Goal: Task Accomplishment & Management: Complete application form

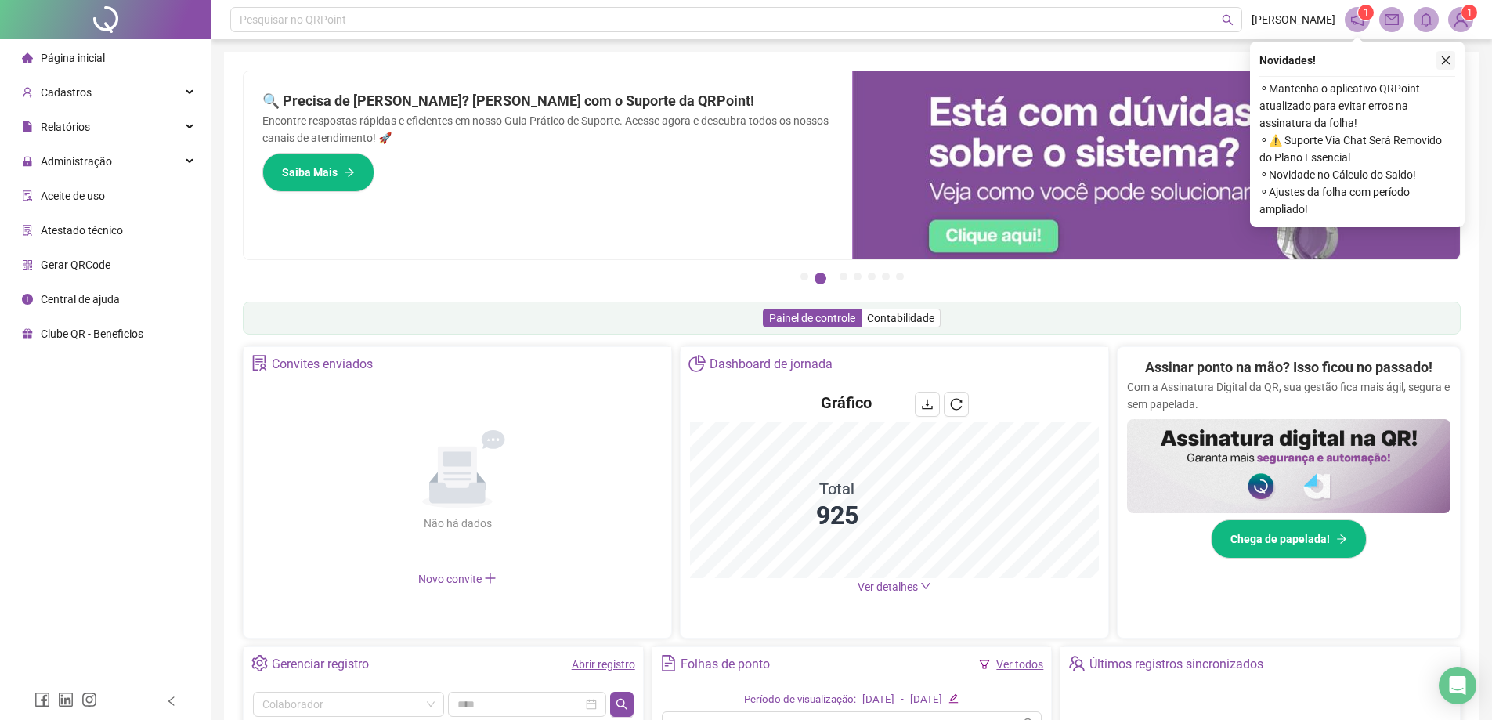
click at [1445, 63] on icon "close" at bounding box center [1445, 60] width 11 height 11
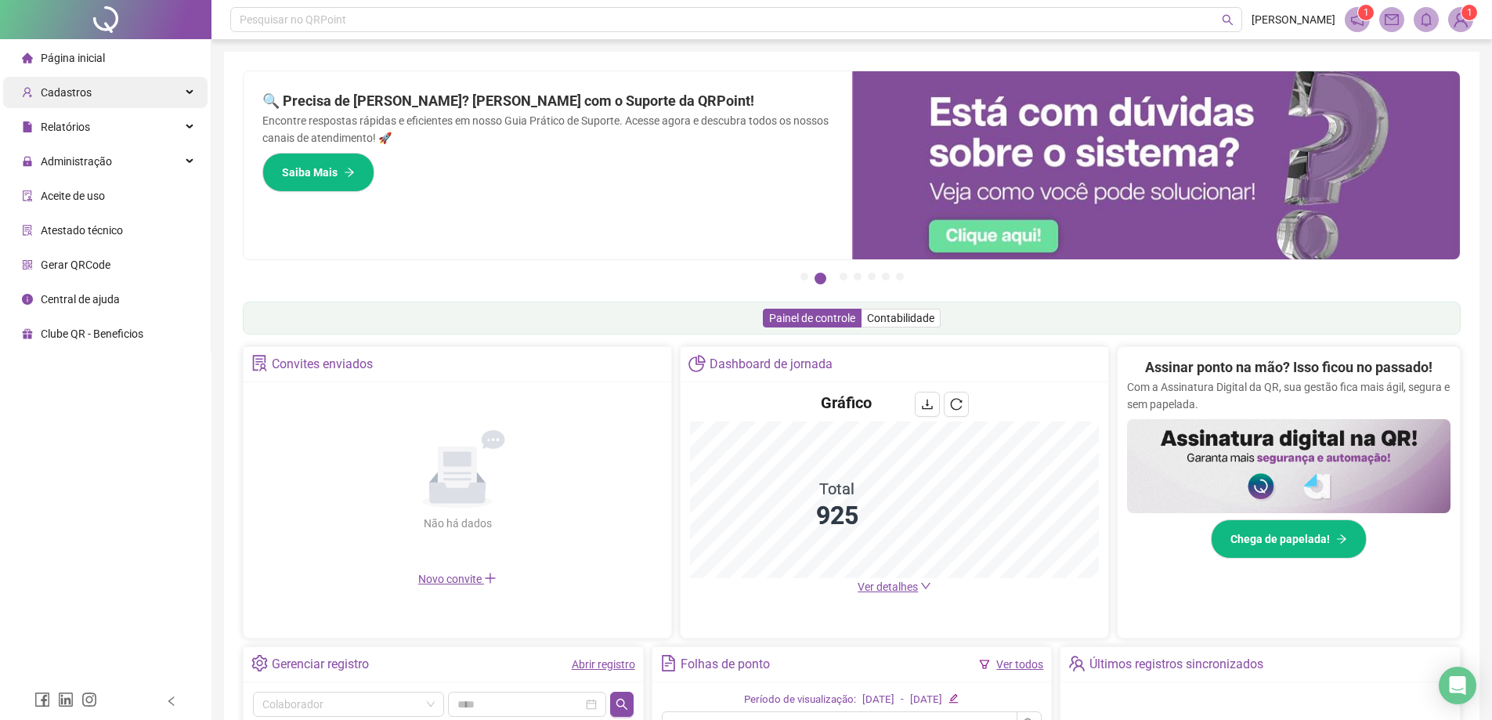
click at [135, 100] on div "Cadastros" at bounding box center [105, 92] width 204 height 31
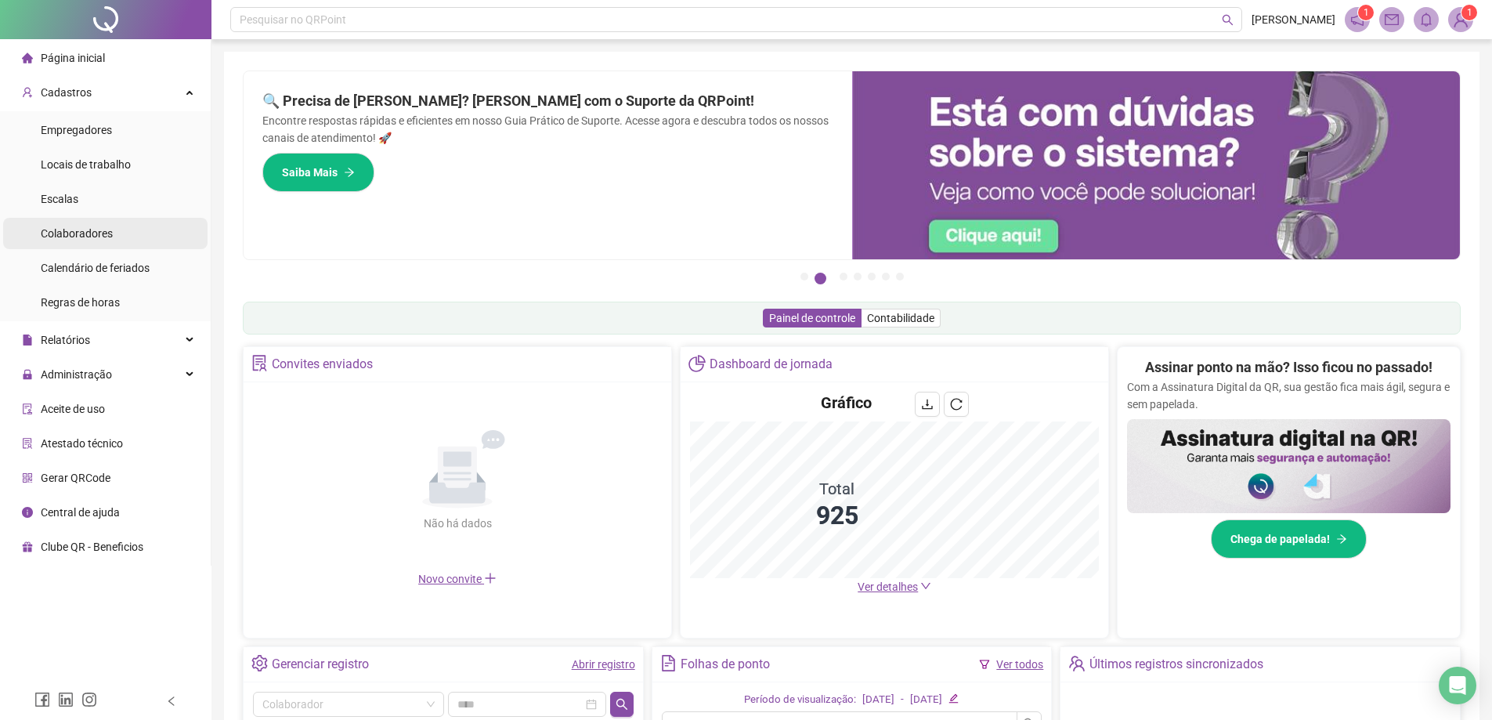
click at [74, 232] on span "Colaboradores" at bounding box center [77, 233] width 72 height 13
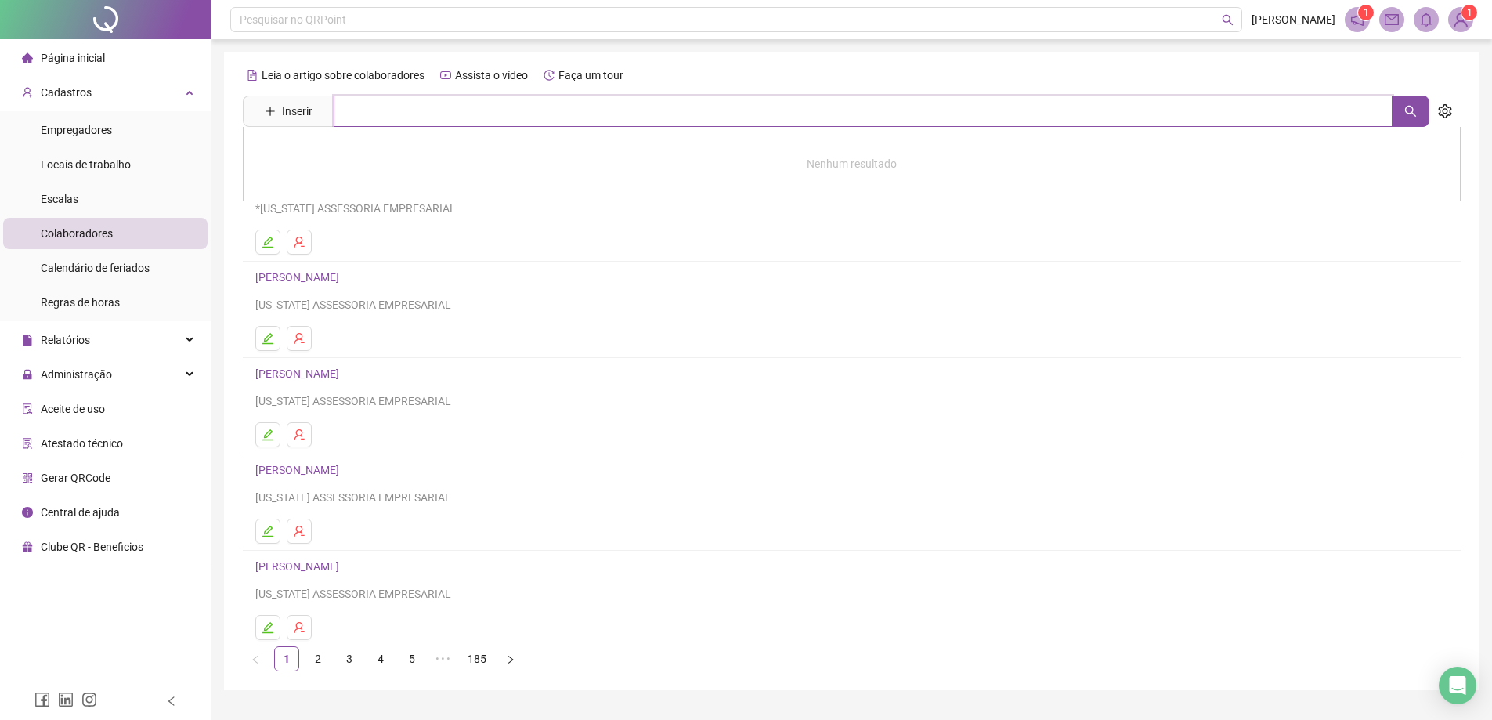
click at [392, 111] on input "text" at bounding box center [863, 111] width 1059 height 31
type input "*"
type input "******"
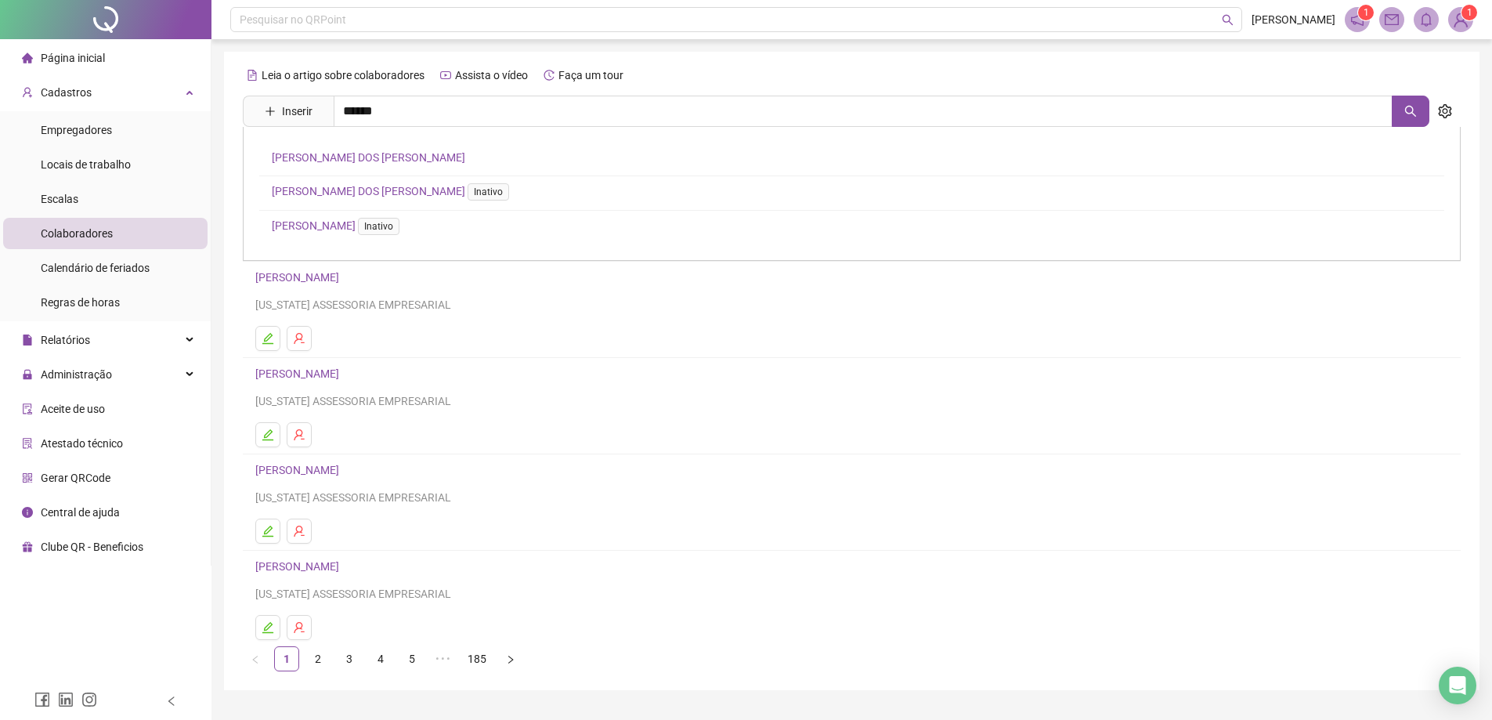
click at [386, 162] on link "[PERSON_NAME] DOS [PERSON_NAME]" at bounding box center [368, 157] width 193 height 13
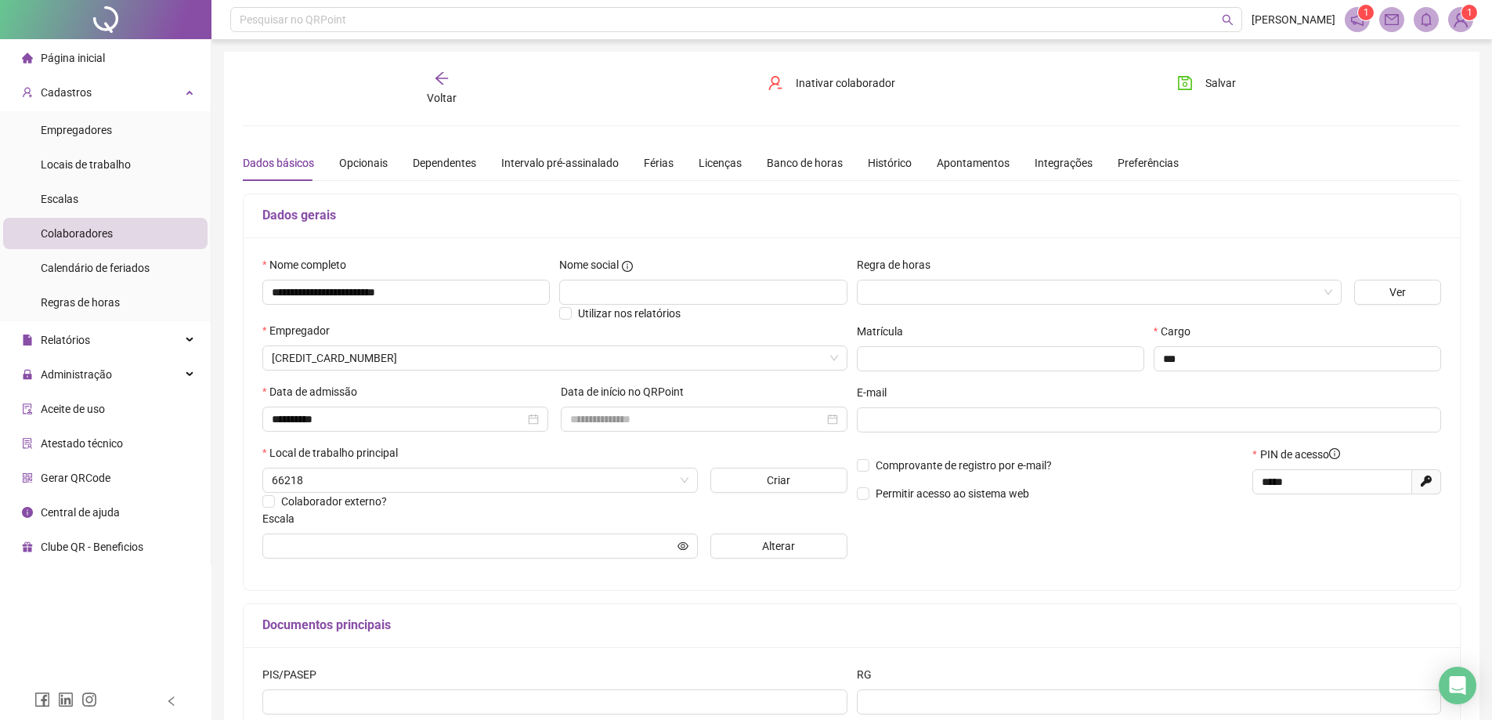
type input "**********"
click at [583, 473] on span "UNITINS SEDE PALMAS" at bounding box center [480, 479] width 417 height 23
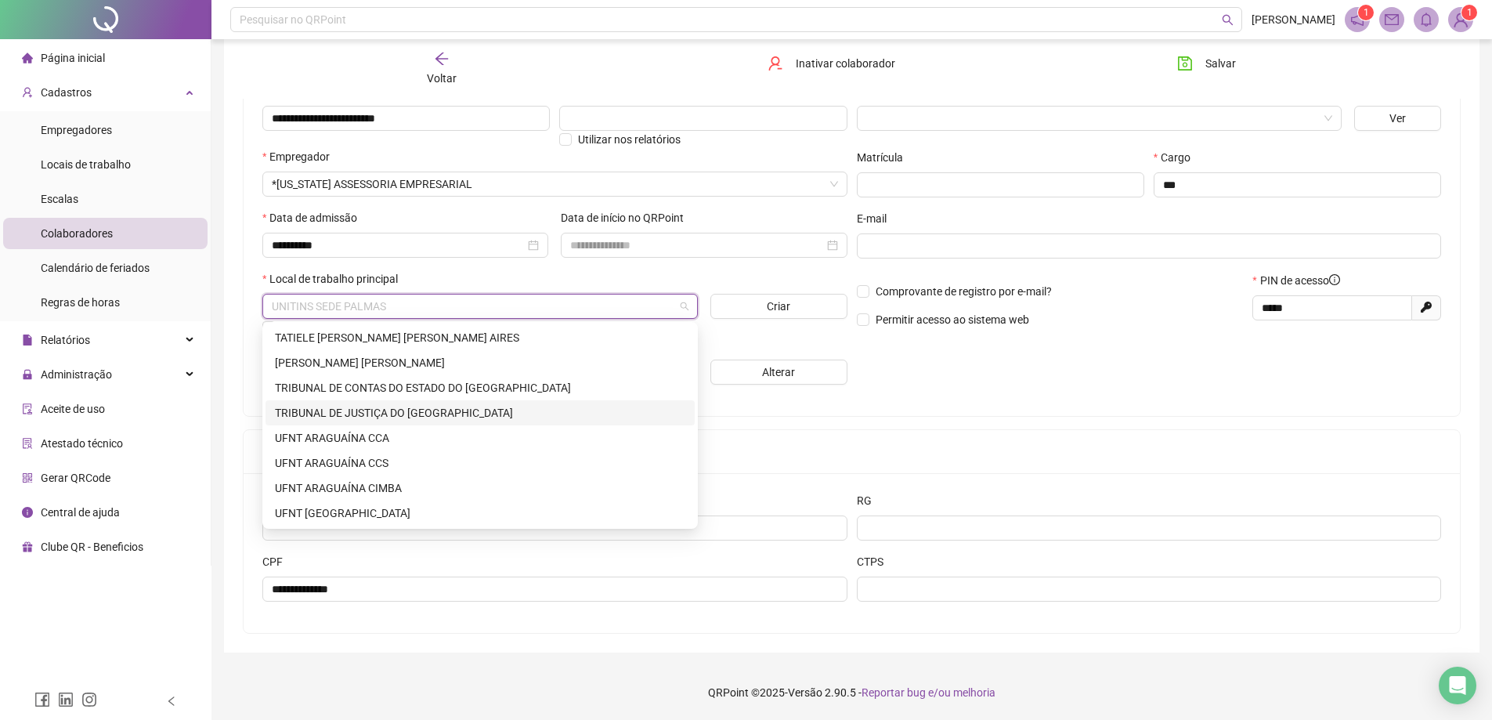
scroll to position [2881, 0]
click at [344, 414] on div "TRIBUNAL DE CONTAS DO ESTADO DO [GEOGRAPHIC_DATA]" at bounding box center [480, 413] width 410 height 17
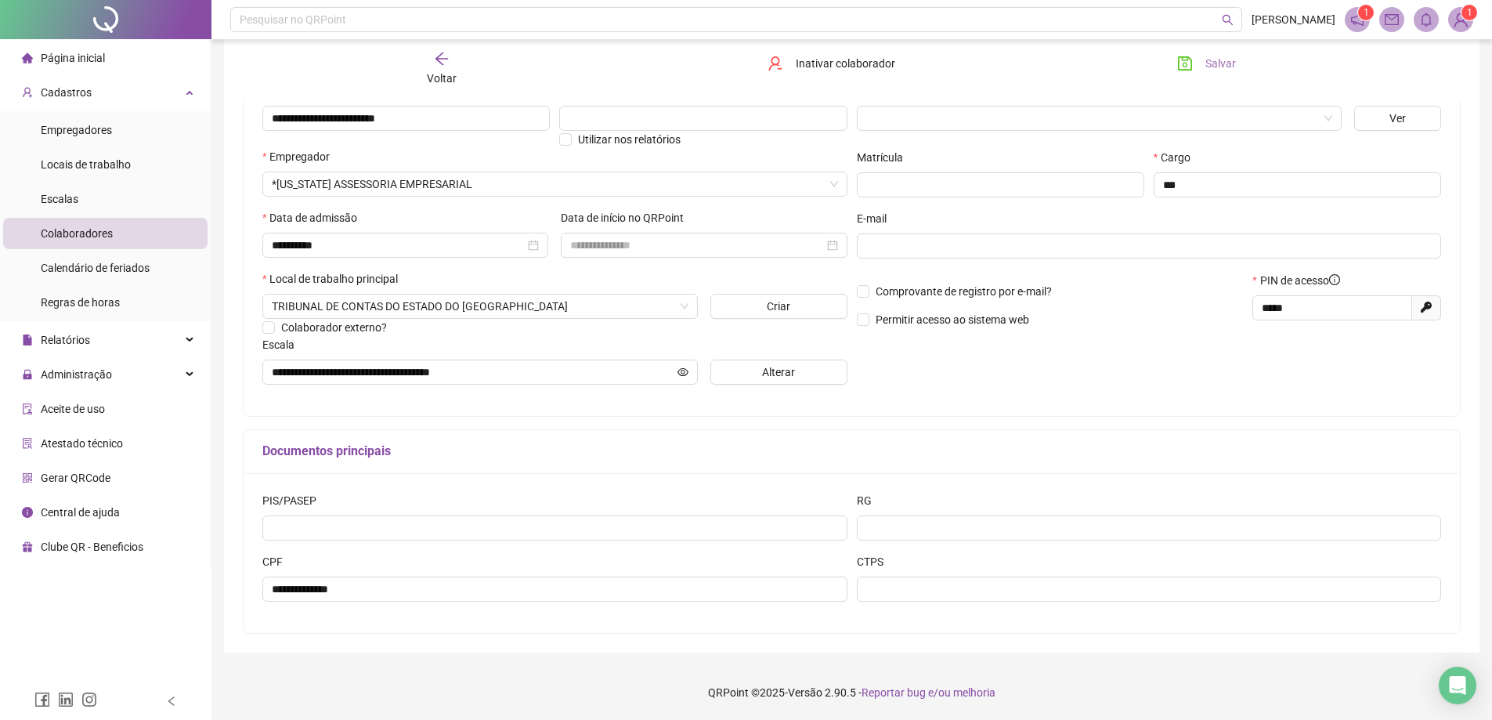
click at [1199, 66] on button "Salvar" at bounding box center [1206, 63] width 82 height 25
click at [1199, 62] on button "Salvar" at bounding box center [1206, 63] width 82 height 25
click at [453, 61] on div "Voltar" at bounding box center [441, 69] width 193 height 36
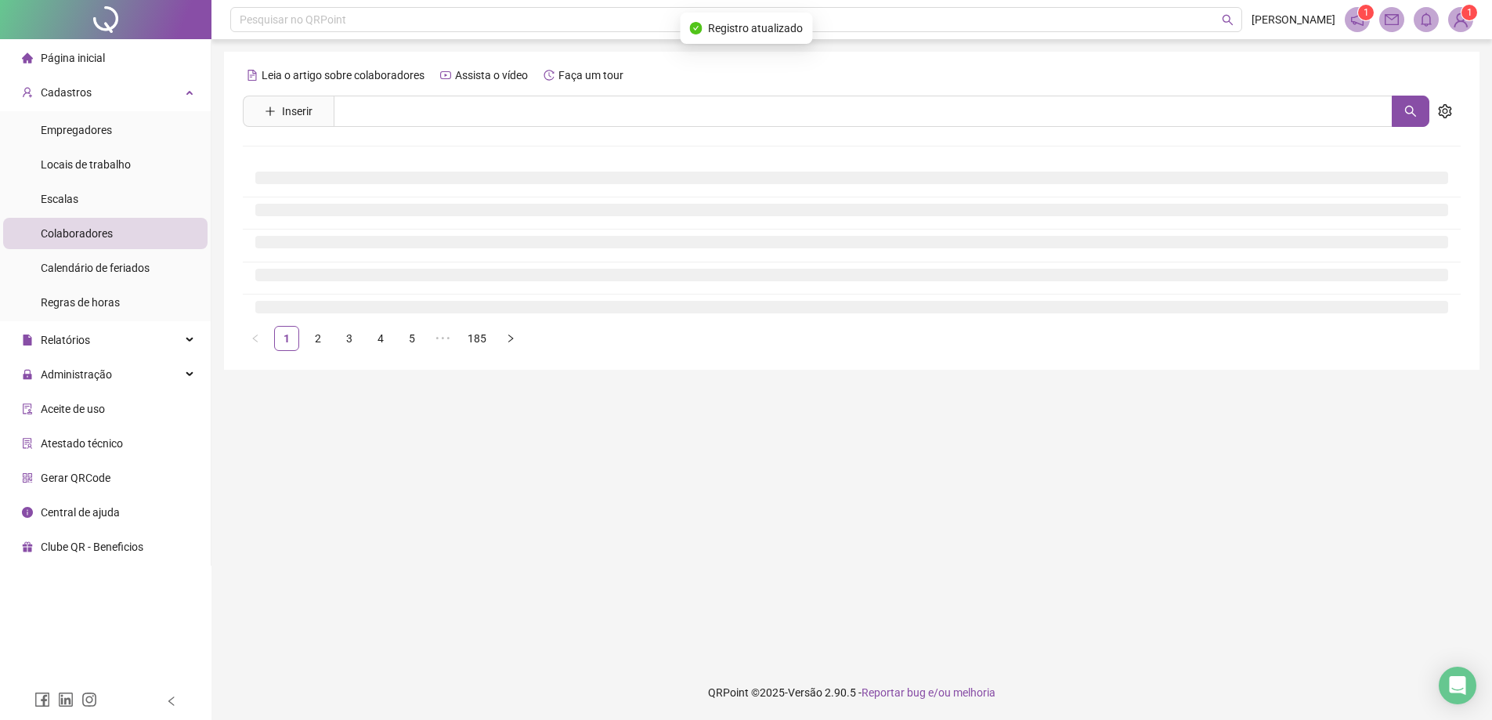
scroll to position [0, 0]
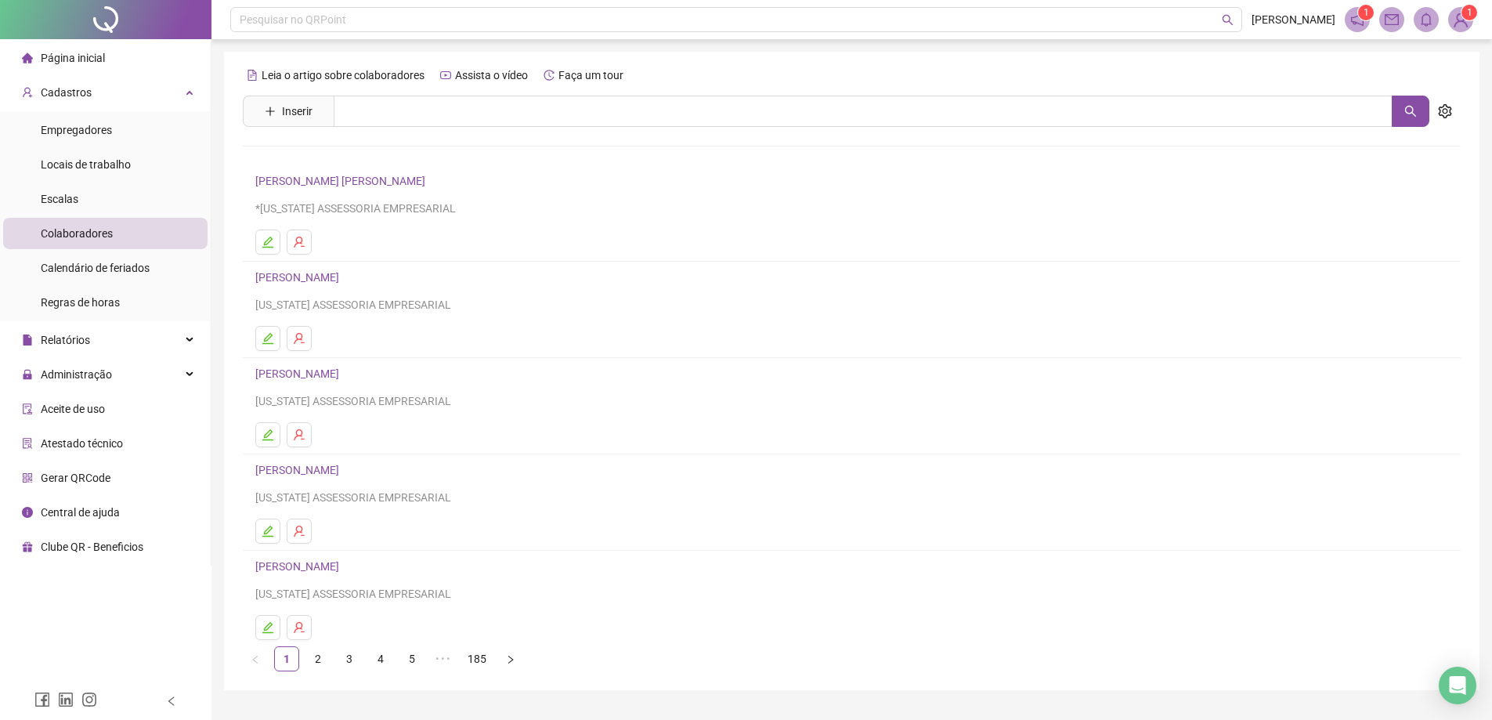
click at [76, 57] on span "Página inicial" at bounding box center [73, 58] width 64 height 13
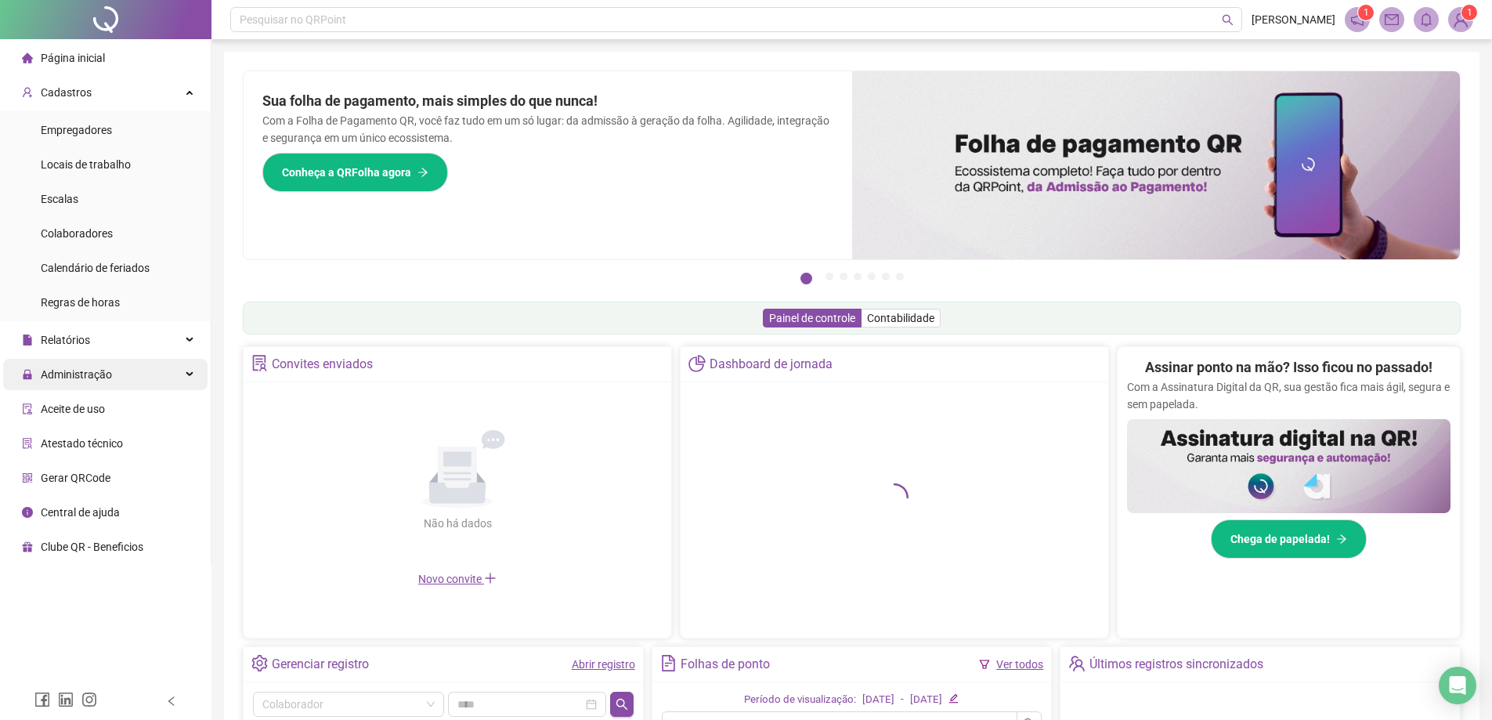
click at [89, 378] on span "Administração" at bounding box center [76, 374] width 71 height 13
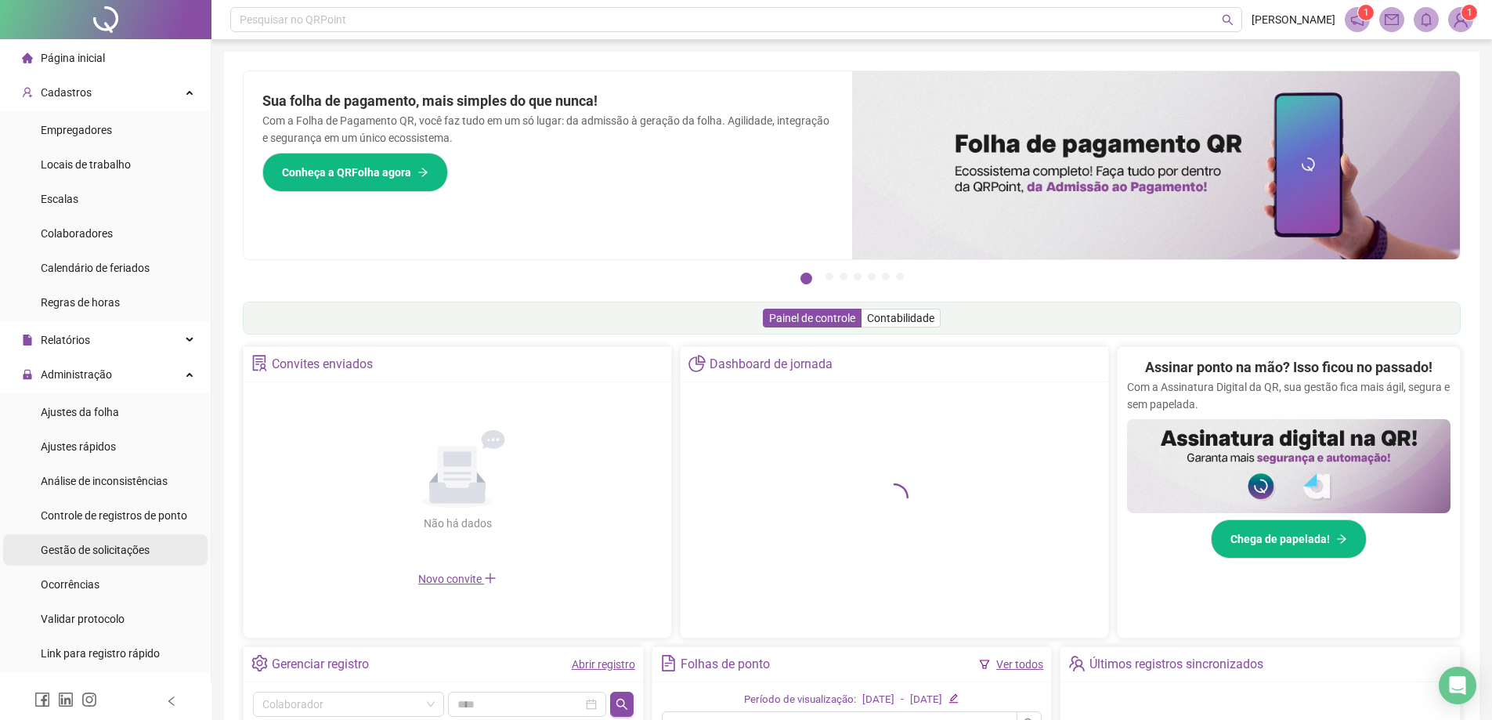
click at [124, 544] on span "Gestão de solicitações" at bounding box center [95, 550] width 109 height 13
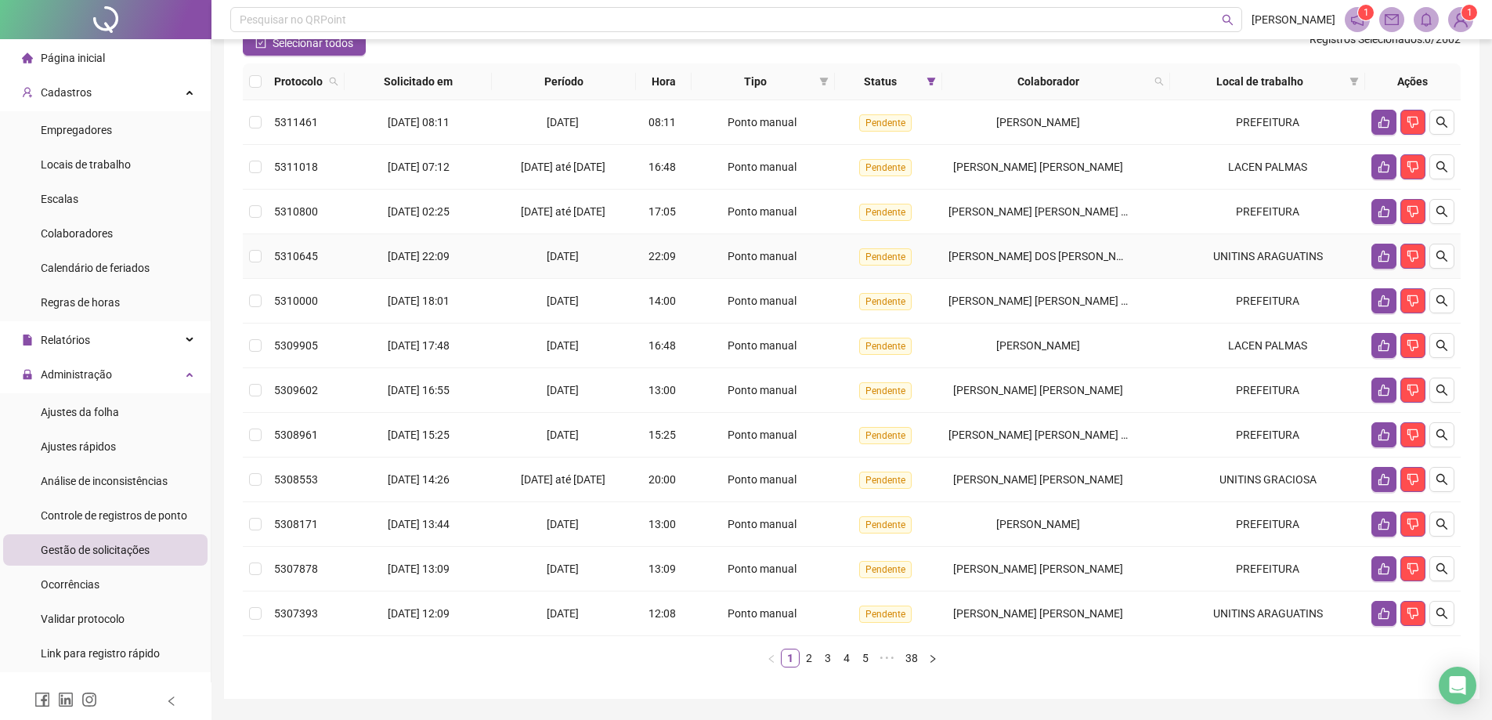
scroll to position [119, 0]
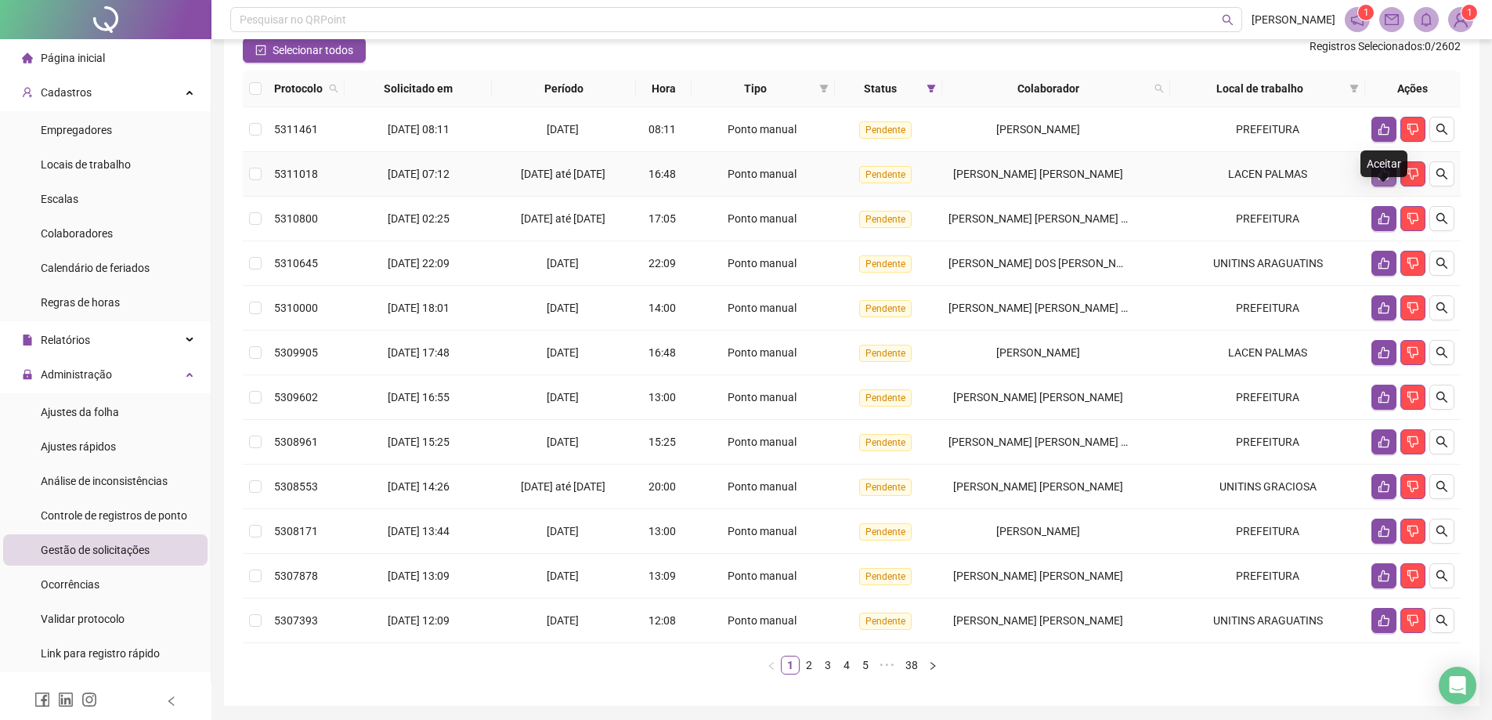
click at [1385, 180] on icon "like" at bounding box center [1383, 174] width 11 height 12
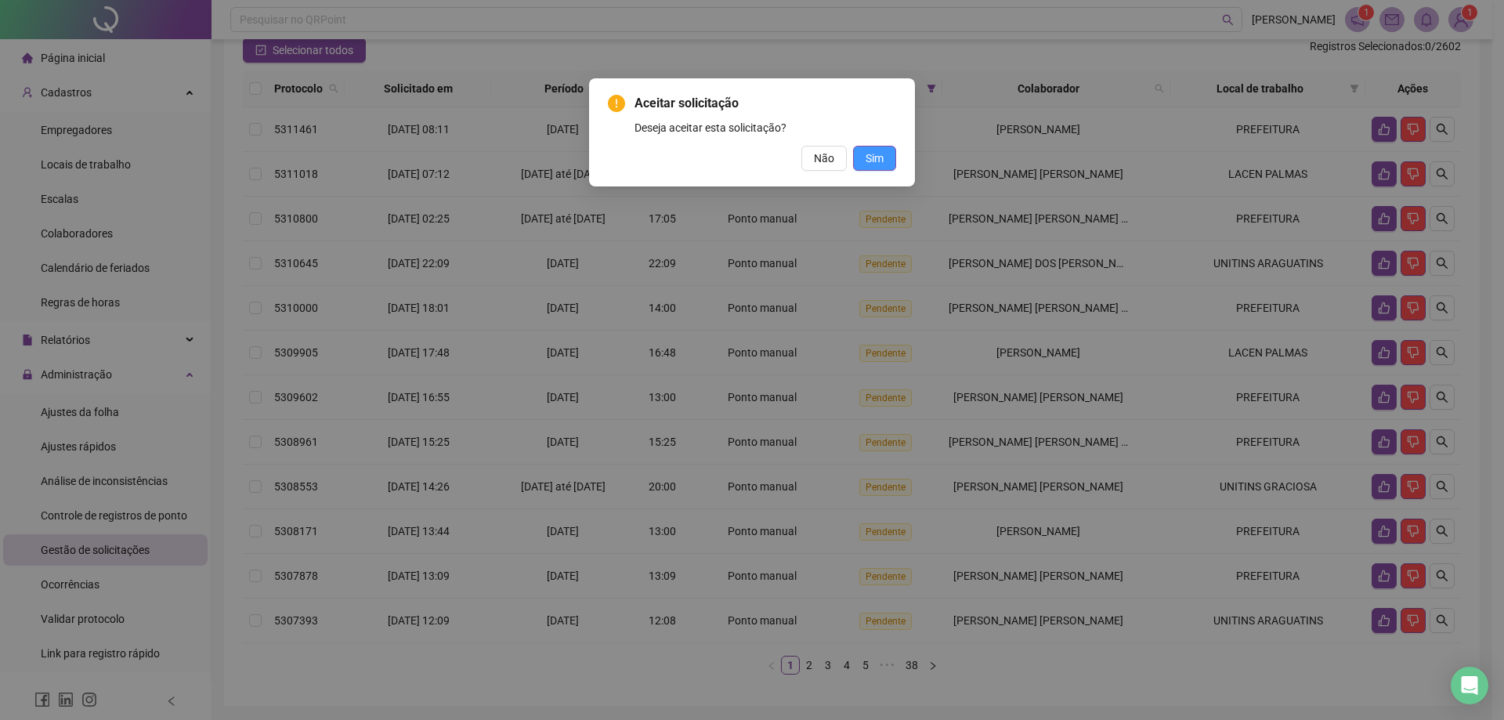
click at [880, 162] on span "Sim" at bounding box center [874, 158] width 18 height 17
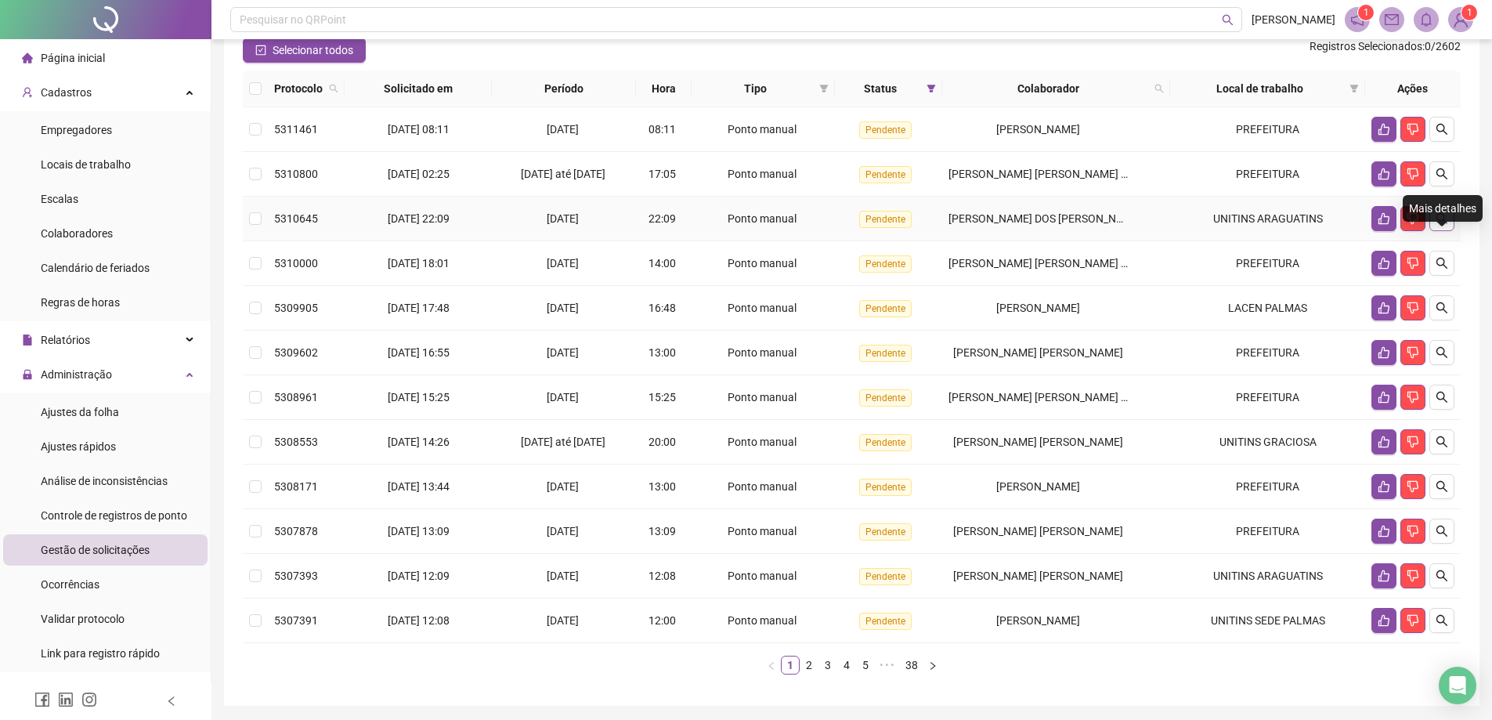
click at [1447, 225] on icon "search" at bounding box center [1442, 218] width 13 height 13
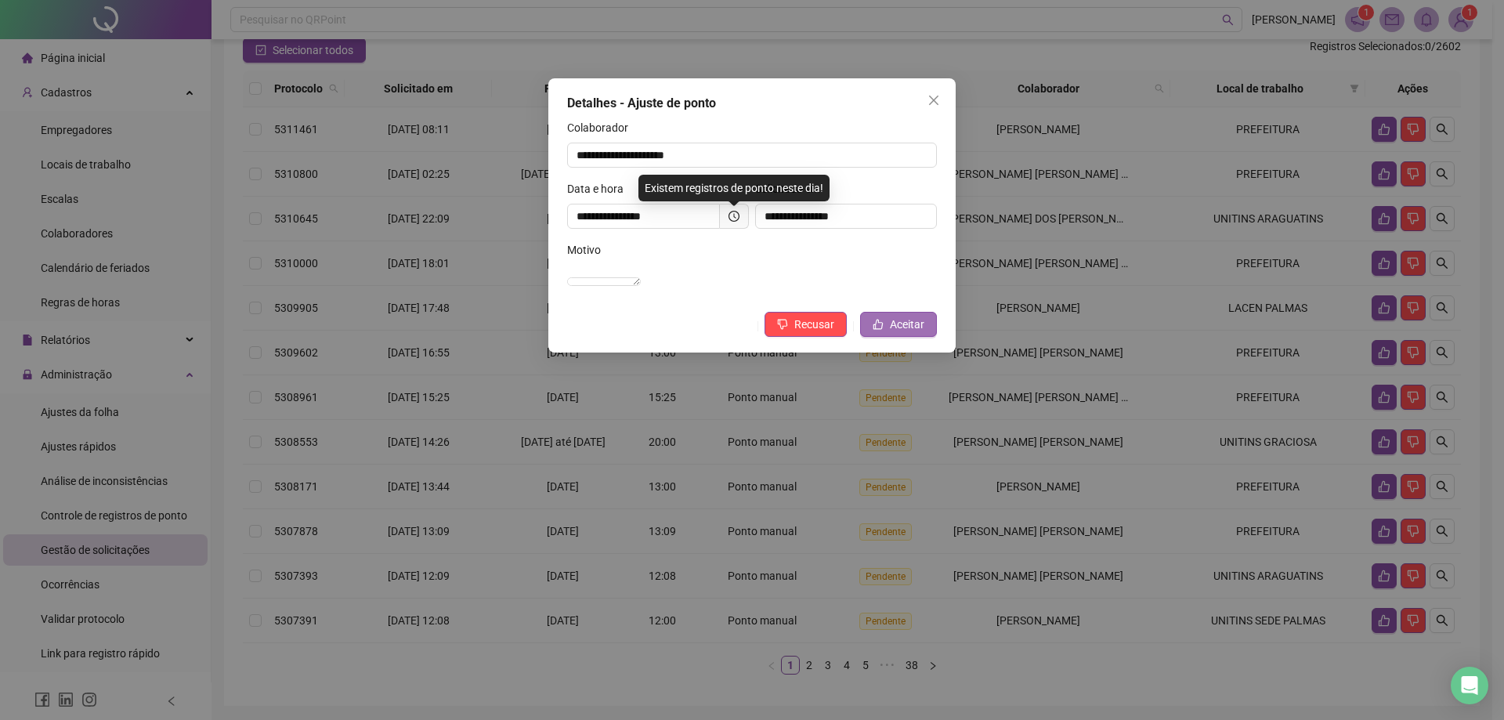
click at [920, 333] on span "Aceitar" at bounding box center [907, 324] width 34 height 17
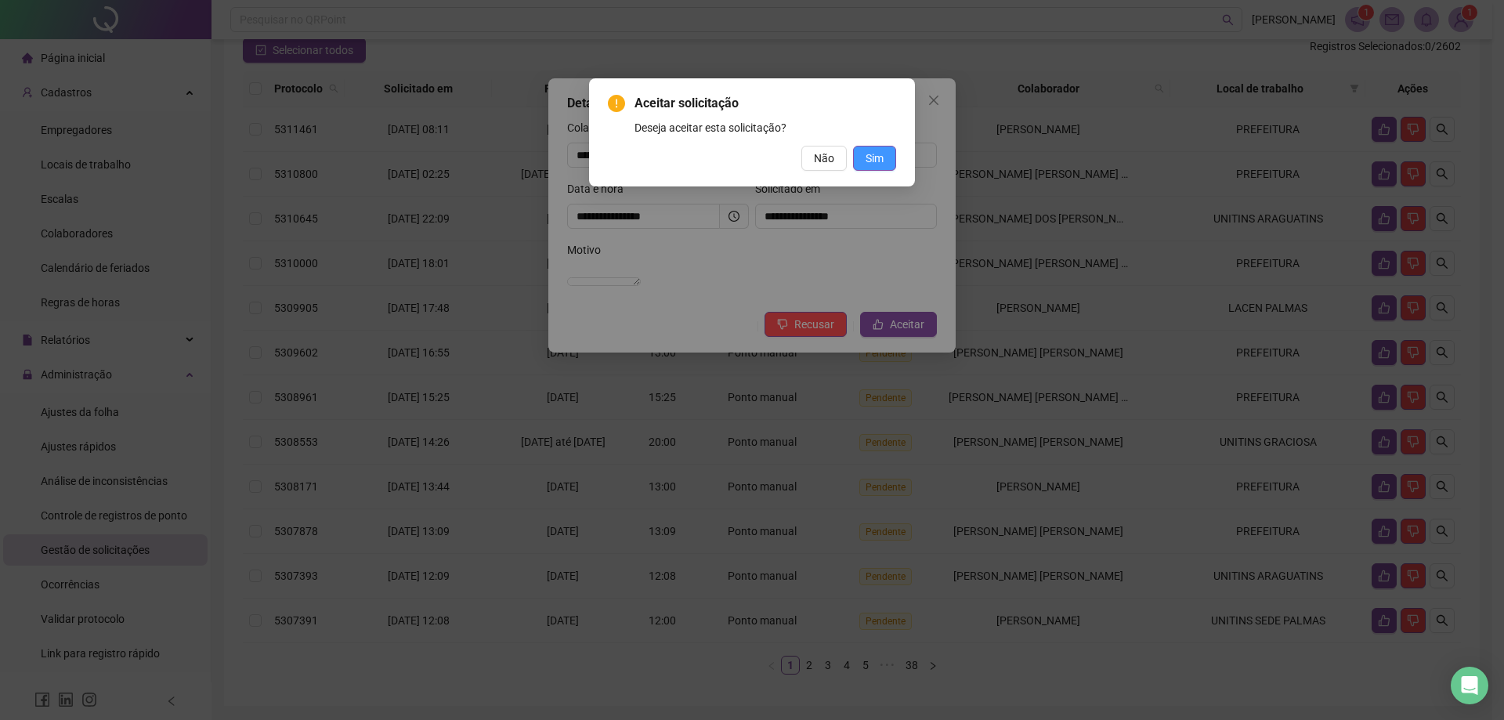
click at [879, 164] on span "Sim" at bounding box center [874, 158] width 18 height 17
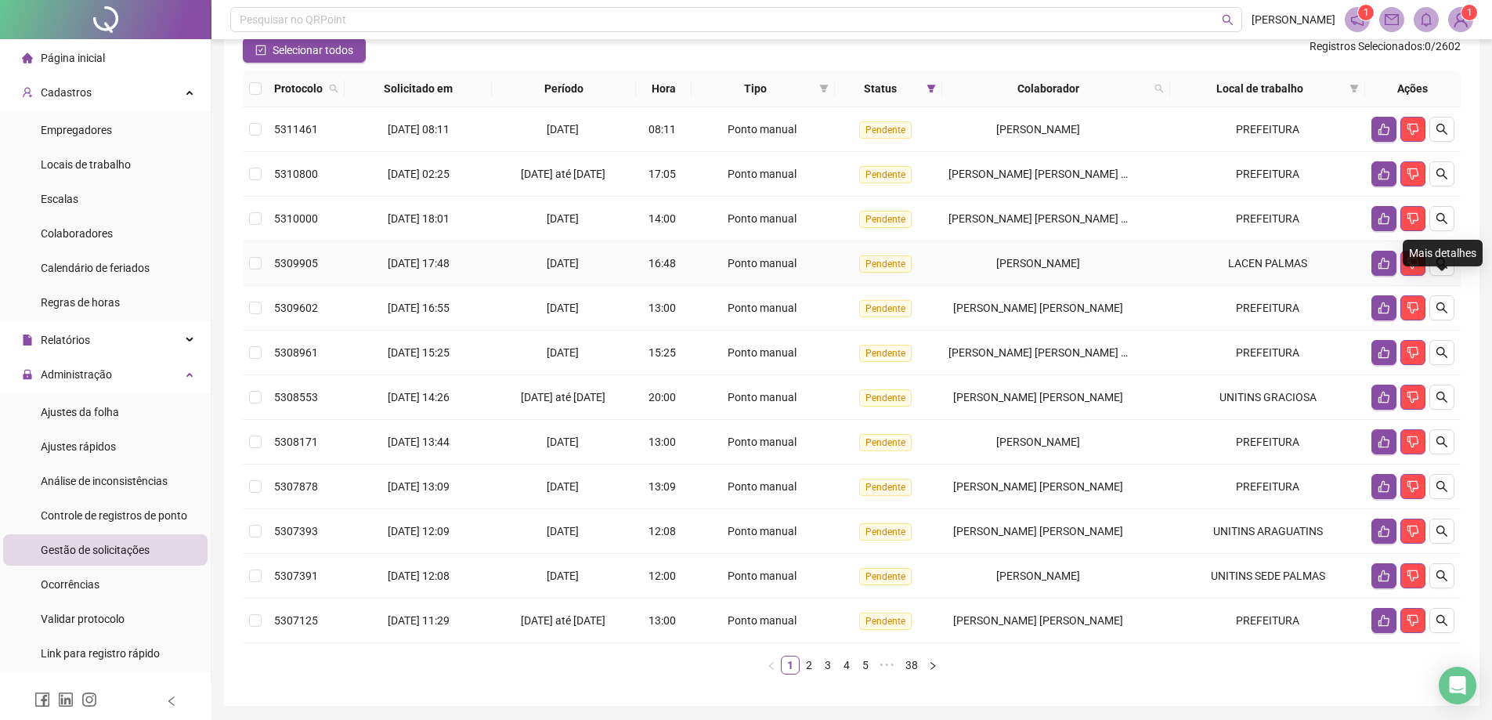
click at [1456, 286] on td at bounding box center [1413, 263] width 96 height 45
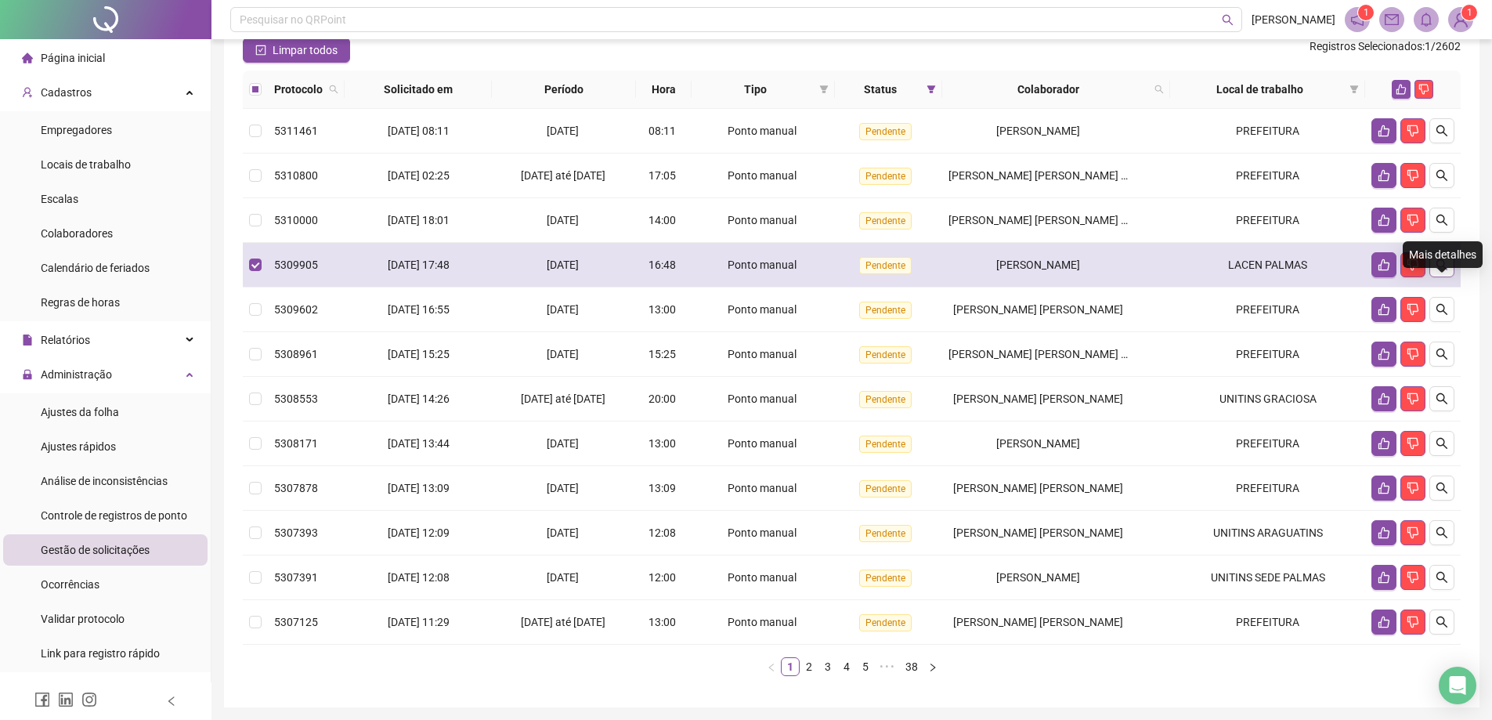
click at [1448, 277] on button "button" at bounding box center [1441, 264] width 25 height 25
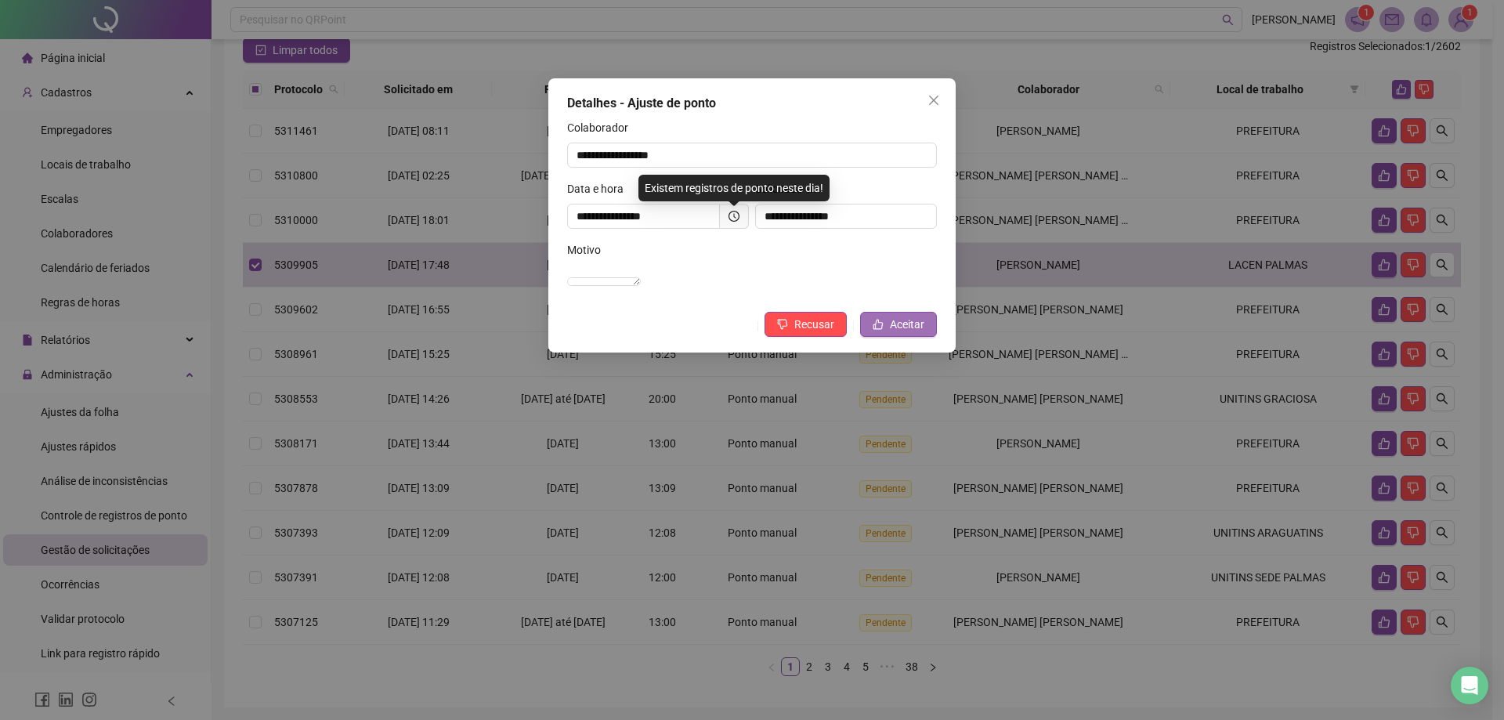
click at [911, 333] on span "Aceitar" at bounding box center [907, 324] width 34 height 17
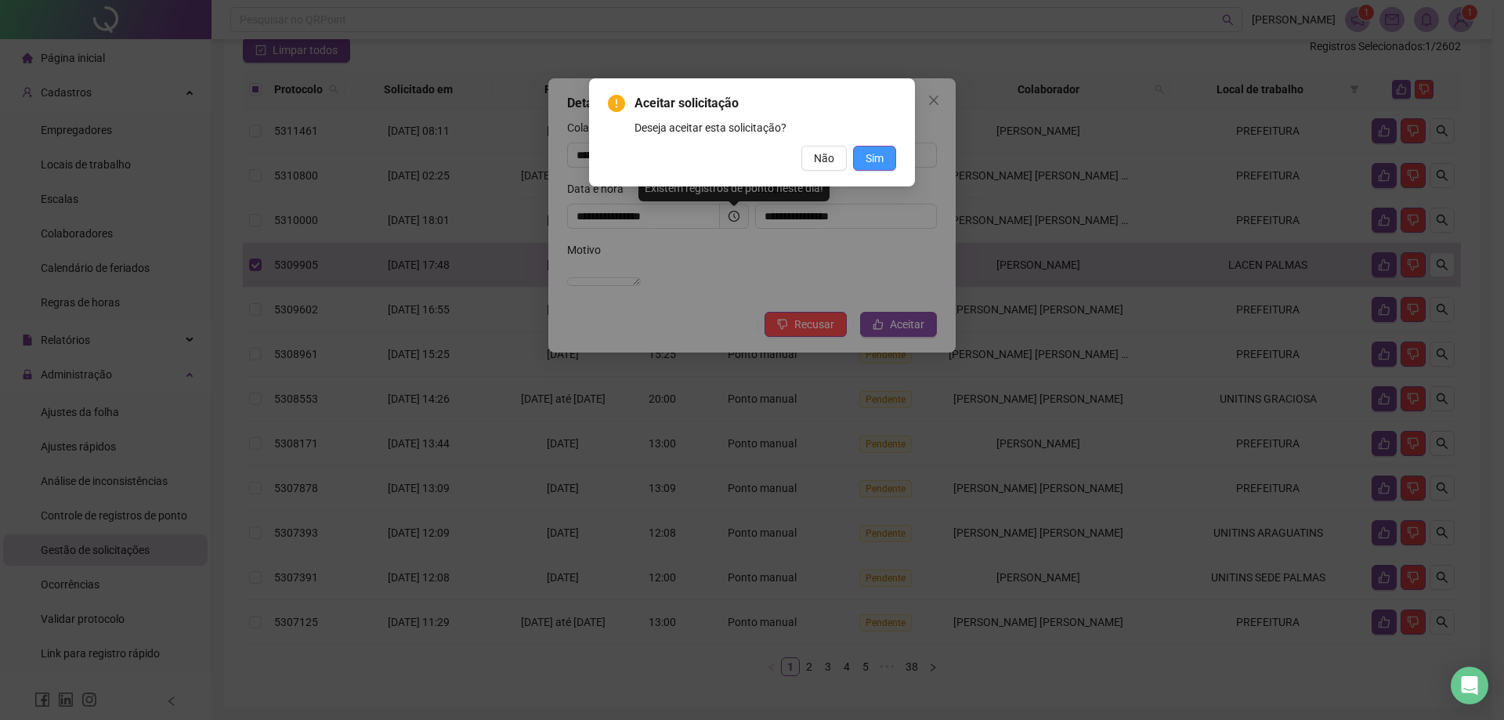
click at [882, 158] on span "Sim" at bounding box center [874, 158] width 18 height 17
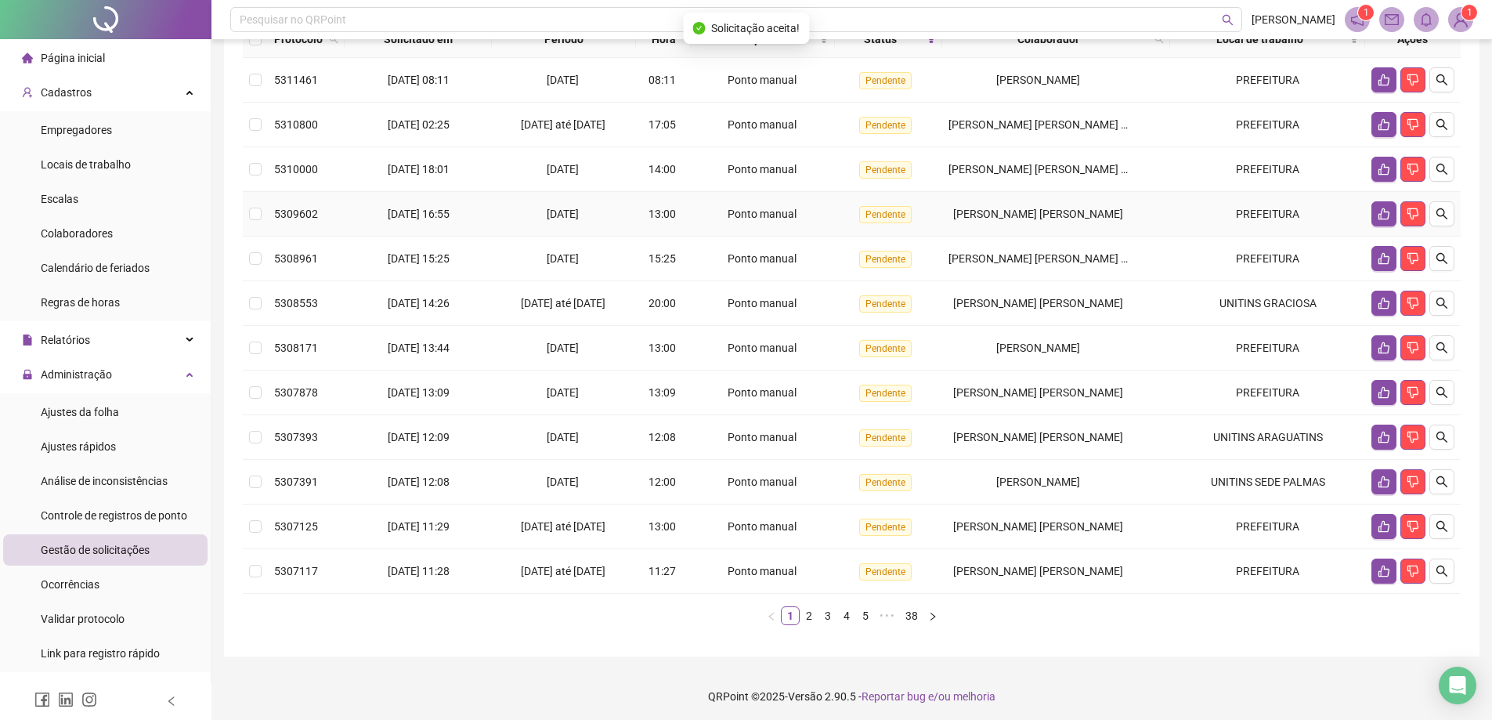
scroll to position [197, 0]
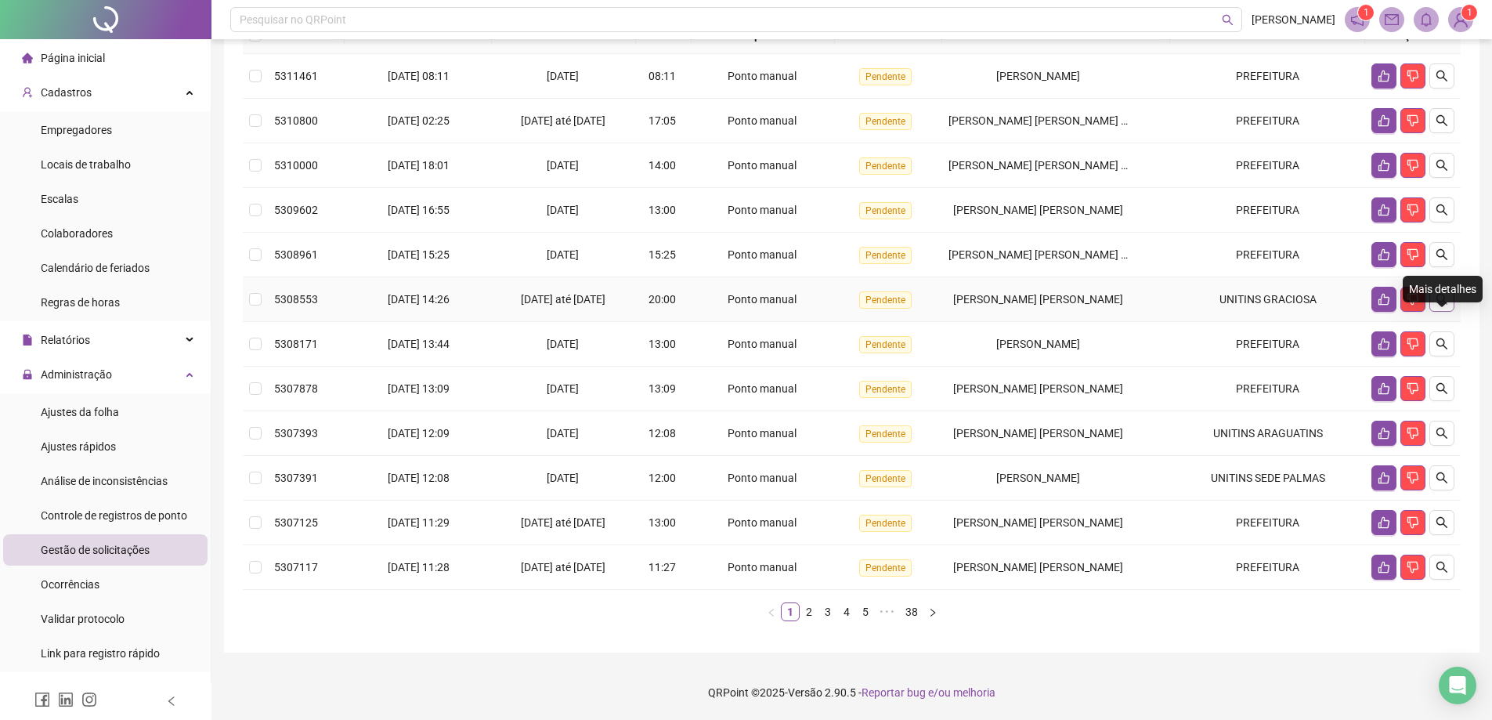
click at [1441, 305] on icon "search" at bounding box center [1442, 299] width 13 height 13
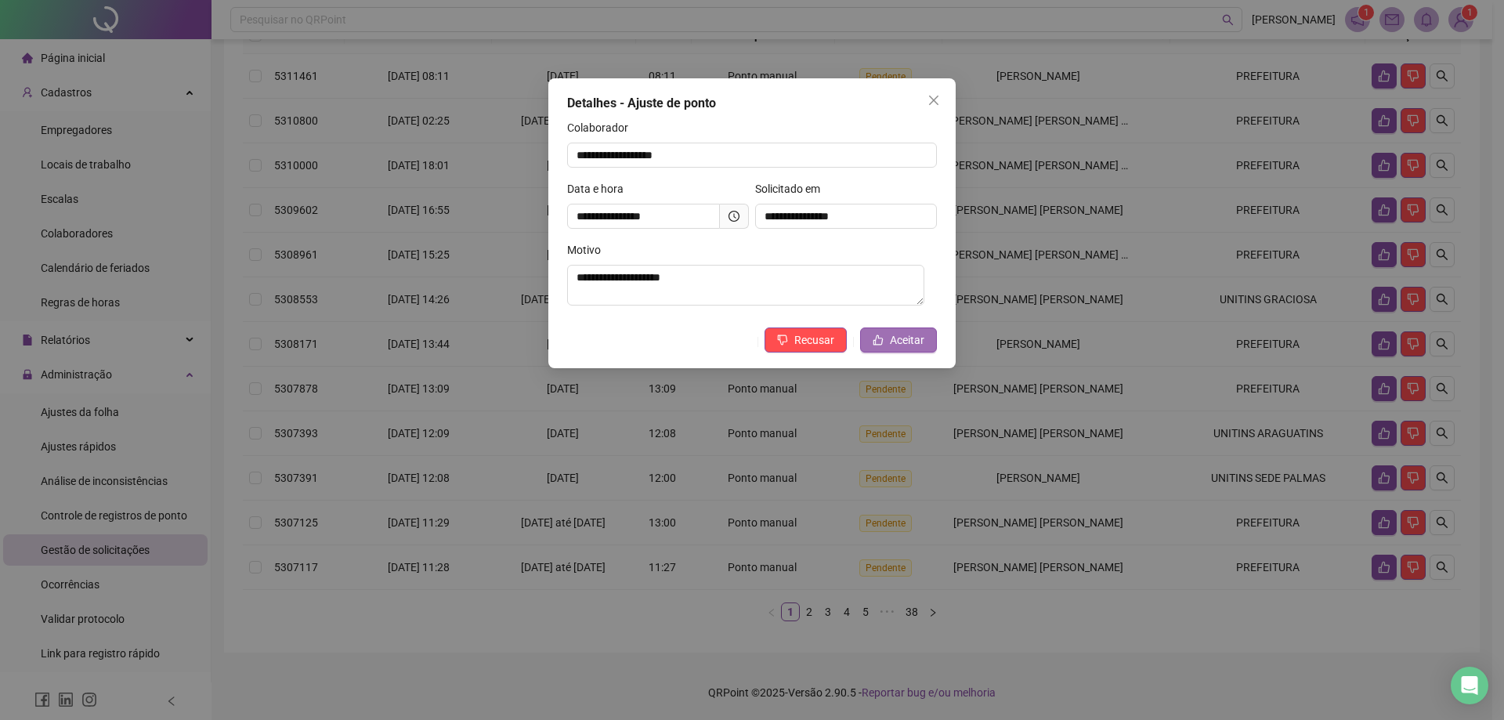
click at [909, 342] on span "Aceitar" at bounding box center [907, 339] width 34 height 17
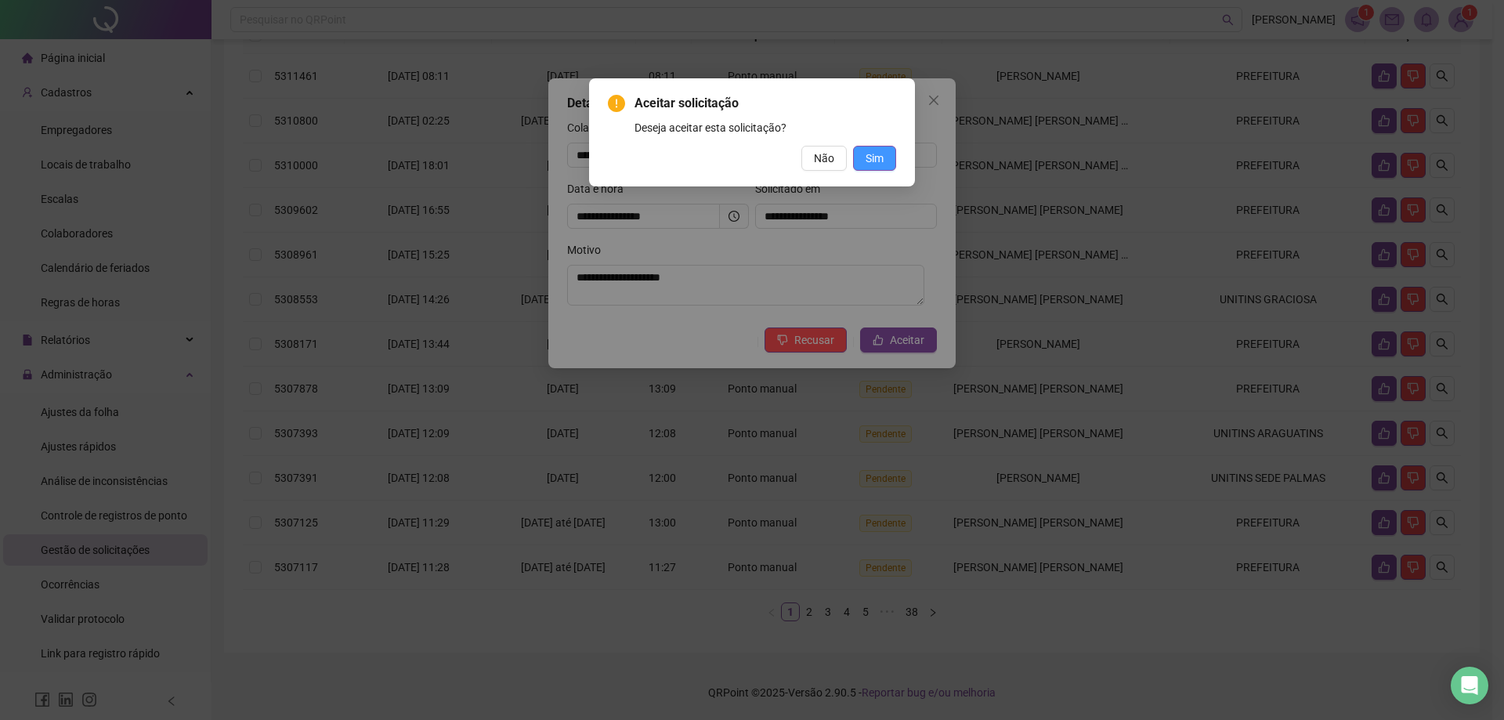
click at [881, 155] on span "Sim" at bounding box center [874, 158] width 18 height 17
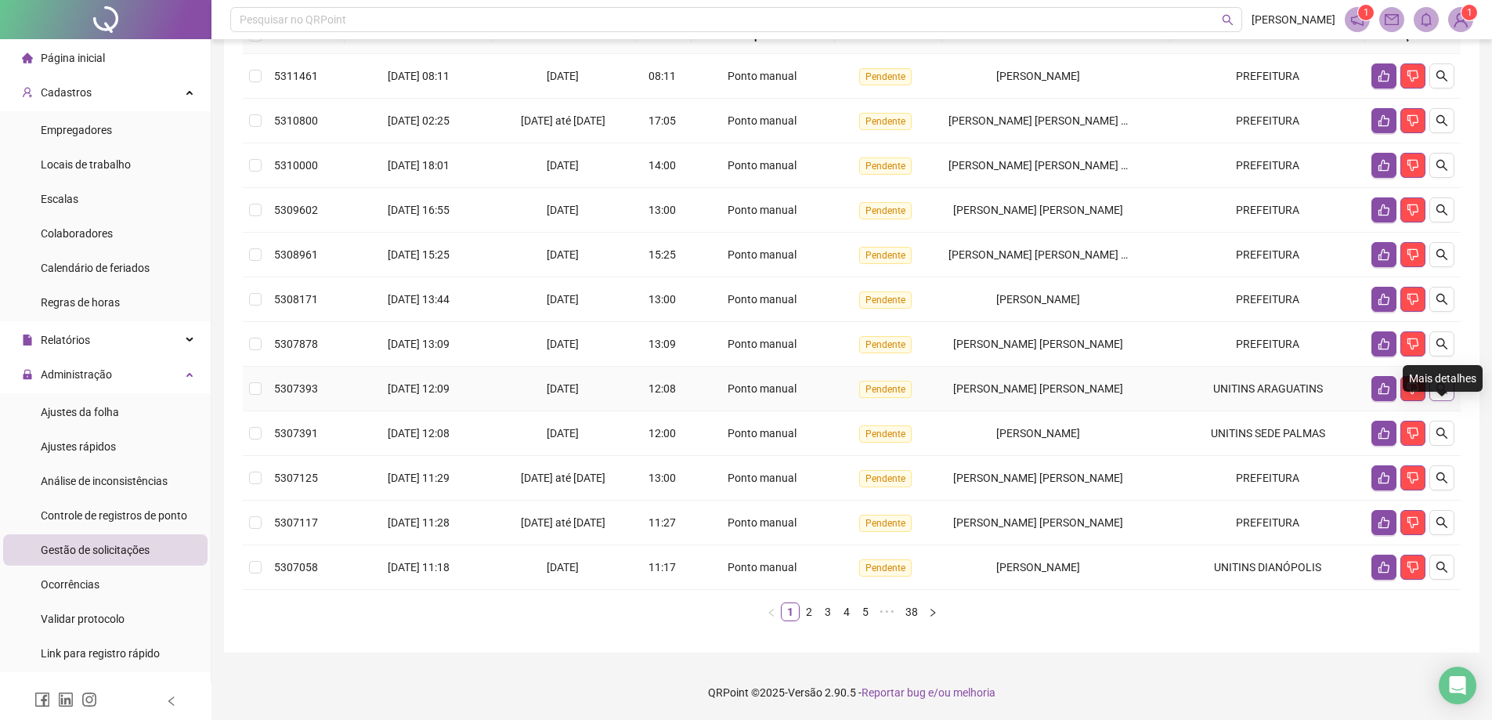
click at [1437, 388] on icon "search" at bounding box center [1441, 388] width 11 height 11
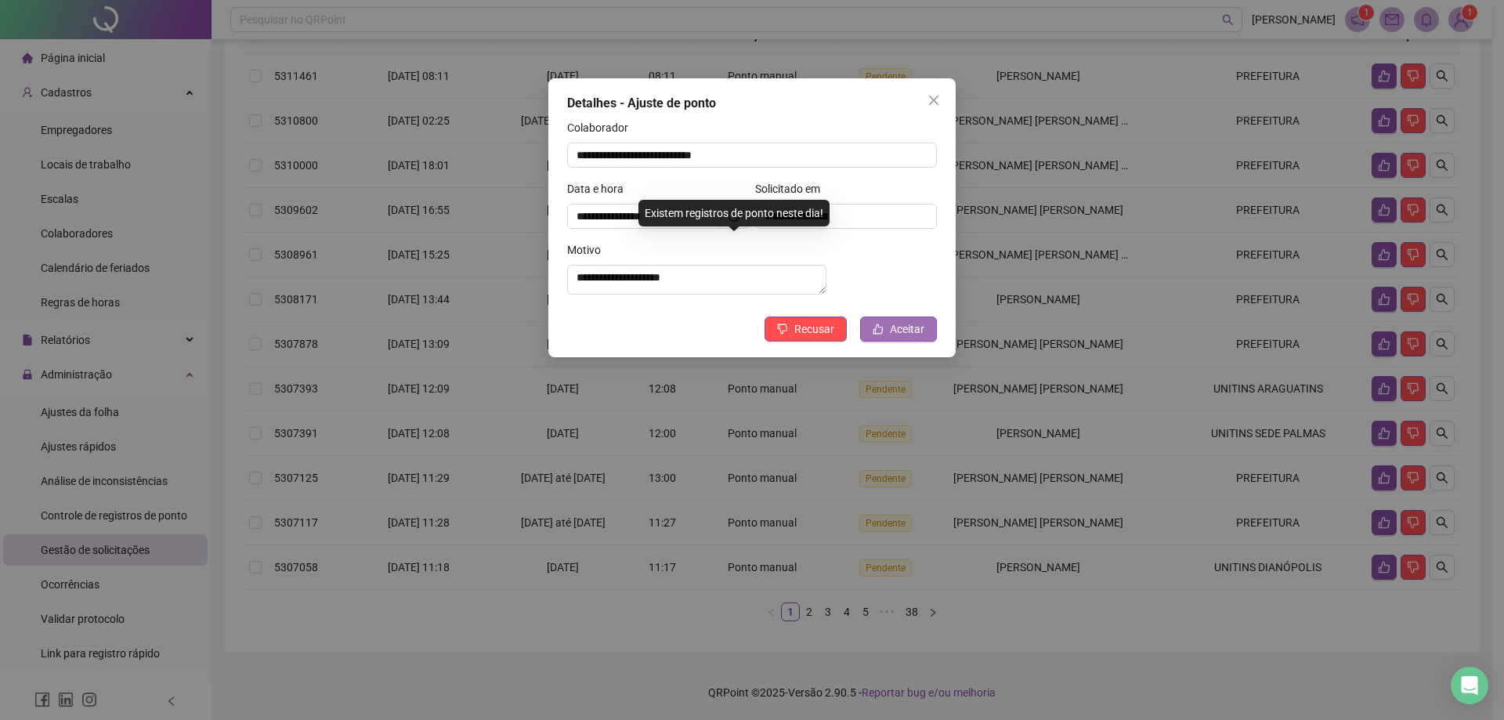
click at [924, 341] on button "Aceitar" at bounding box center [898, 328] width 77 height 25
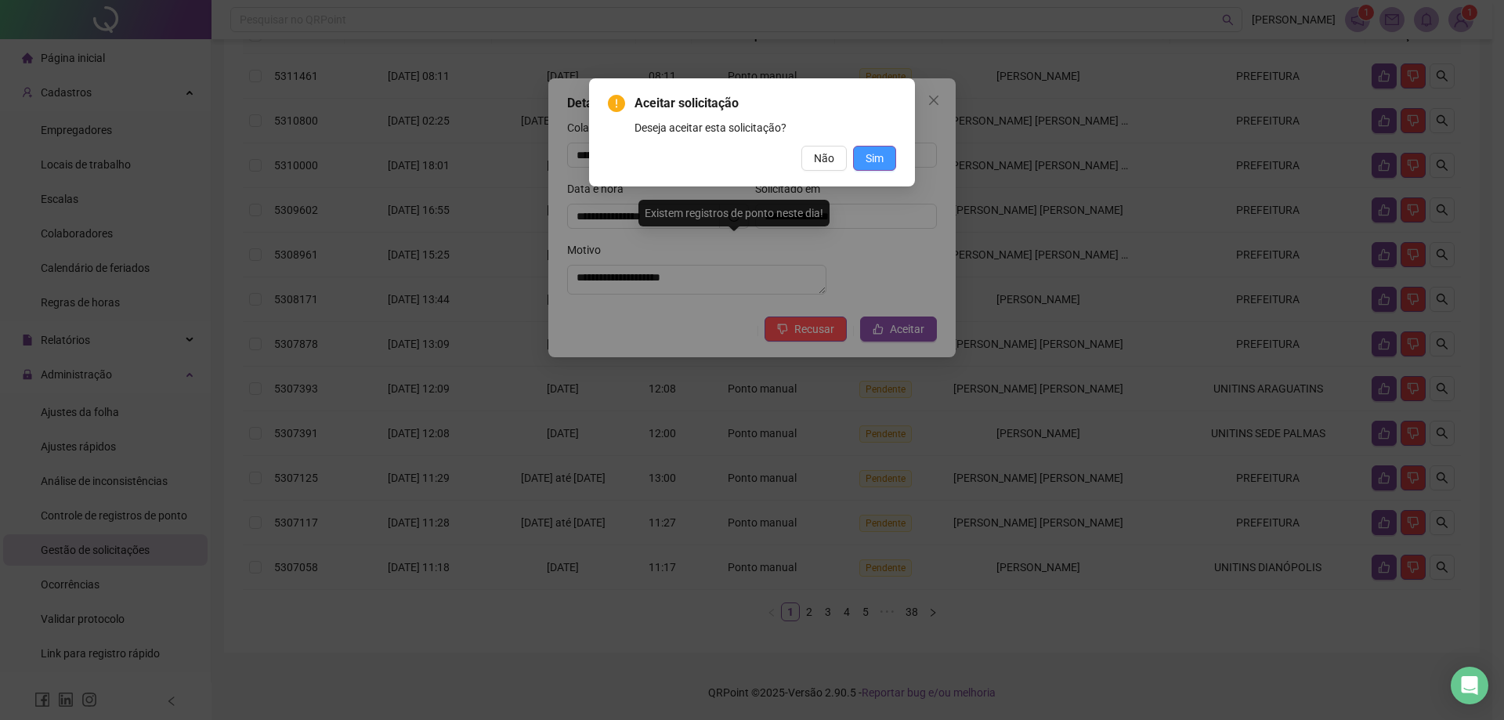
click at [880, 150] on span "Sim" at bounding box center [874, 158] width 18 height 17
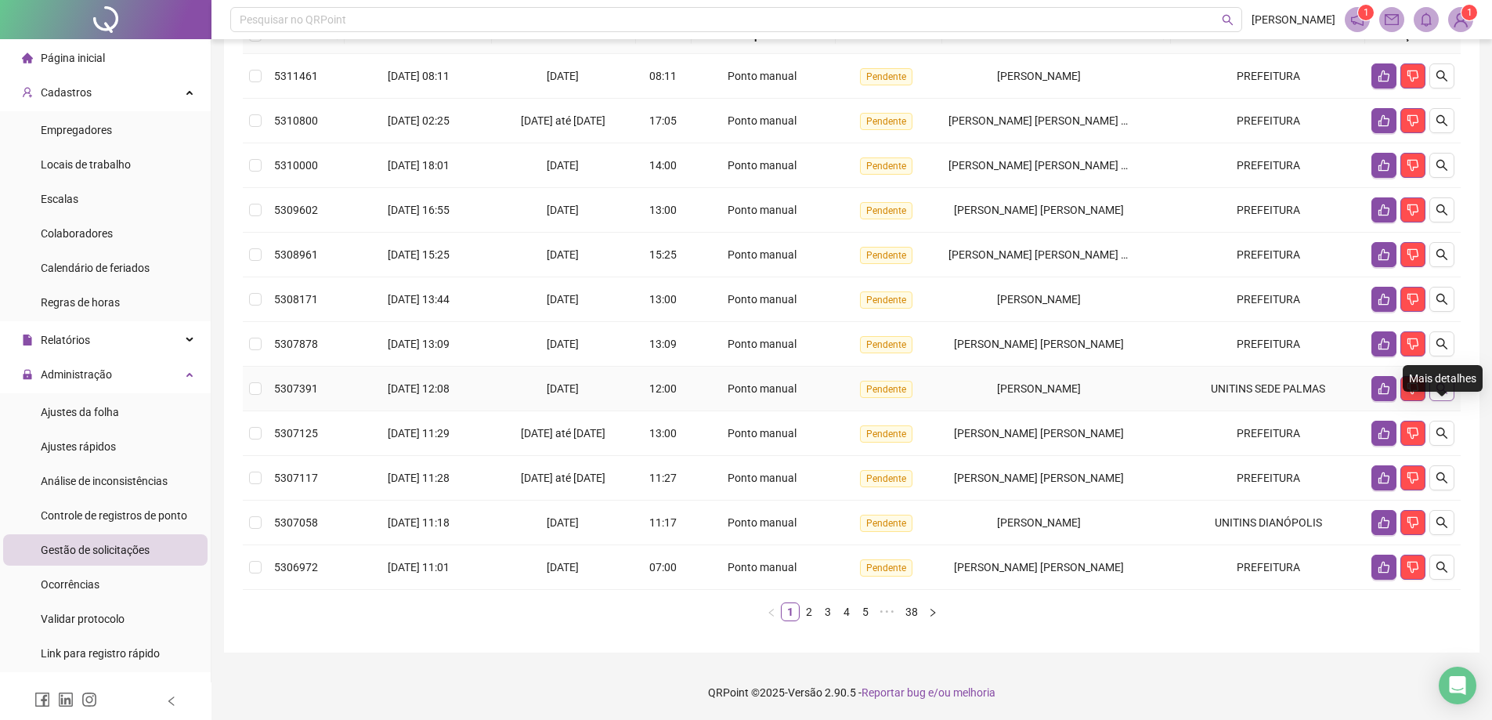
click at [1437, 393] on icon "search" at bounding box center [1442, 388] width 13 height 13
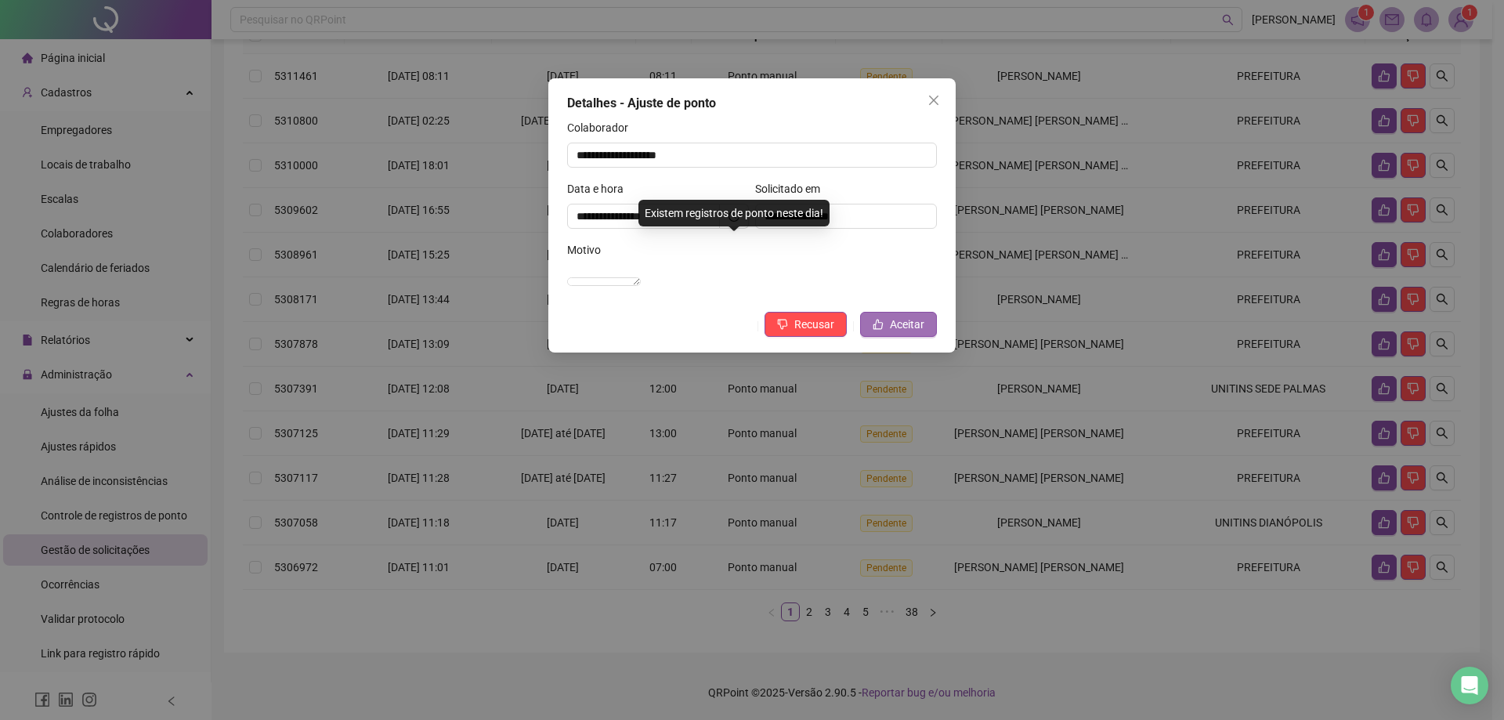
click at [911, 333] on span "Aceitar" at bounding box center [907, 324] width 34 height 17
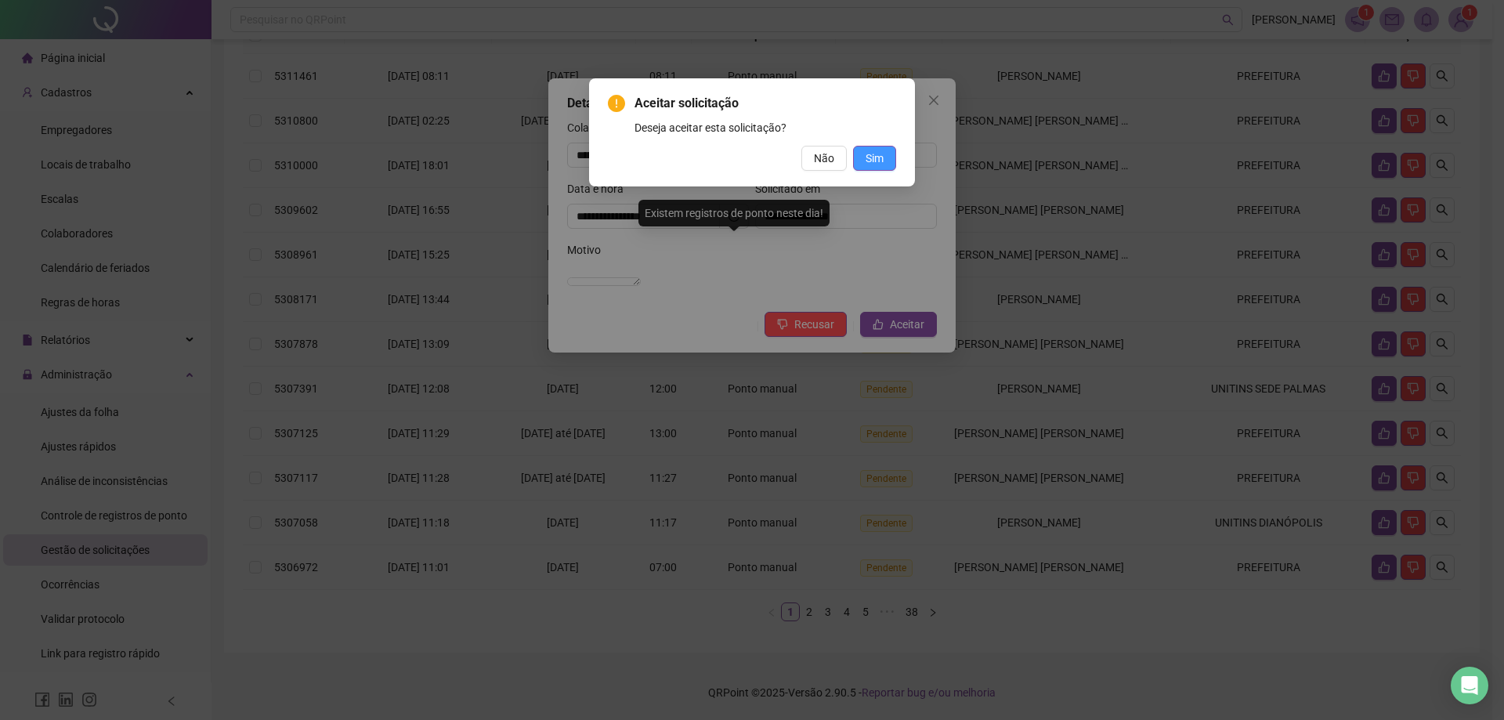
click at [878, 160] on span "Sim" at bounding box center [874, 158] width 18 height 17
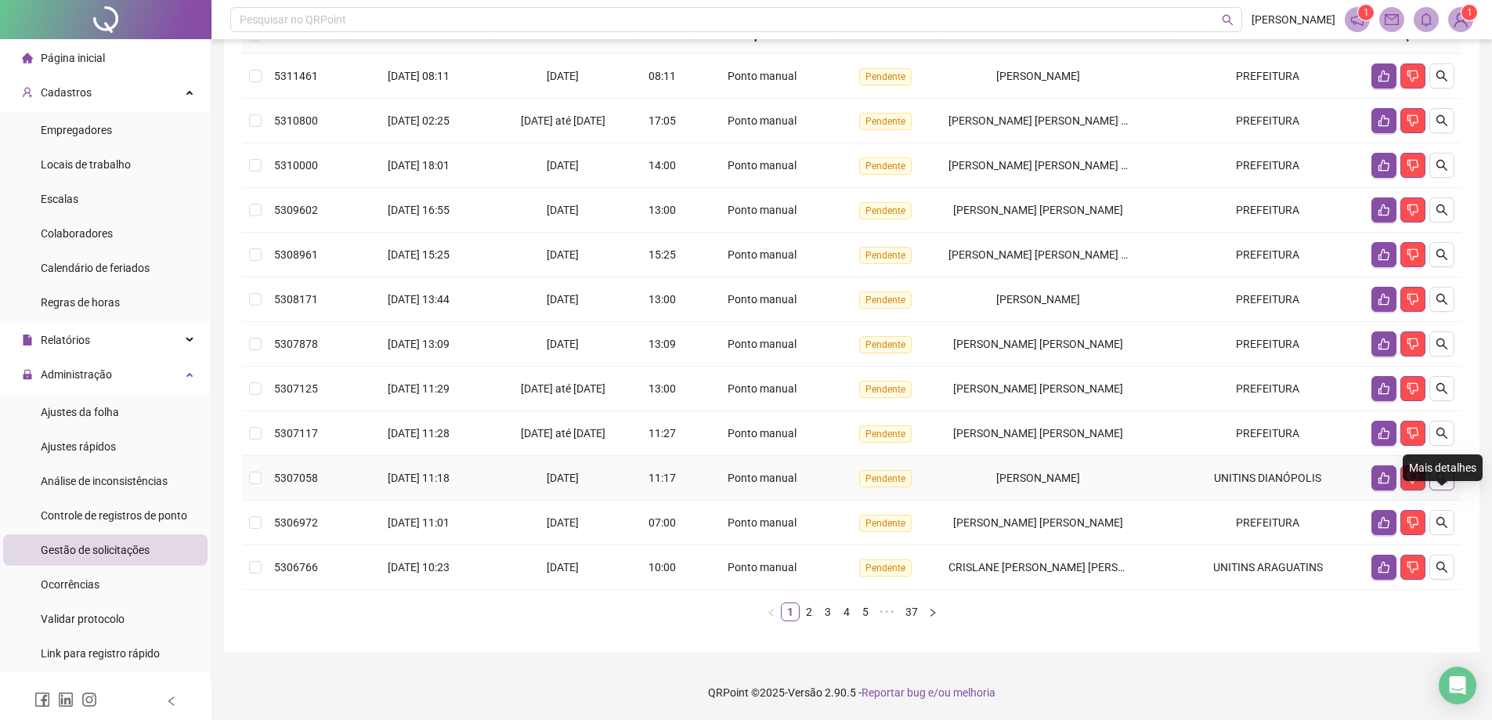
click at [1443, 479] on icon "search" at bounding box center [1441, 477] width 11 height 11
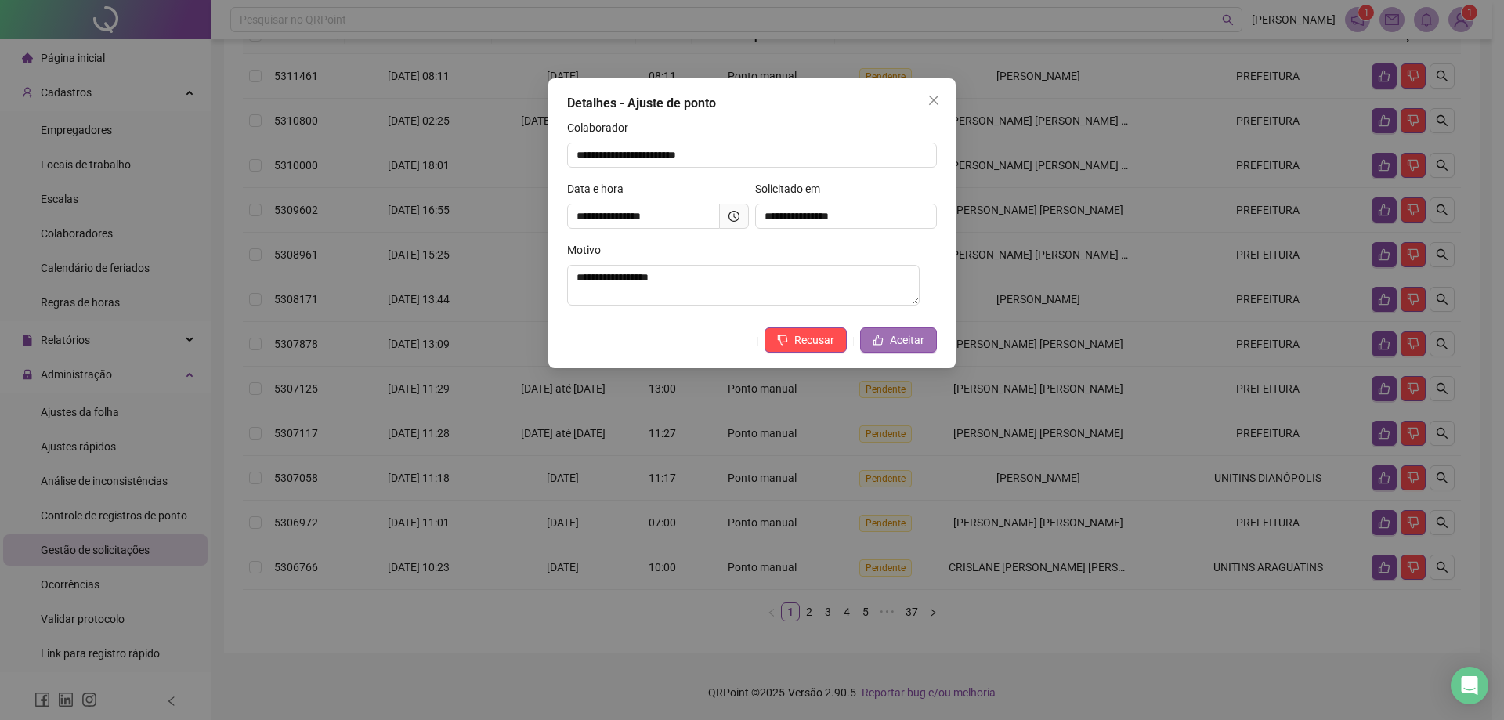
click at [896, 331] on button "Aceitar" at bounding box center [898, 339] width 77 height 25
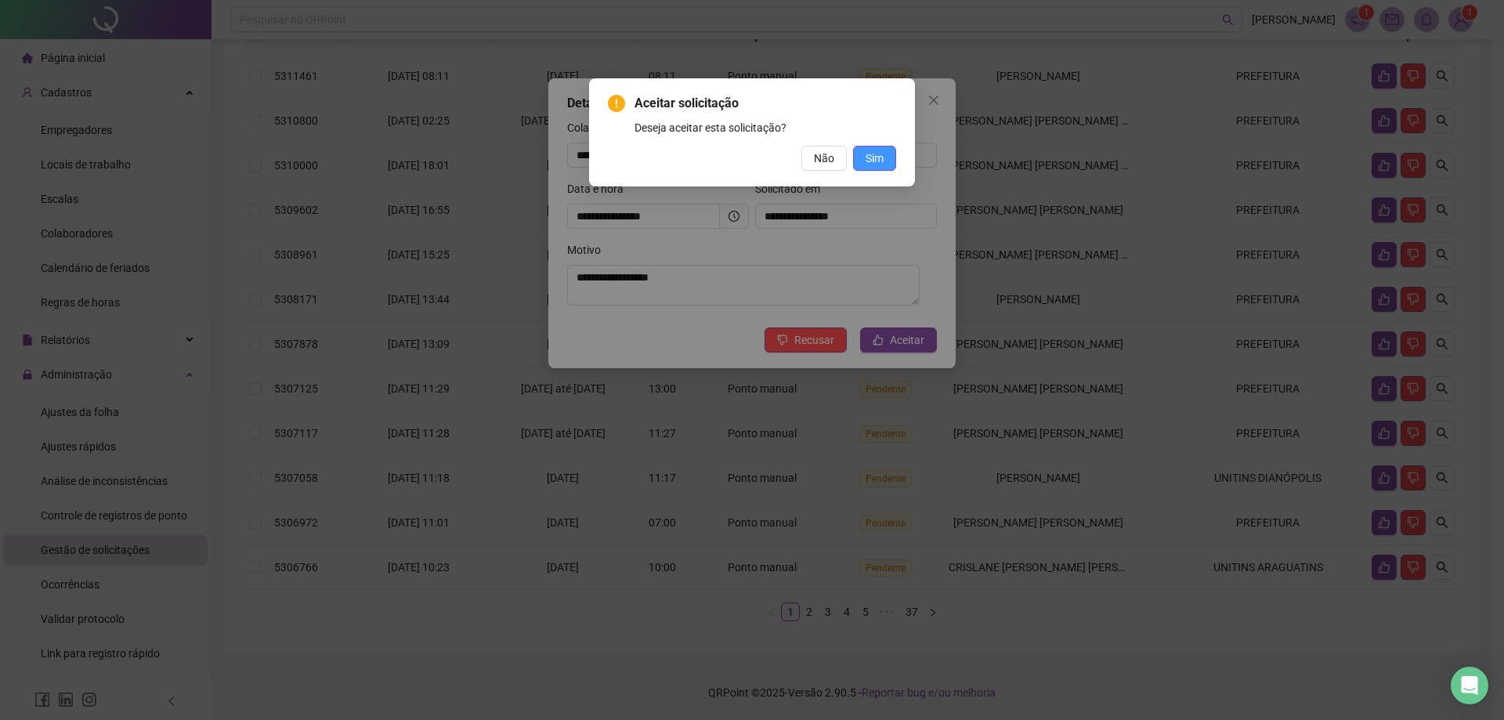
click at [877, 156] on span "Sim" at bounding box center [874, 158] width 18 height 17
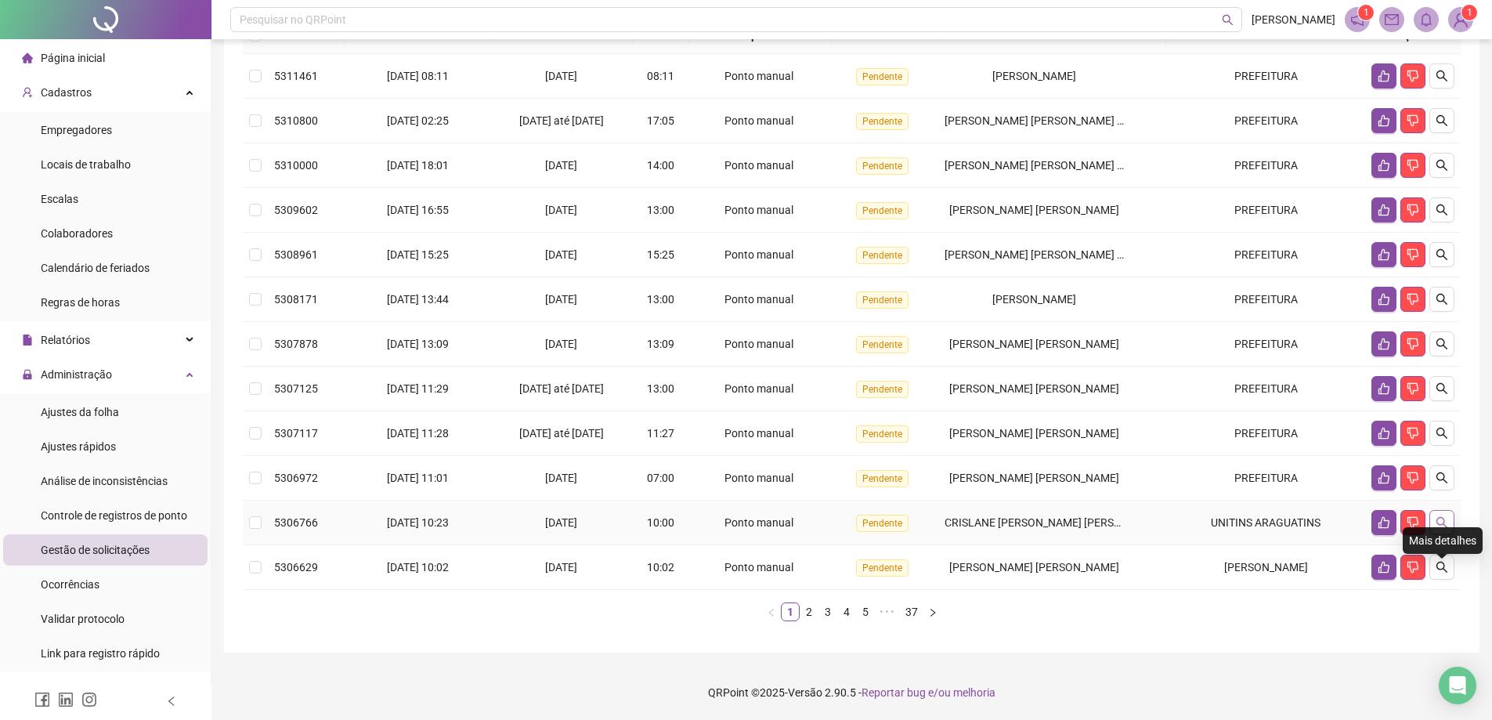
click at [1444, 529] on icon "search" at bounding box center [1442, 522] width 13 height 13
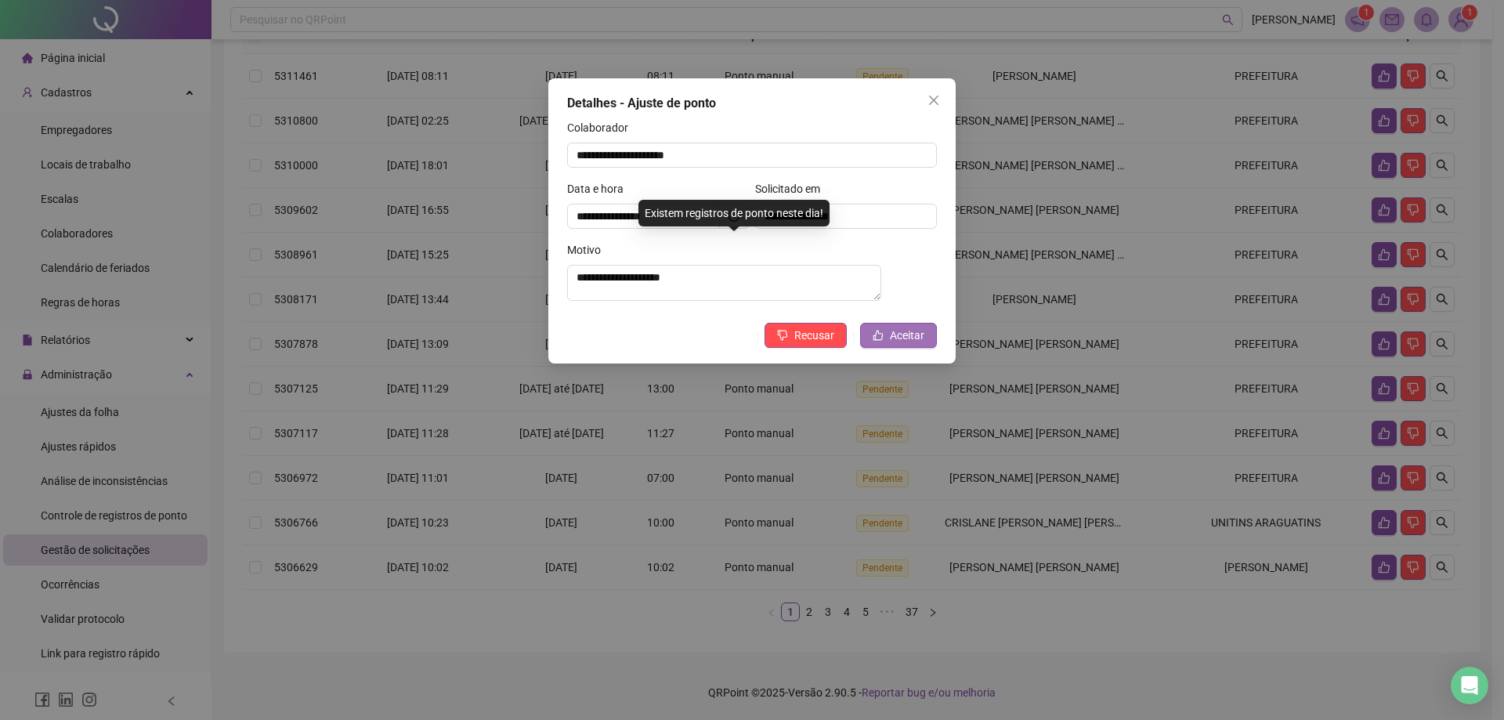
click at [901, 341] on span "Aceitar" at bounding box center [907, 335] width 34 height 17
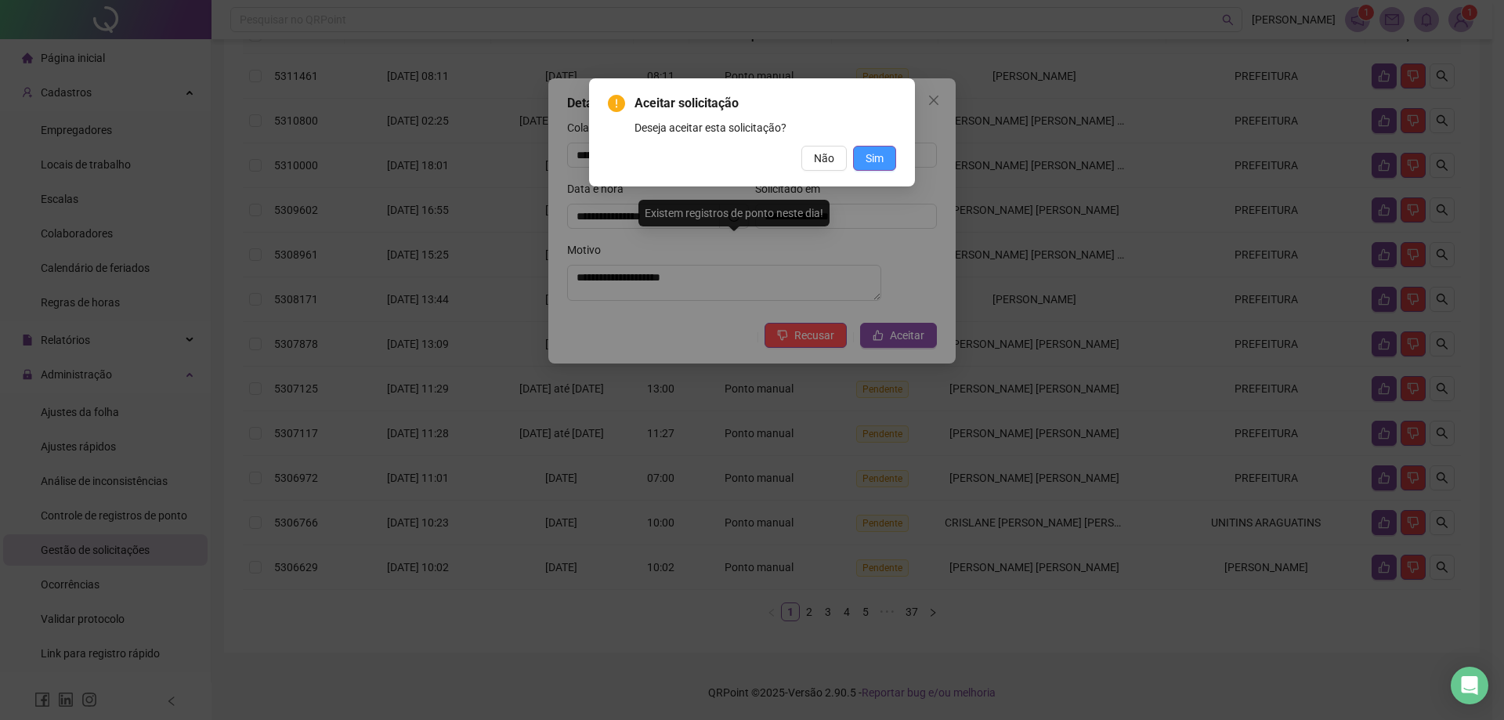
click at [876, 161] on span "Sim" at bounding box center [874, 158] width 18 height 17
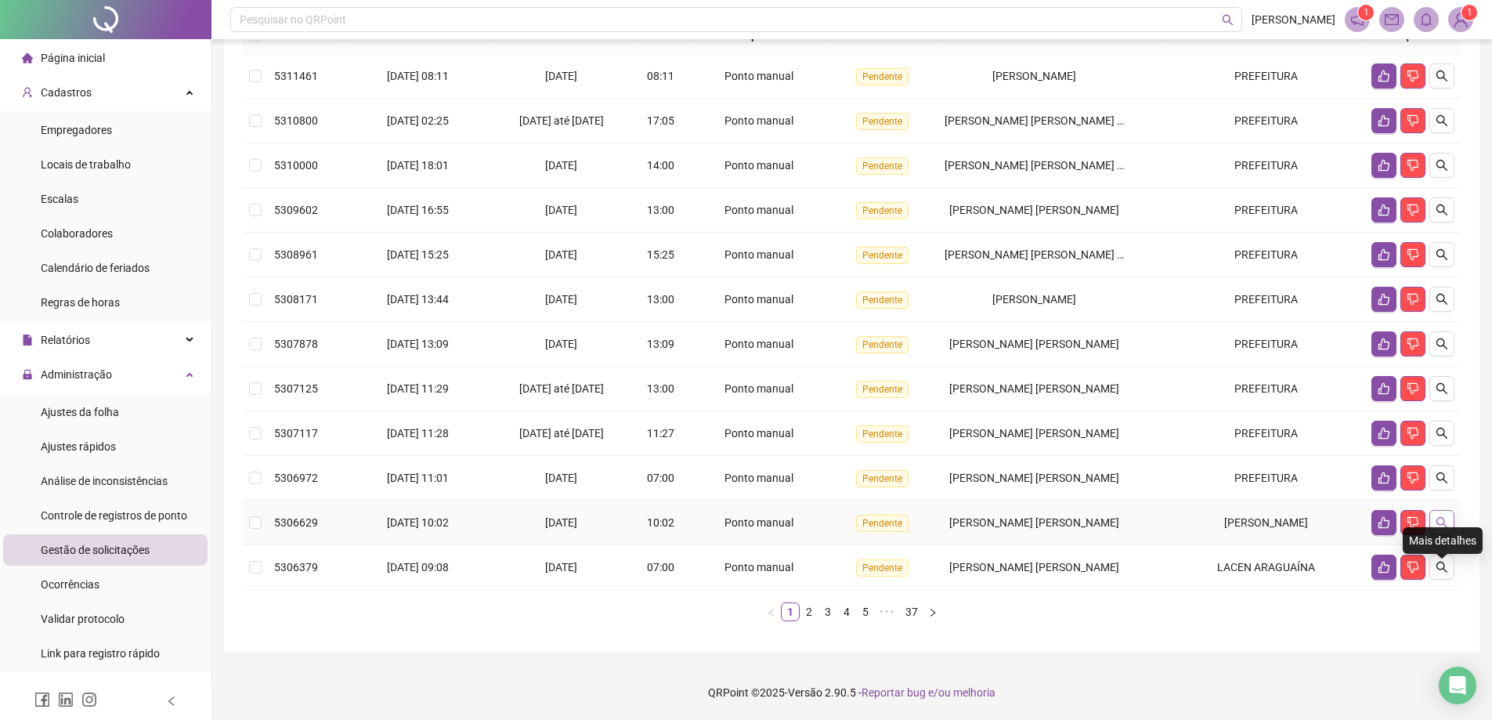
click at [1436, 529] on icon "search" at bounding box center [1442, 522] width 13 height 13
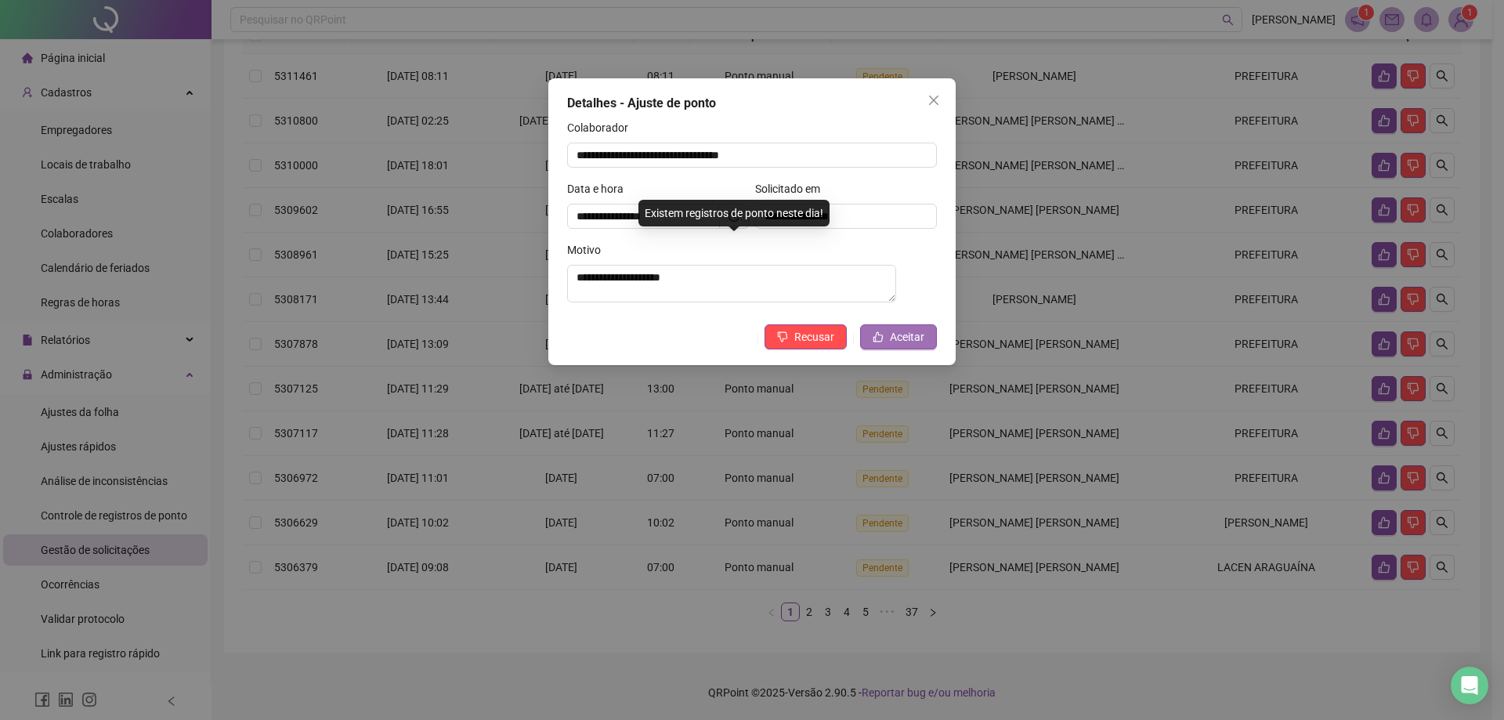
click at [905, 341] on span "Aceitar" at bounding box center [907, 336] width 34 height 17
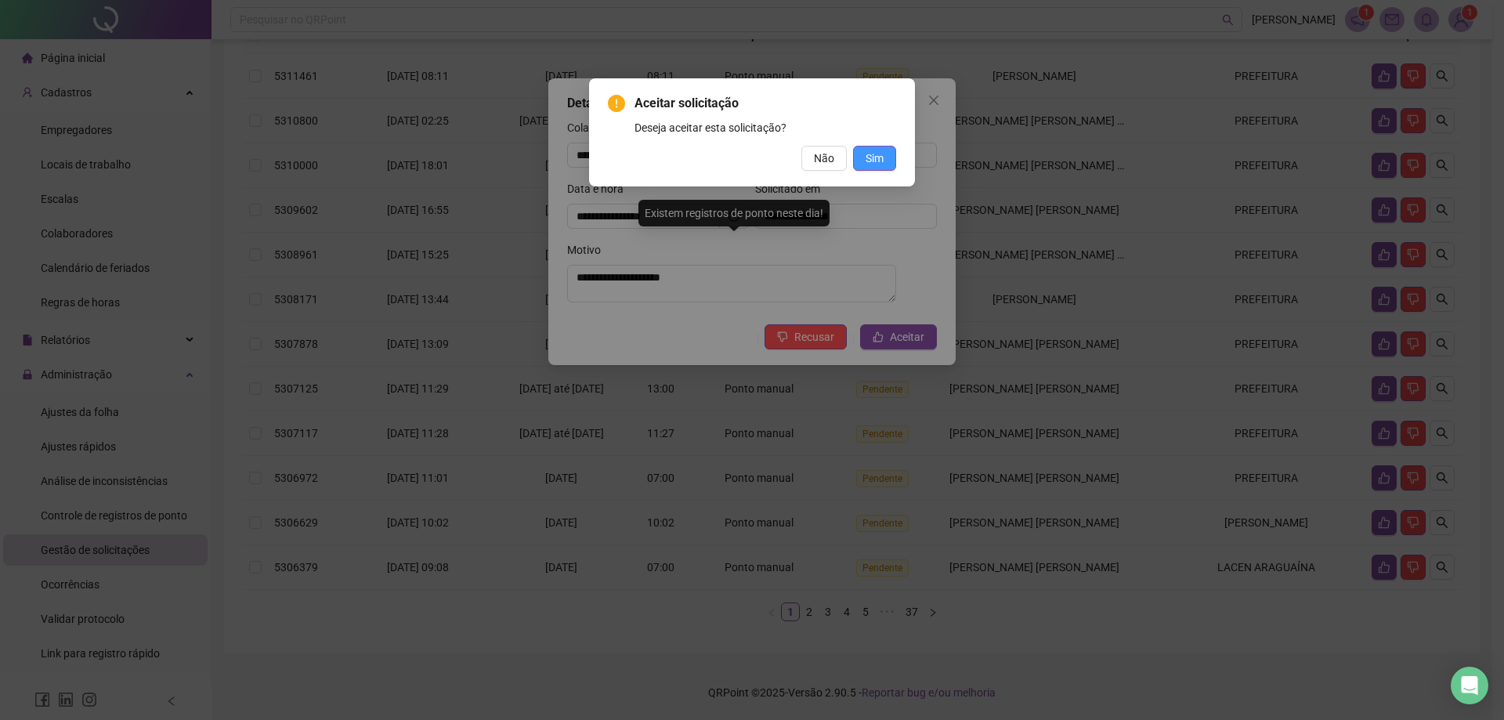
click at [868, 161] on span "Sim" at bounding box center [874, 158] width 18 height 17
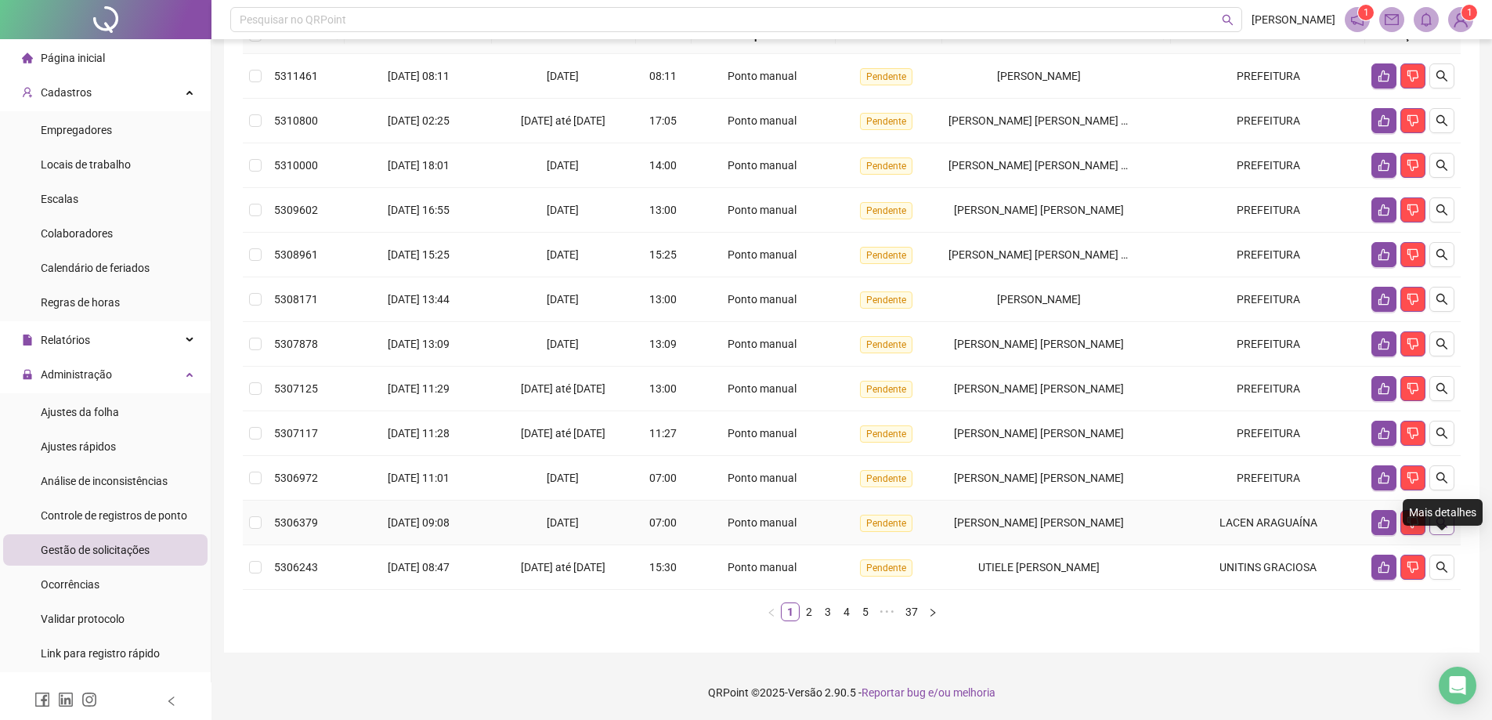
click at [1447, 522] on icon "search" at bounding box center [1442, 522] width 13 height 13
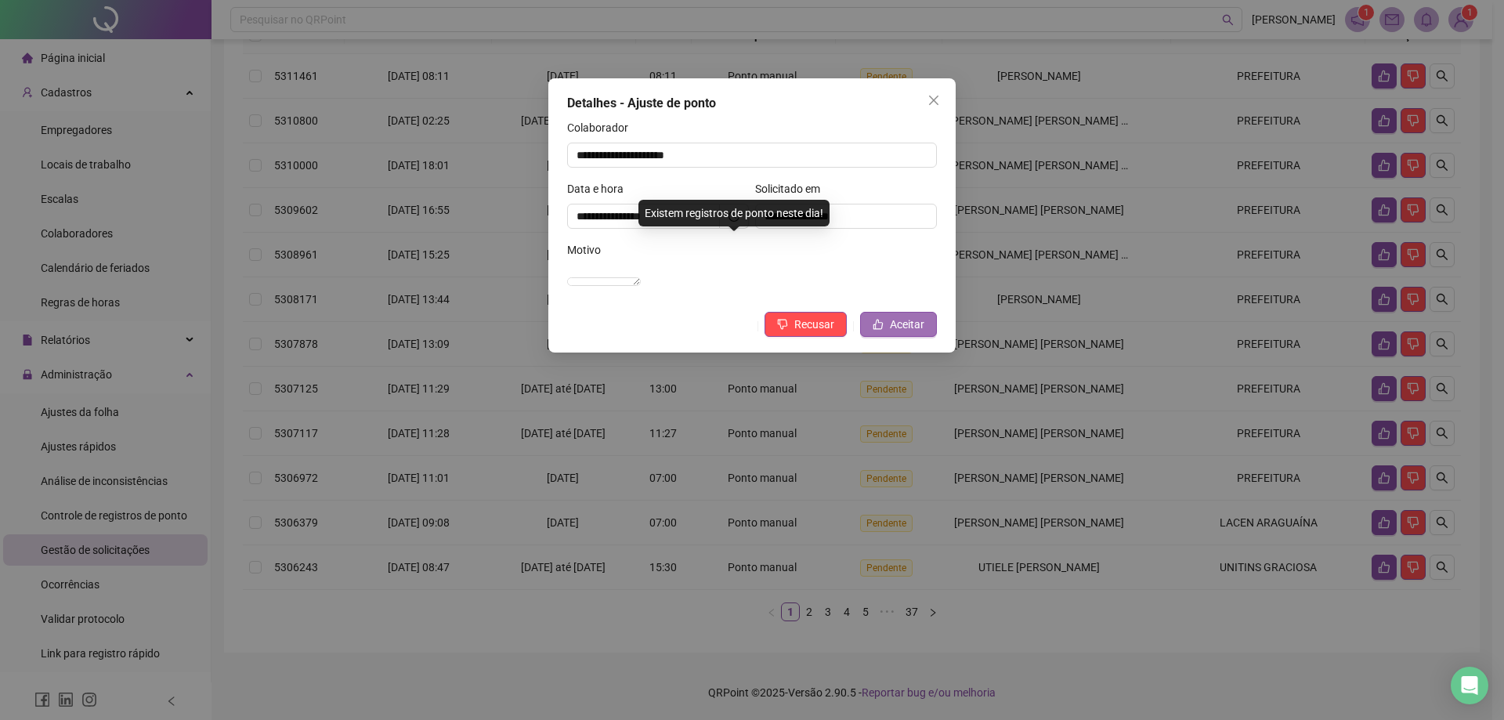
click at [914, 333] on span "Aceitar" at bounding box center [907, 324] width 34 height 17
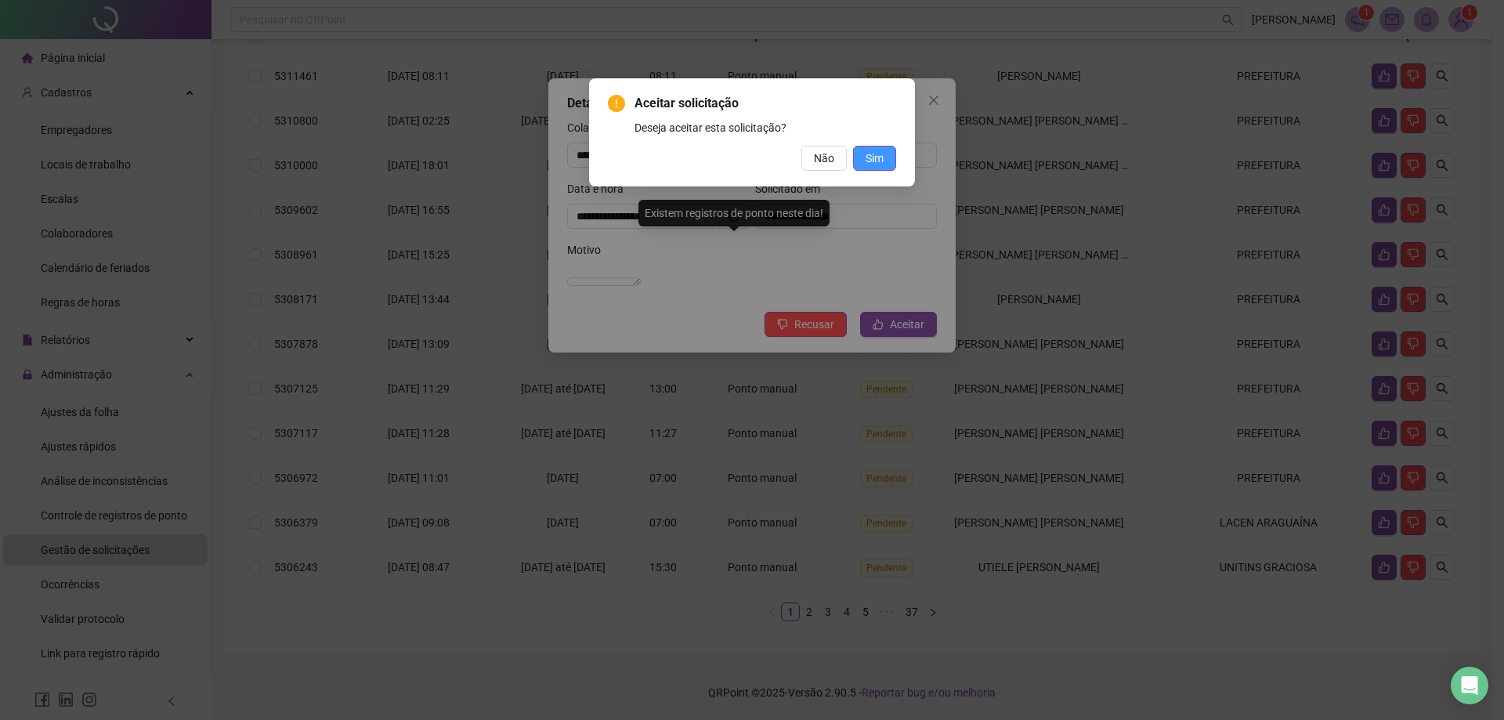
click at [884, 152] on button "Sim" at bounding box center [874, 158] width 43 height 25
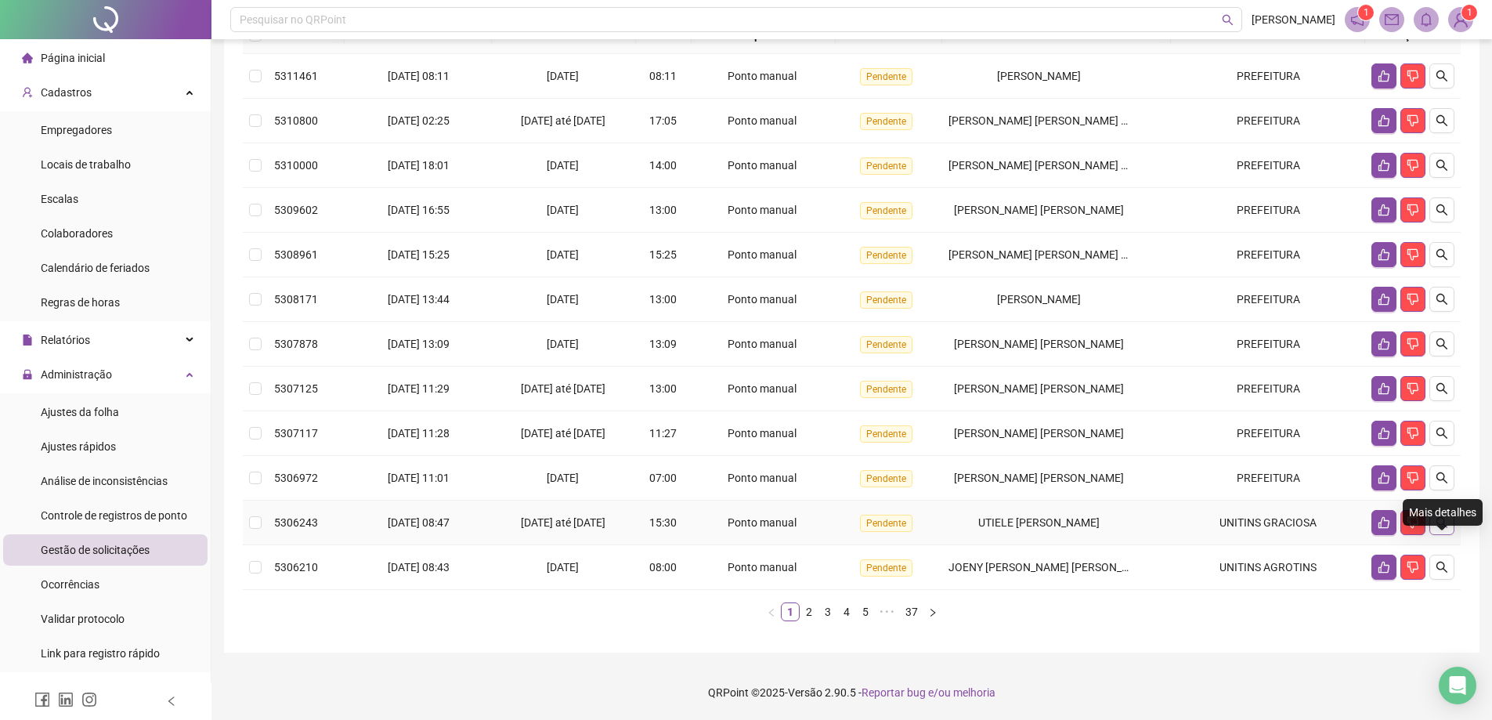
click at [1447, 520] on icon "search" at bounding box center [1442, 522] width 13 height 13
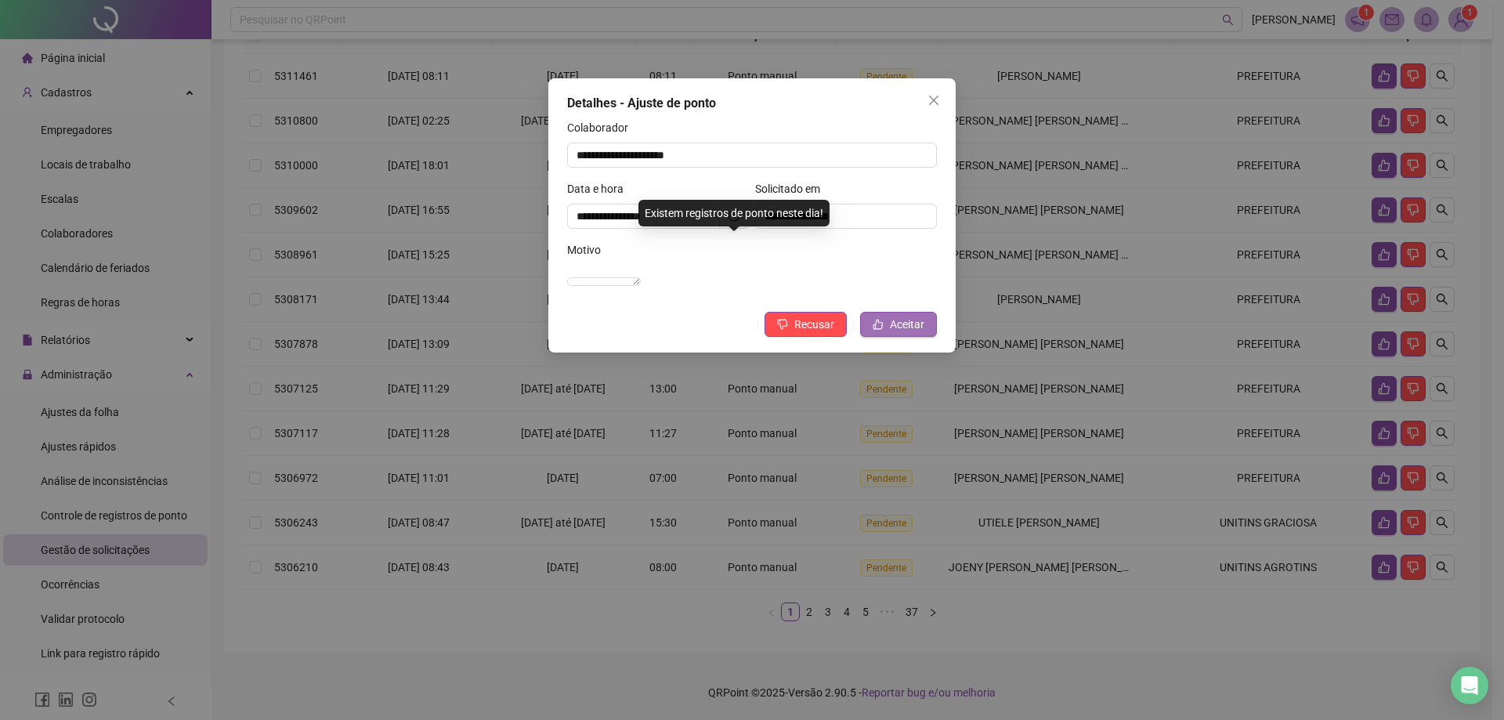
click at [917, 333] on span "Aceitar" at bounding box center [907, 324] width 34 height 17
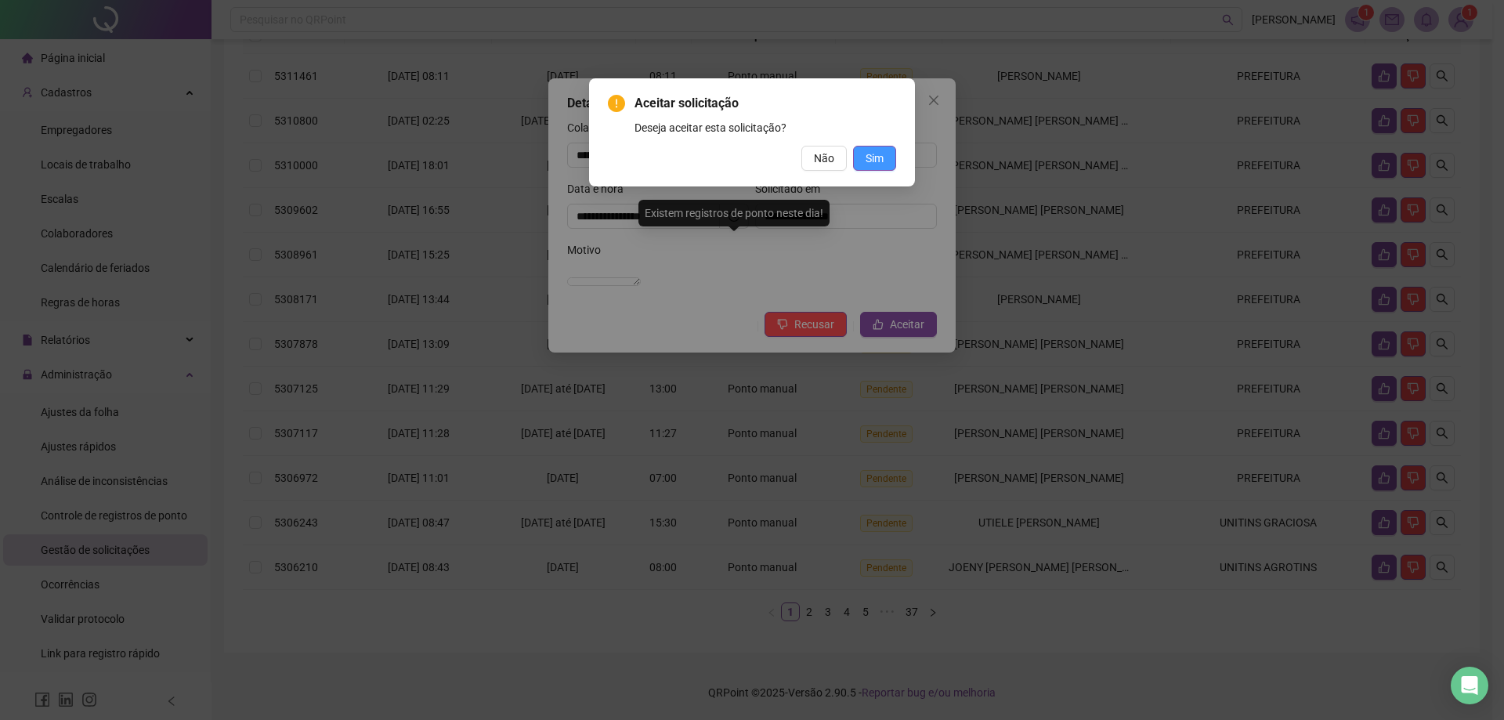
click at [883, 166] on span "Sim" at bounding box center [874, 158] width 18 height 17
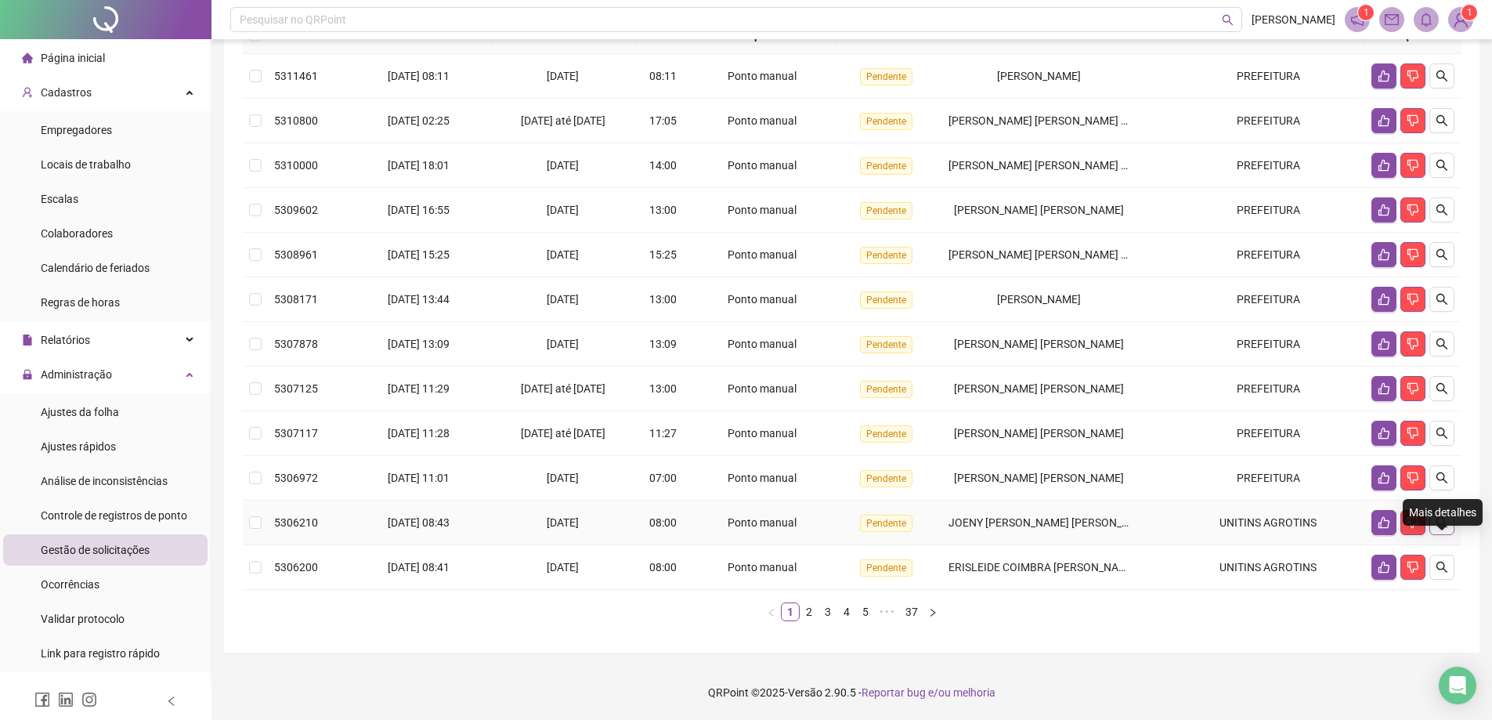
click at [1445, 526] on icon "search" at bounding box center [1441, 522] width 11 height 11
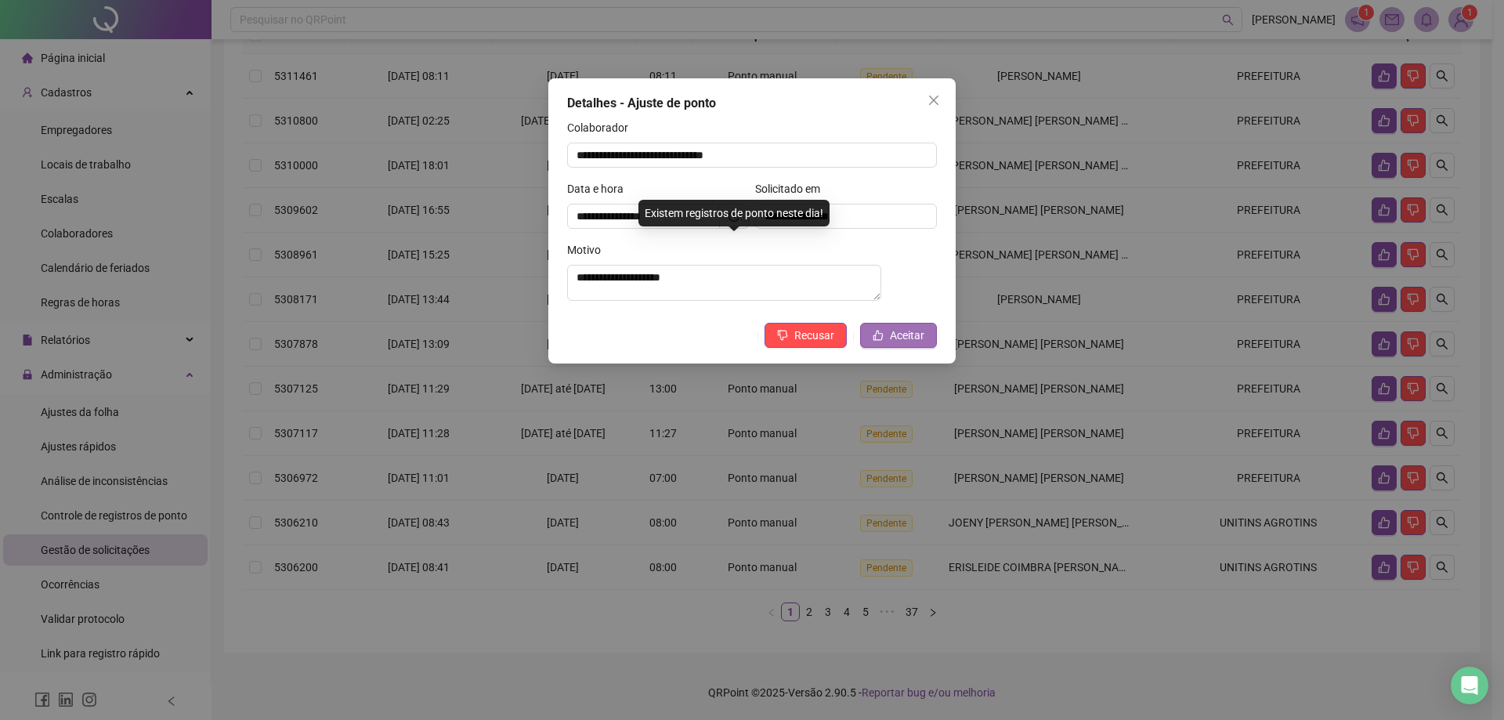
click at [915, 348] on button "Aceitar" at bounding box center [898, 335] width 77 height 25
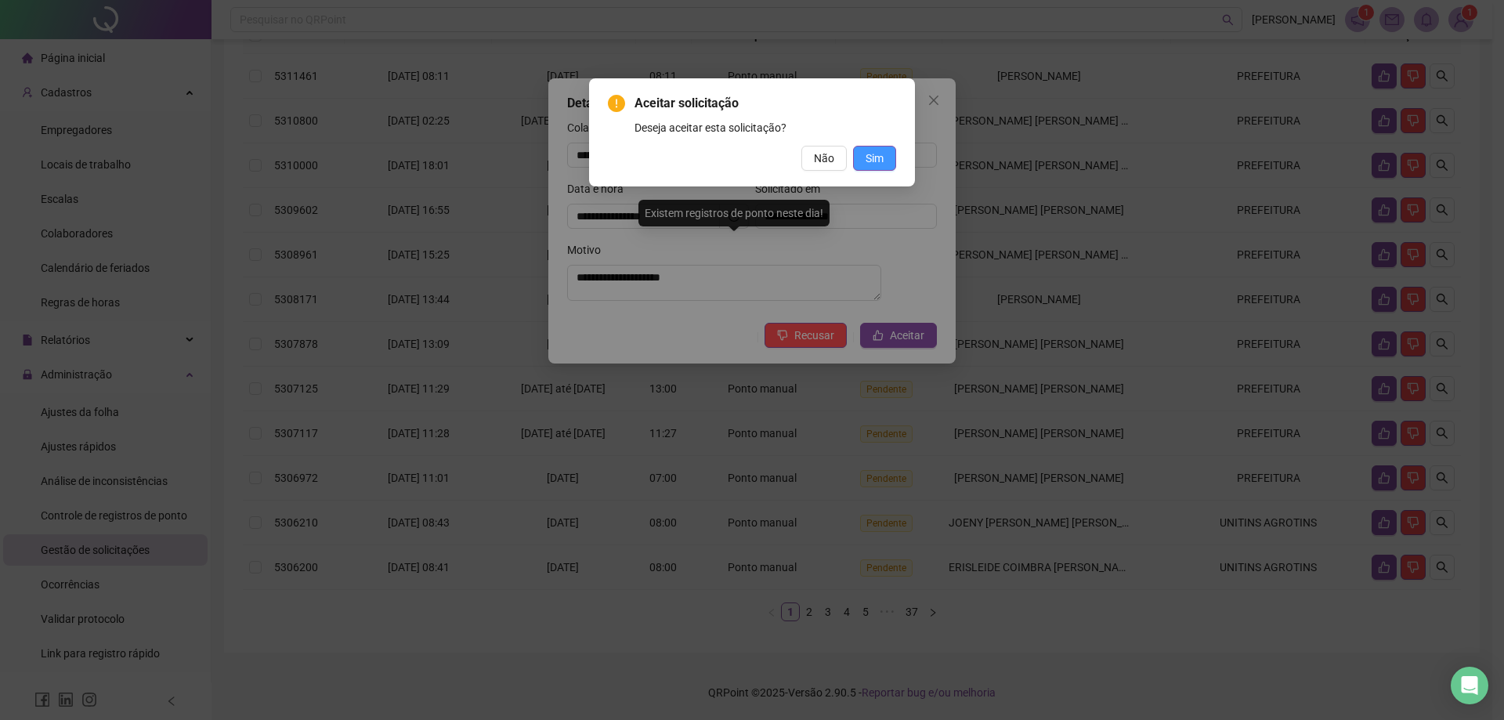
click at [881, 170] on button "Sim" at bounding box center [874, 158] width 43 height 25
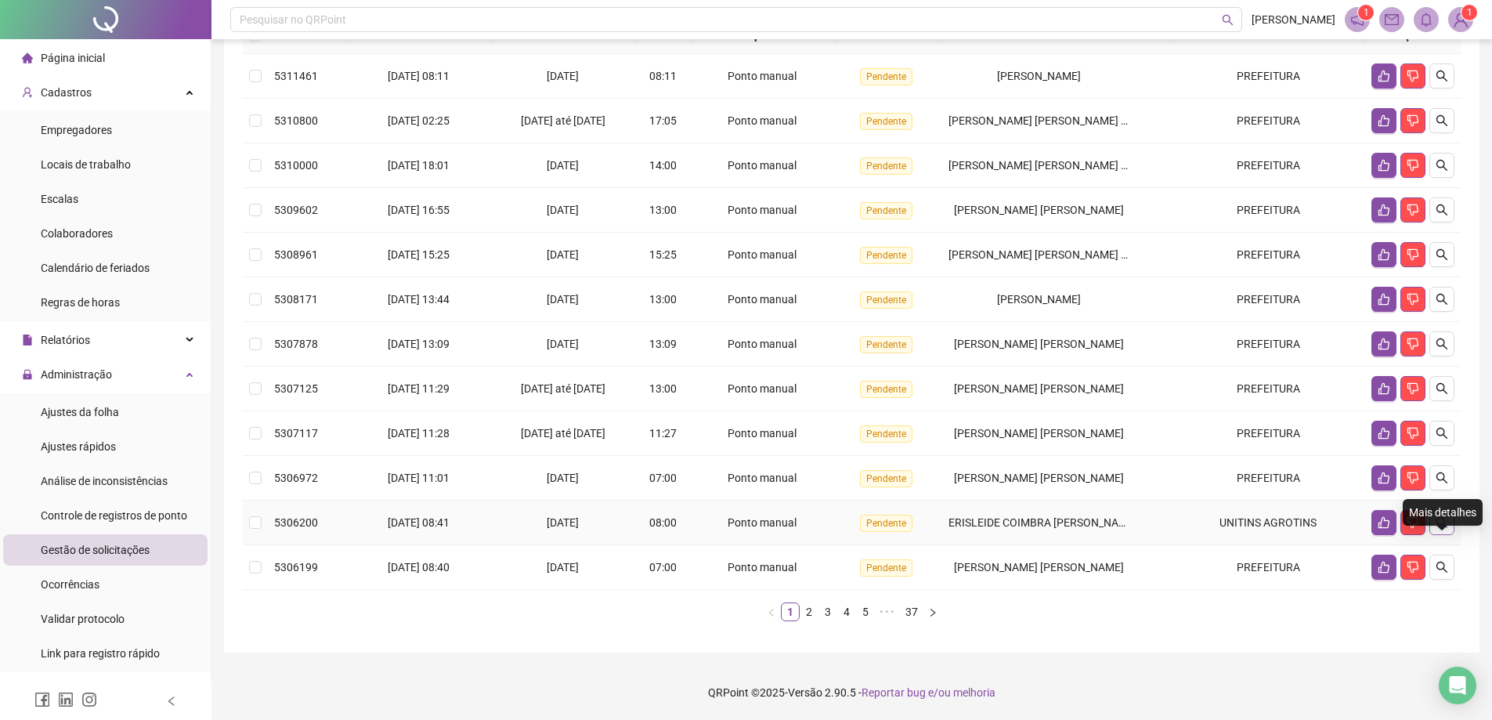
click at [1443, 526] on icon "search" at bounding box center [1442, 522] width 13 height 13
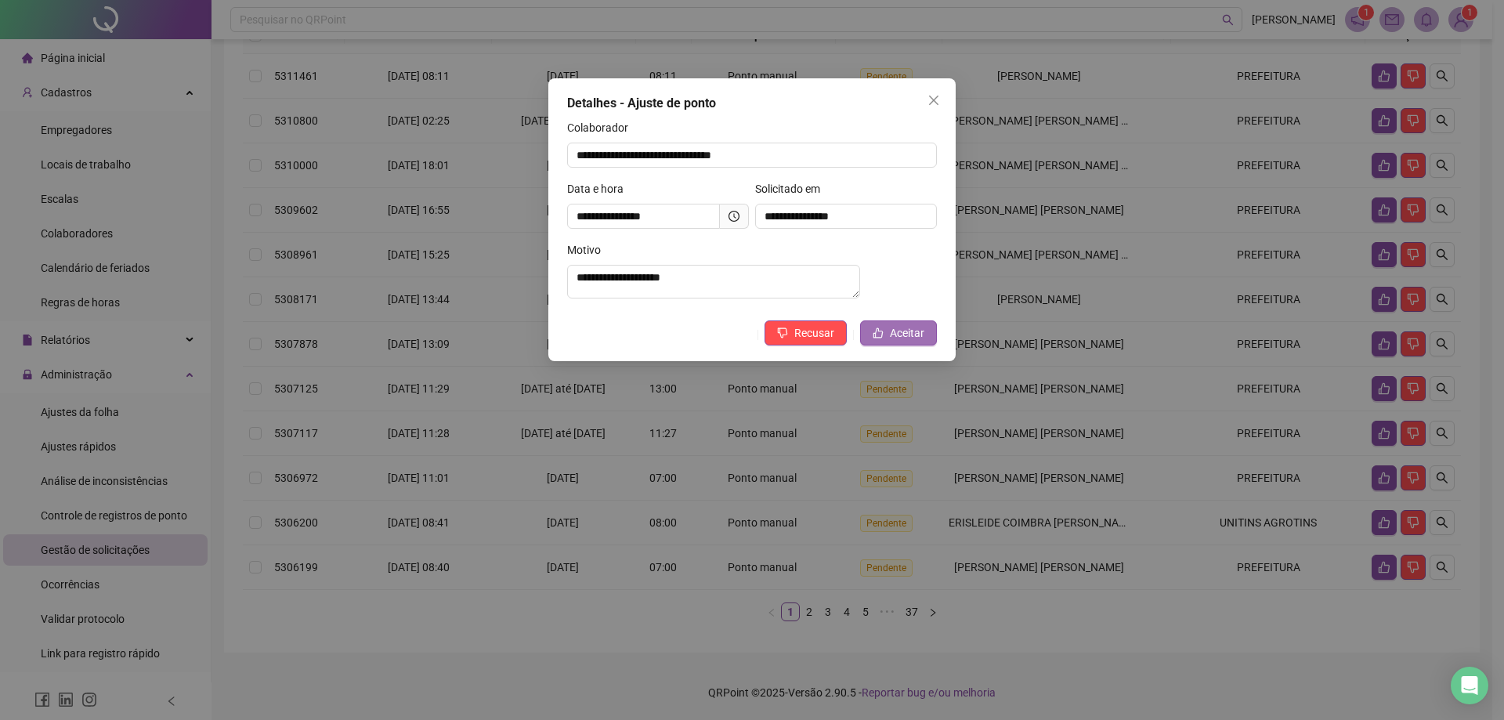
click at [897, 339] on span "Aceitar" at bounding box center [907, 332] width 34 height 17
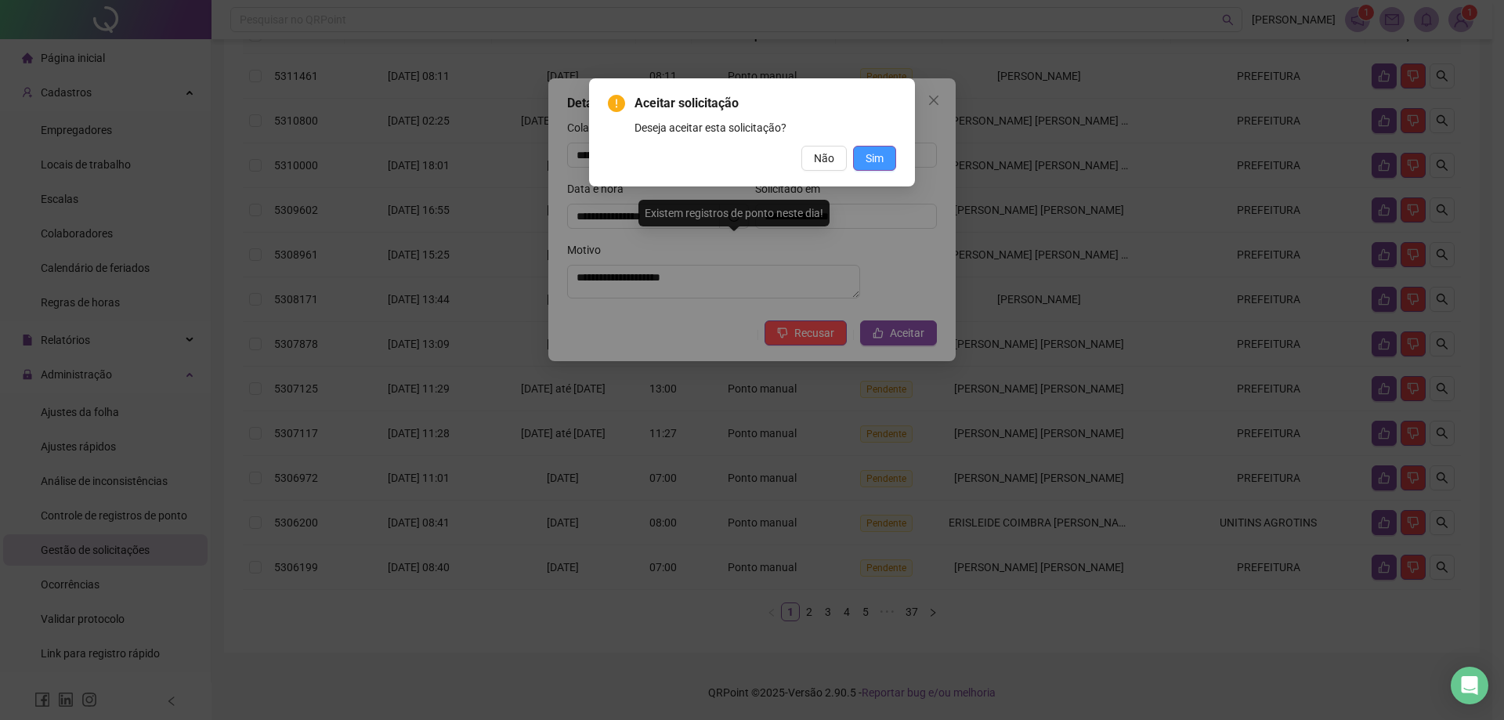
click at [883, 165] on span "Sim" at bounding box center [874, 158] width 18 height 17
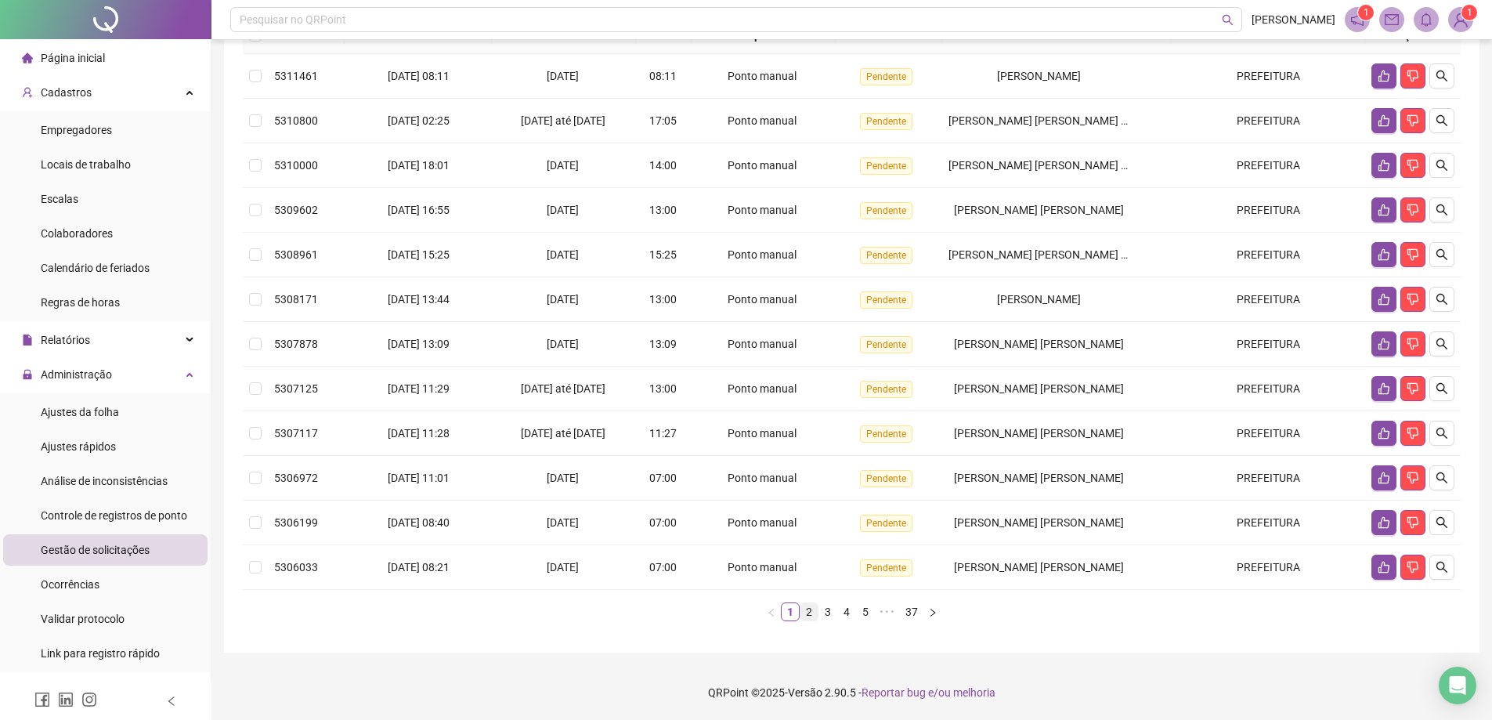
click at [813, 609] on link "2" at bounding box center [808, 611] width 17 height 17
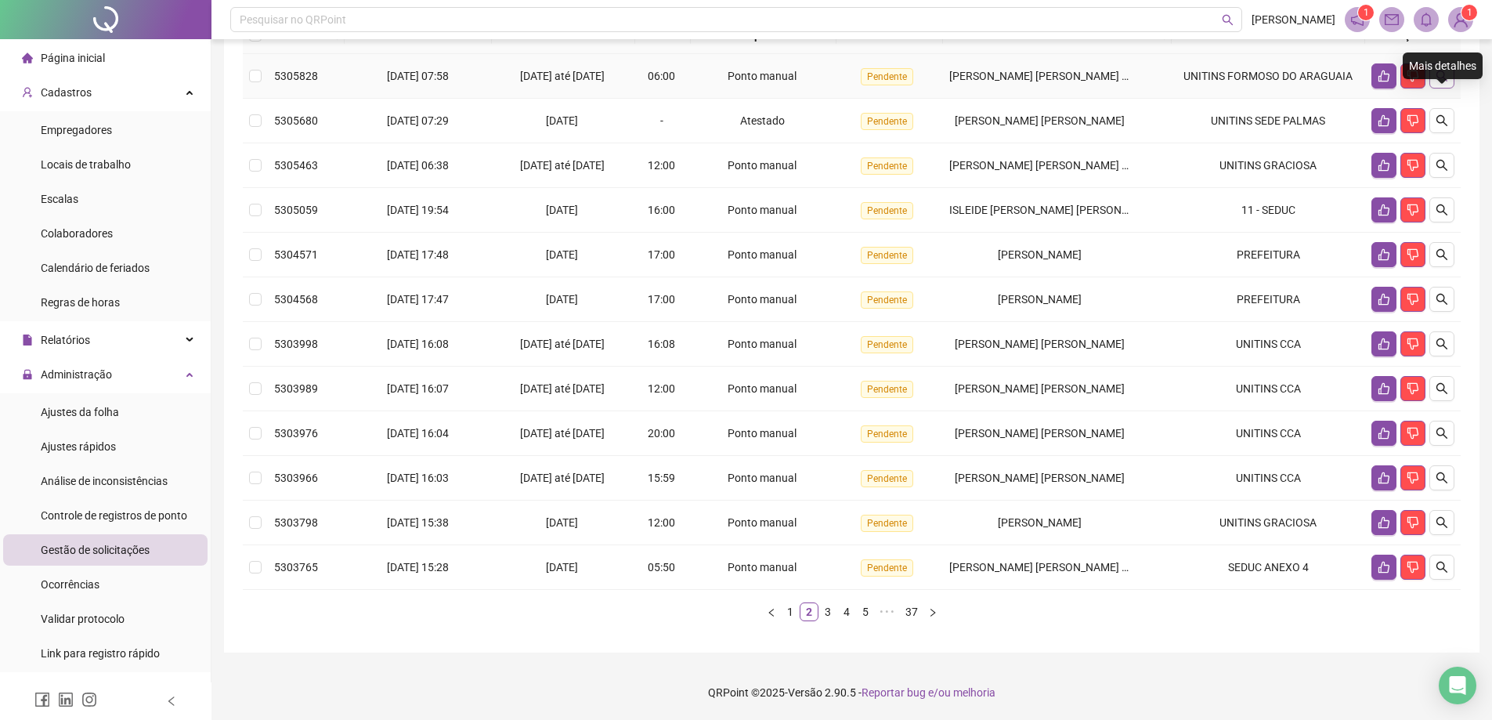
click at [1436, 77] on icon "search" at bounding box center [1442, 76] width 13 height 13
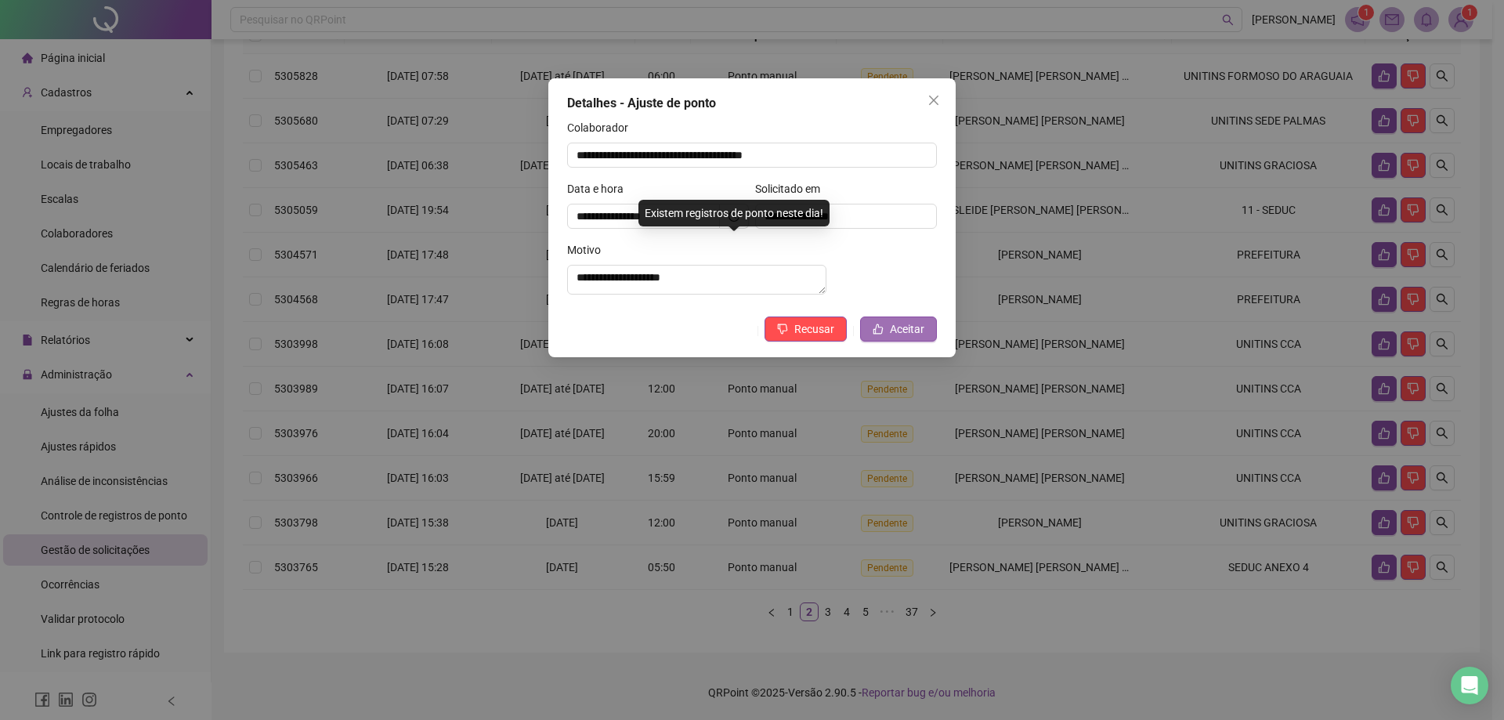
click at [907, 338] on span "Aceitar" at bounding box center [907, 328] width 34 height 17
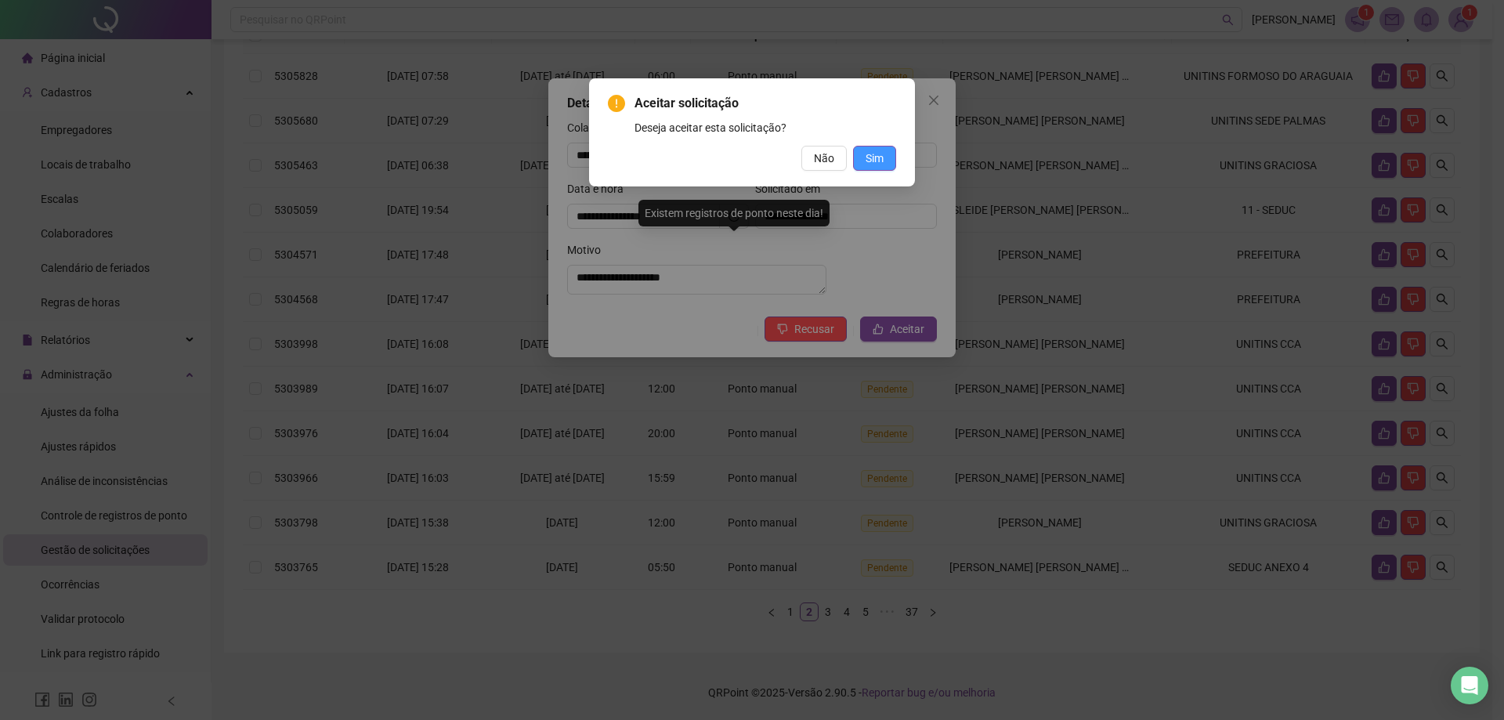
click at [890, 162] on button "Sim" at bounding box center [874, 158] width 43 height 25
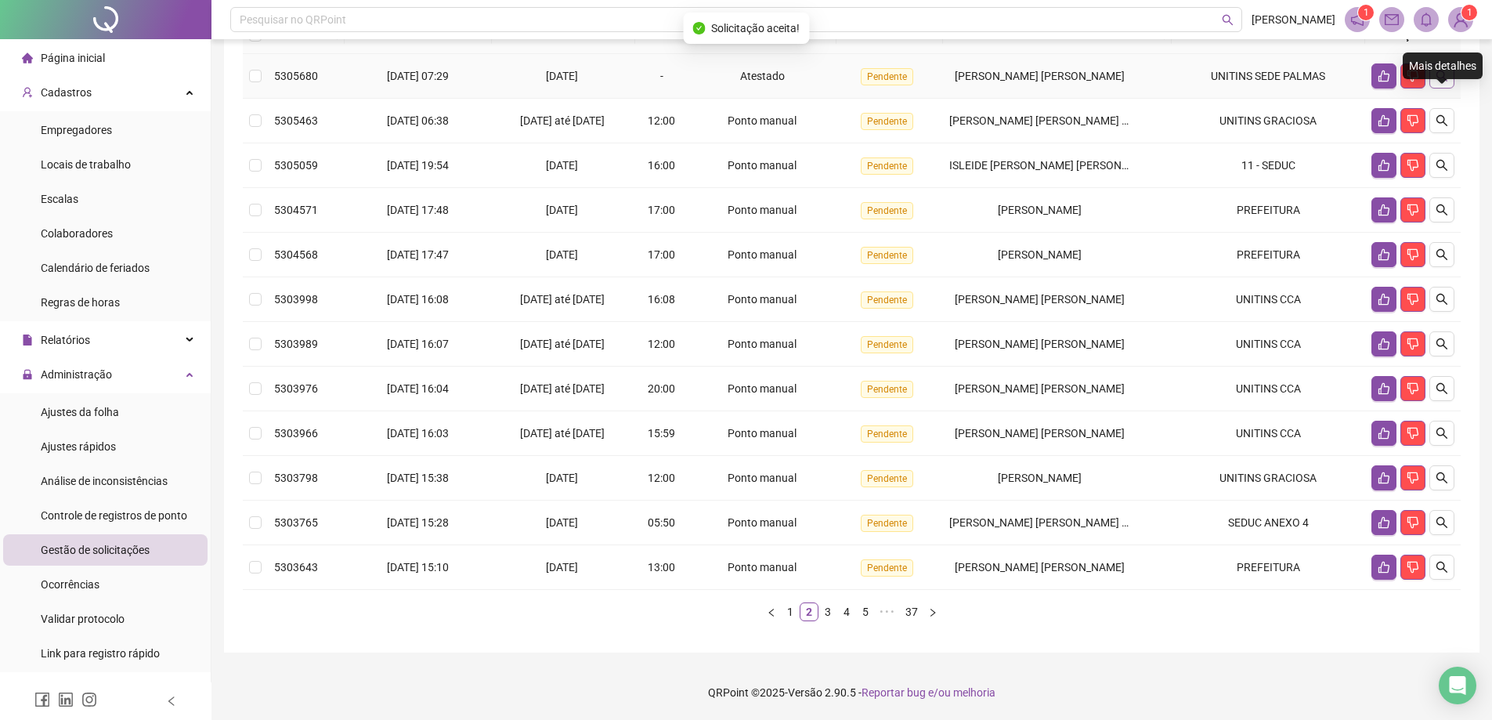
click at [1438, 74] on icon "search" at bounding box center [1442, 76] width 13 height 13
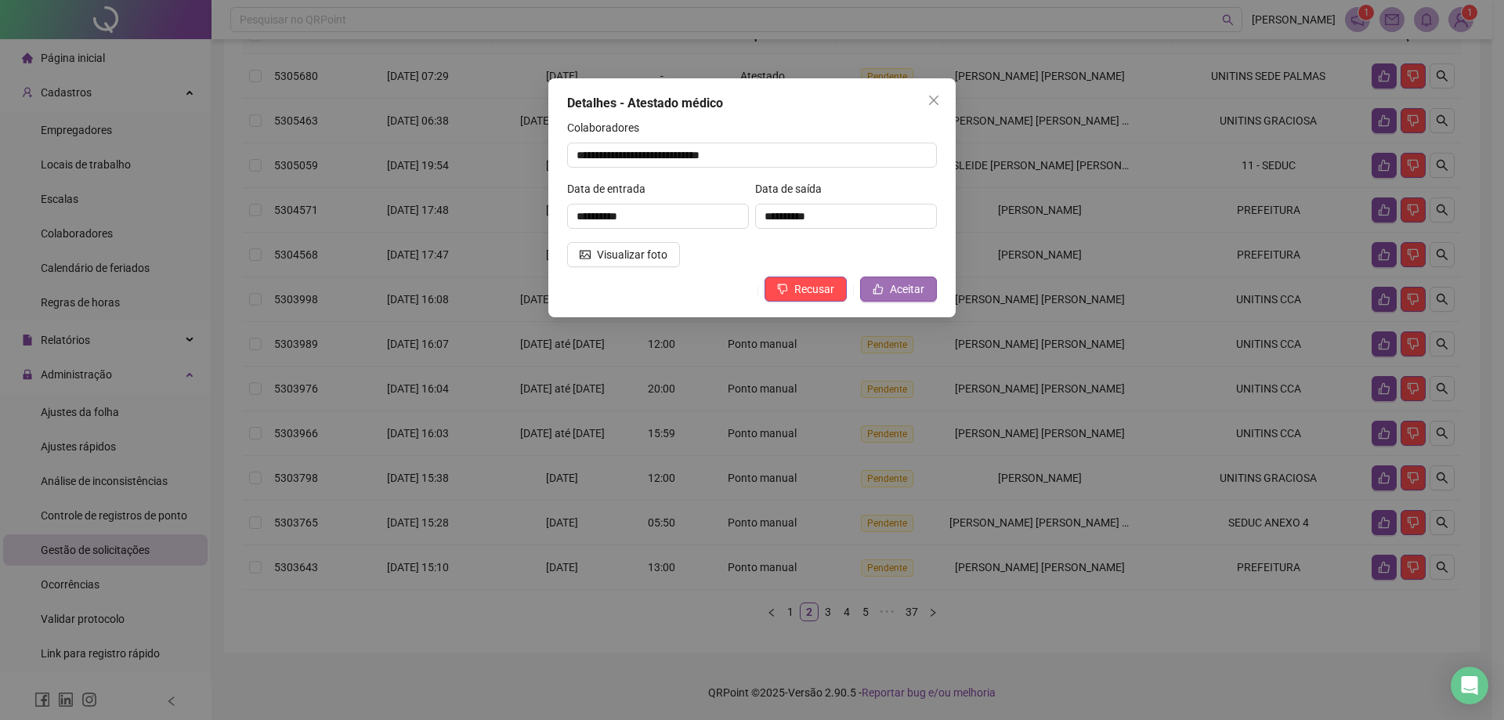
click at [919, 286] on span "Aceitar" at bounding box center [907, 288] width 34 height 17
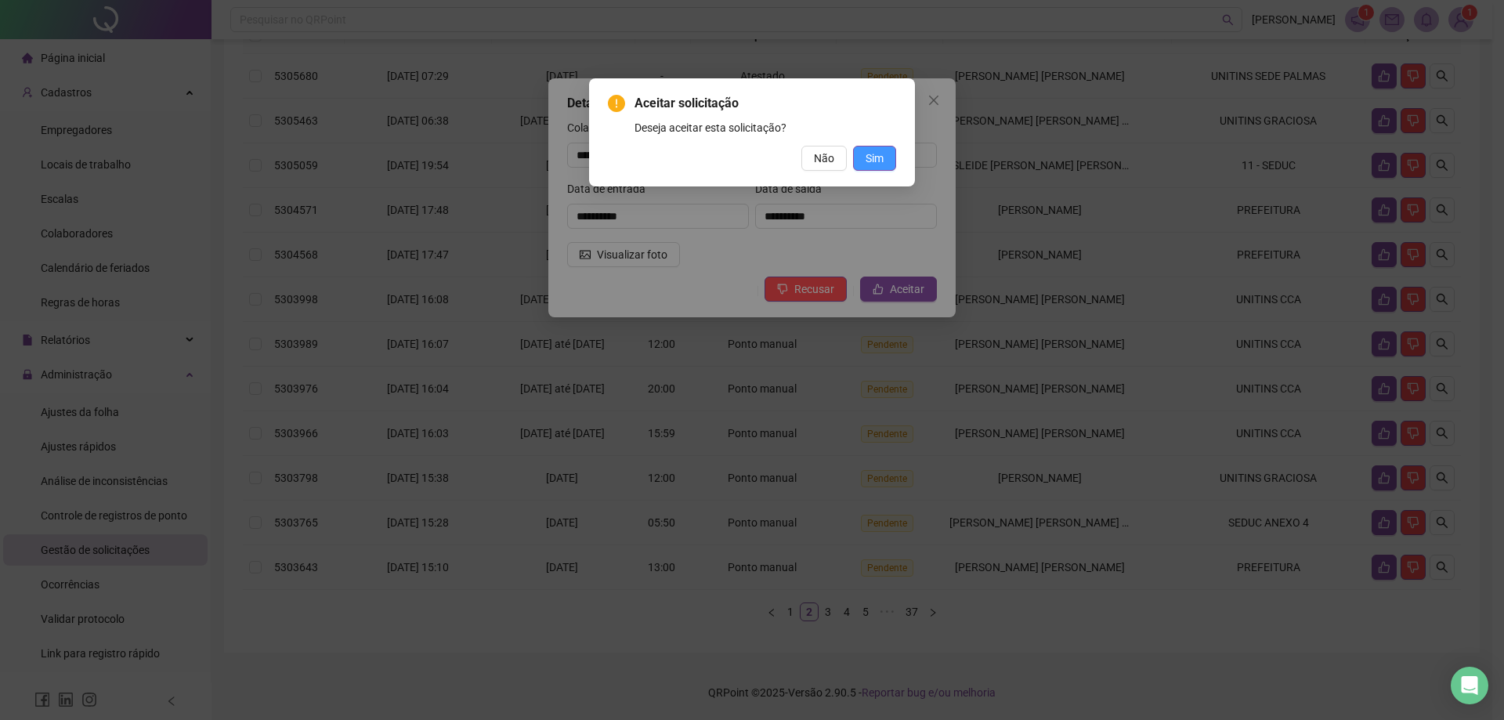
click at [874, 164] on span "Sim" at bounding box center [874, 158] width 18 height 17
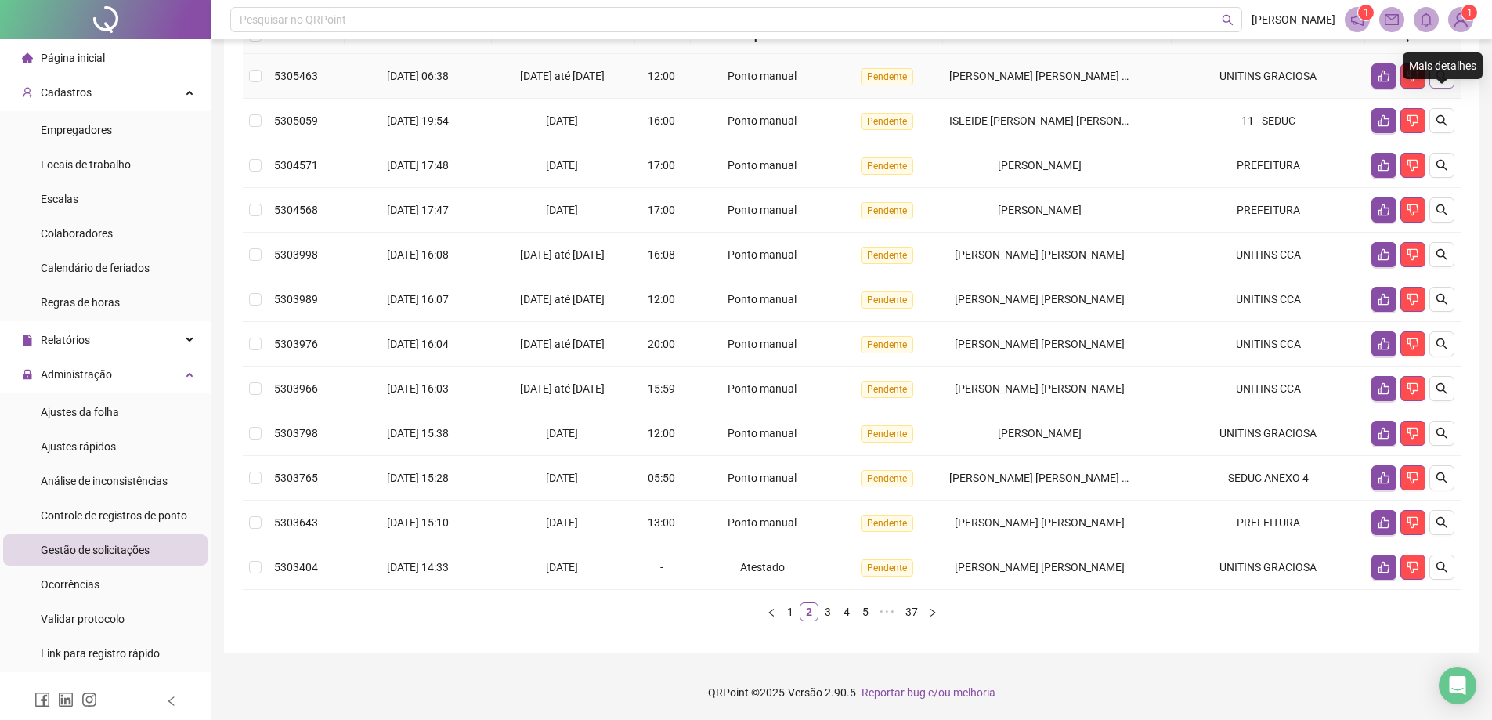
click at [1436, 78] on icon "search" at bounding box center [1442, 76] width 13 height 13
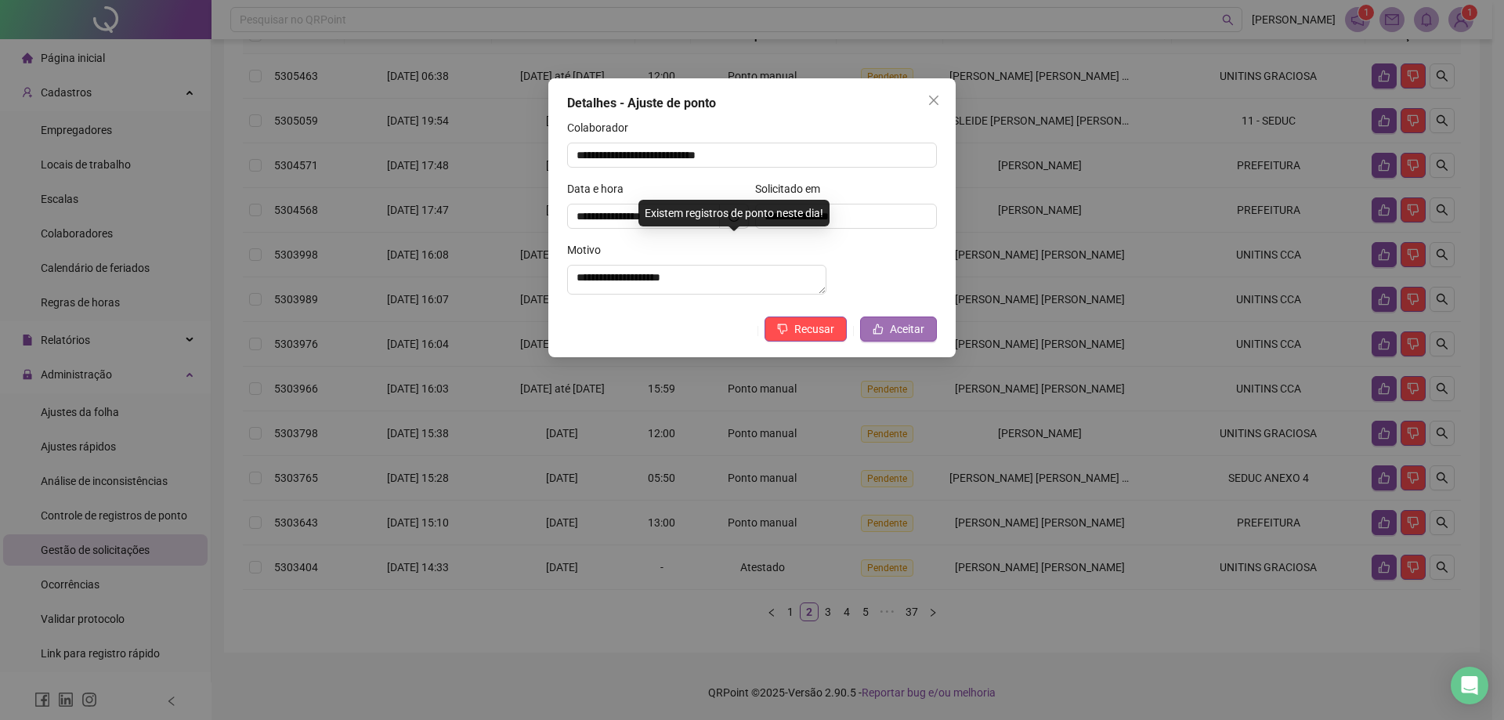
click at [912, 338] on span "Aceitar" at bounding box center [907, 328] width 34 height 17
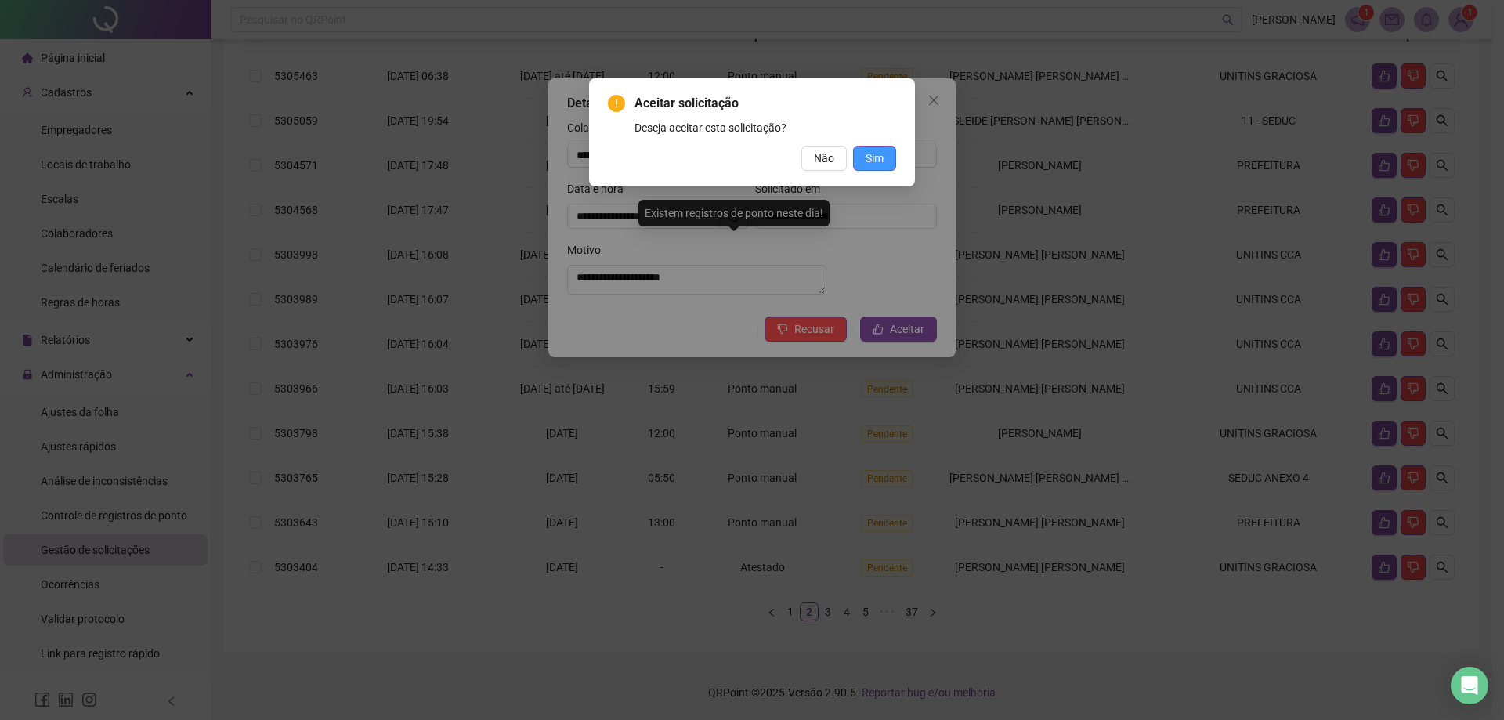
click at [887, 157] on button "Sim" at bounding box center [874, 158] width 43 height 25
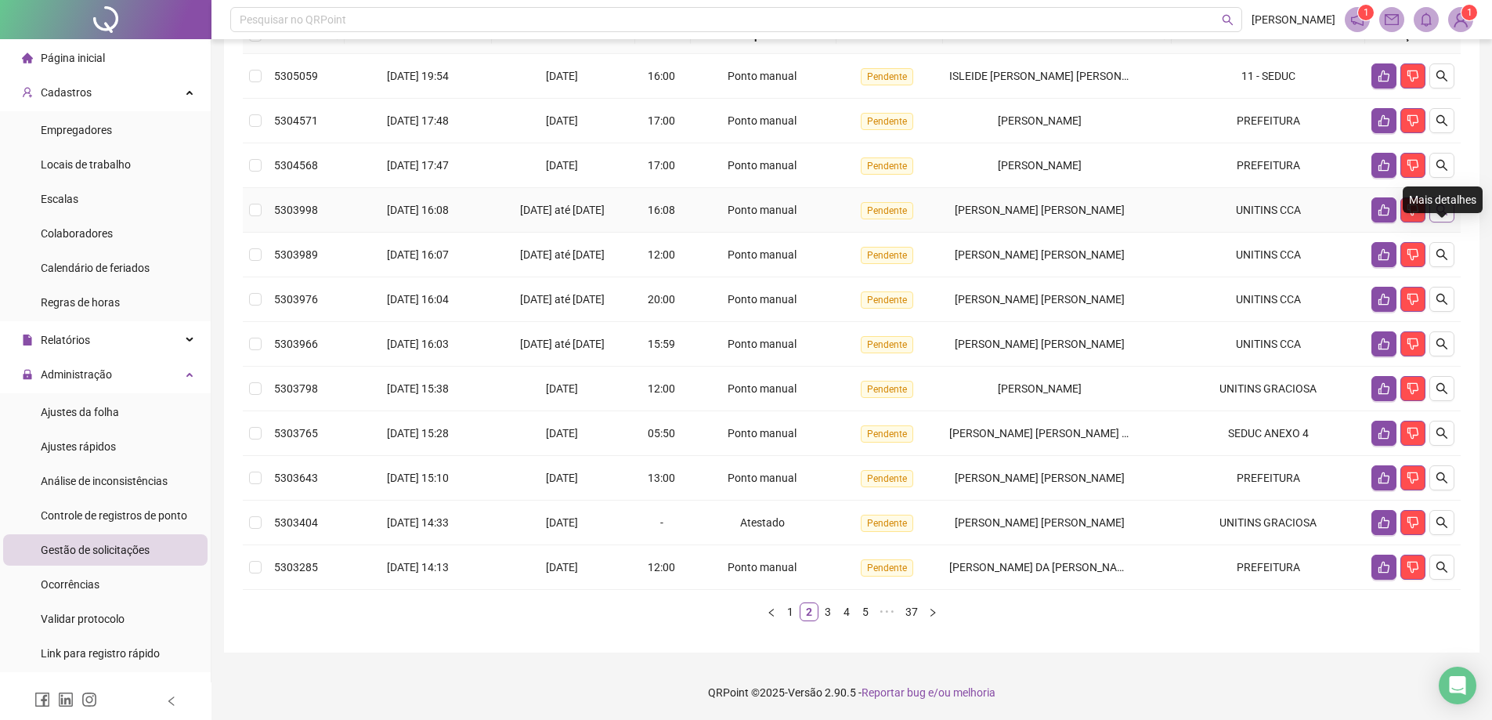
click at [1447, 211] on icon "search" at bounding box center [1442, 210] width 13 height 13
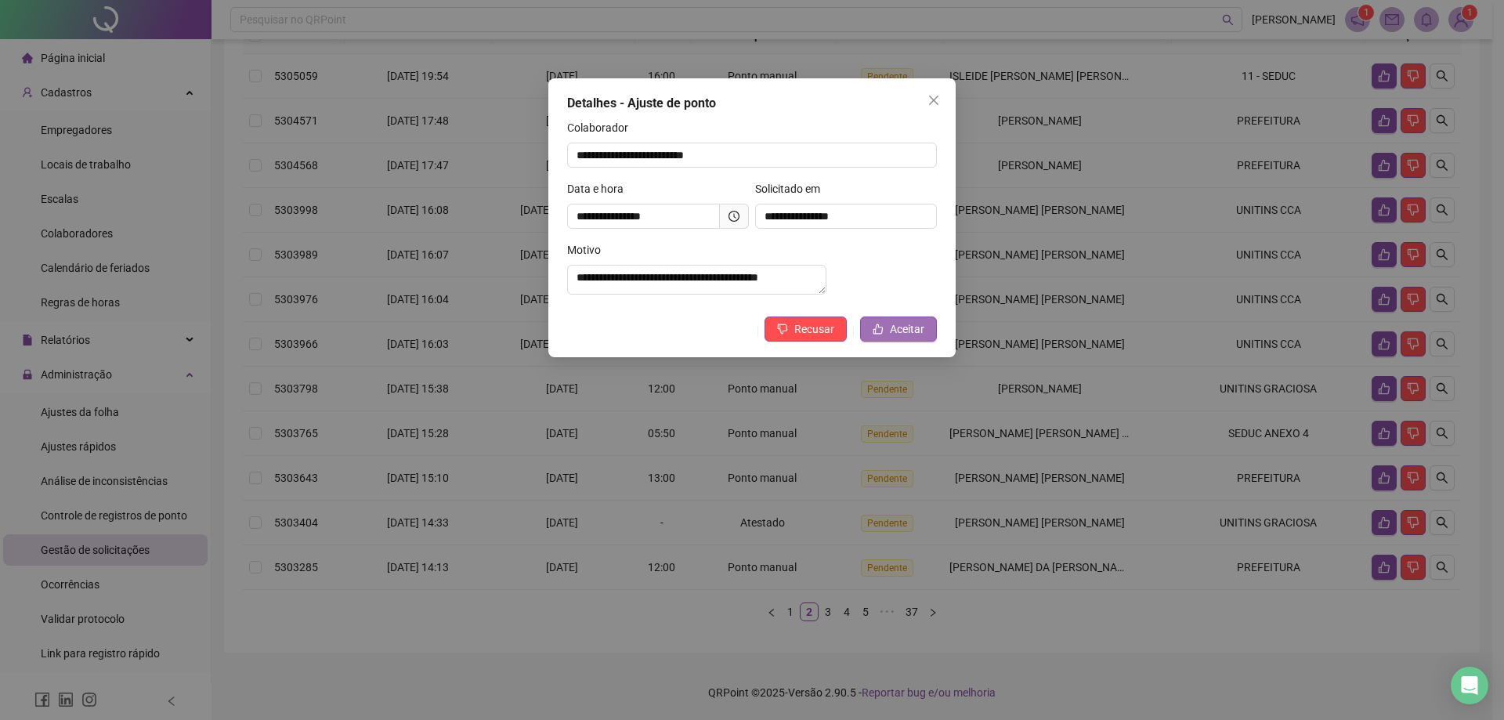
click at [911, 338] on span "Aceitar" at bounding box center [907, 328] width 34 height 17
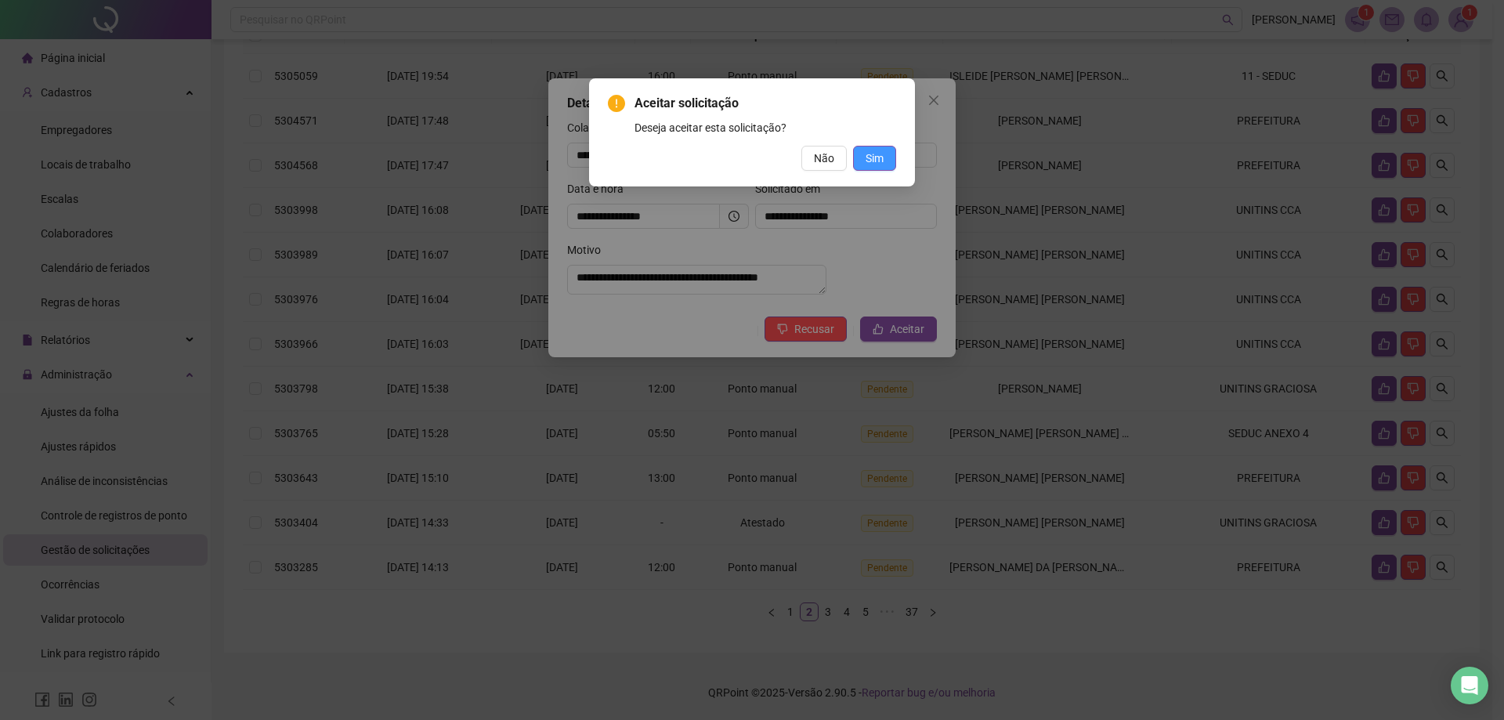
click at [880, 163] on span "Sim" at bounding box center [874, 158] width 18 height 17
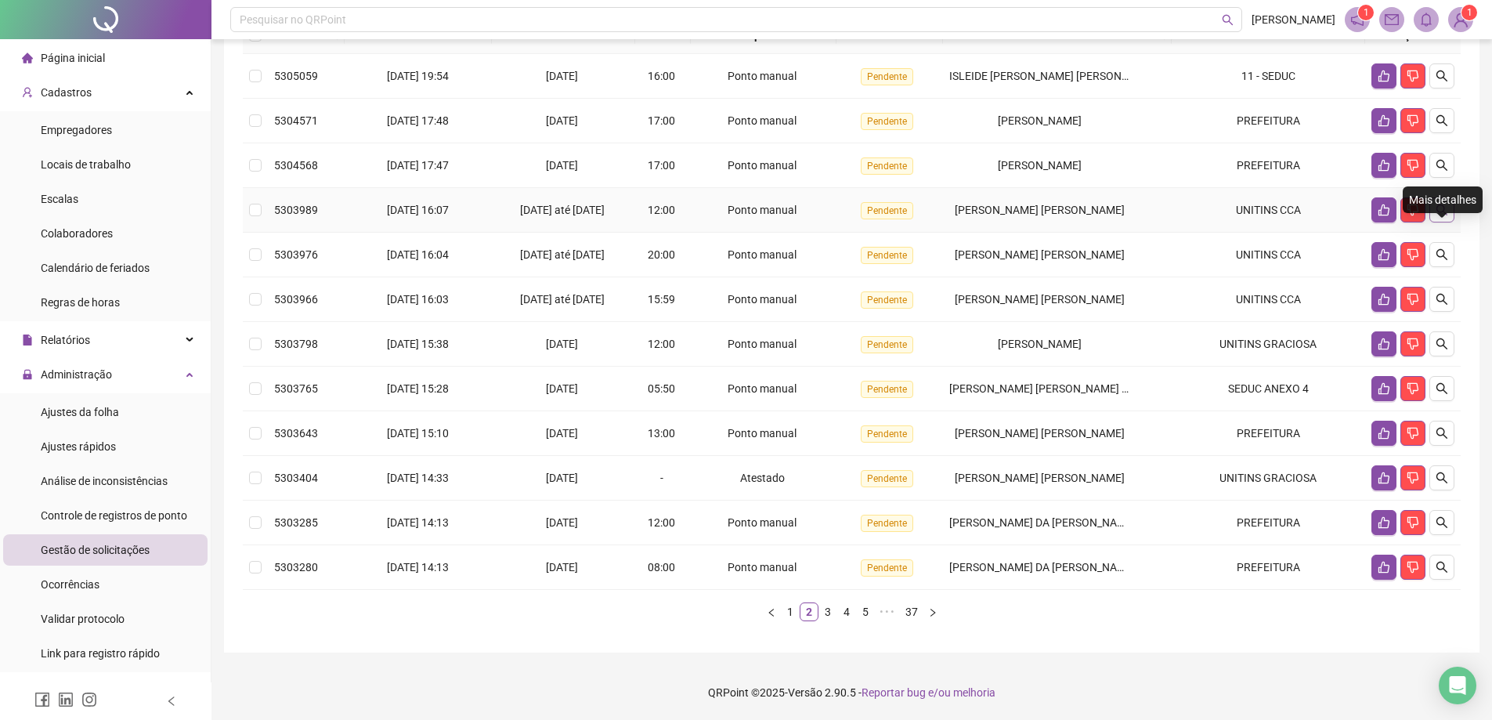
click at [1445, 215] on icon "search" at bounding box center [1442, 210] width 13 height 13
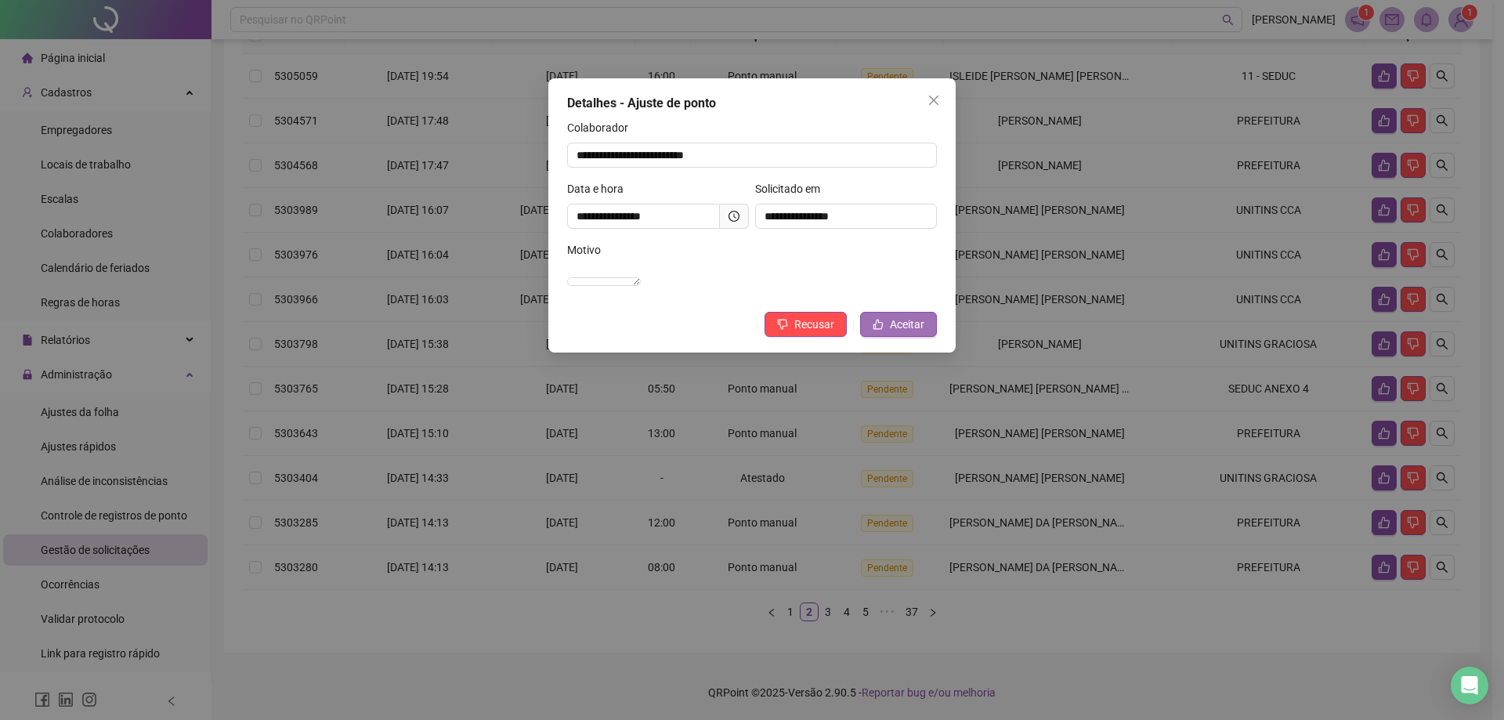
click at [898, 333] on span "Aceitar" at bounding box center [907, 324] width 34 height 17
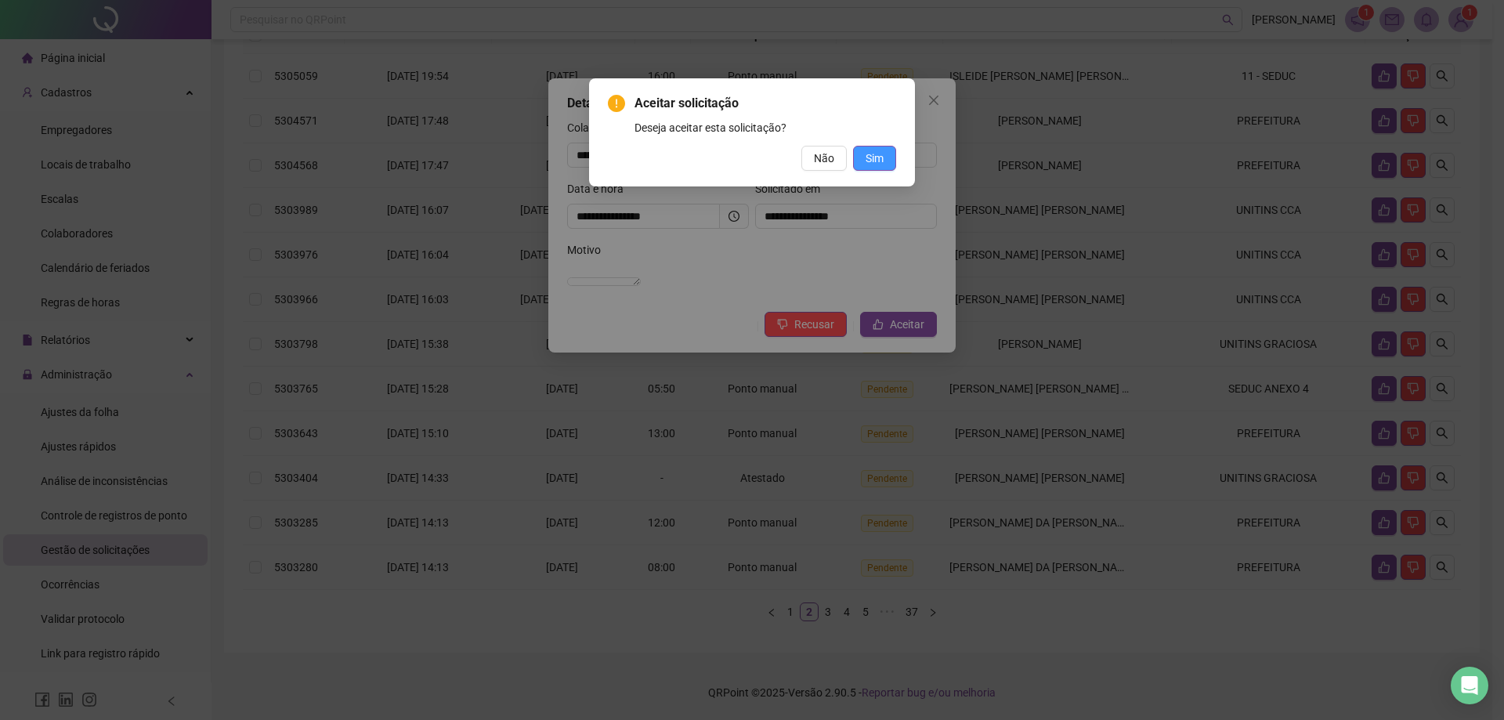
click at [885, 160] on button "Sim" at bounding box center [874, 158] width 43 height 25
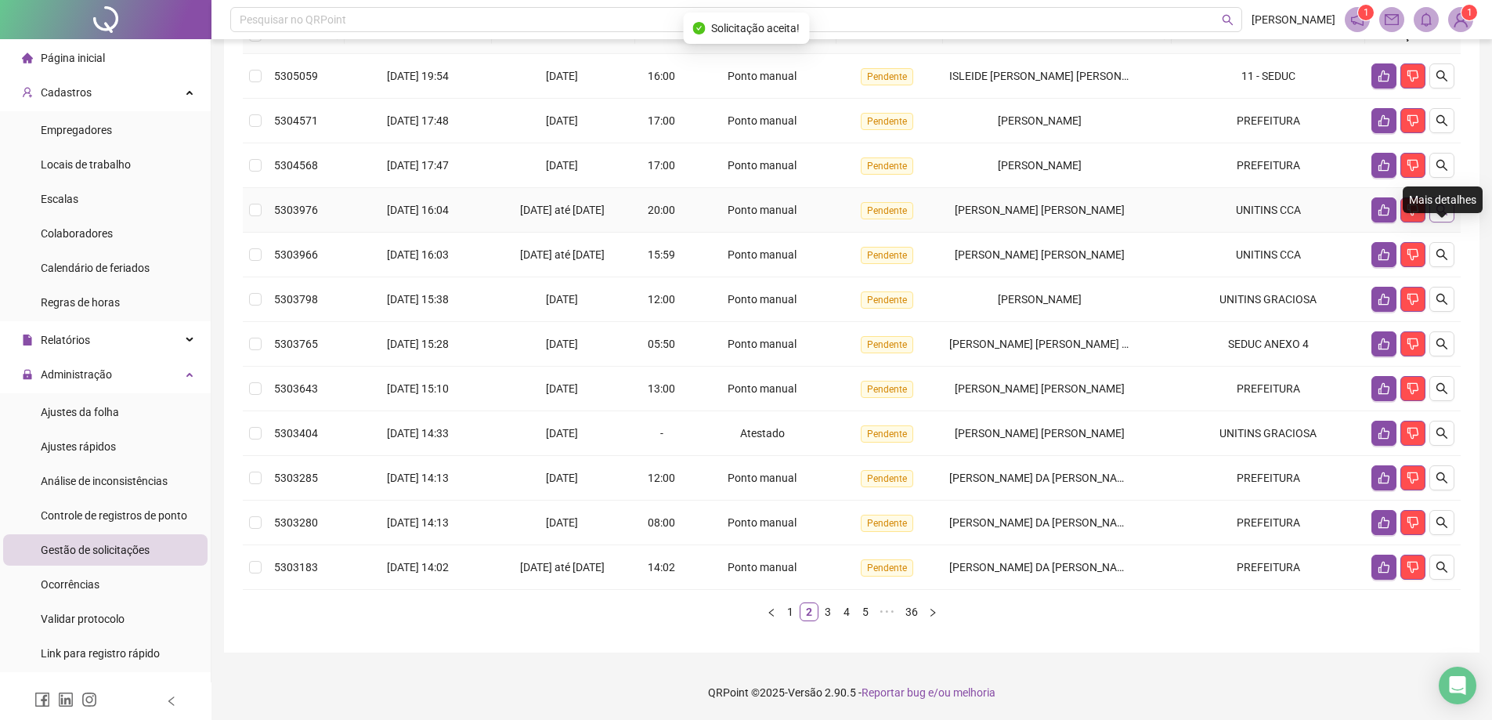
click at [1442, 208] on icon "search" at bounding box center [1442, 210] width 13 height 13
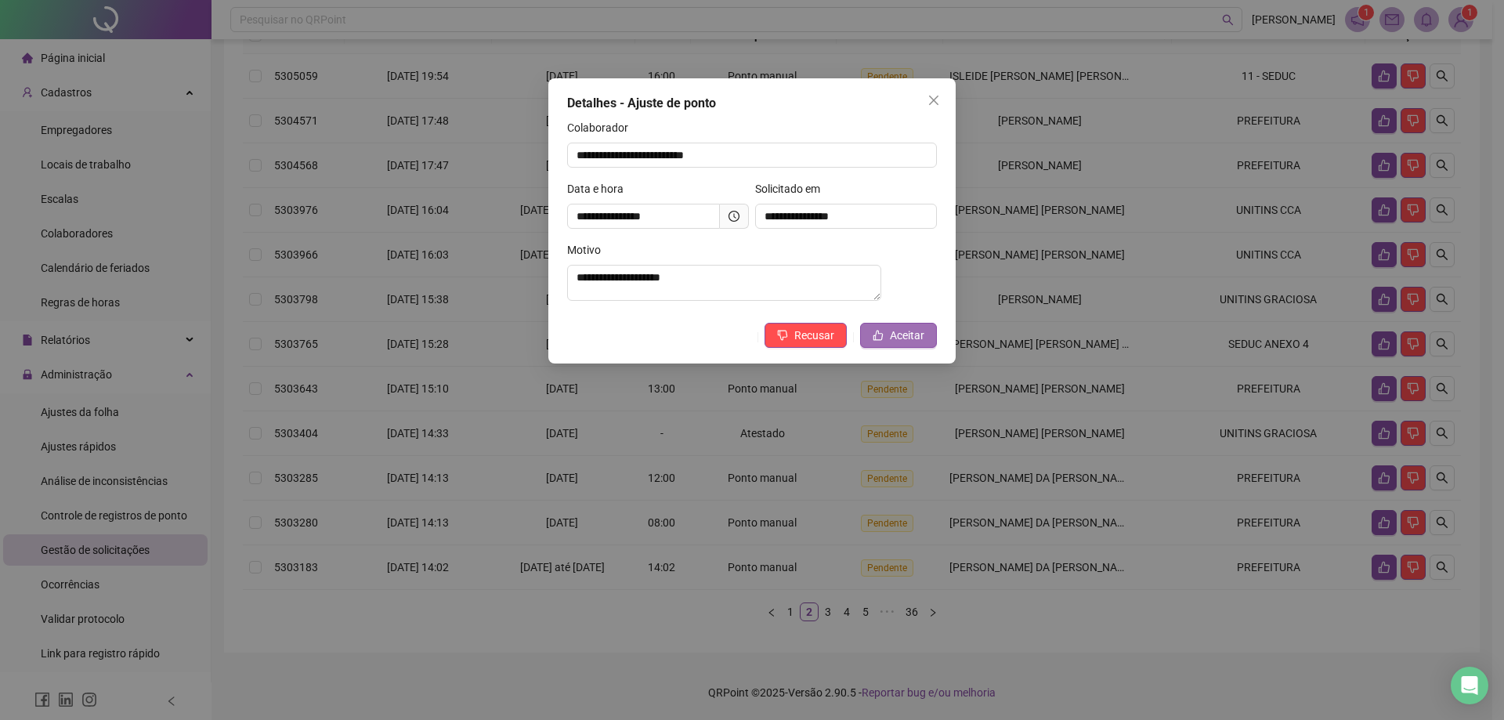
click at [904, 338] on span "Aceitar" at bounding box center [907, 335] width 34 height 17
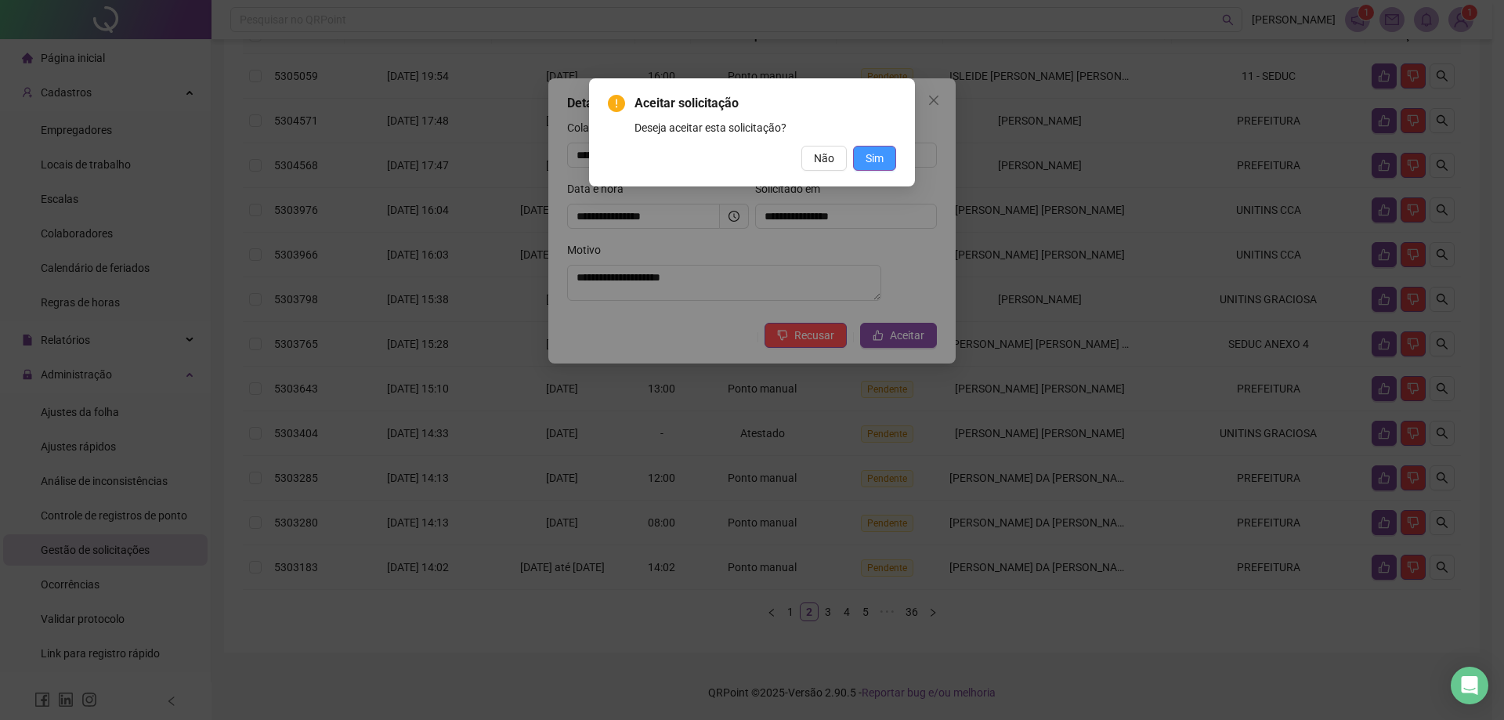
click at [890, 162] on button "Sim" at bounding box center [874, 158] width 43 height 25
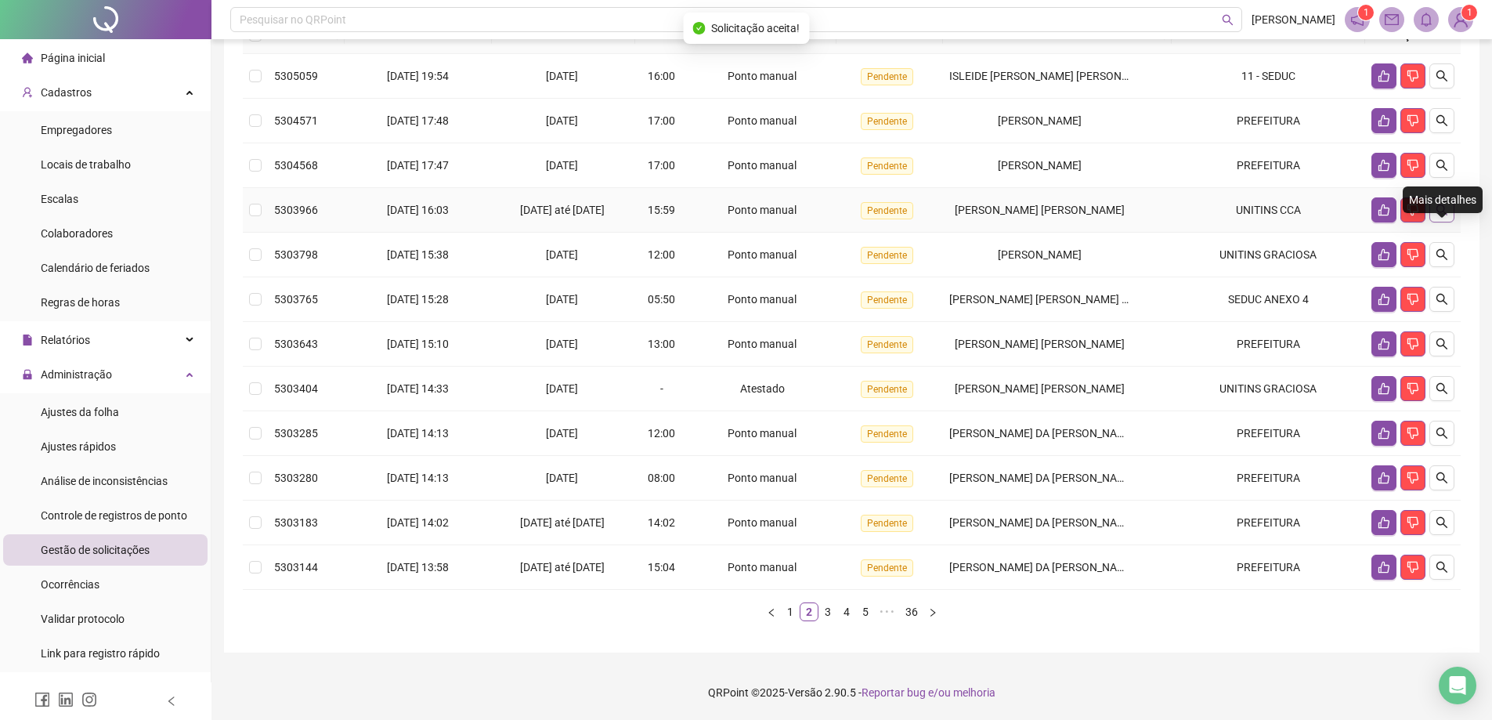
click at [1447, 213] on icon "search" at bounding box center [1442, 210] width 13 height 13
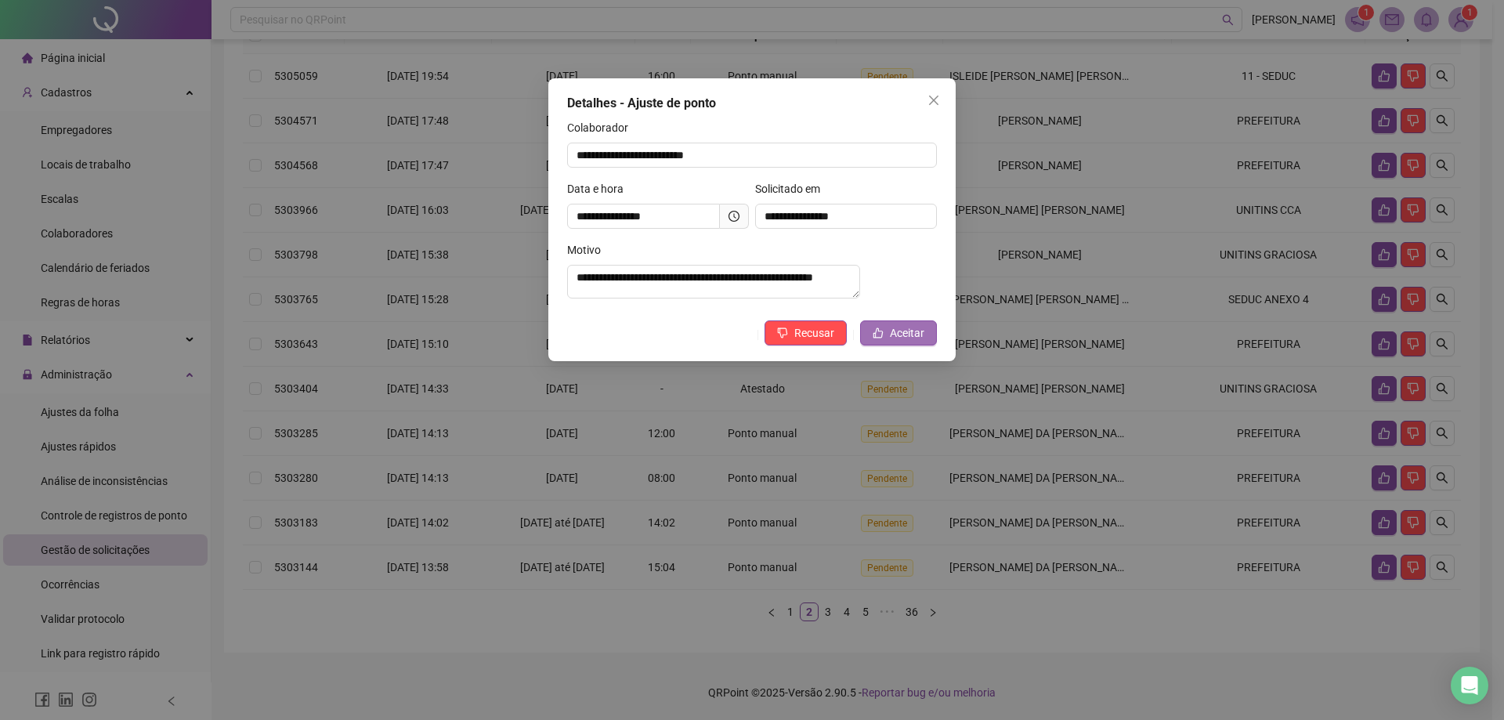
click at [912, 339] on span "Aceitar" at bounding box center [907, 332] width 34 height 17
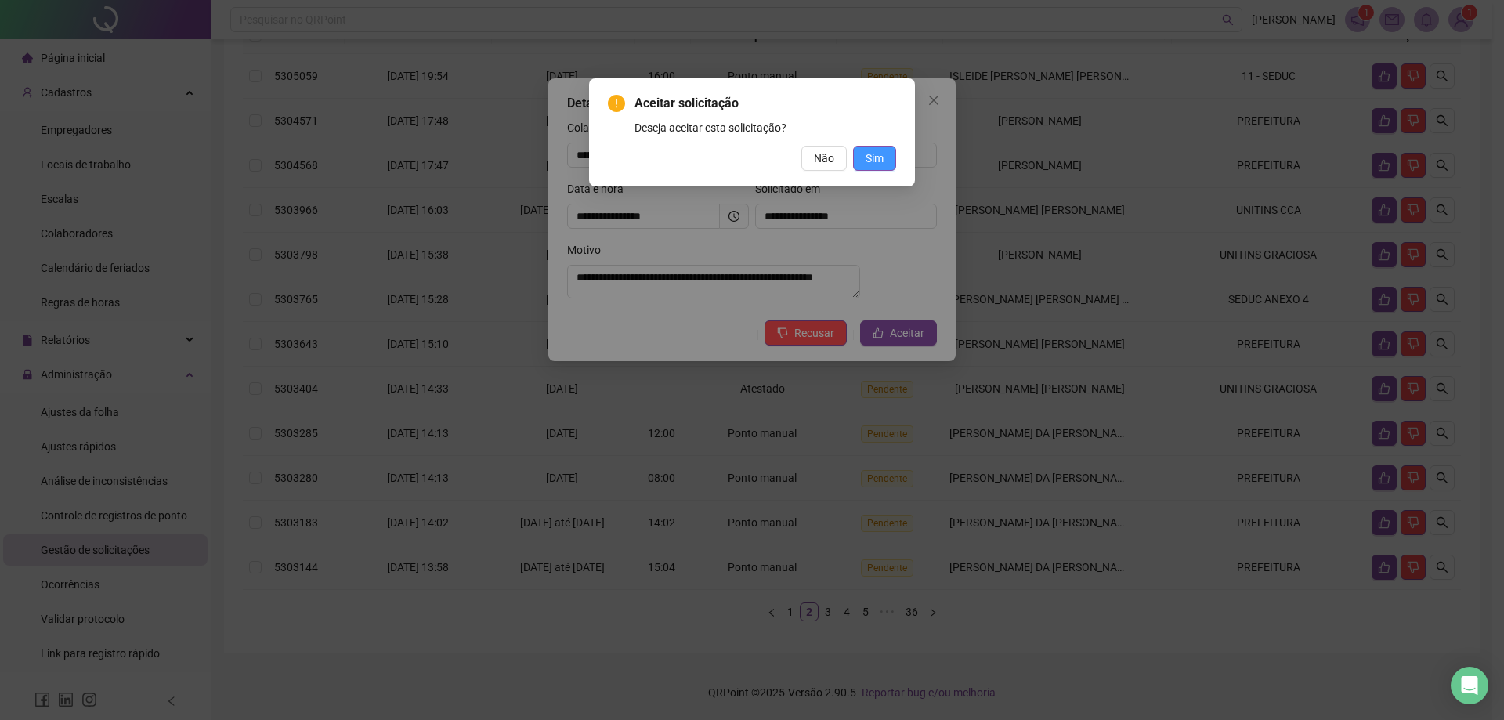
click at [882, 161] on span "Sim" at bounding box center [874, 158] width 18 height 17
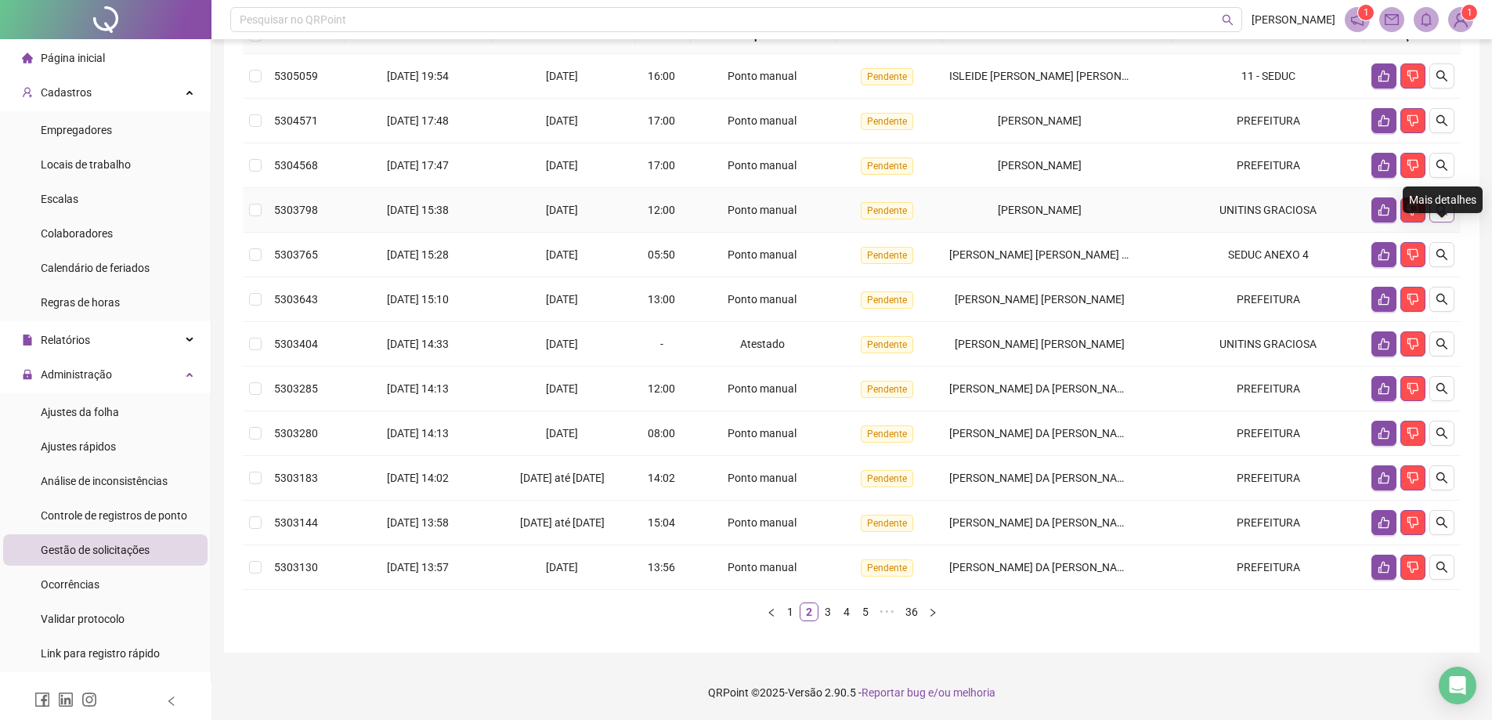
click at [1444, 217] on button "button" at bounding box center [1441, 209] width 25 height 25
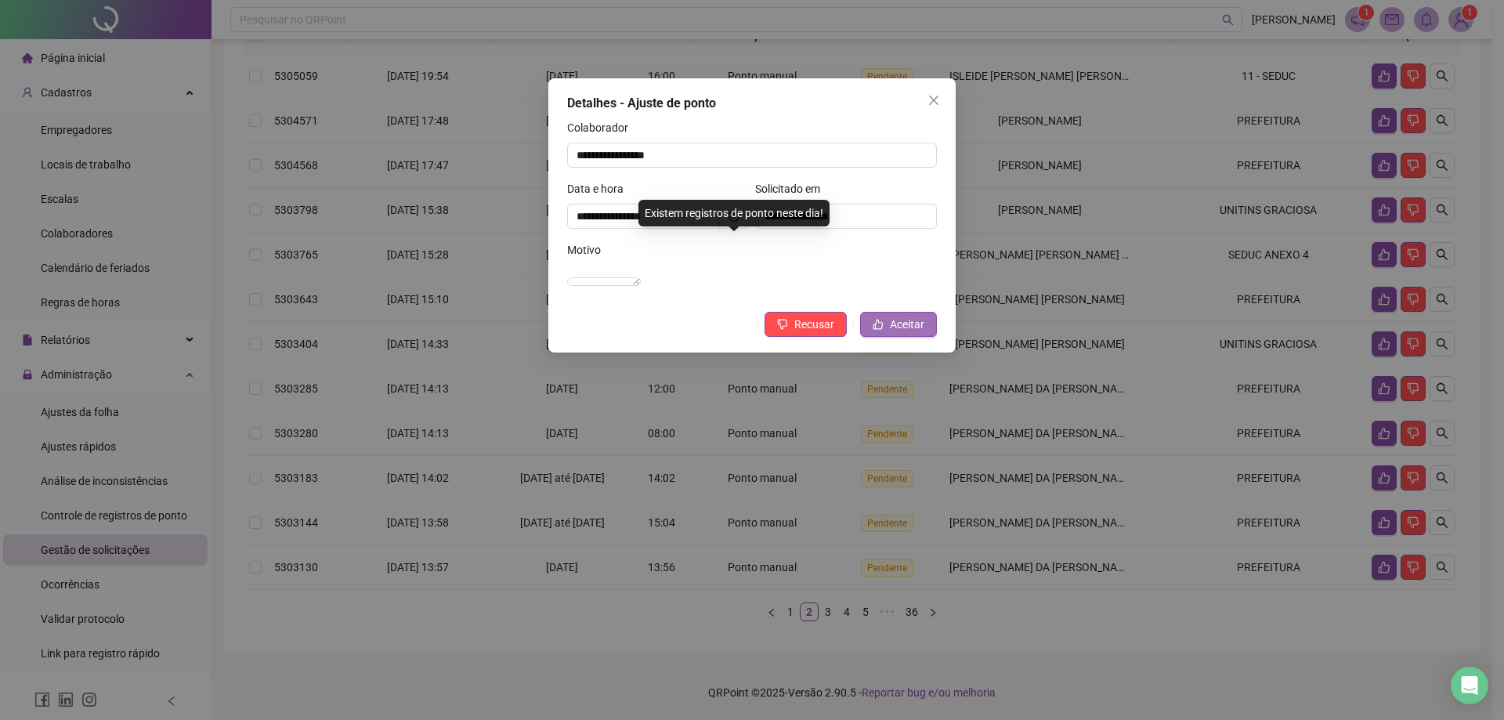
click at [918, 333] on span "Aceitar" at bounding box center [907, 324] width 34 height 17
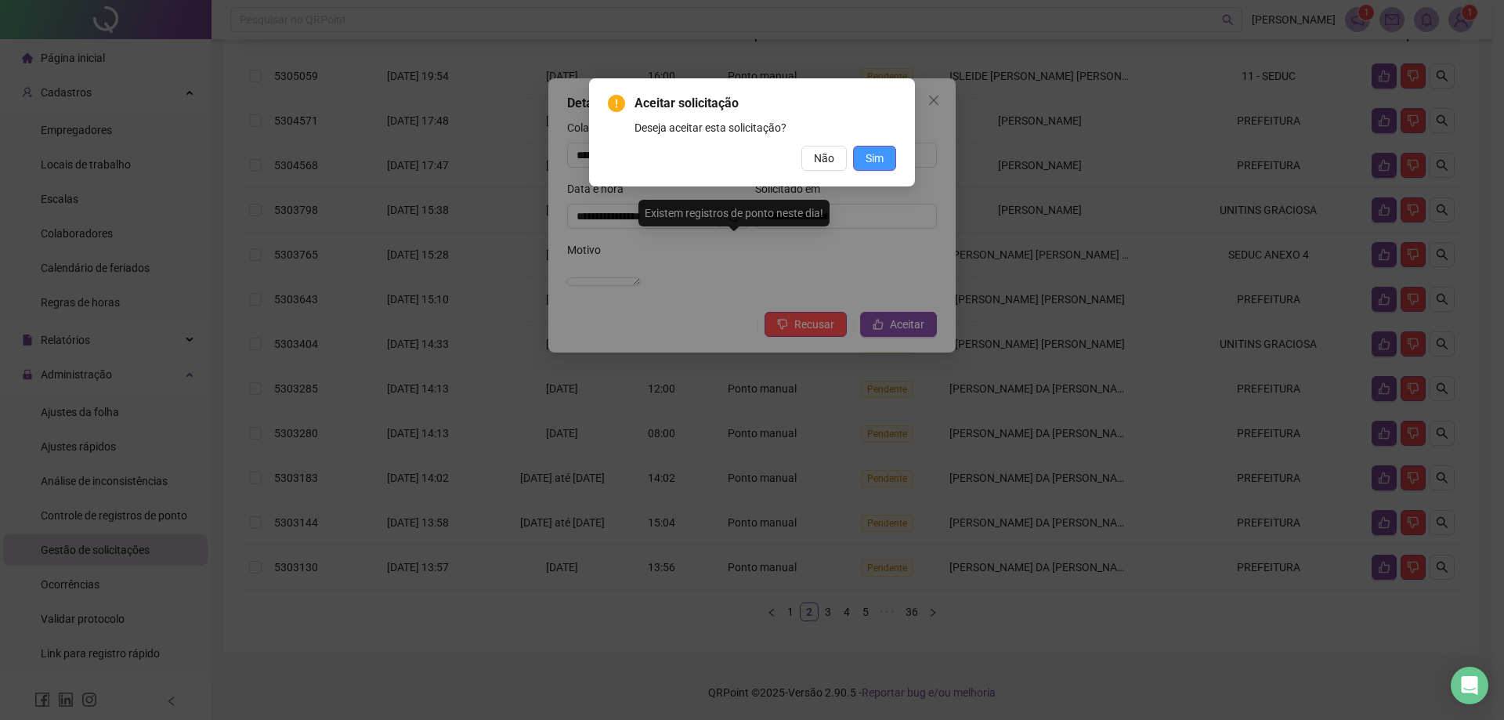
click at [884, 157] on button "Sim" at bounding box center [874, 158] width 43 height 25
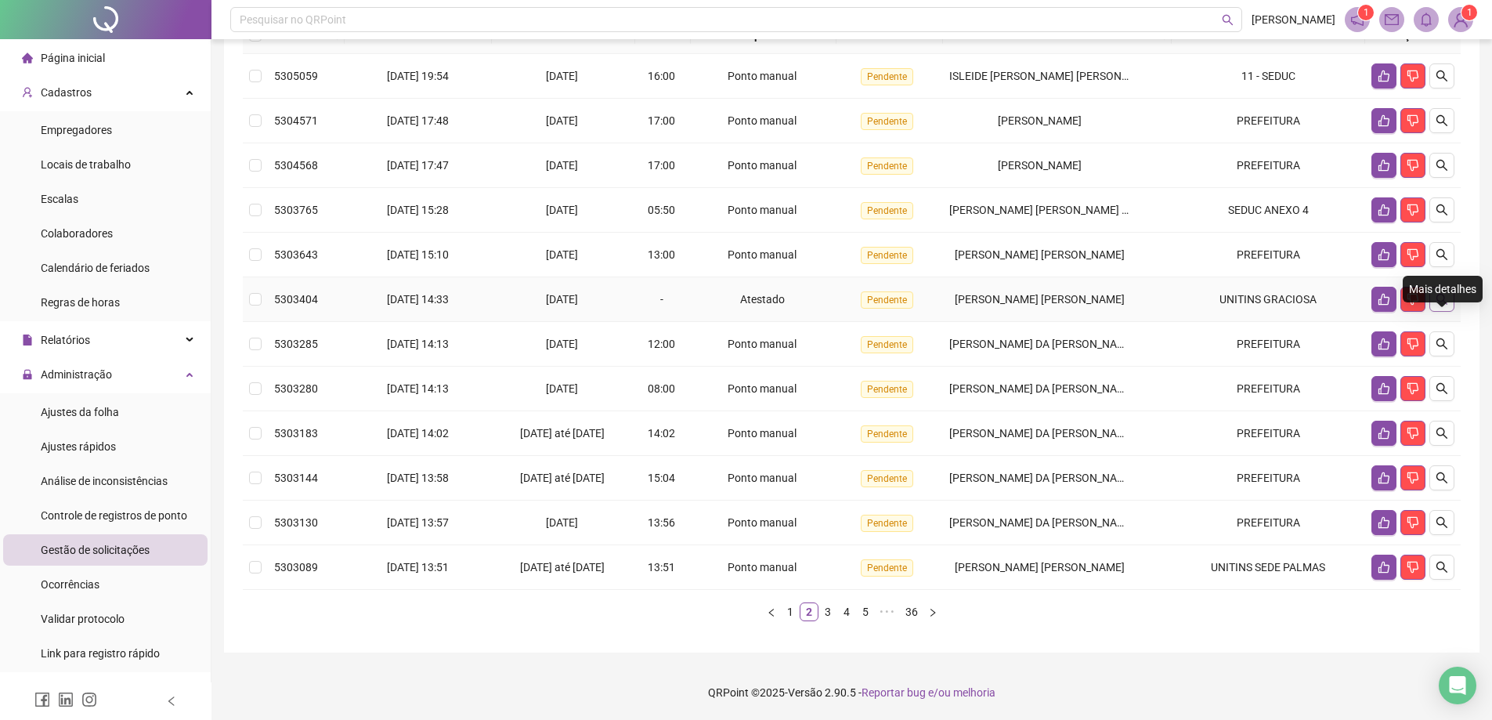
click at [1442, 305] on icon "search" at bounding box center [1442, 299] width 13 height 13
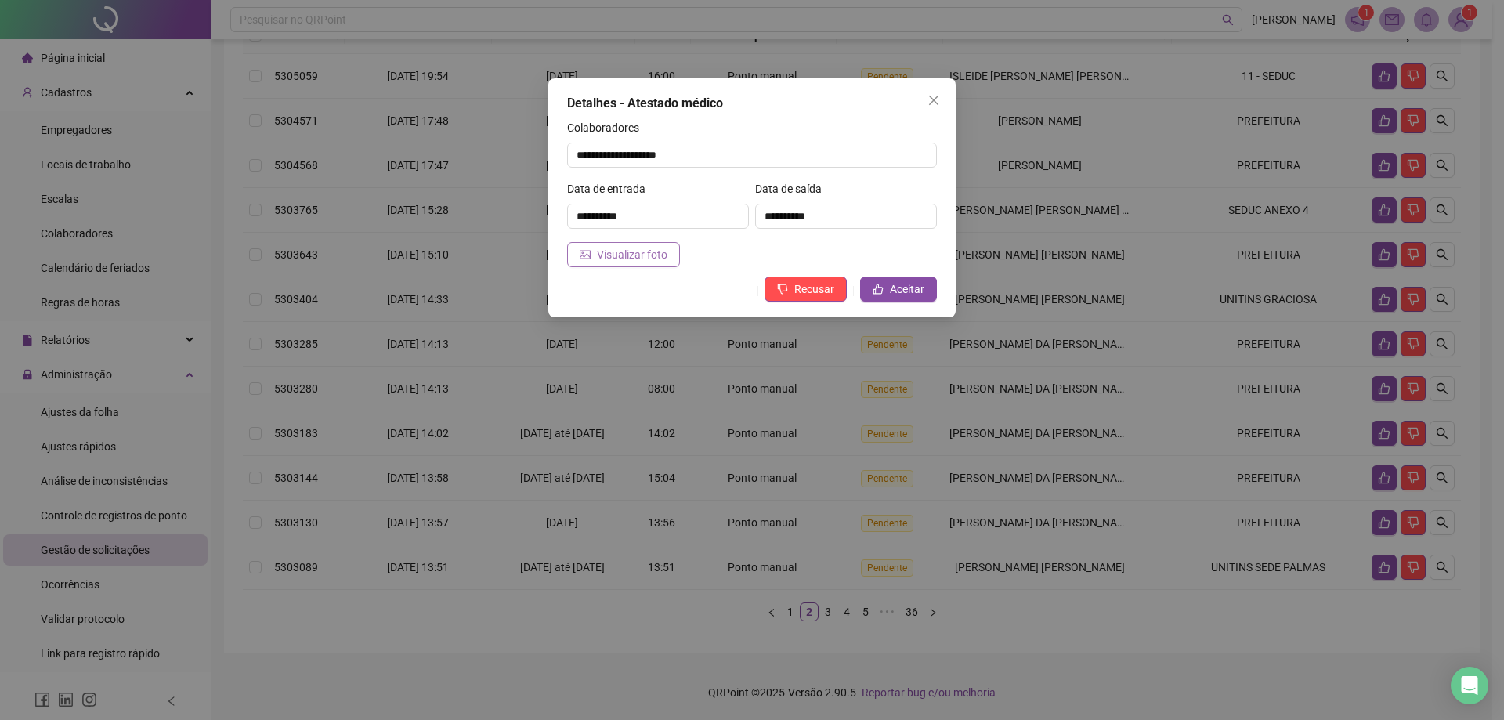
click at [621, 258] on span "Visualizar foto" at bounding box center [632, 254] width 70 height 17
click at [879, 285] on icon "like" at bounding box center [878, 289] width 10 height 10
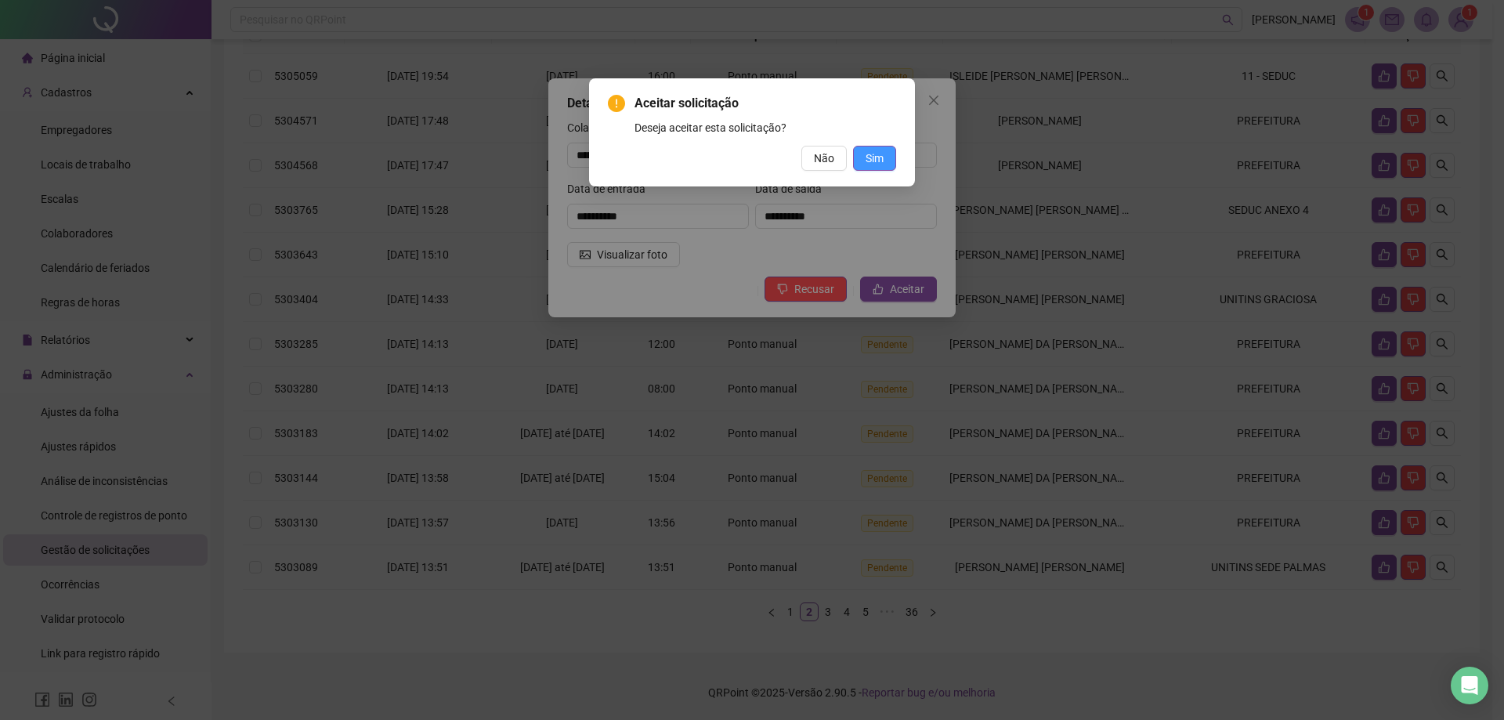
click at [867, 156] on span "Sim" at bounding box center [874, 158] width 18 height 17
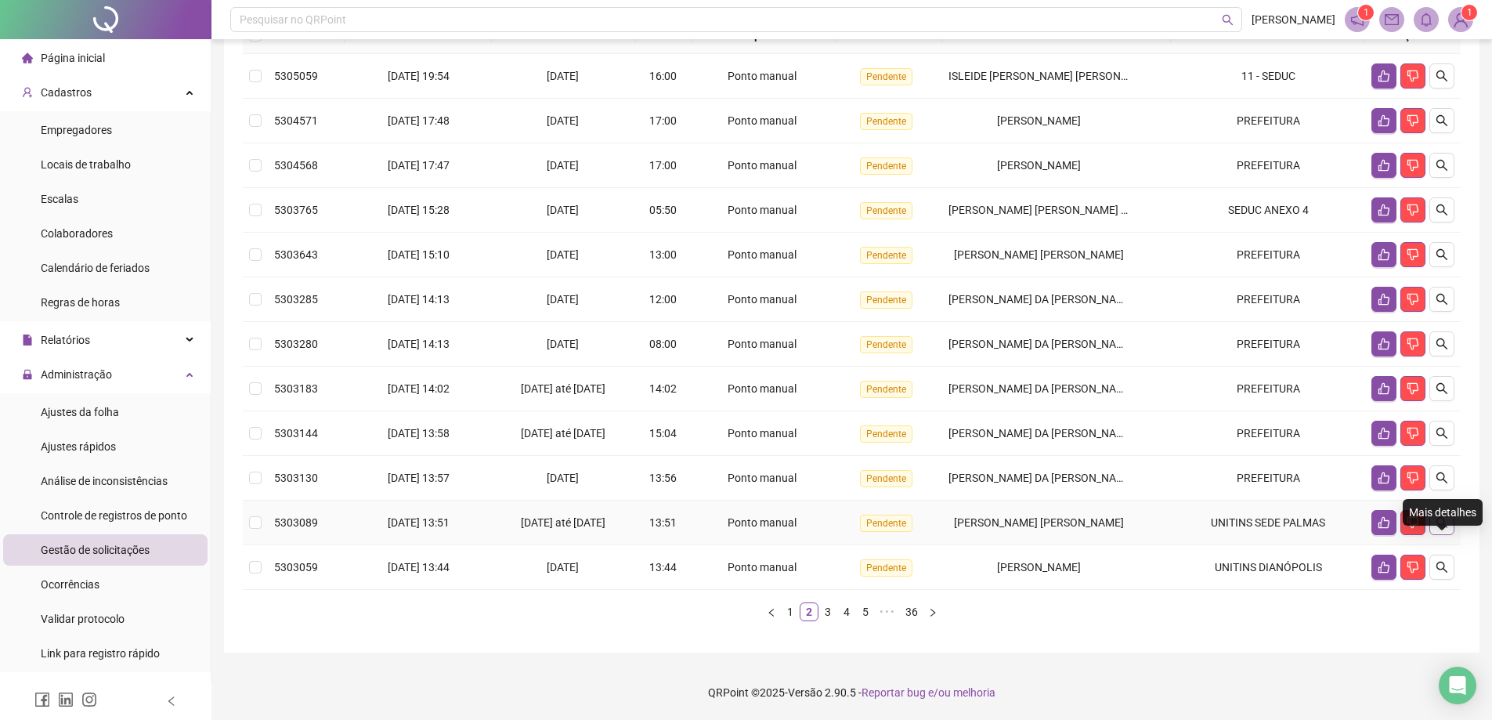
click at [1436, 527] on icon "search" at bounding box center [1442, 522] width 13 height 13
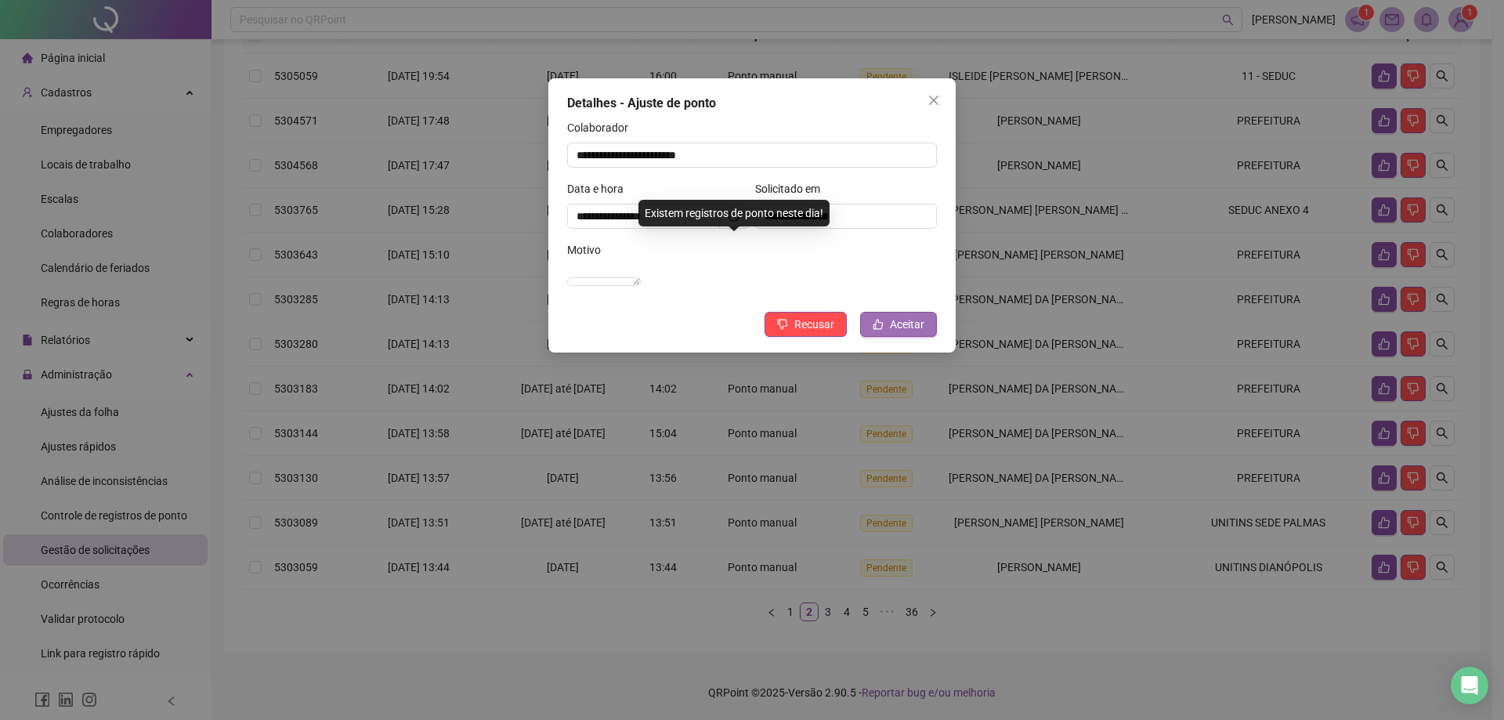
click at [891, 333] on span "Aceitar" at bounding box center [907, 324] width 34 height 17
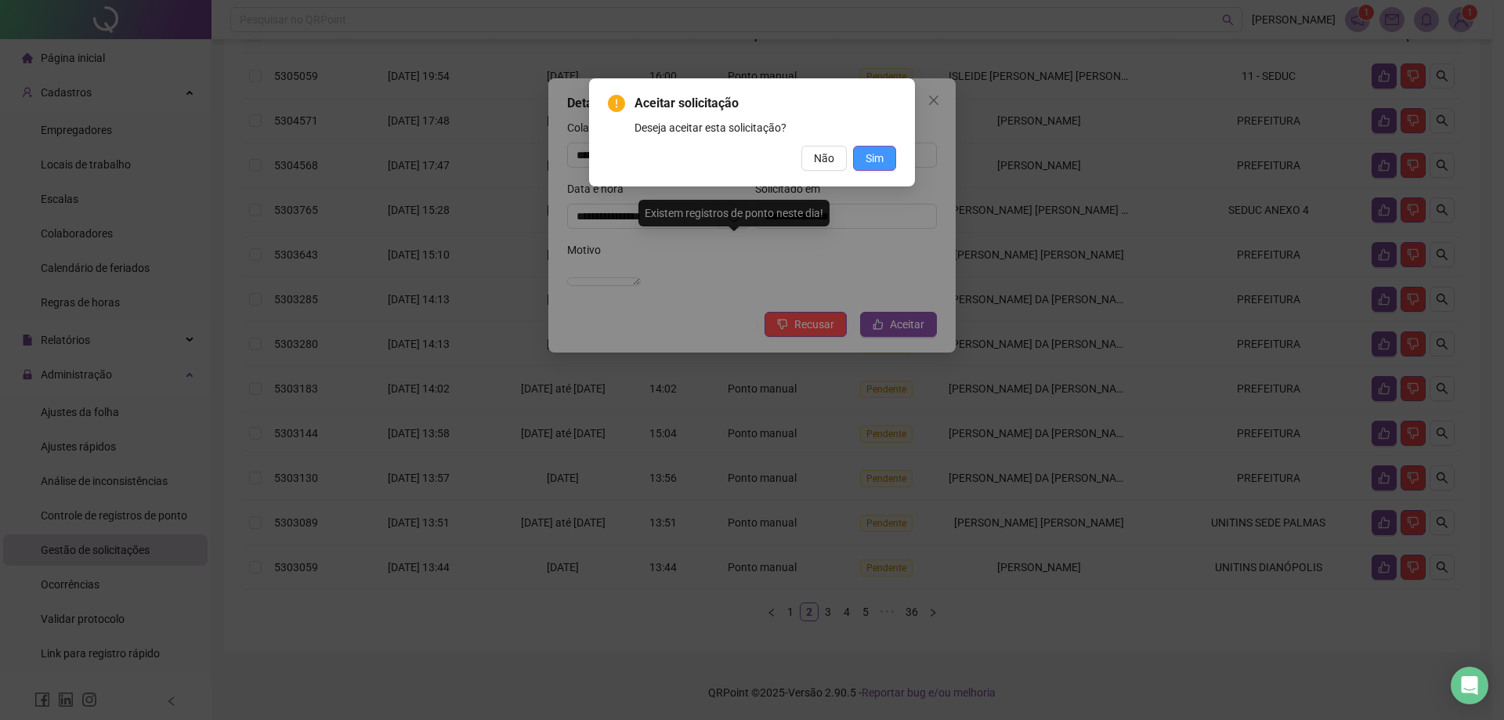
click at [869, 149] on button "Sim" at bounding box center [874, 158] width 43 height 25
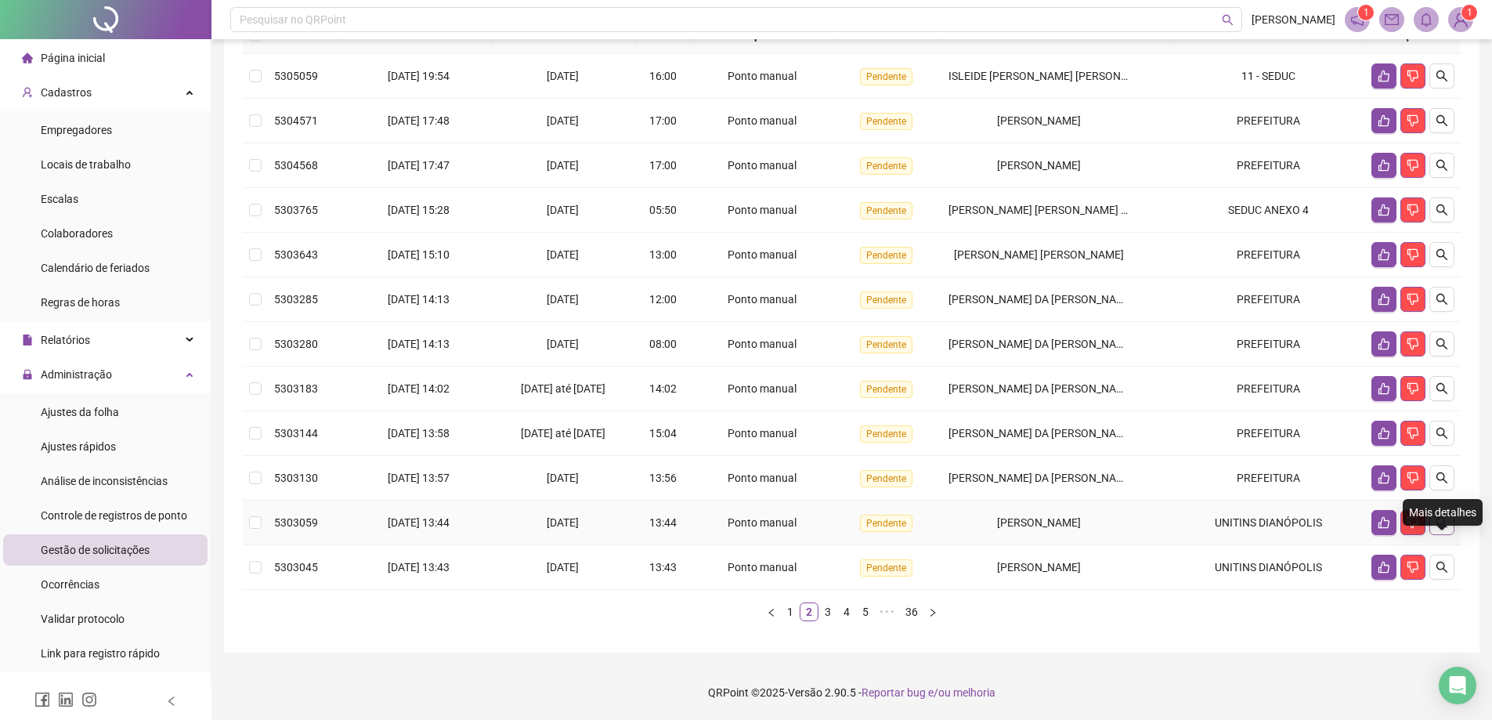
click at [1445, 520] on icon "search" at bounding box center [1442, 522] width 13 height 13
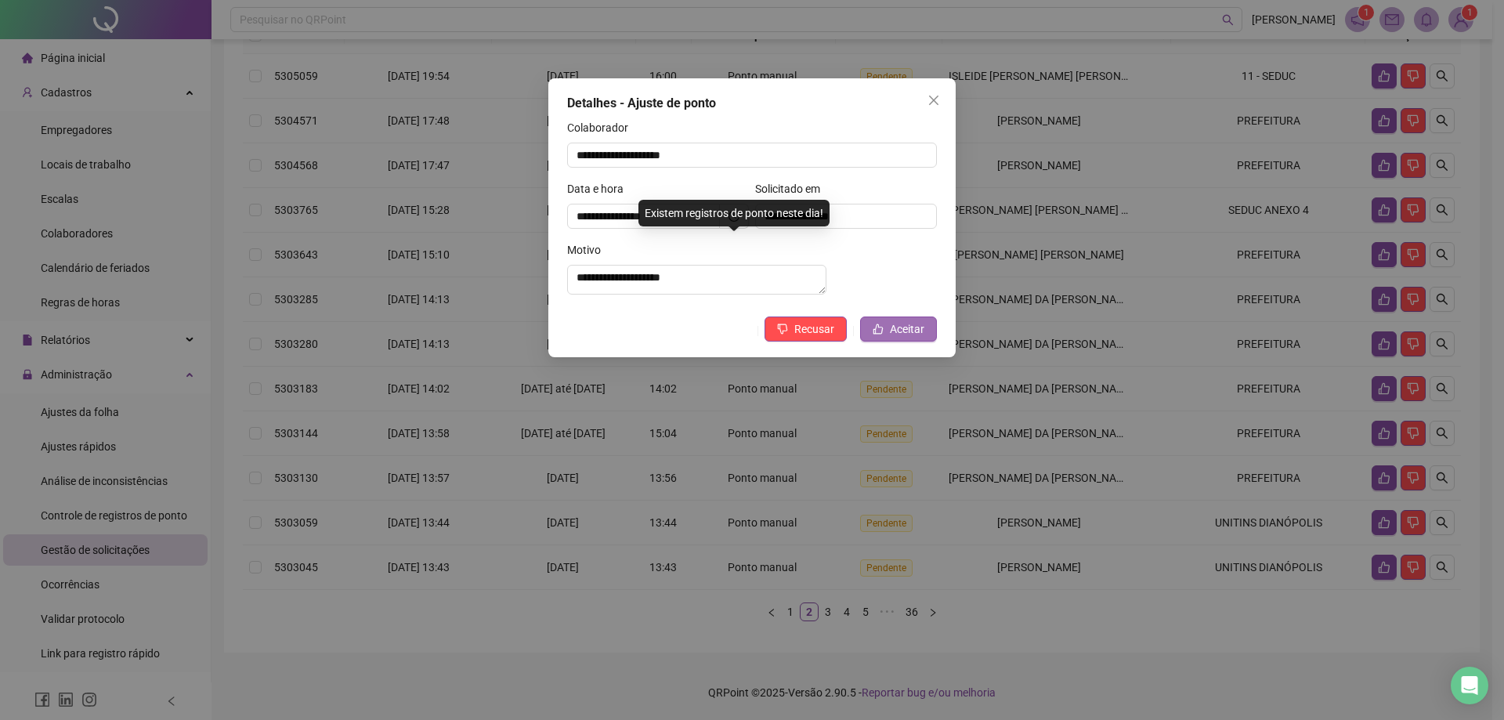
click at [923, 338] on span "Aceitar" at bounding box center [907, 328] width 34 height 17
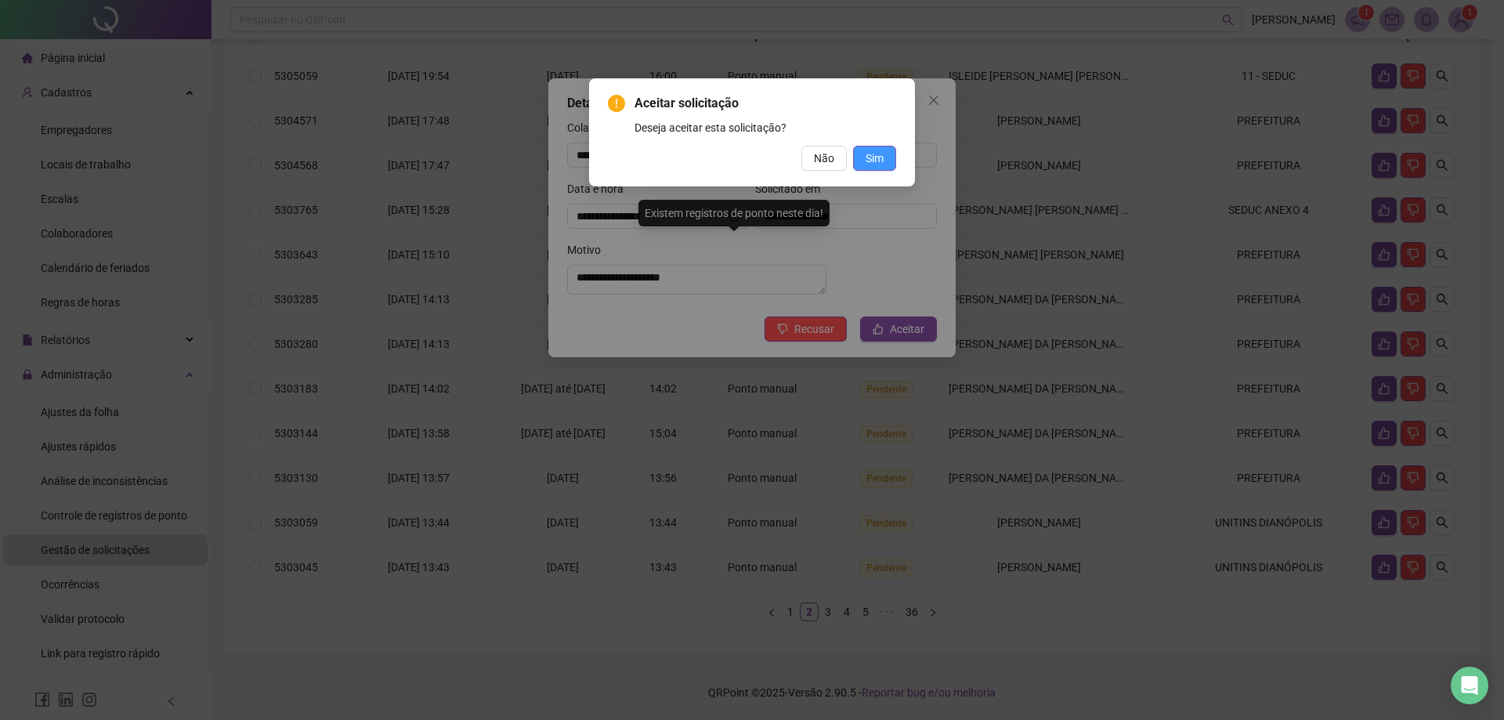
click at [876, 153] on span "Sim" at bounding box center [874, 158] width 18 height 17
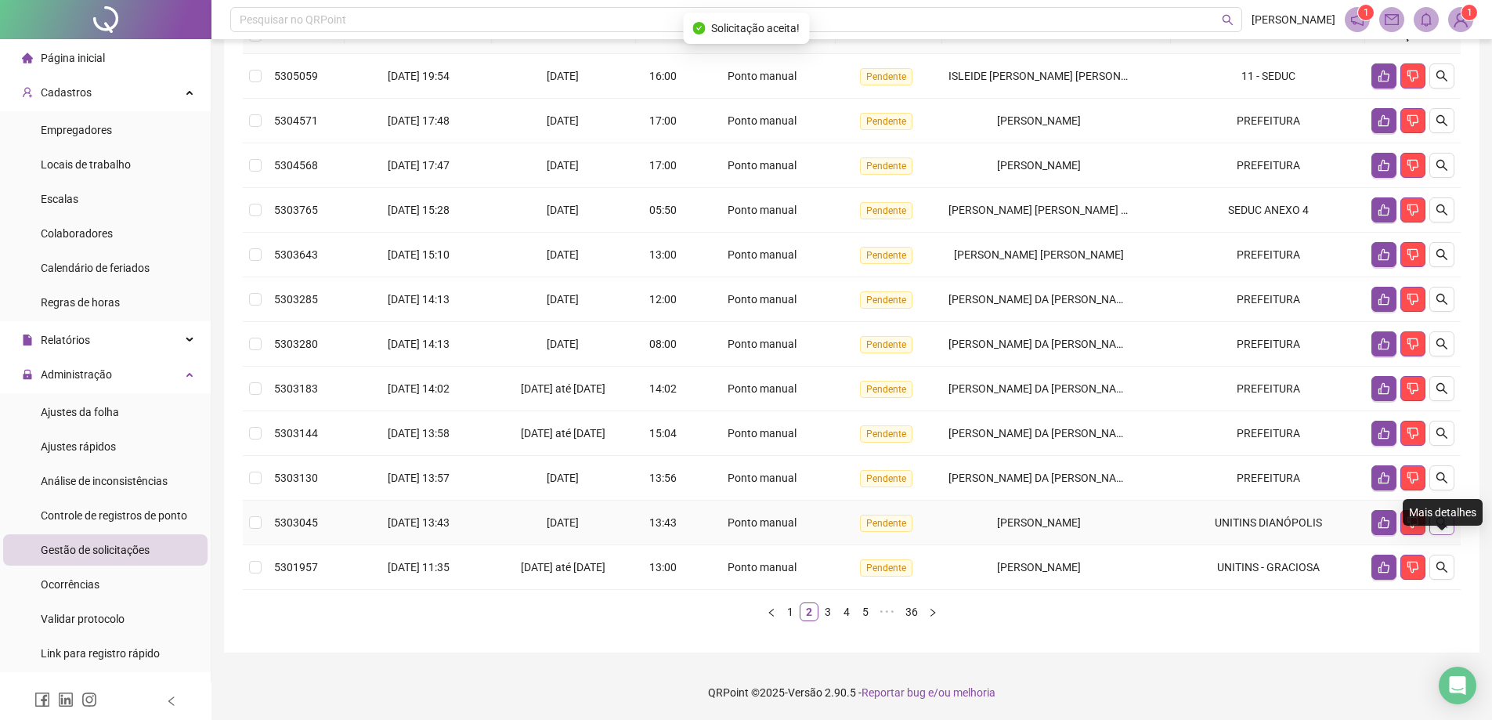
click at [1444, 528] on icon "search" at bounding box center [1442, 522] width 13 height 13
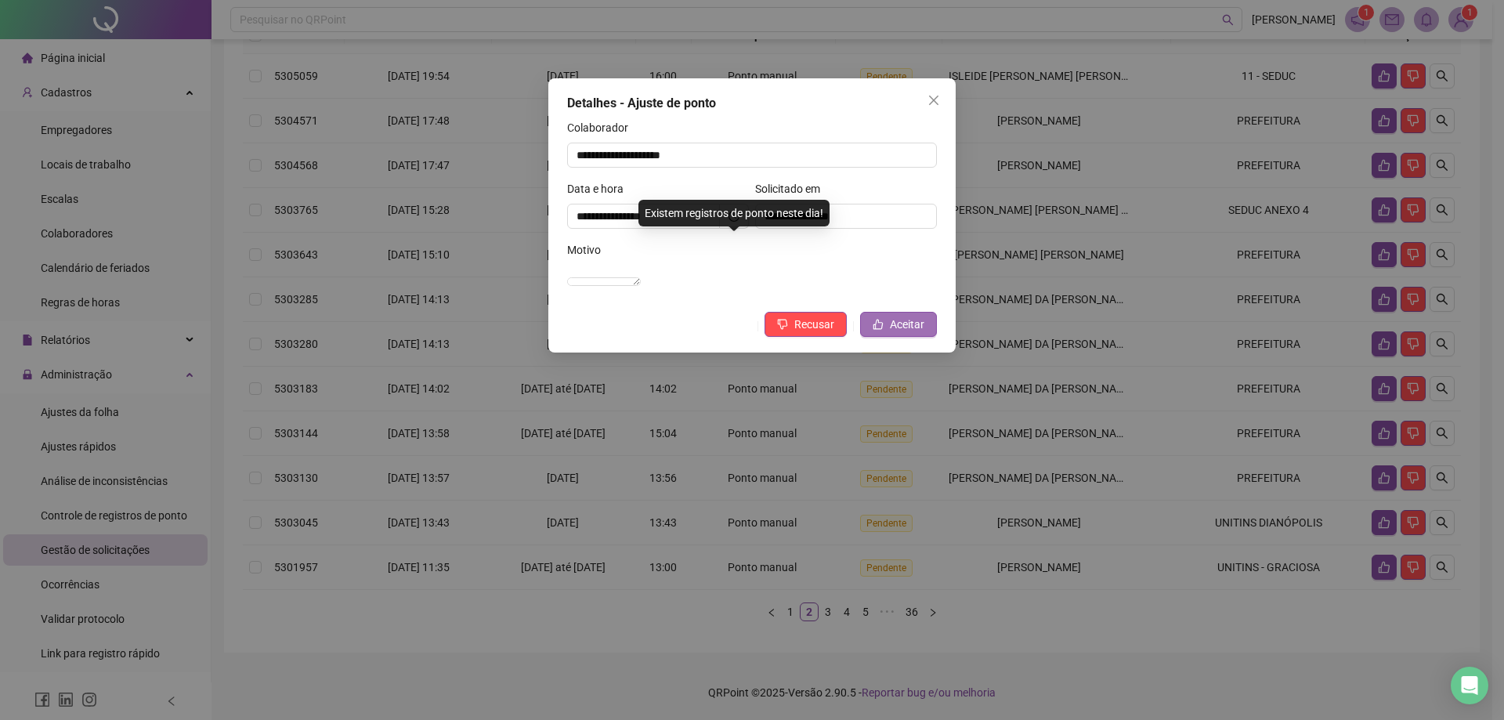
click at [904, 337] on button "Aceitar" at bounding box center [898, 324] width 77 height 25
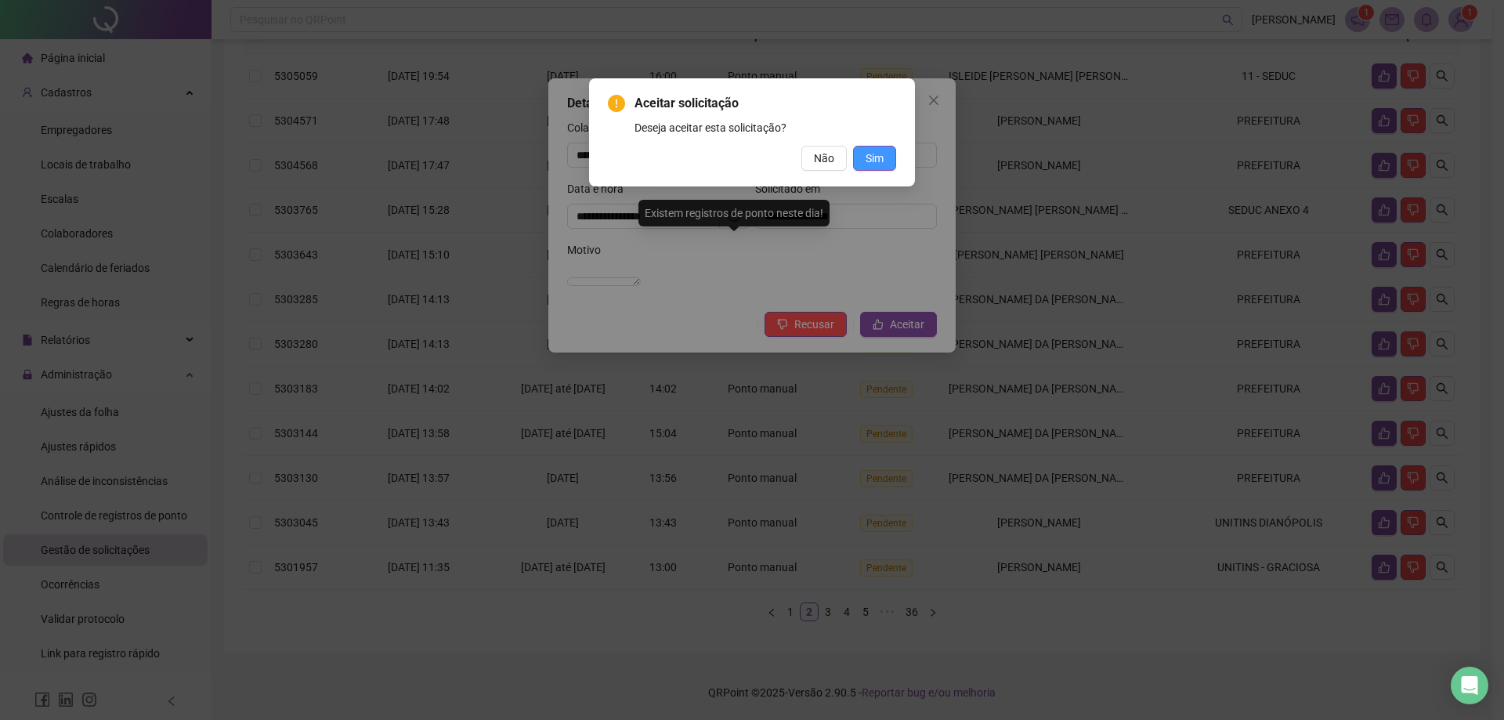
click at [881, 155] on span "Sim" at bounding box center [874, 158] width 18 height 17
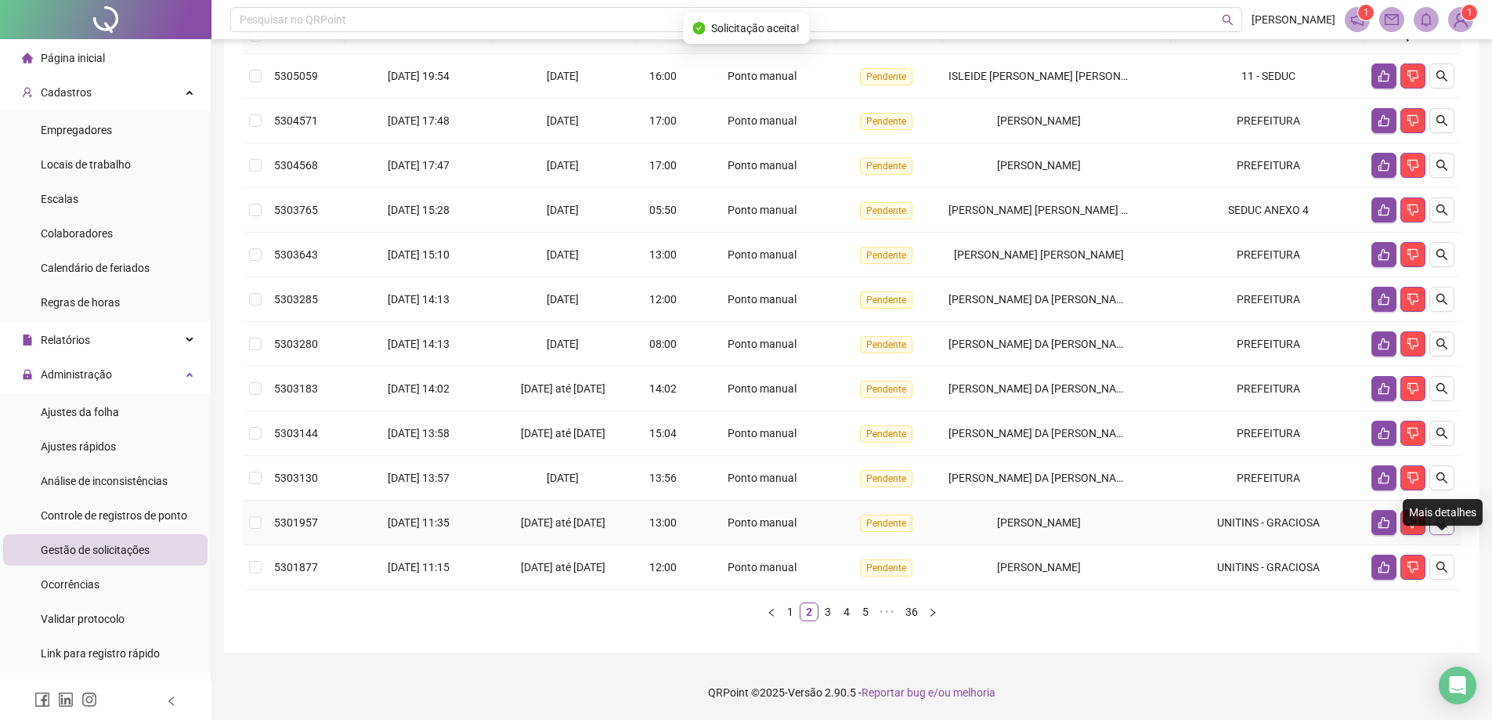
click at [1443, 526] on icon "search" at bounding box center [1442, 522] width 13 height 13
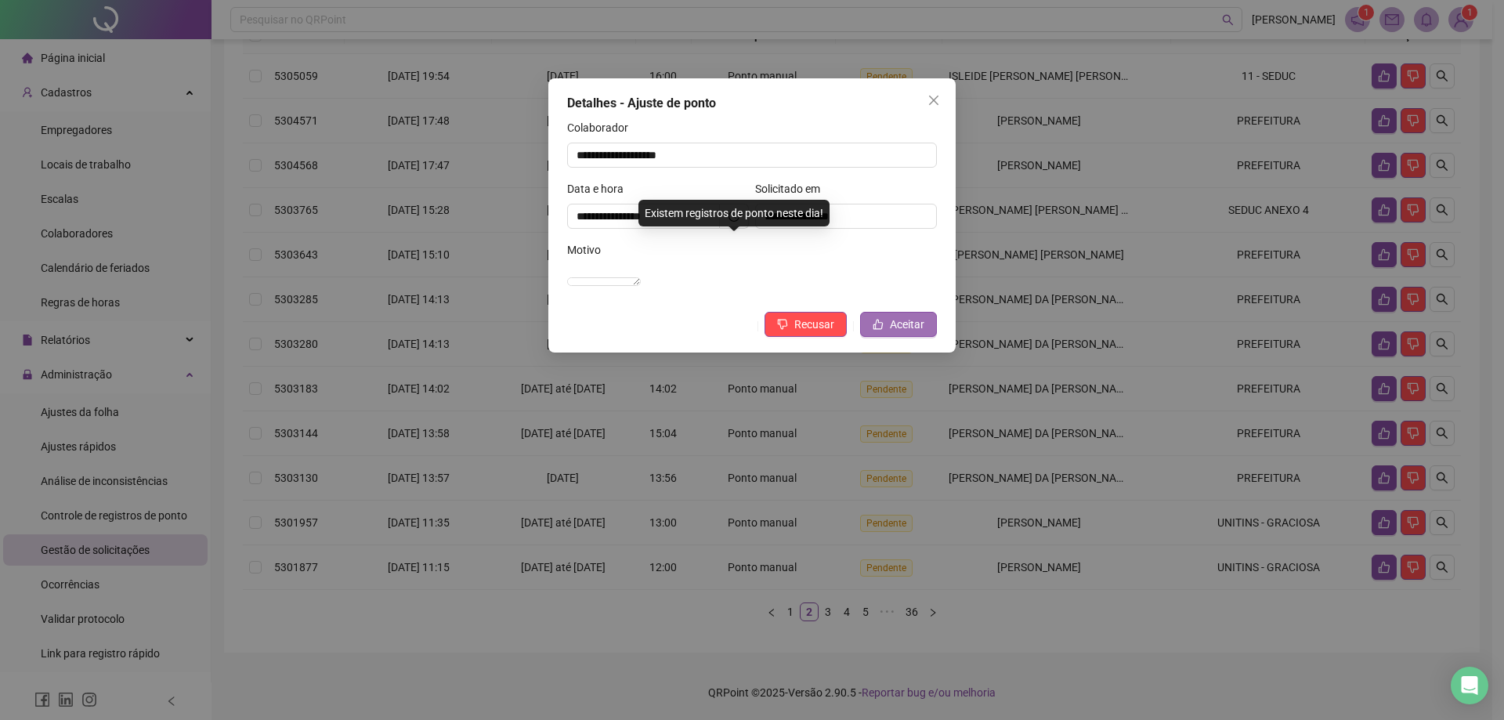
click at [891, 333] on span "Aceitar" at bounding box center [907, 324] width 34 height 17
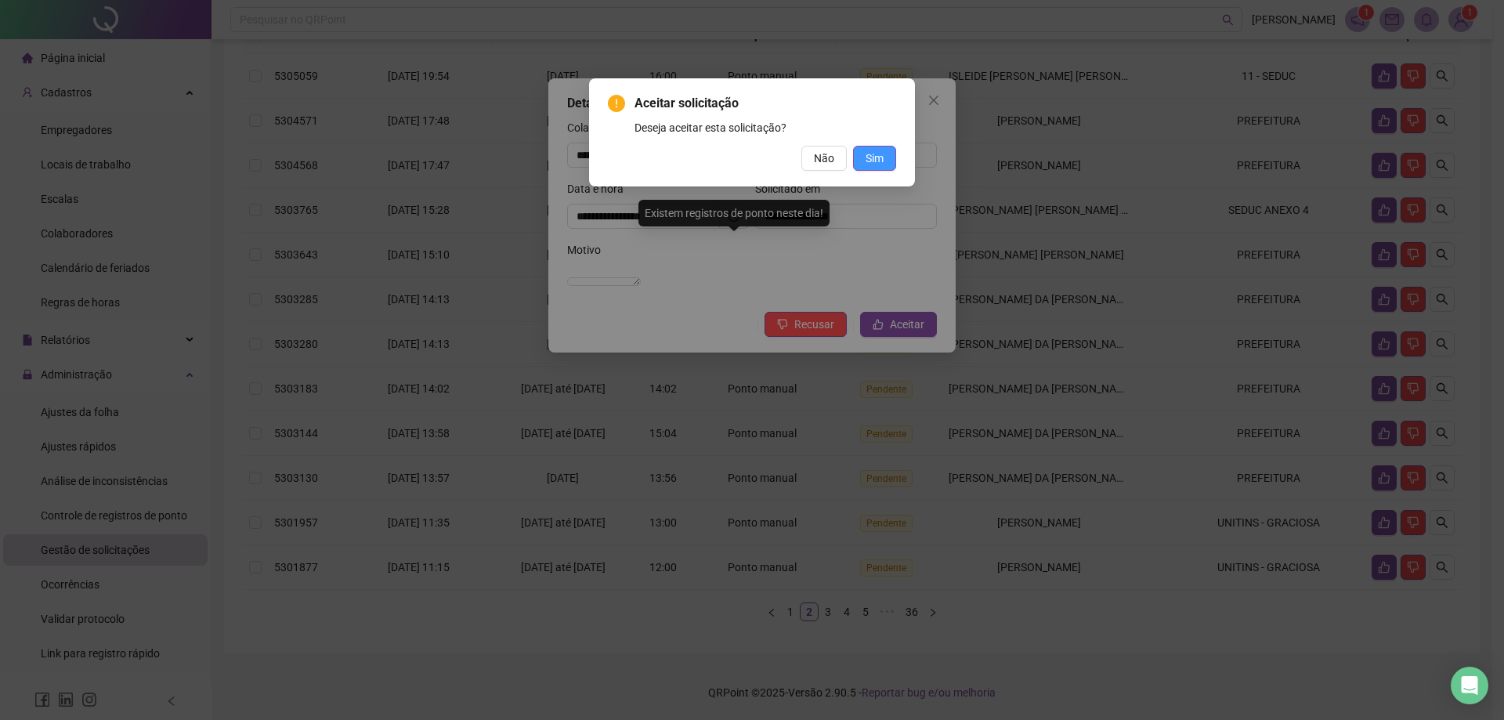
click at [891, 150] on button "Sim" at bounding box center [874, 158] width 43 height 25
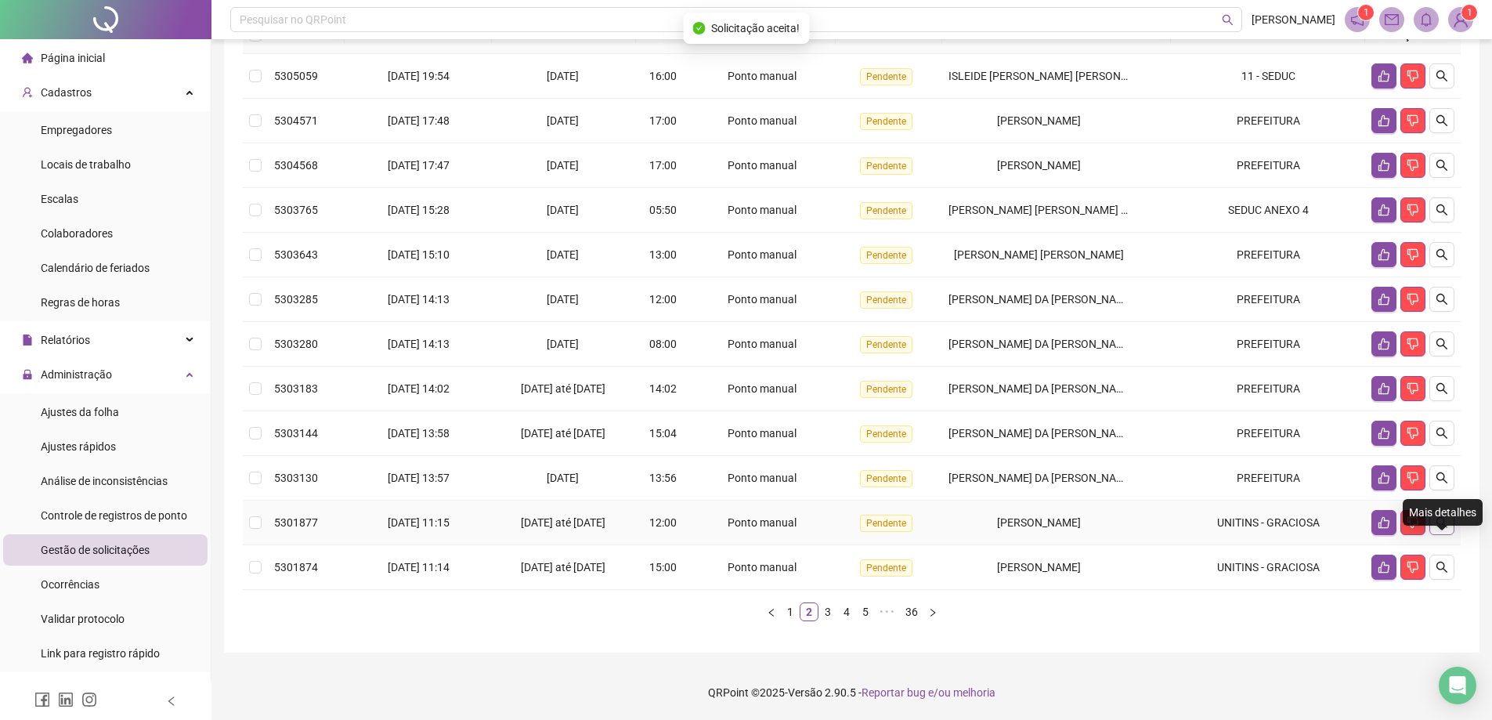
click at [1438, 529] on button "button" at bounding box center [1441, 522] width 25 height 25
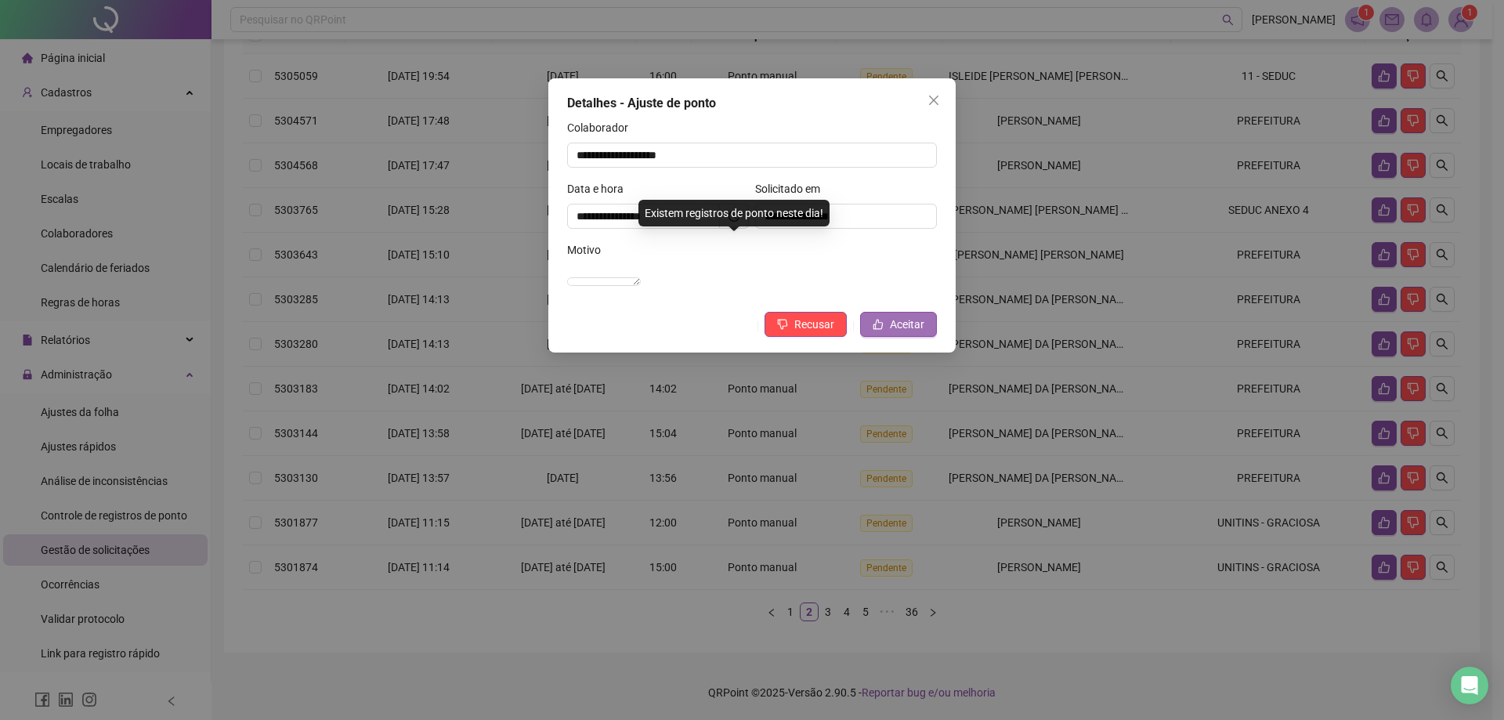
click at [883, 337] on button "Aceitar" at bounding box center [898, 324] width 77 height 25
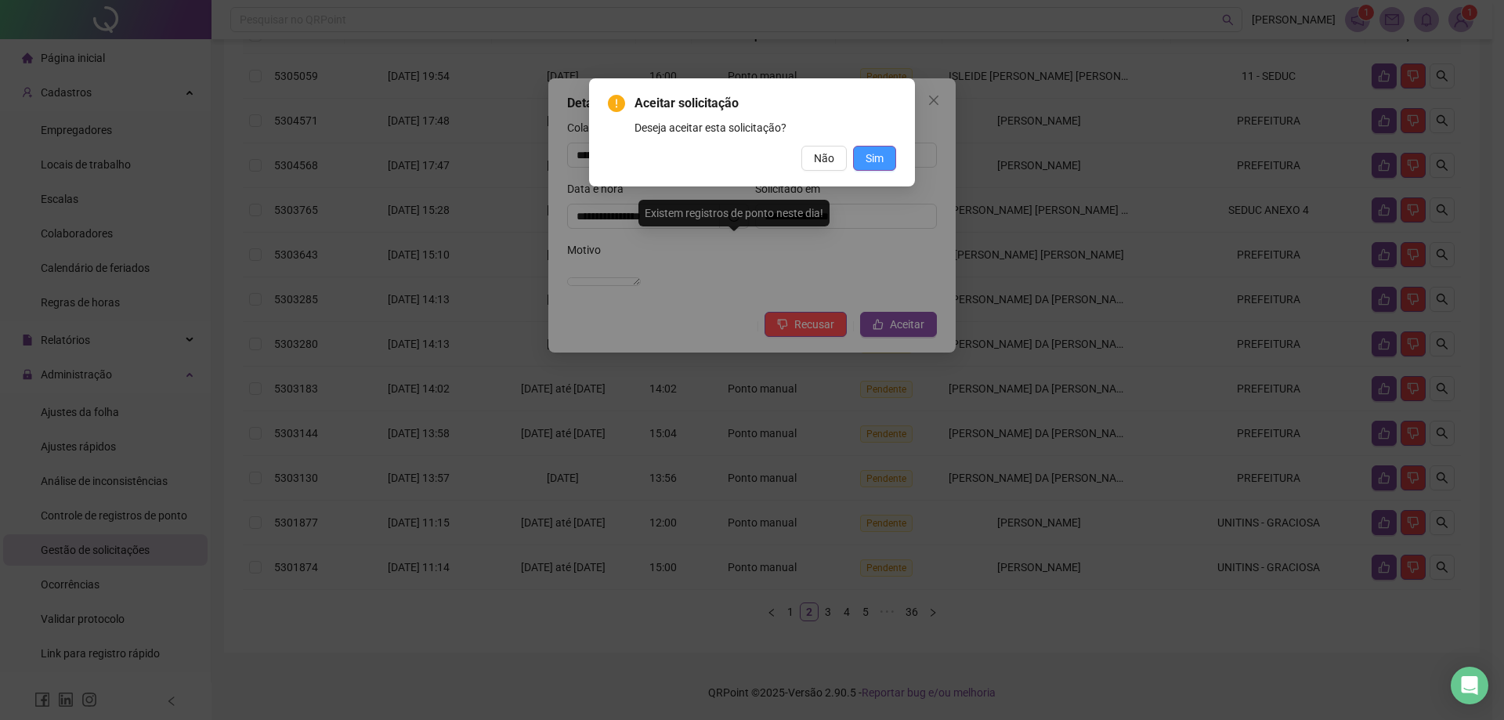
click at [876, 166] on span "Sim" at bounding box center [874, 158] width 18 height 17
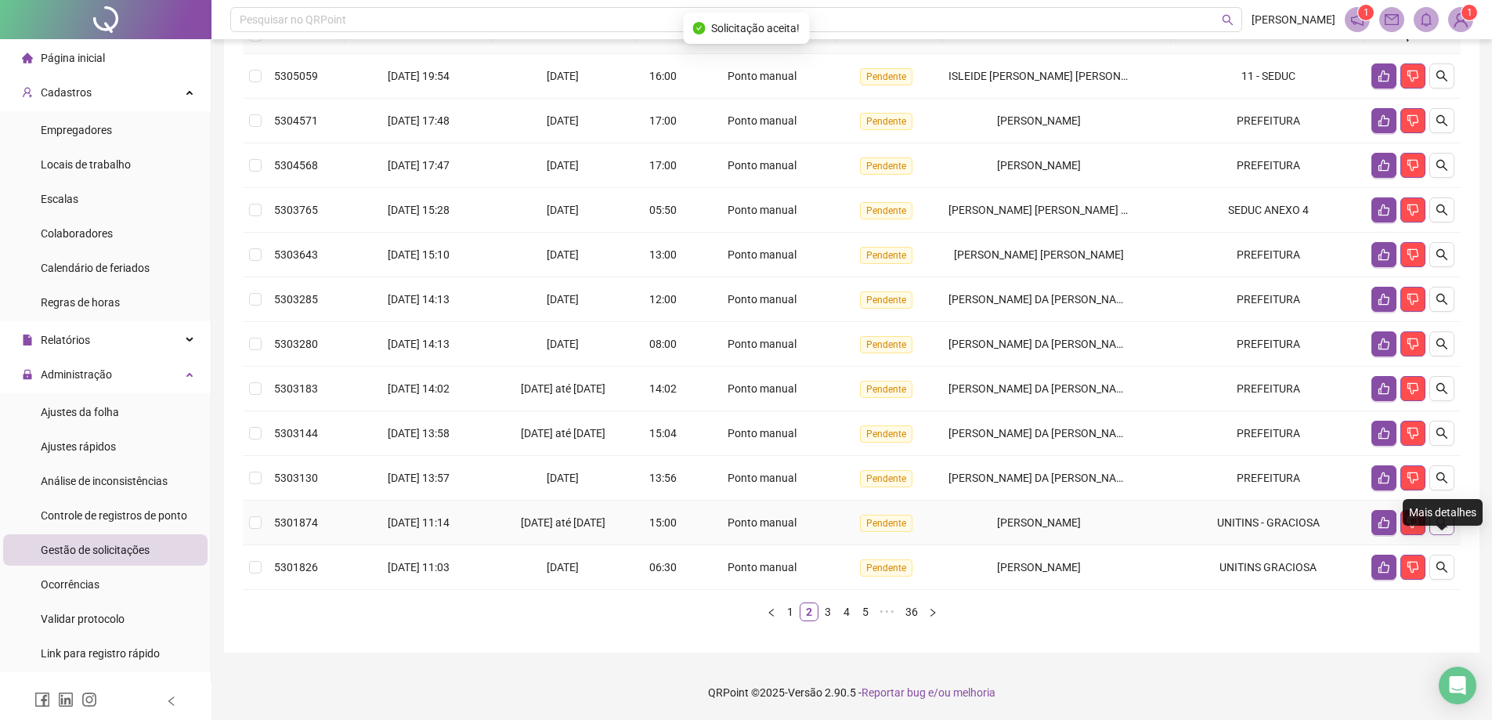
click at [1445, 529] on button "button" at bounding box center [1441, 522] width 25 height 25
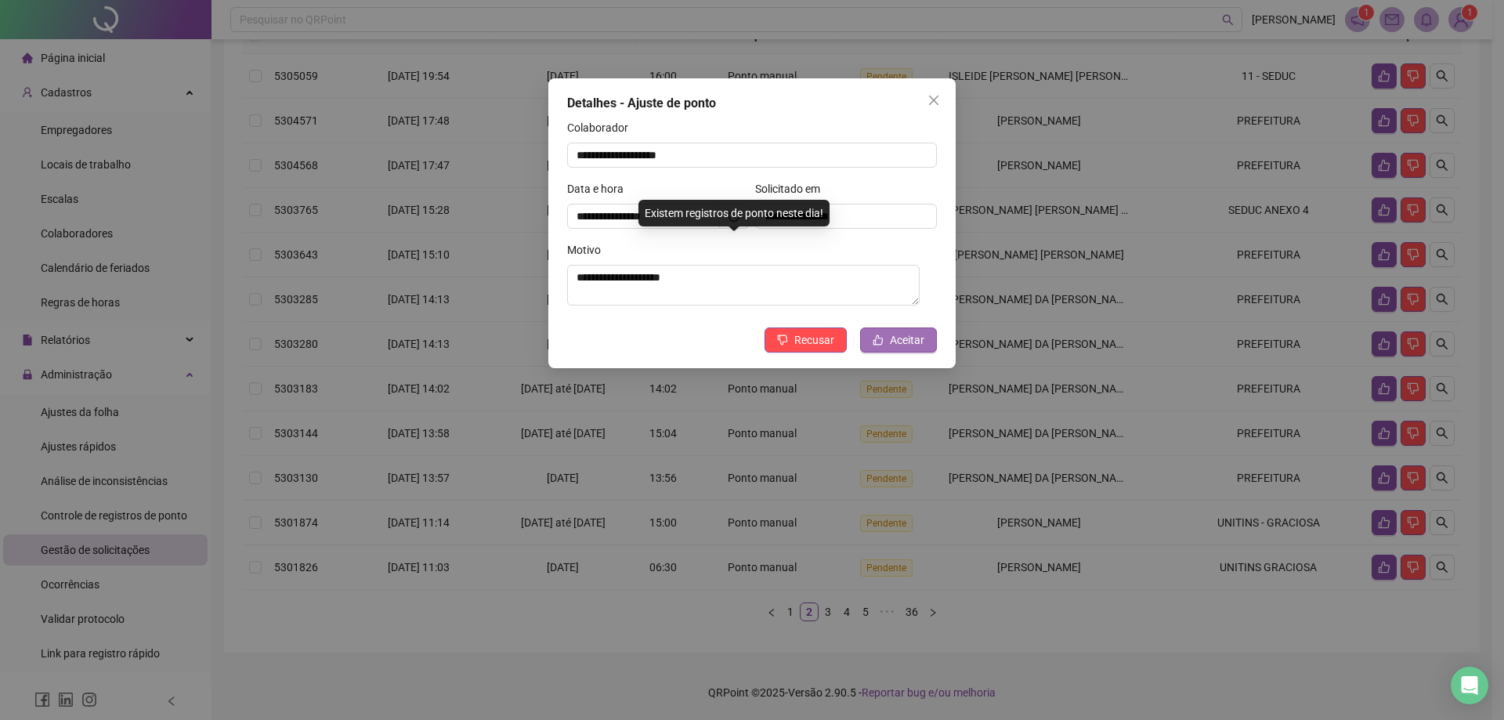
click at [878, 349] on button "Aceitar" at bounding box center [898, 339] width 77 height 25
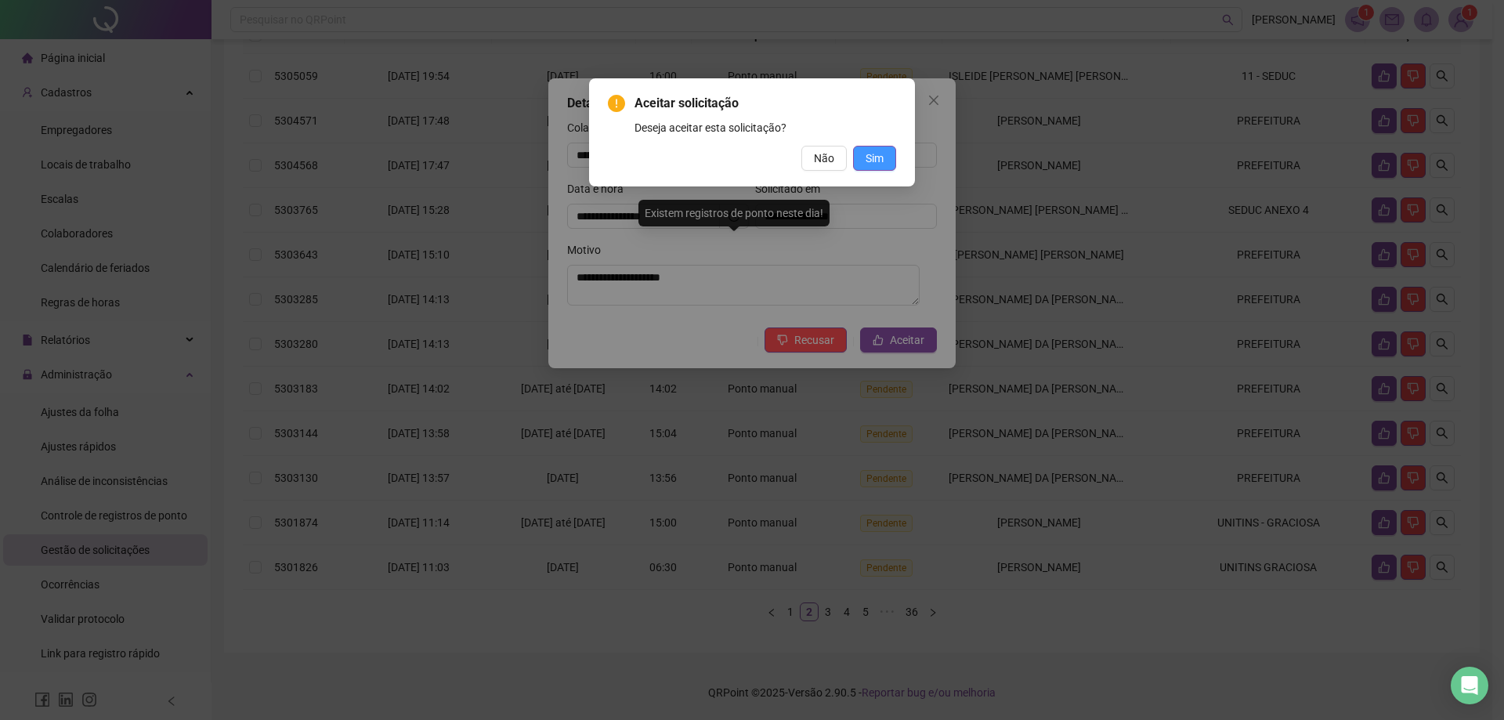
click at [883, 165] on span "Sim" at bounding box center [874, 158] width 18 height 17
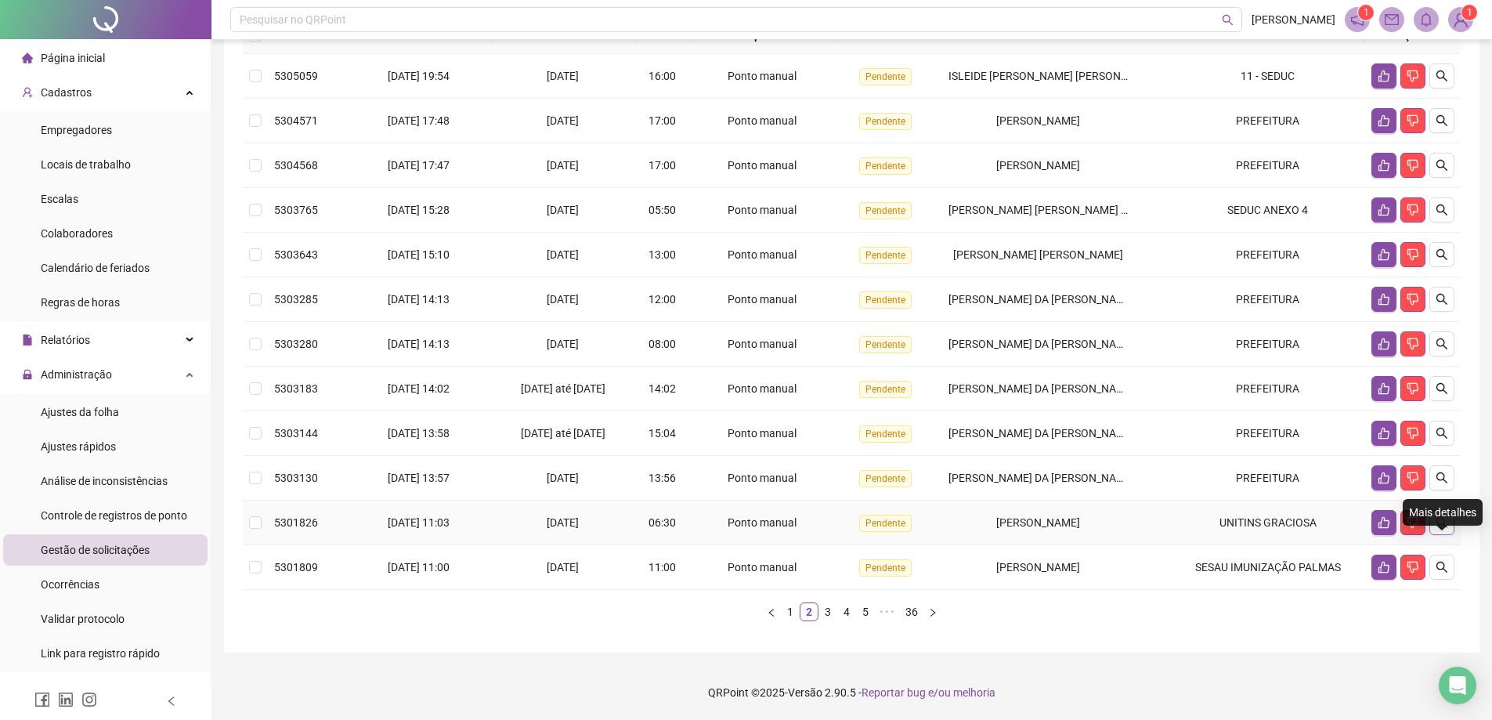
click at [1438, 522] on icon "search" at bounding box center [1442, 522] width 13 height 13
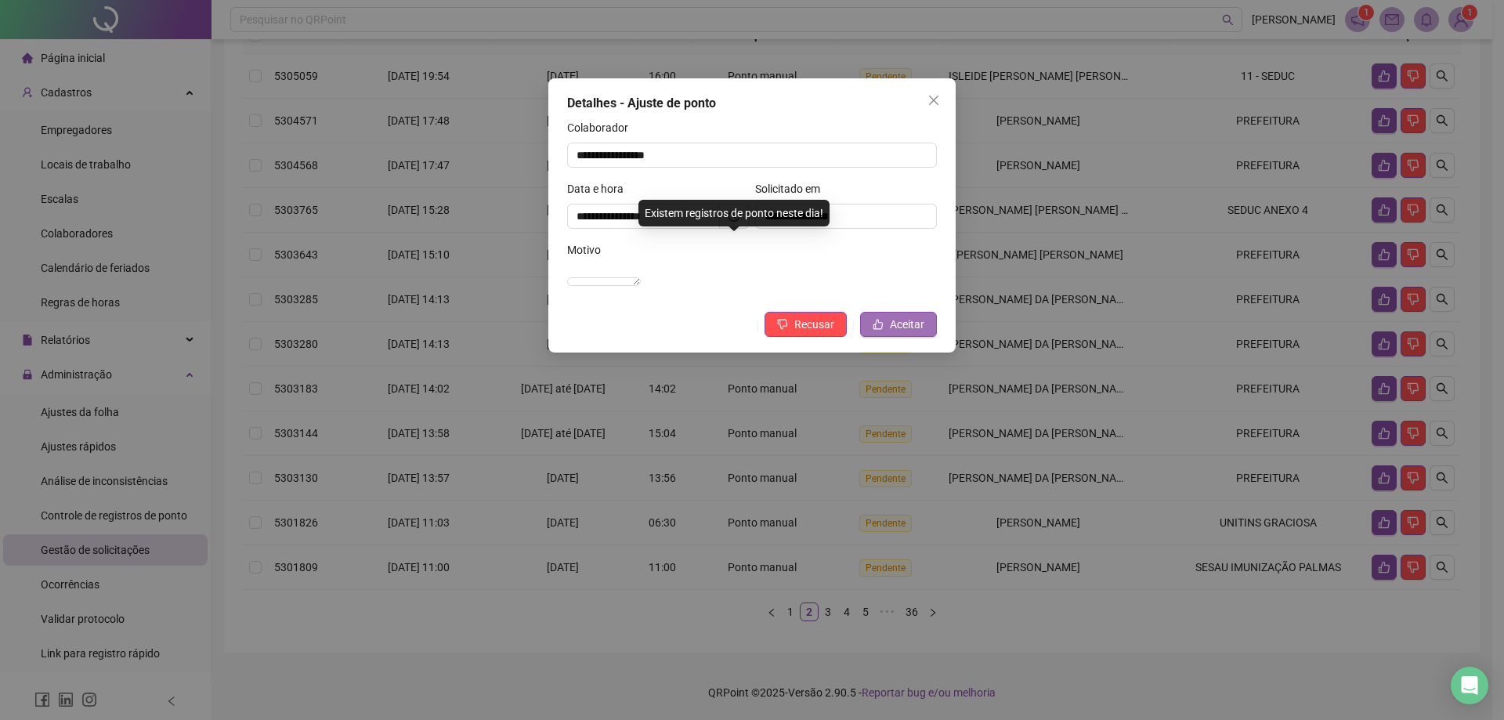
click at [879, 330] on icon "like" at bounding box center [877, 324] width 11 height 11
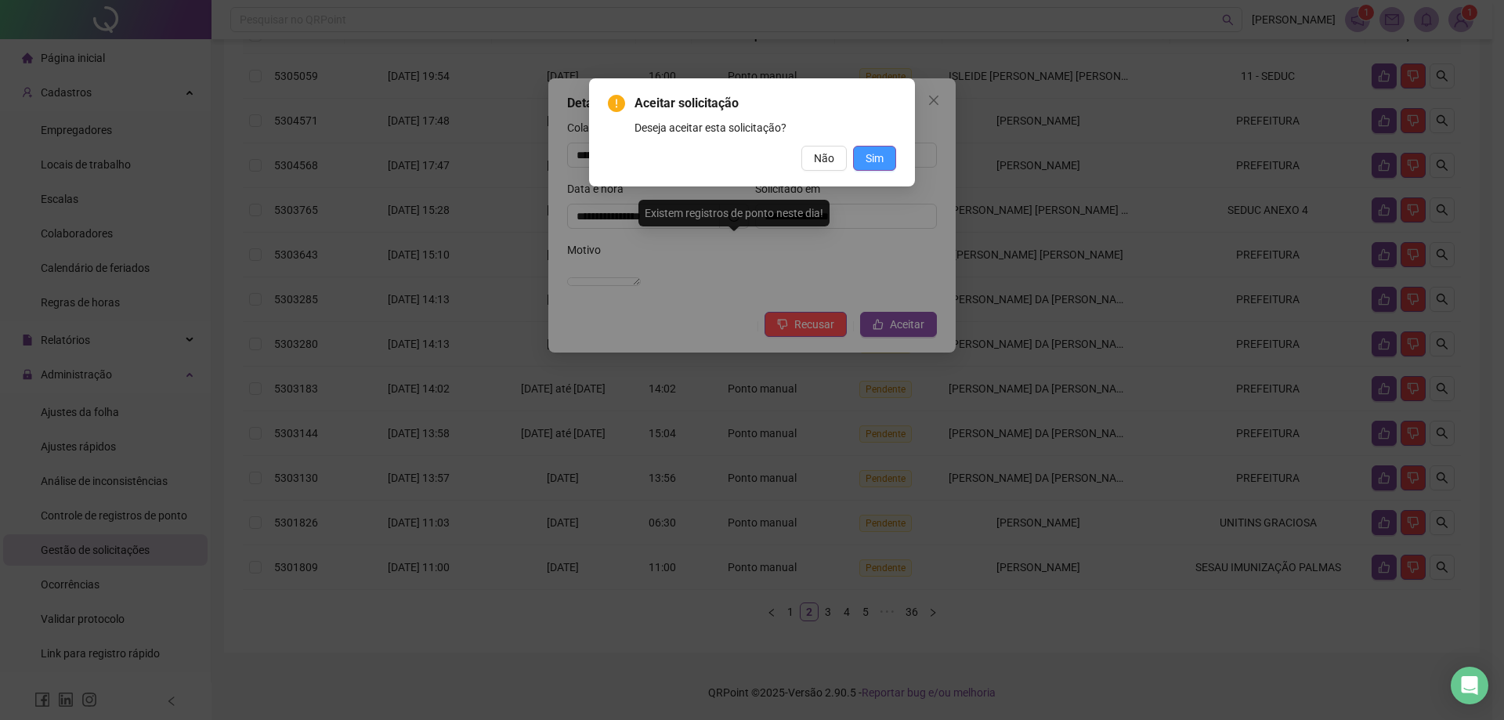
click at [876, 164] on span "Sim" at bounding box center [874, 158] width 18 height 17
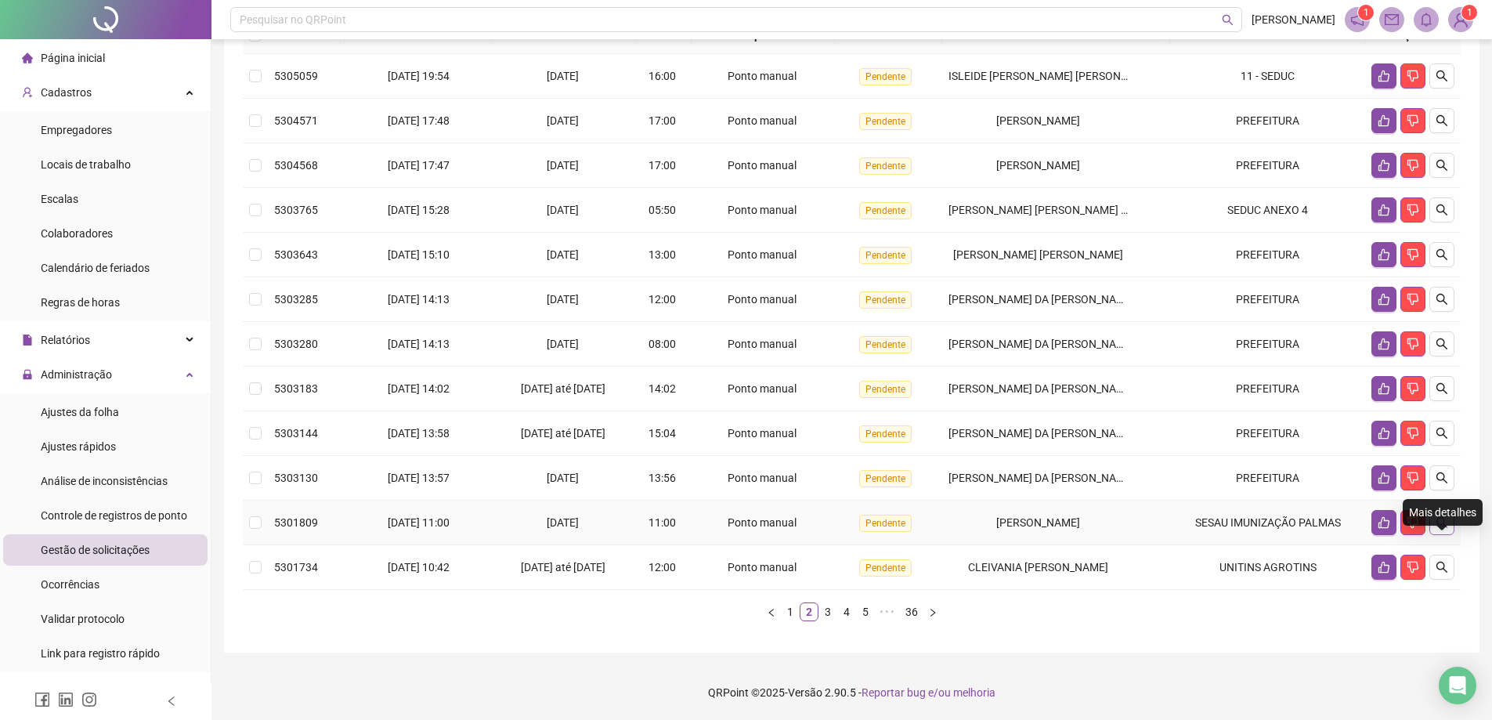
click at [1450, 529] on button "button" at bounding box center [1441, 522] width 25 height 25
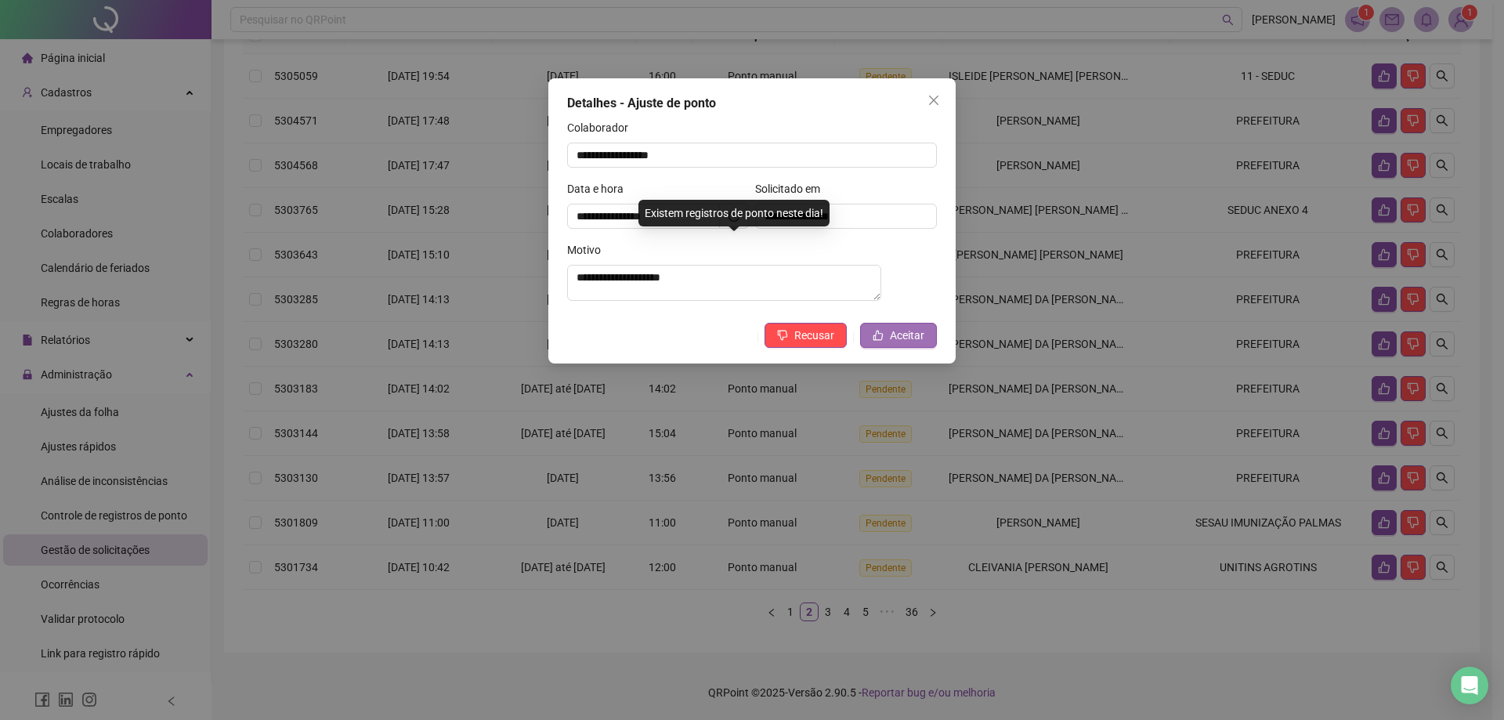
click at [892, 338] on span "Aceitar" at bounding box center [907, 335] width 34 height 17
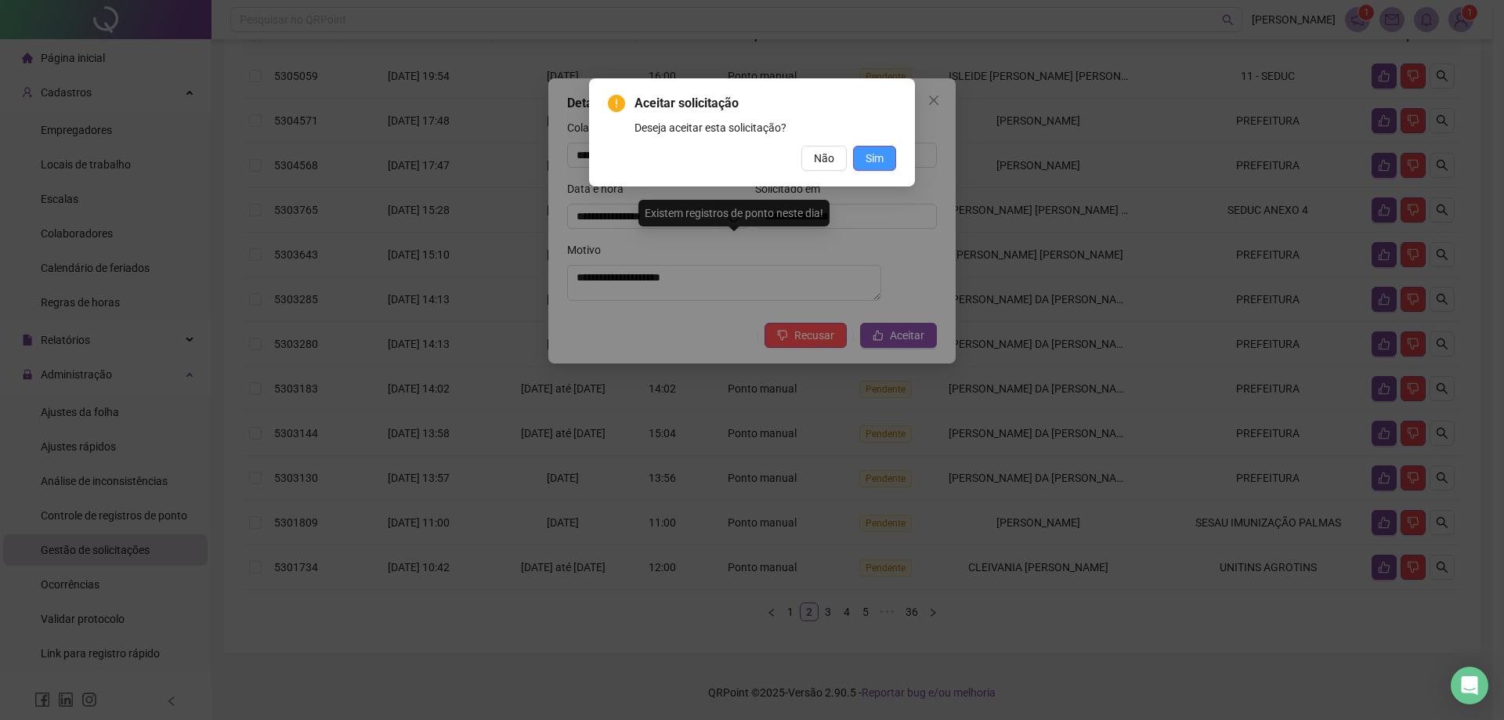
click at [878, 166] on span "Sim" at bounding box center [874, 158] width 18 height 17
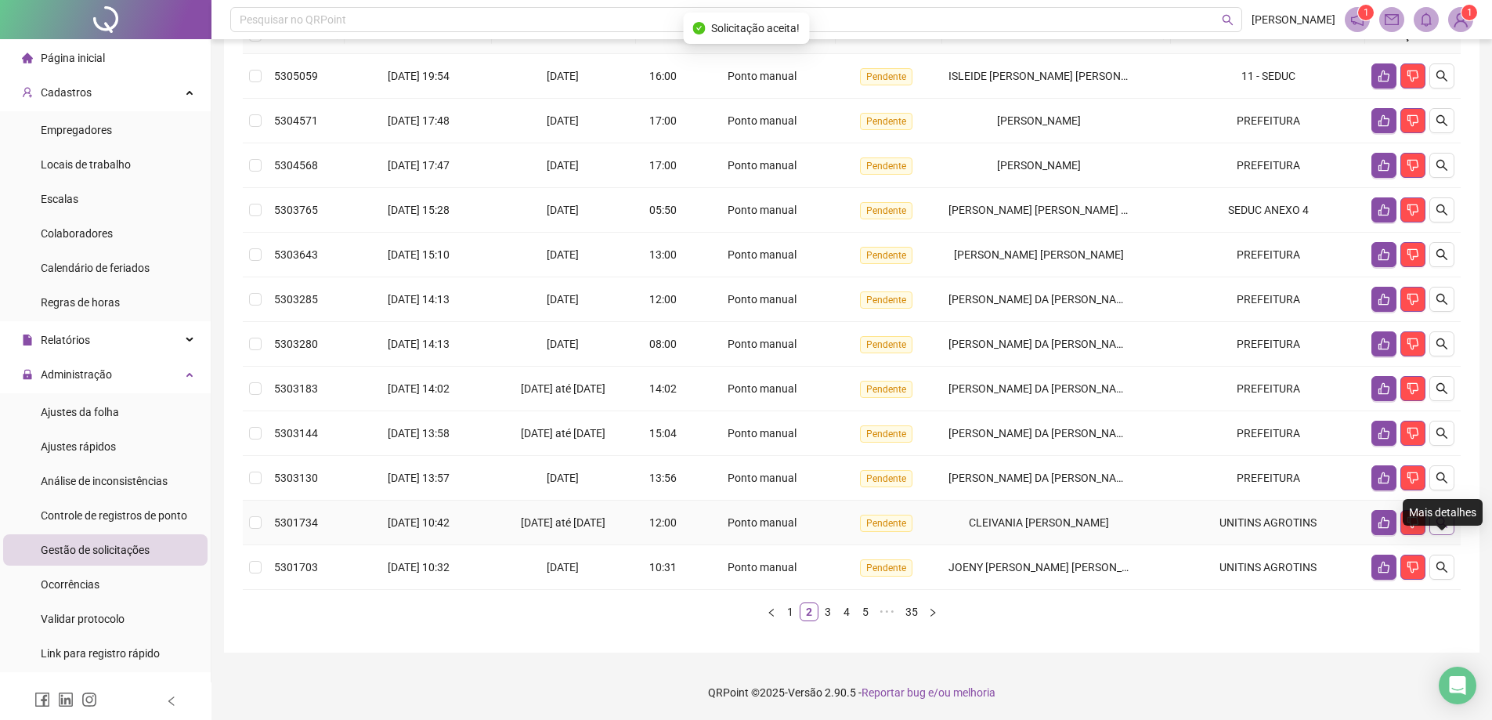
click at [1441, 523] on icon "search" at bounding box center [1442, 522] width 13 height 13
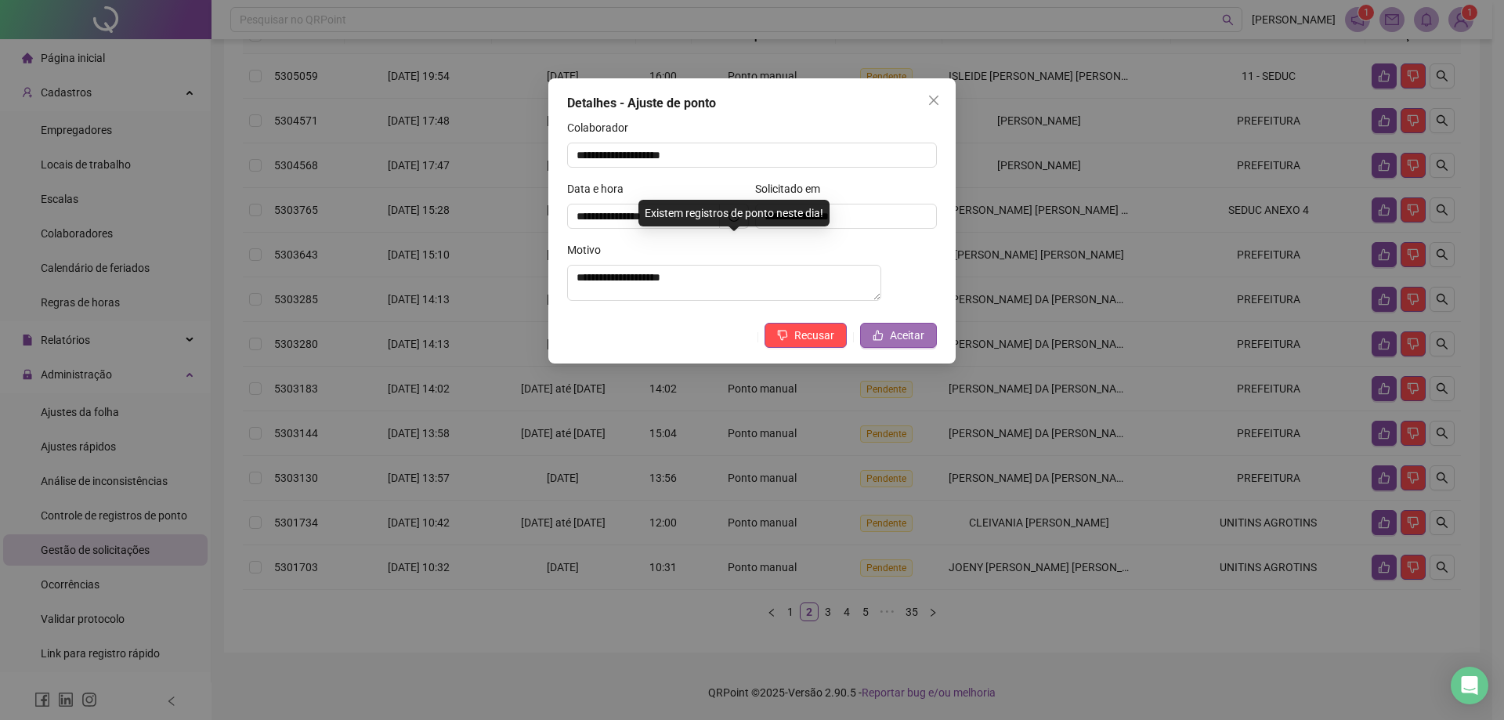
click at [897, 344] on span "Aceitar" at bounding box center [907, 335] width 34 height 17
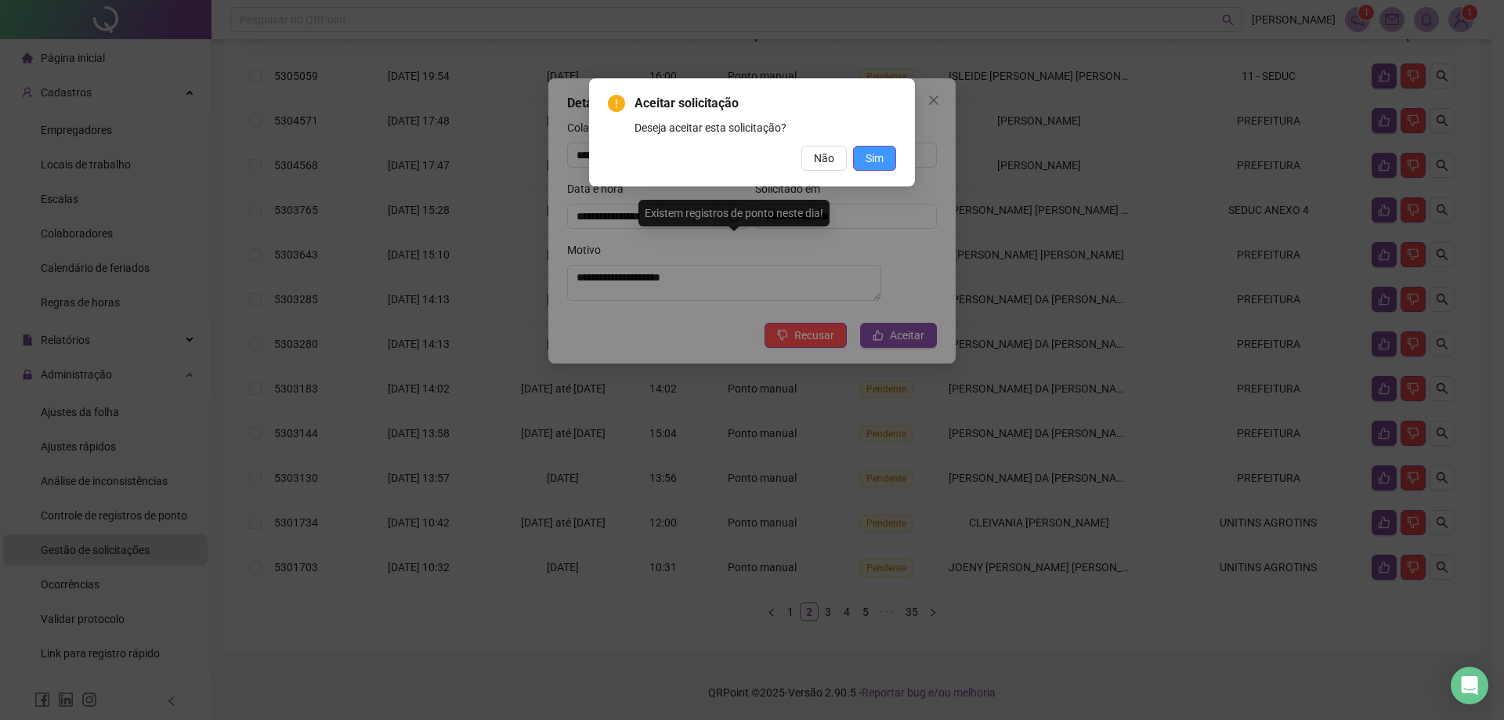
click at [868, 150] on span "Sim" at bounding box center [874, 158] width 18 height 17
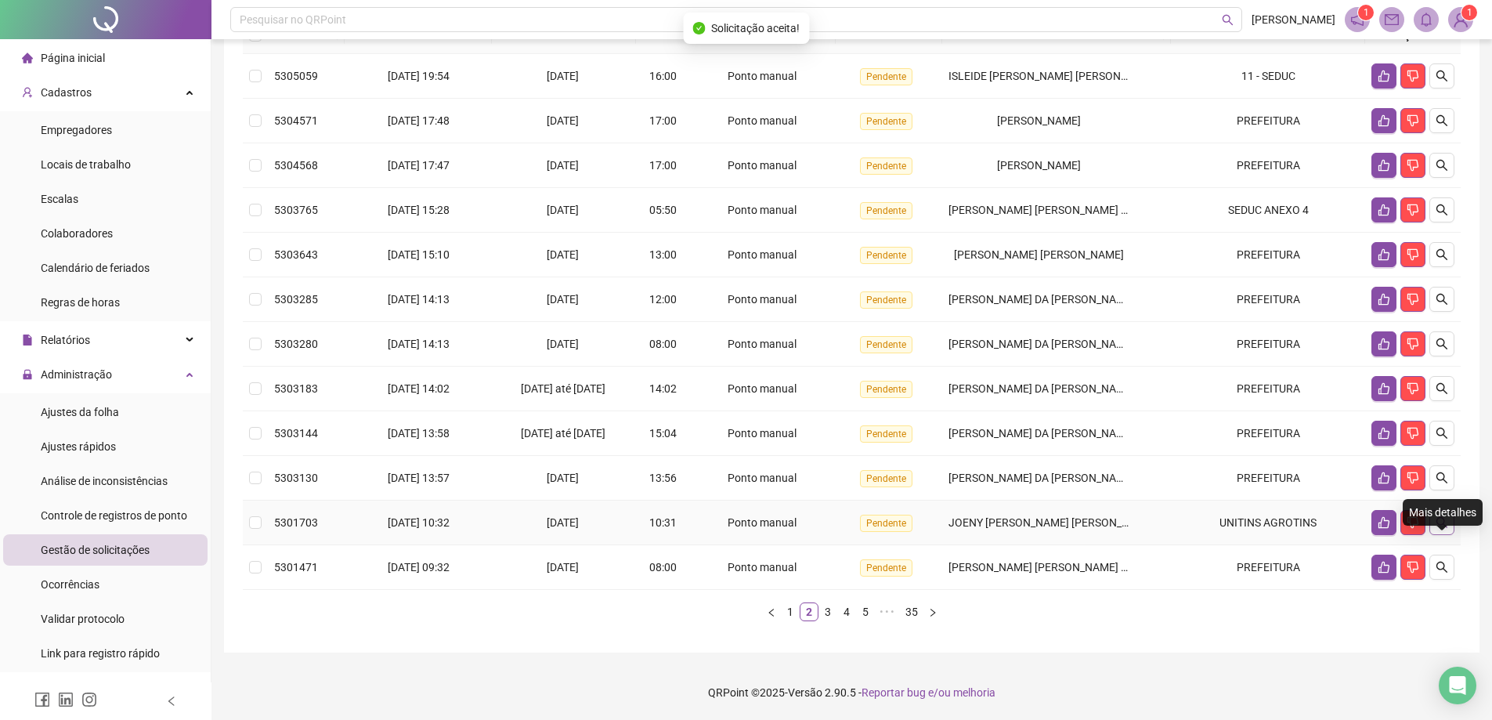
click at [1437, 528] on icon "search" at bounding box center [1442, 522] width 13 height 13
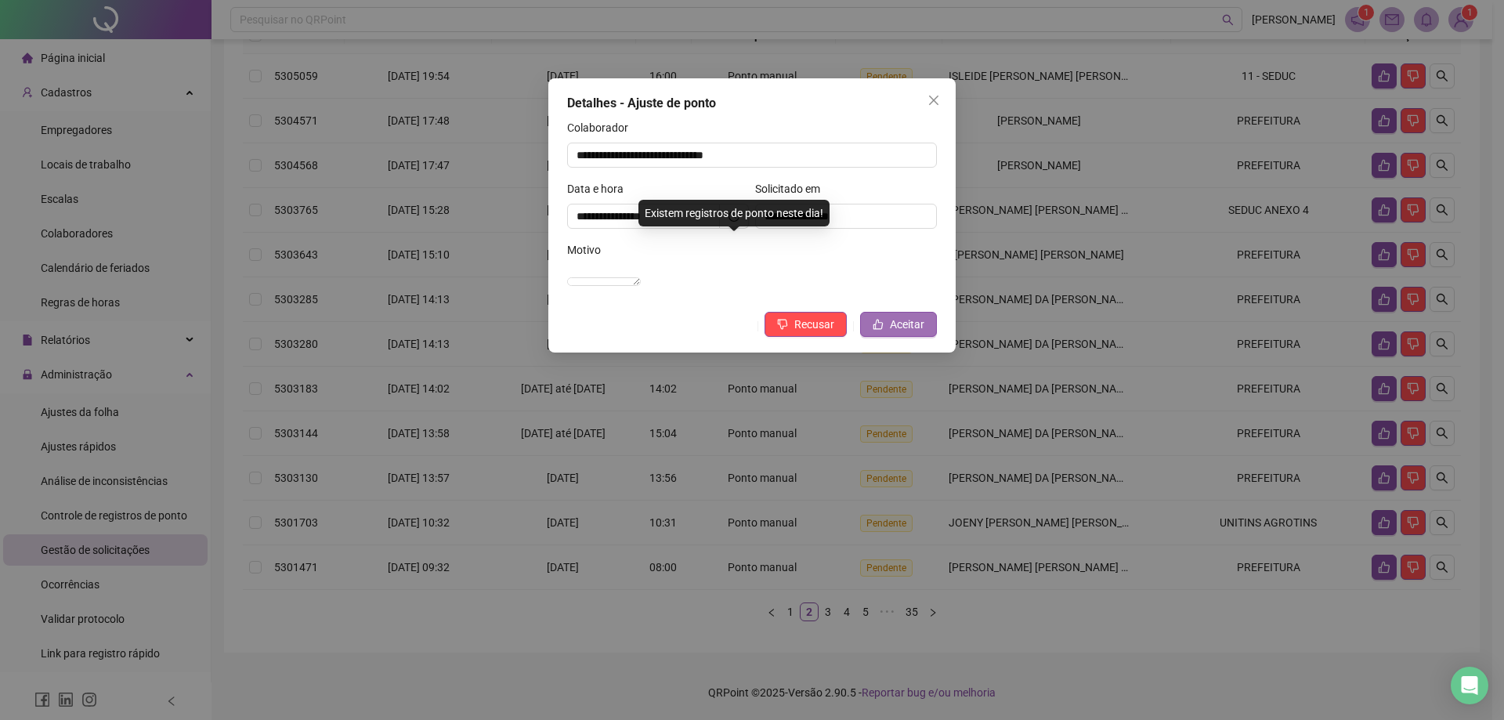
click at [912, 333] on span "Aceitar" at bounding box center [907, 324] width 34 height 17
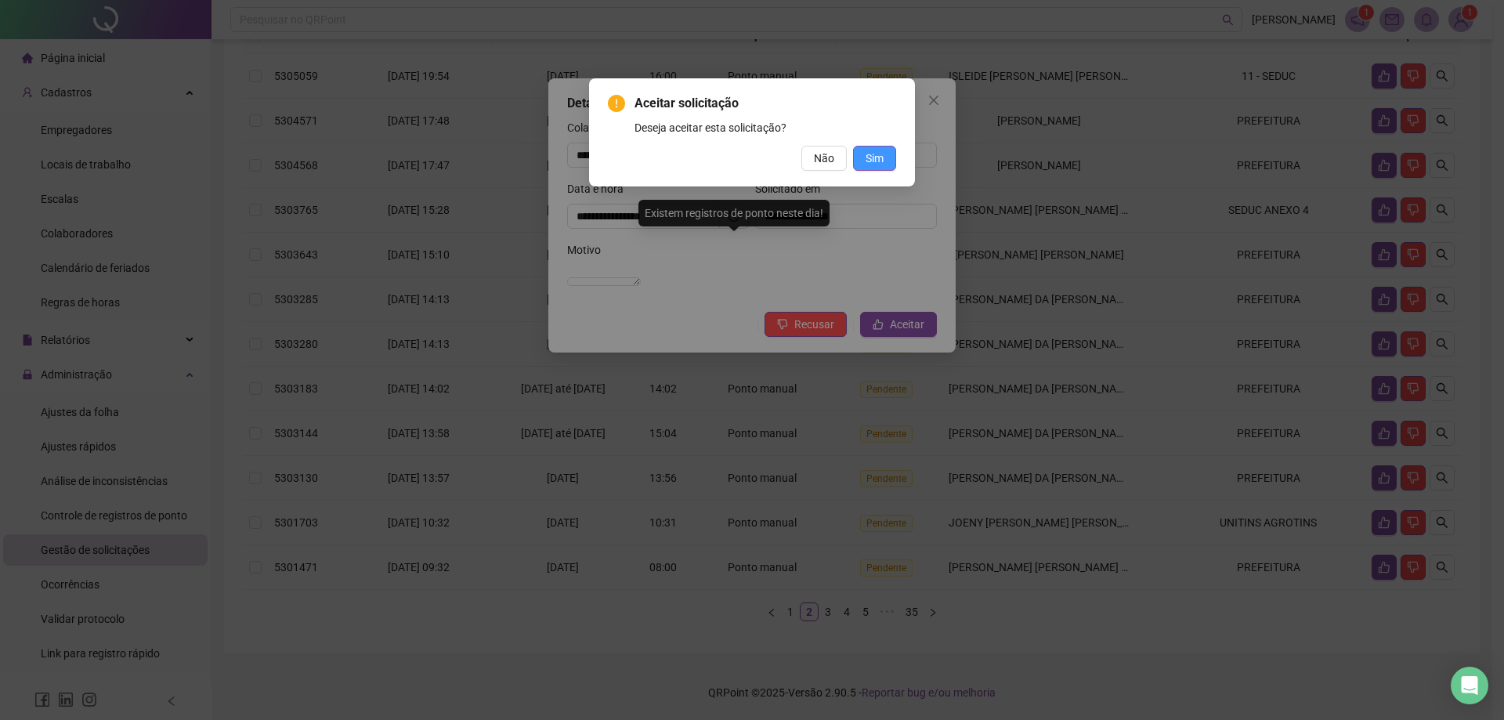
click at [883, 158] on button "Sim" at bounding box center [874, 158] width 43 height 25
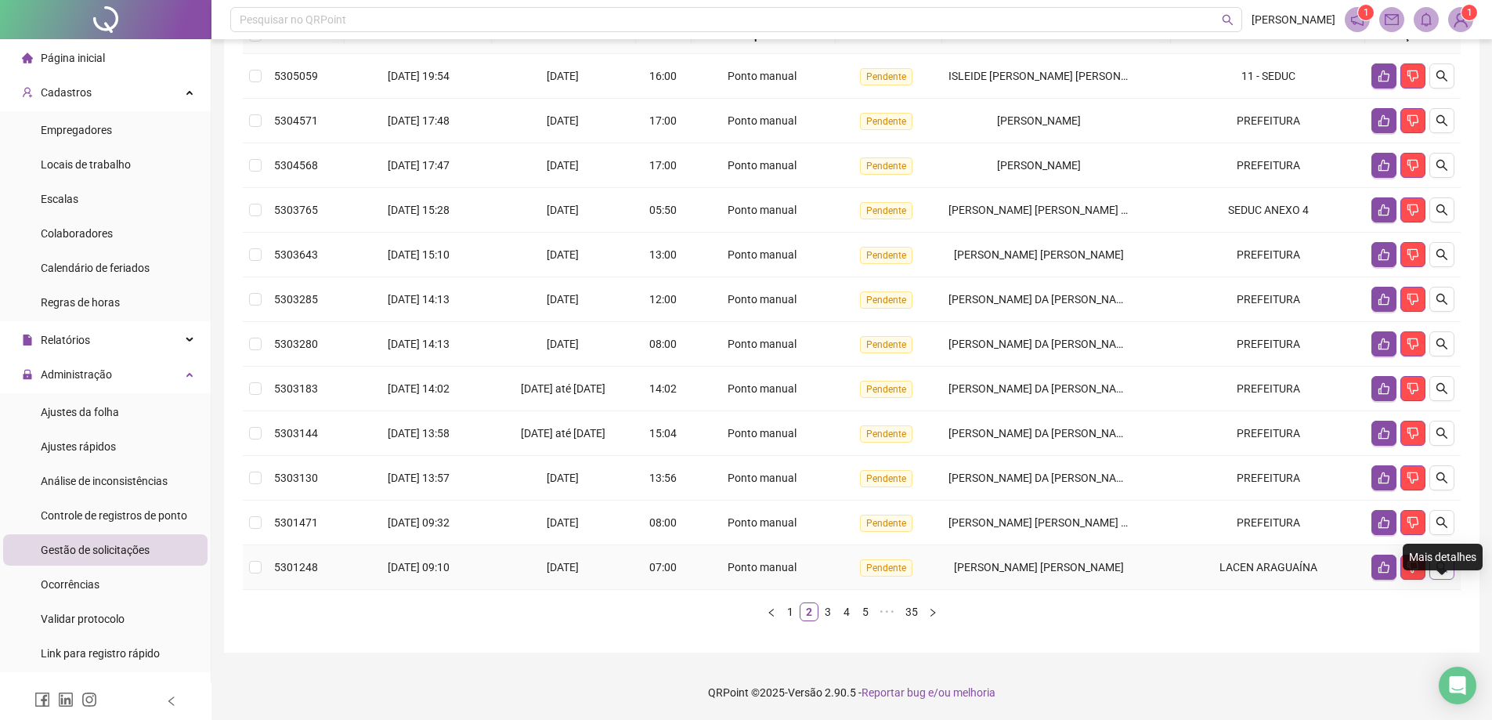
click at [1442, 568] on icon "search" at bounding box center [1442, 567] width 13 height 13
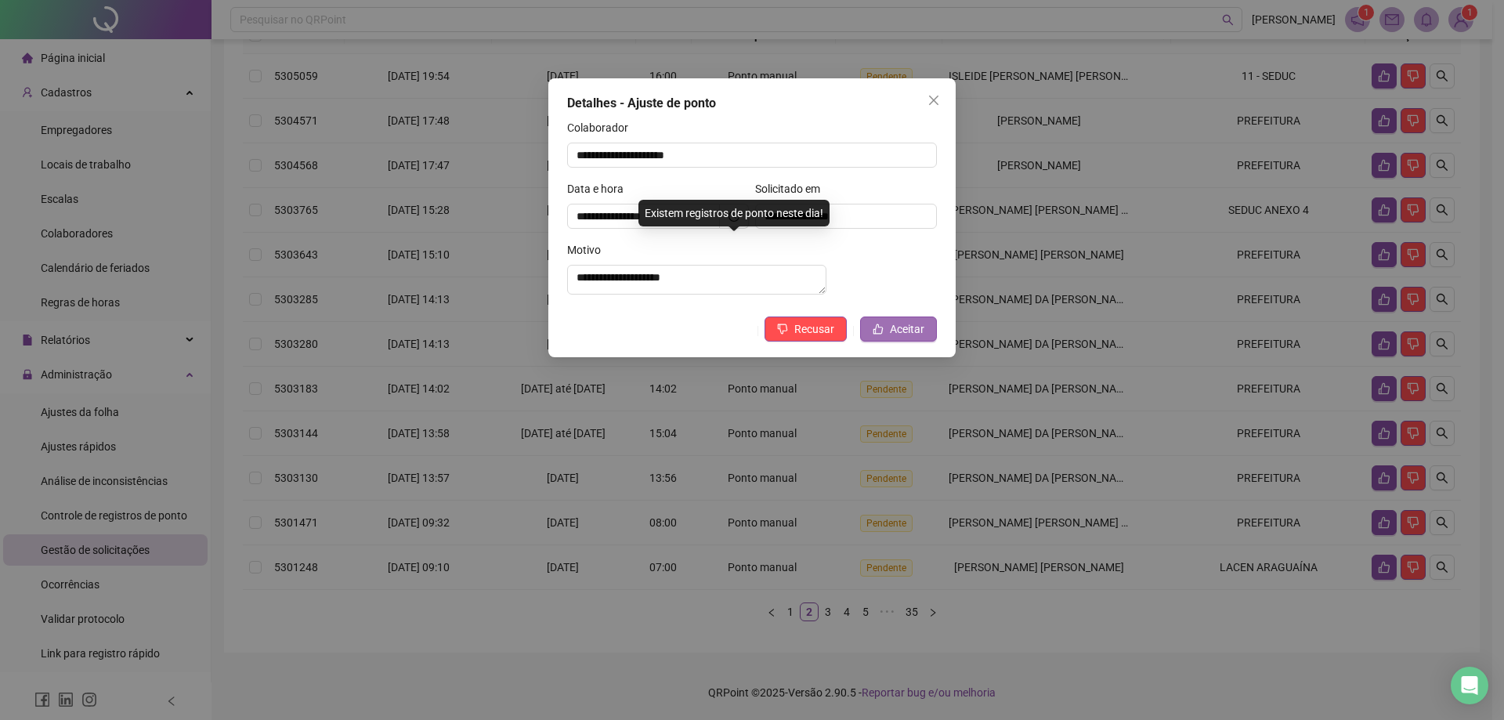
click at [892, 338] on span "Aceitar" at bounding box center [907, 328] width 34 height 17
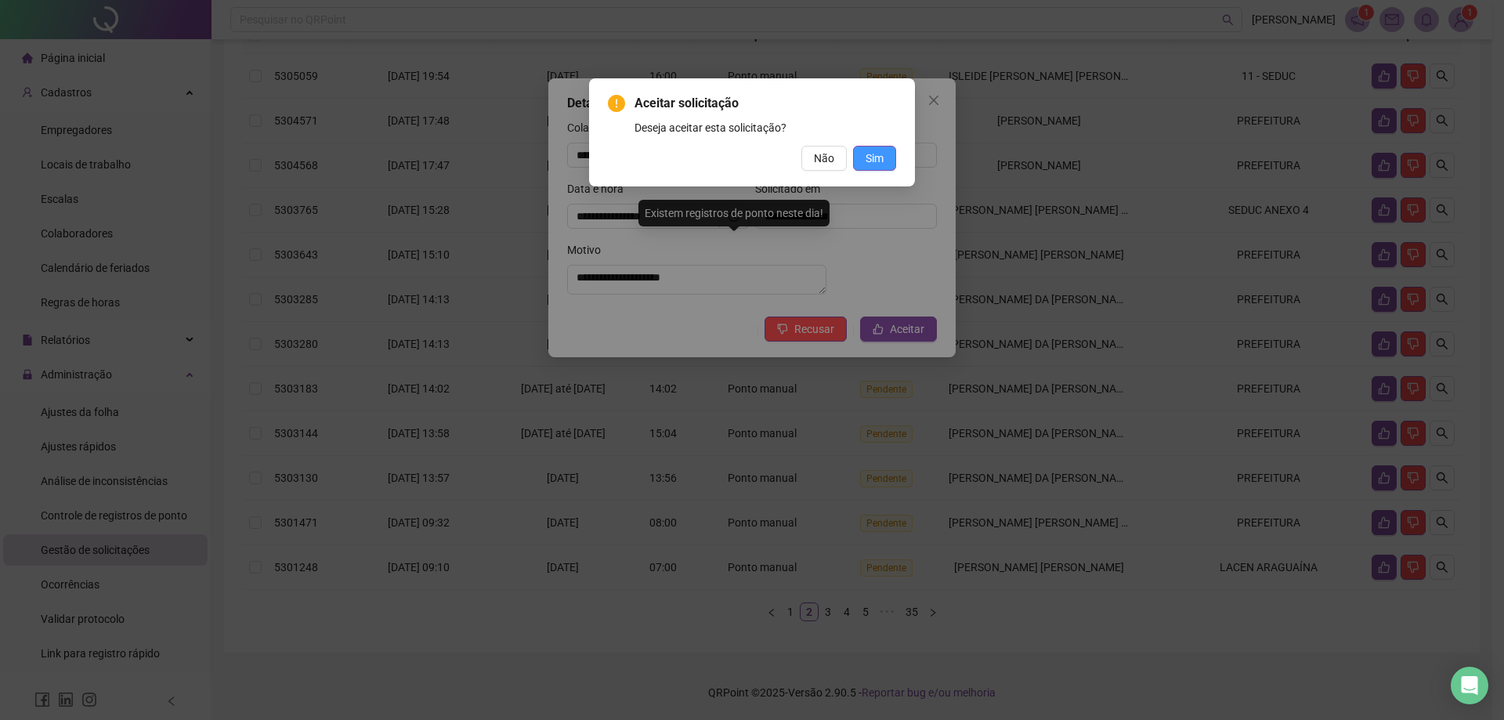
click at [862, 164] on button "Sim" at bounding box center [874, 158] width 43 height 25
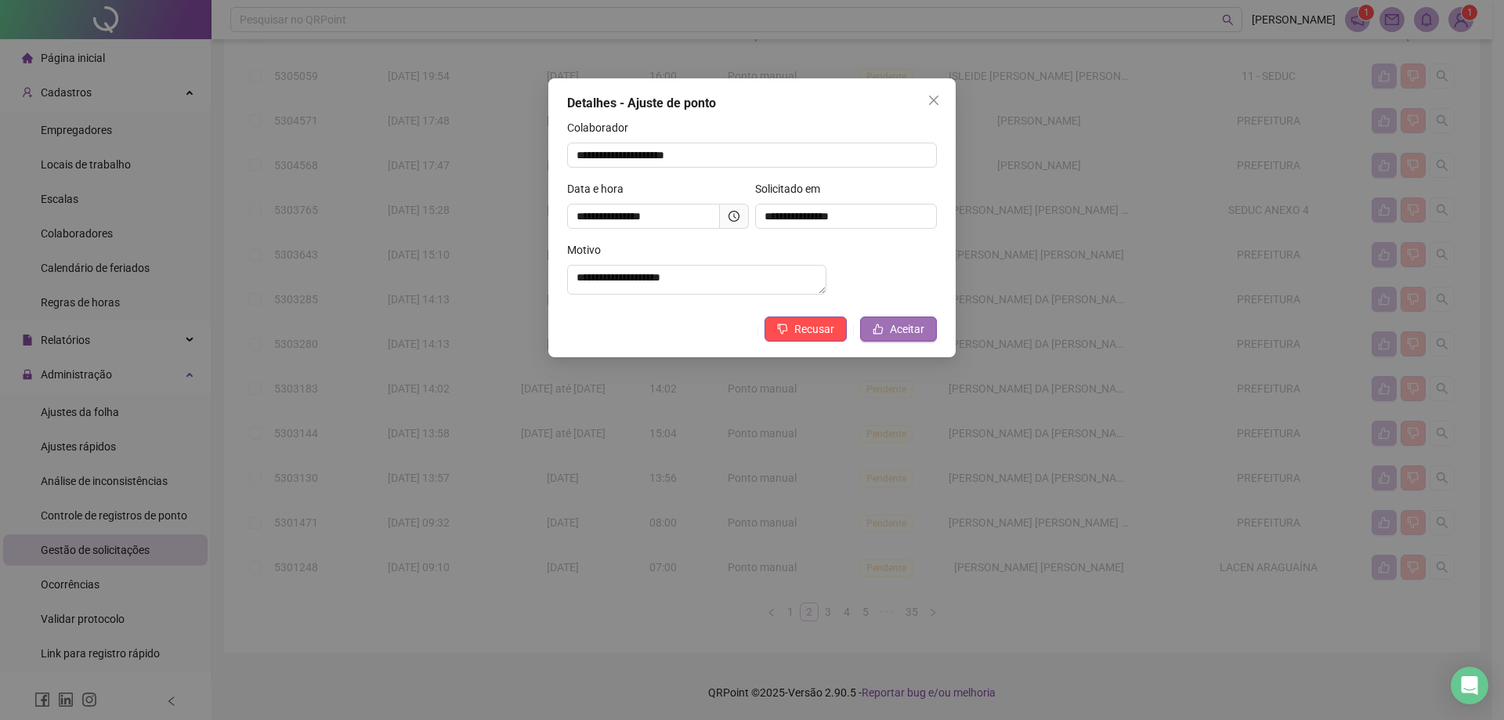
click at [919, 341] on button "Aceitar" at bounding box center [898, 328] width 77 height 25
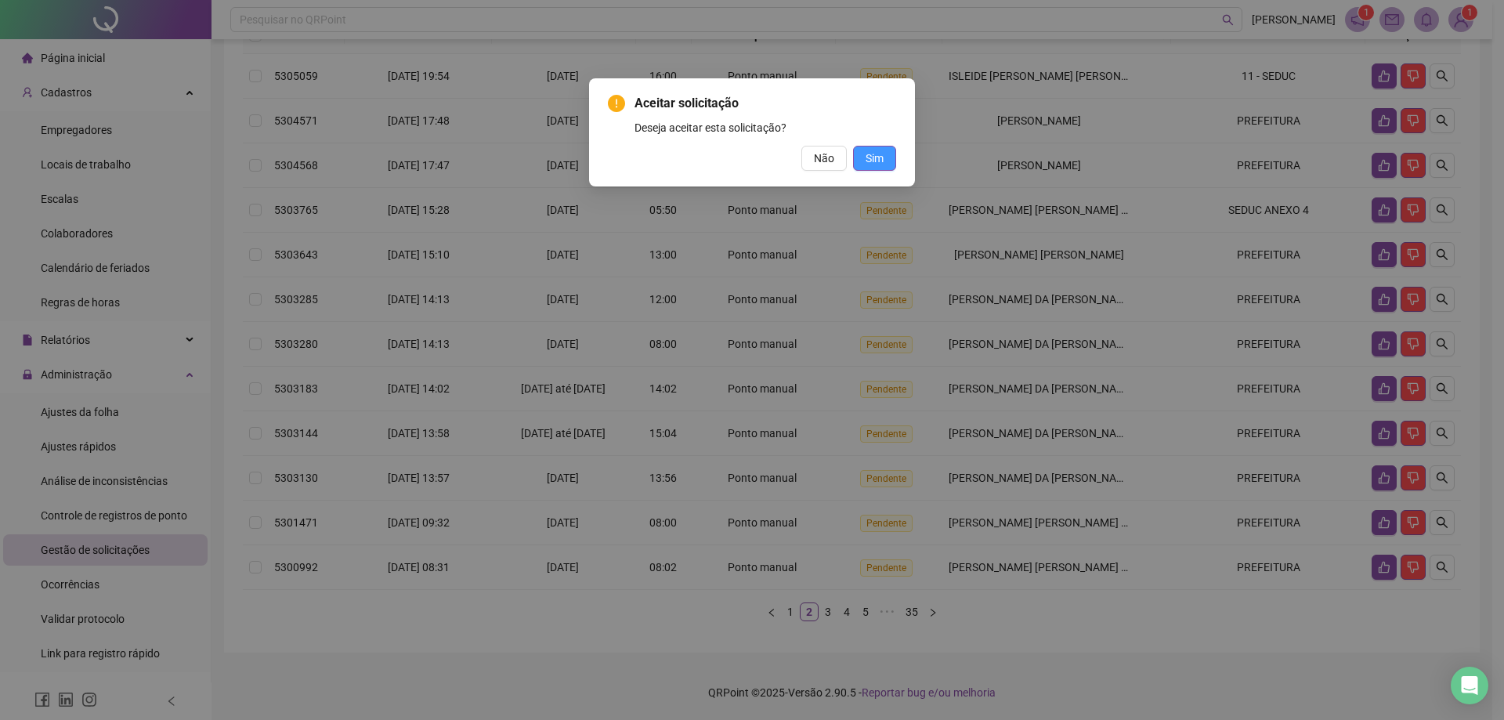
click at [880, 157] on span "Sim" at bounding box center [874, 158] width 18 height 17
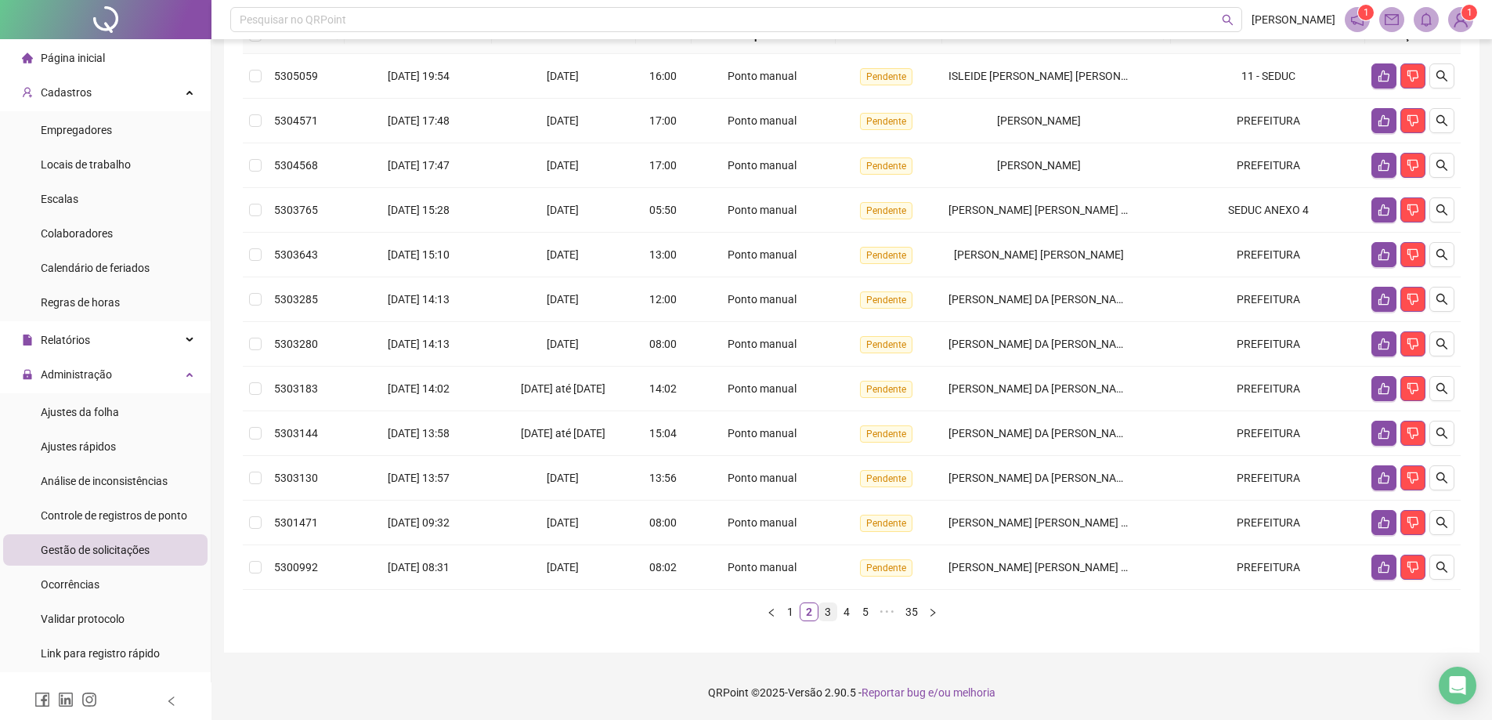
click at [833, 616] on link "3" at bounding box center [827, 611] width 17 height 17
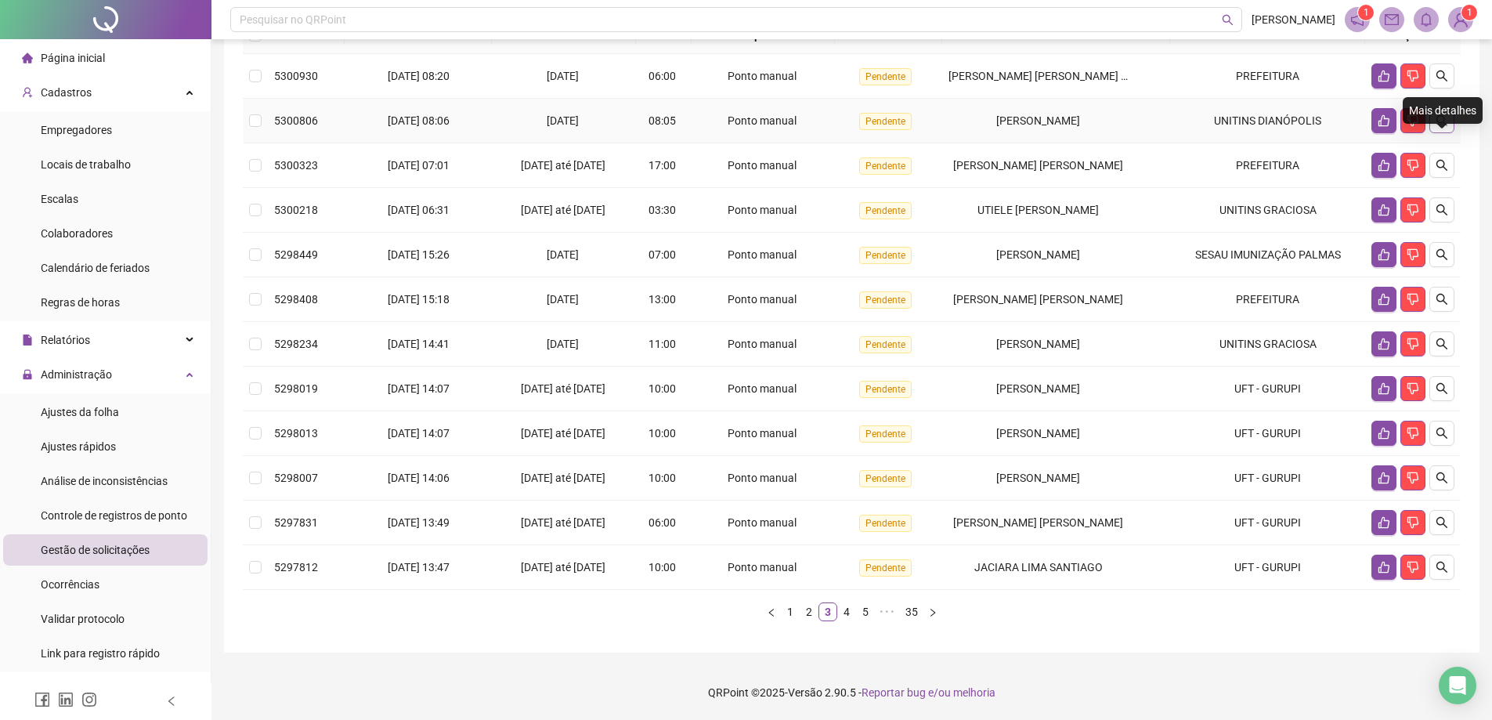
click at [1443, 121] on icon "search" at bounding box center [1442, 120] width 13 height 13
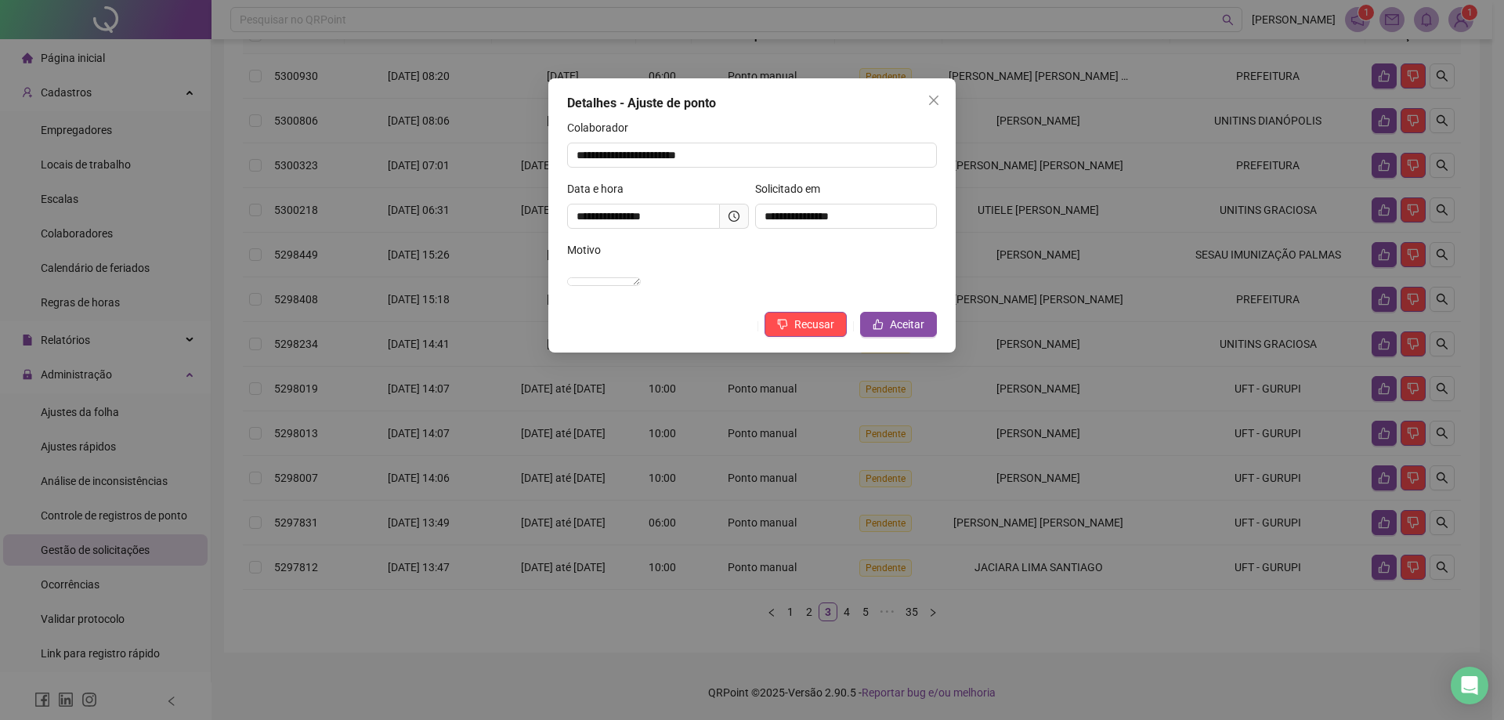
click at [909, 352] on div "**********" at bounding box center [751, 215] width 407 height 274
click at [913, 333] on span "Aceitar" at bounding box center [907, 324] width 34 height 17
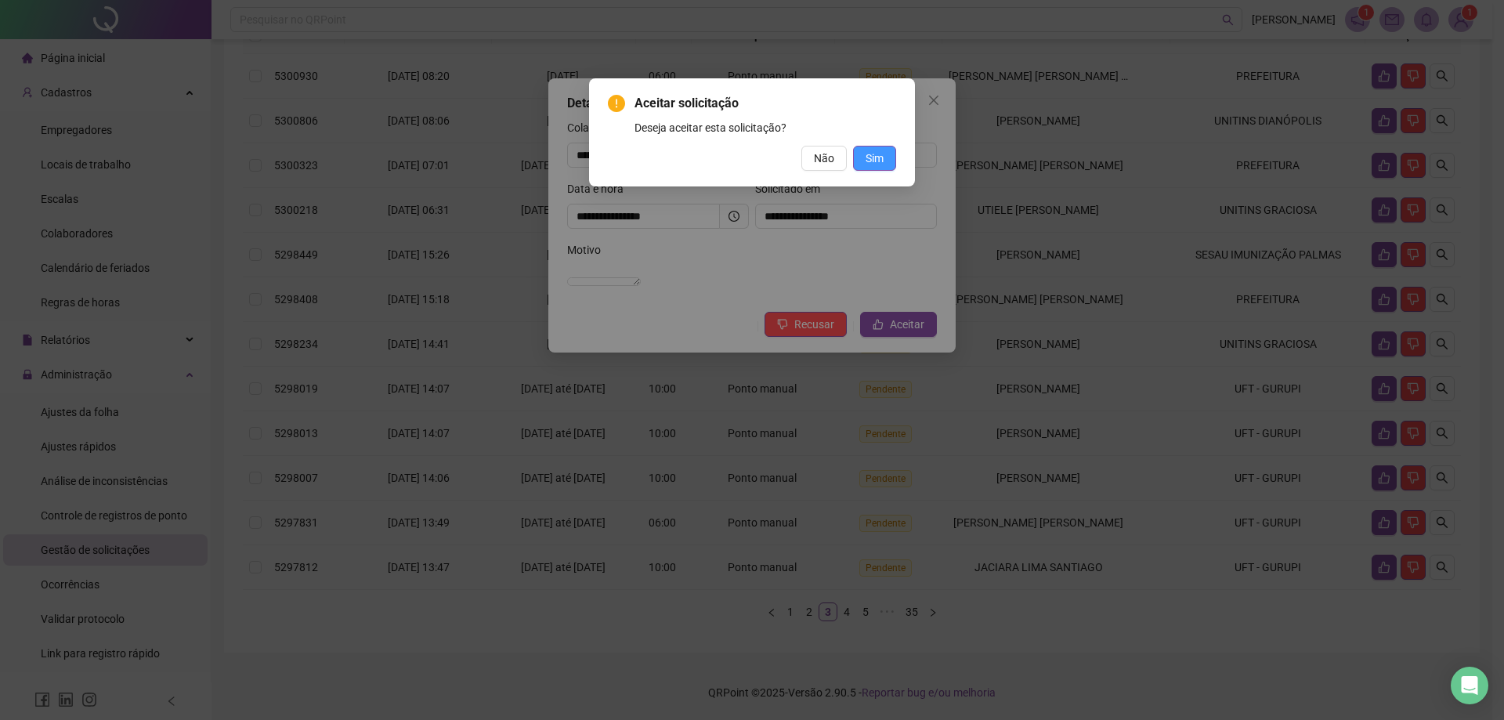
click at [881, 159] on span "Sim" at bounding box center [874, 158] width 18 height 17
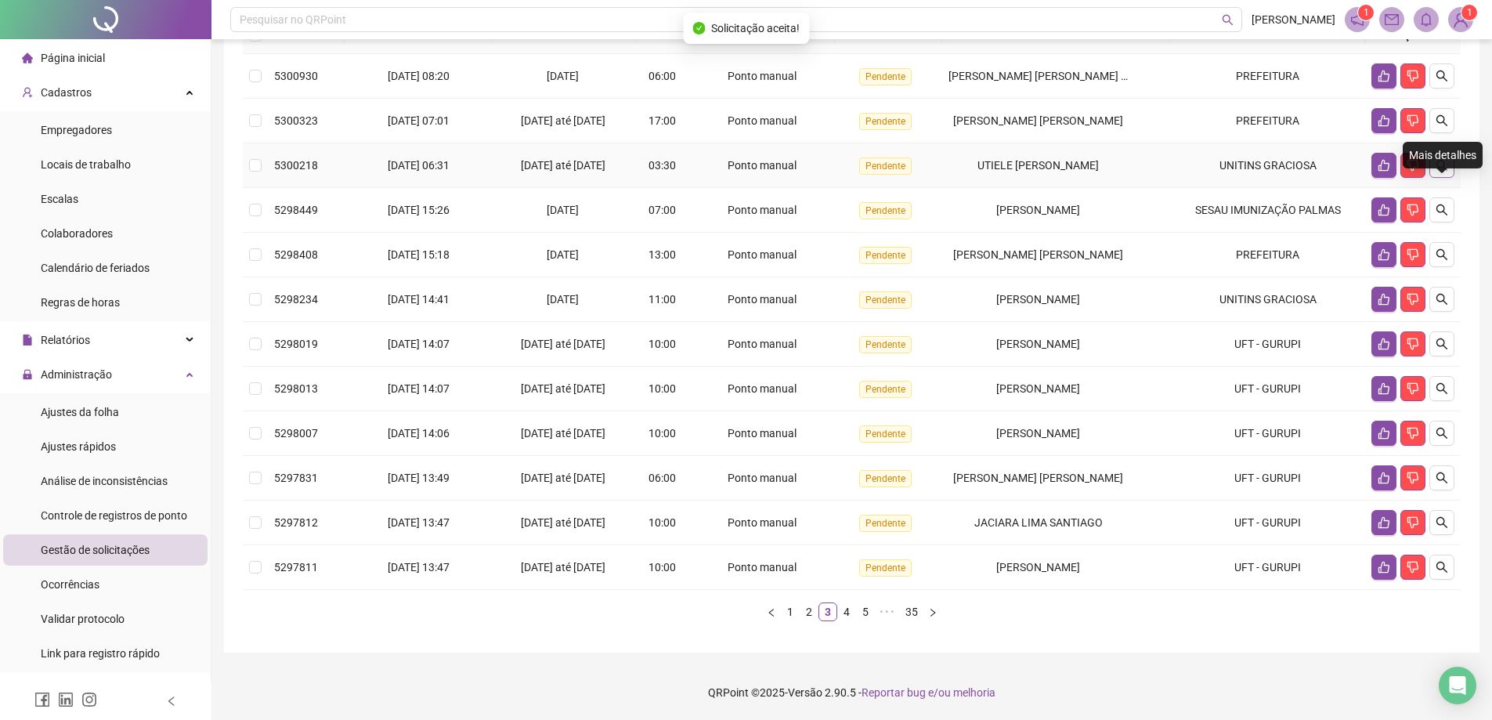
click at [1444, 171] on icon "search" at bounding box center [1442, 165] width 13 height 13
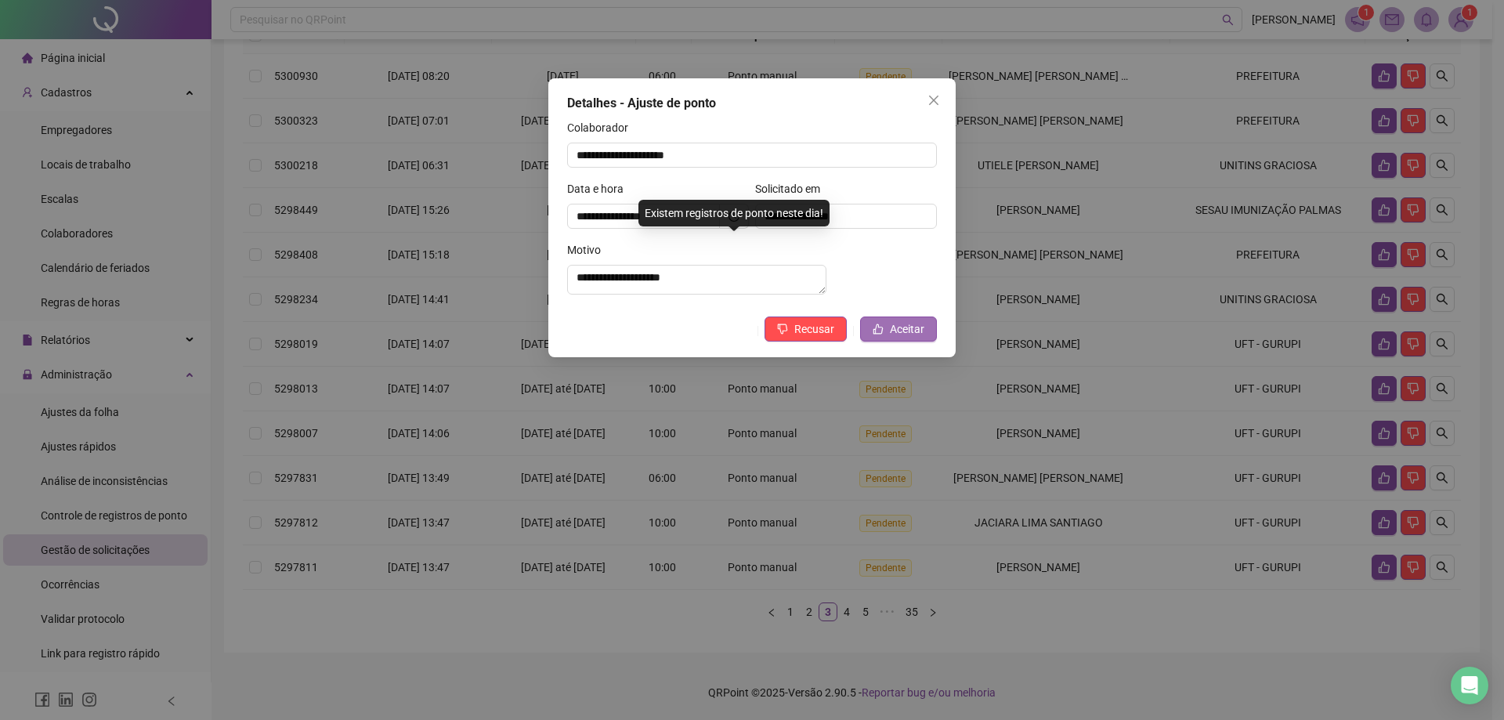
click at [888, 341] on button "Aceitar" at bounding box center [898, 328] width 77 height 25
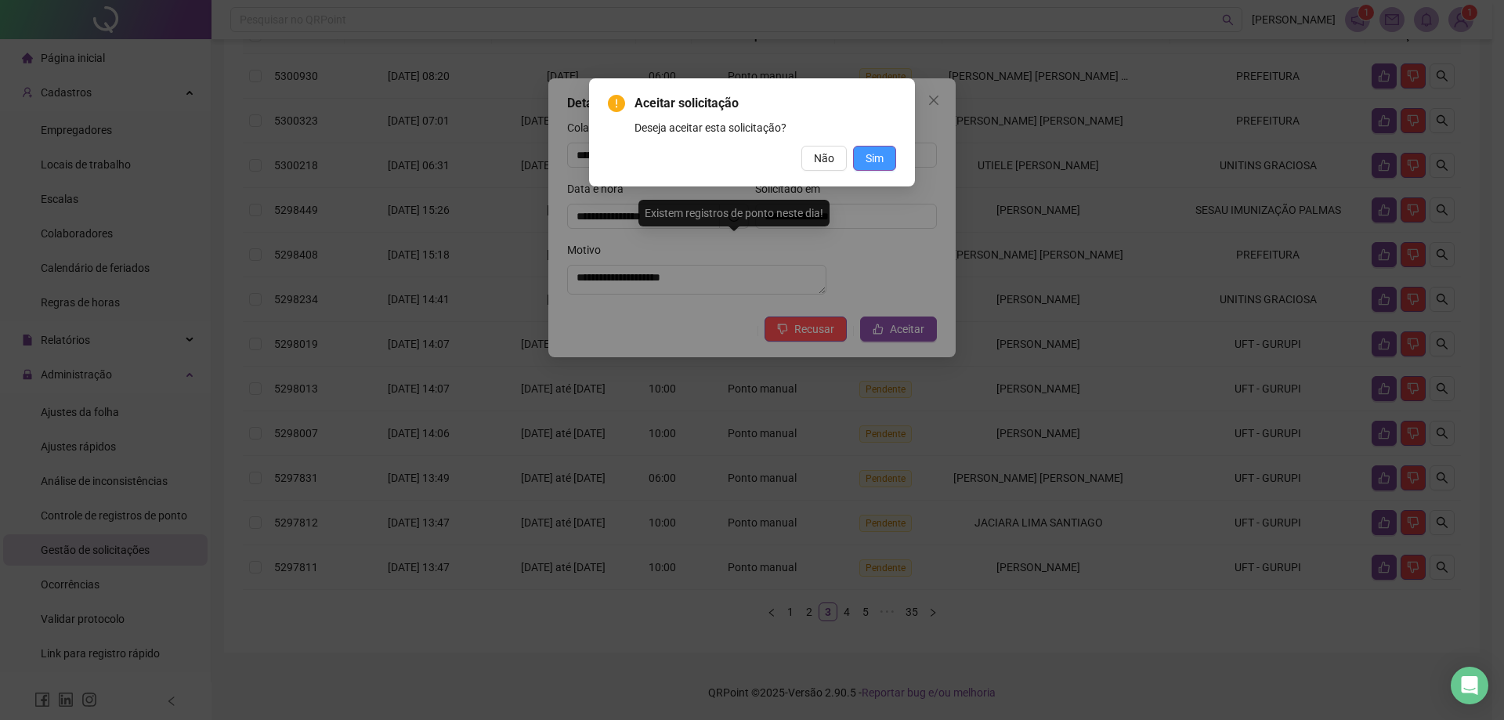
click at [878, 167] on button "Sim" at bounding box center [874, 158] width 43 height 25
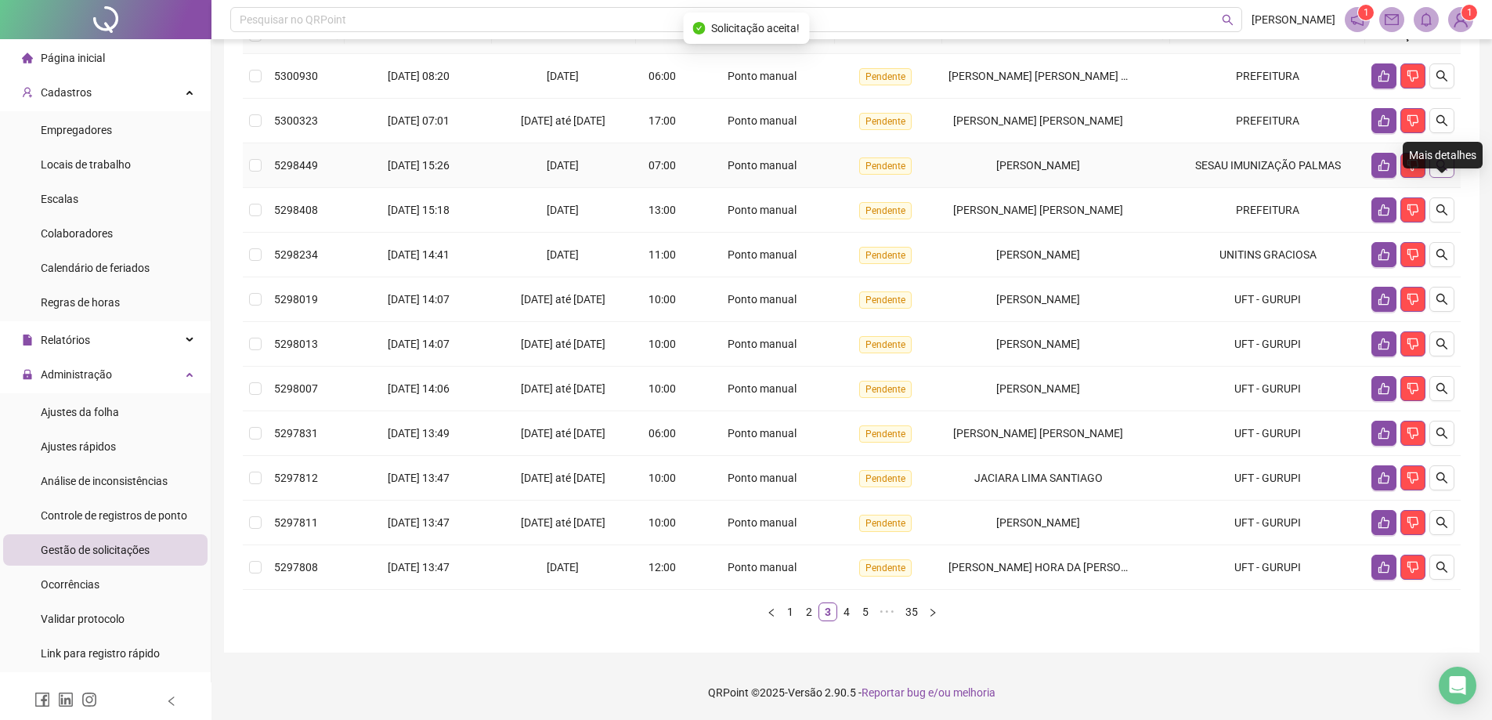
click at [1440, 166] on icon "search" at bounding box center [1442, 165] width 13 height 13
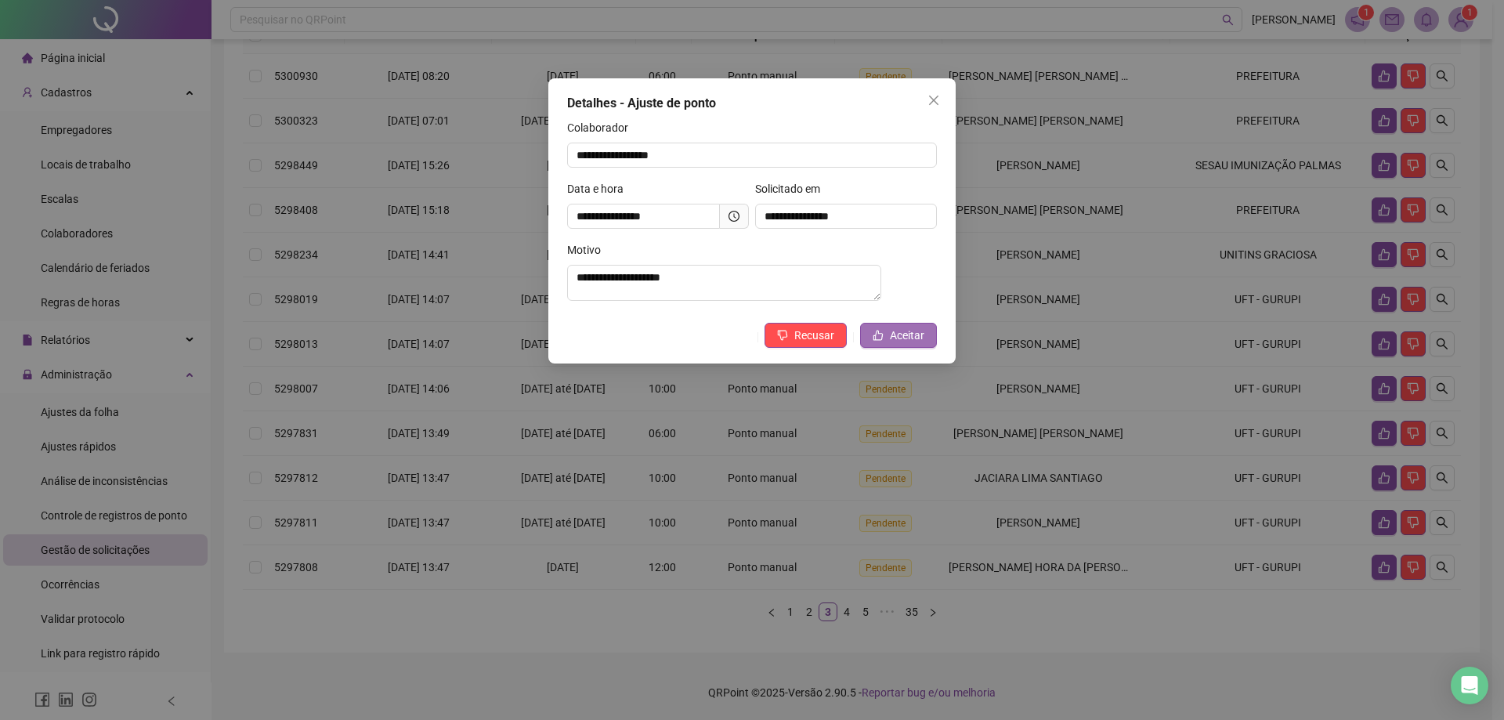
click at [890, 338] on button "Aceitar" at bounding box center [898, 335] width 77 height 25
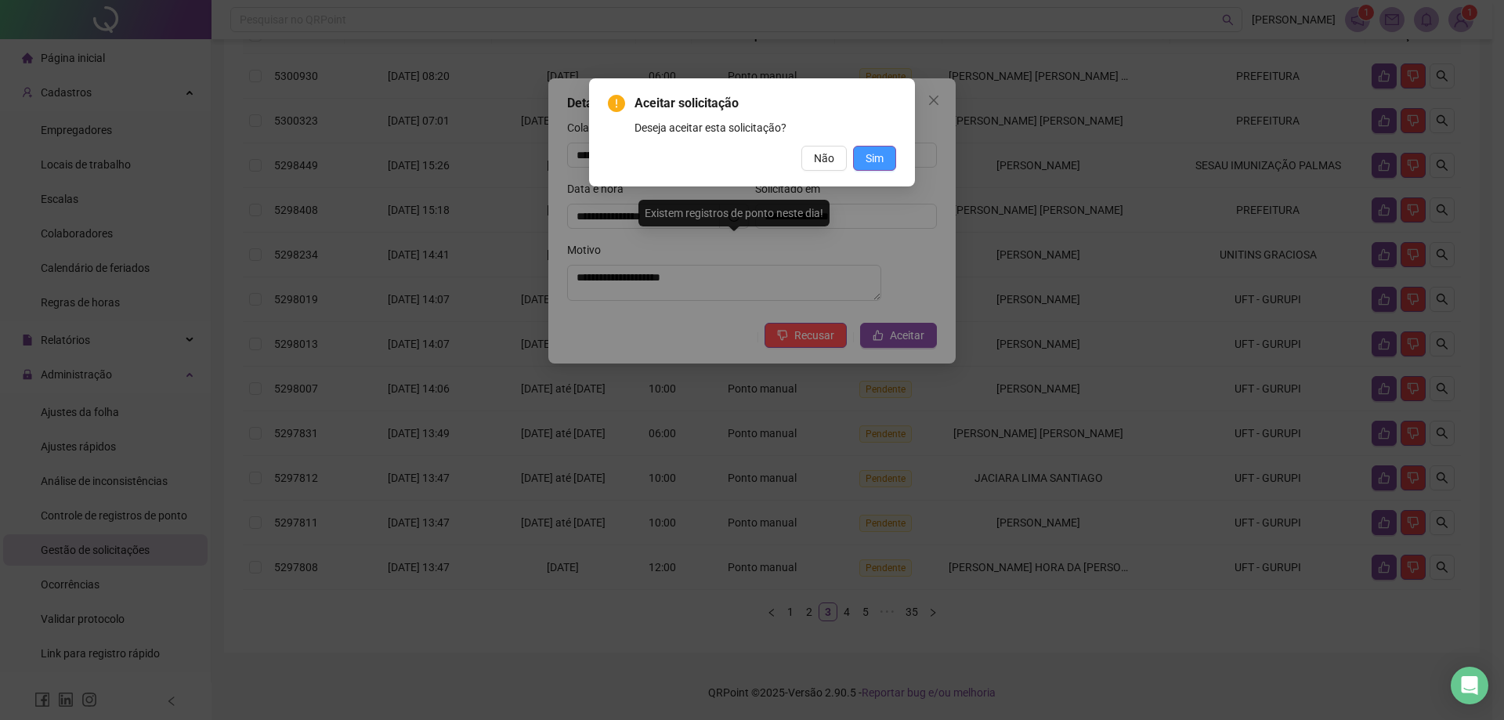
click at [889, 162] on button "Sim" at bounding box center [874, 158] width 43 height 25
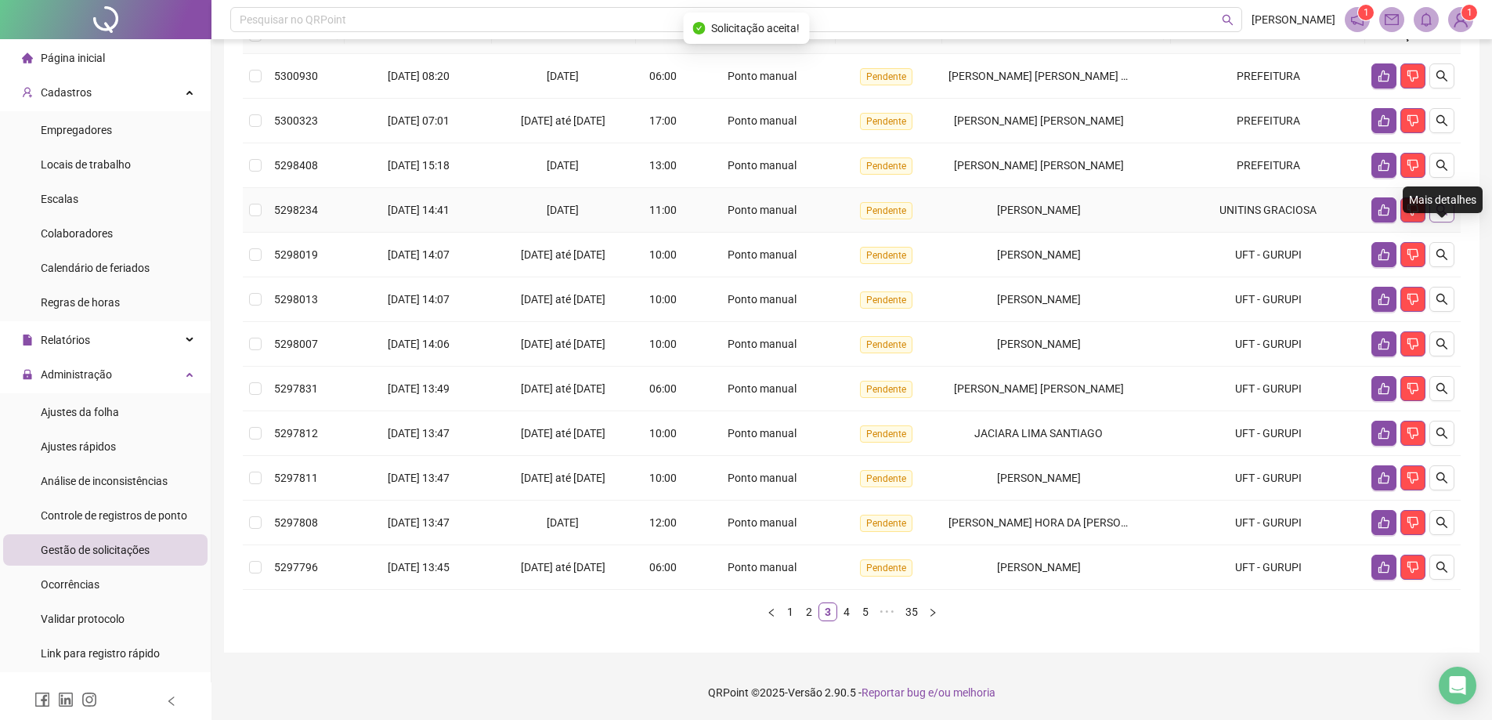
click at [1441, 210] on icon "search" at bounding box center [1442, 210] width 13 height 13
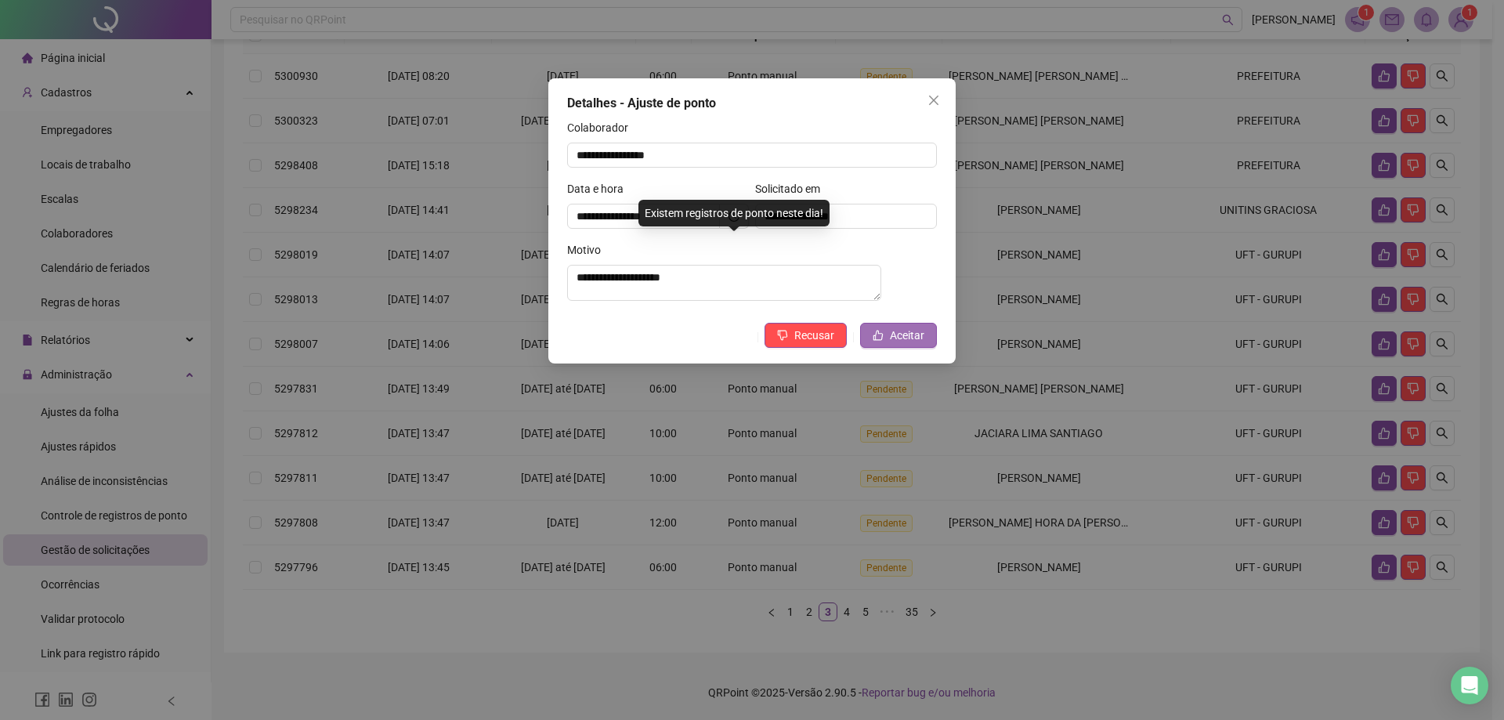
click at [925, 343] on button "Aceitar" at bounding box center [898, 335] width 77 height 25
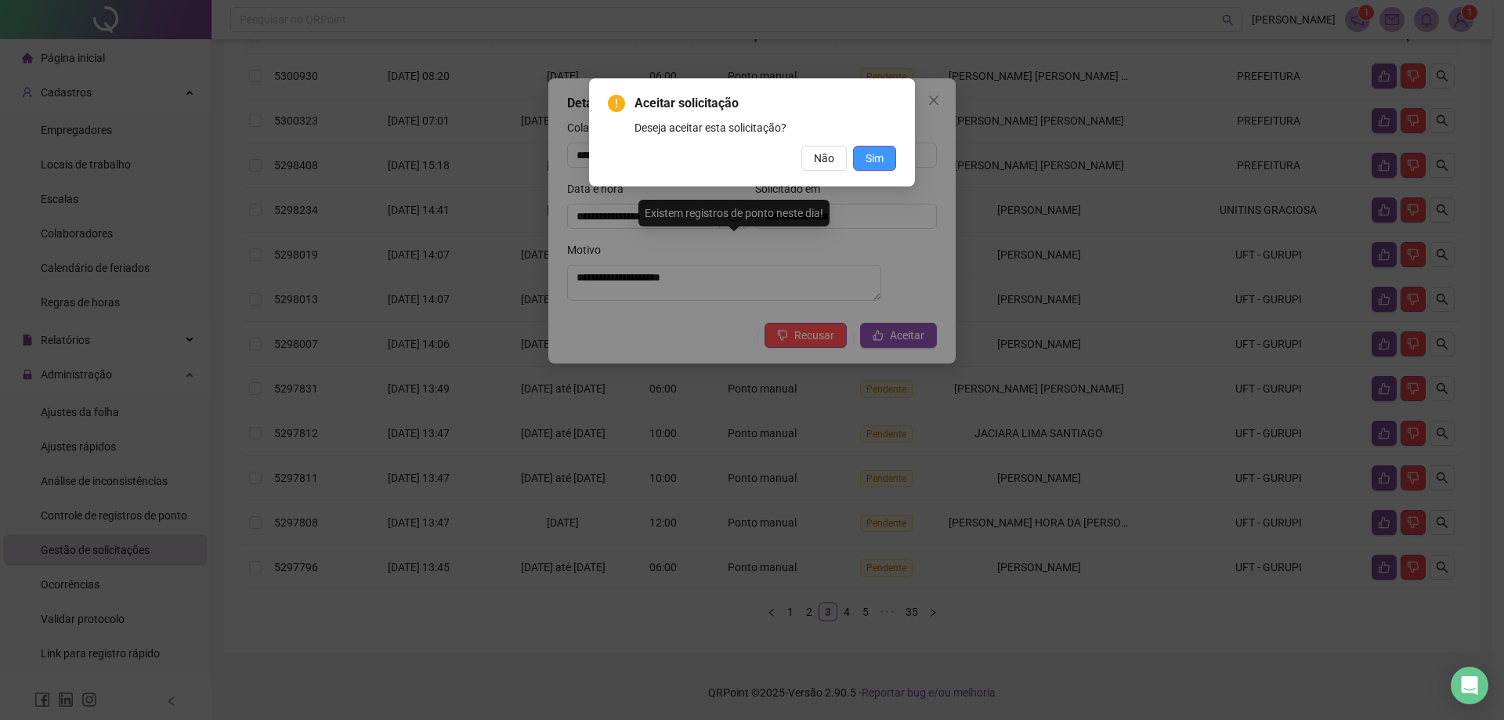
click at [891, 157] on button "Sim" at bounding box center [874, 158] width 43 height 25
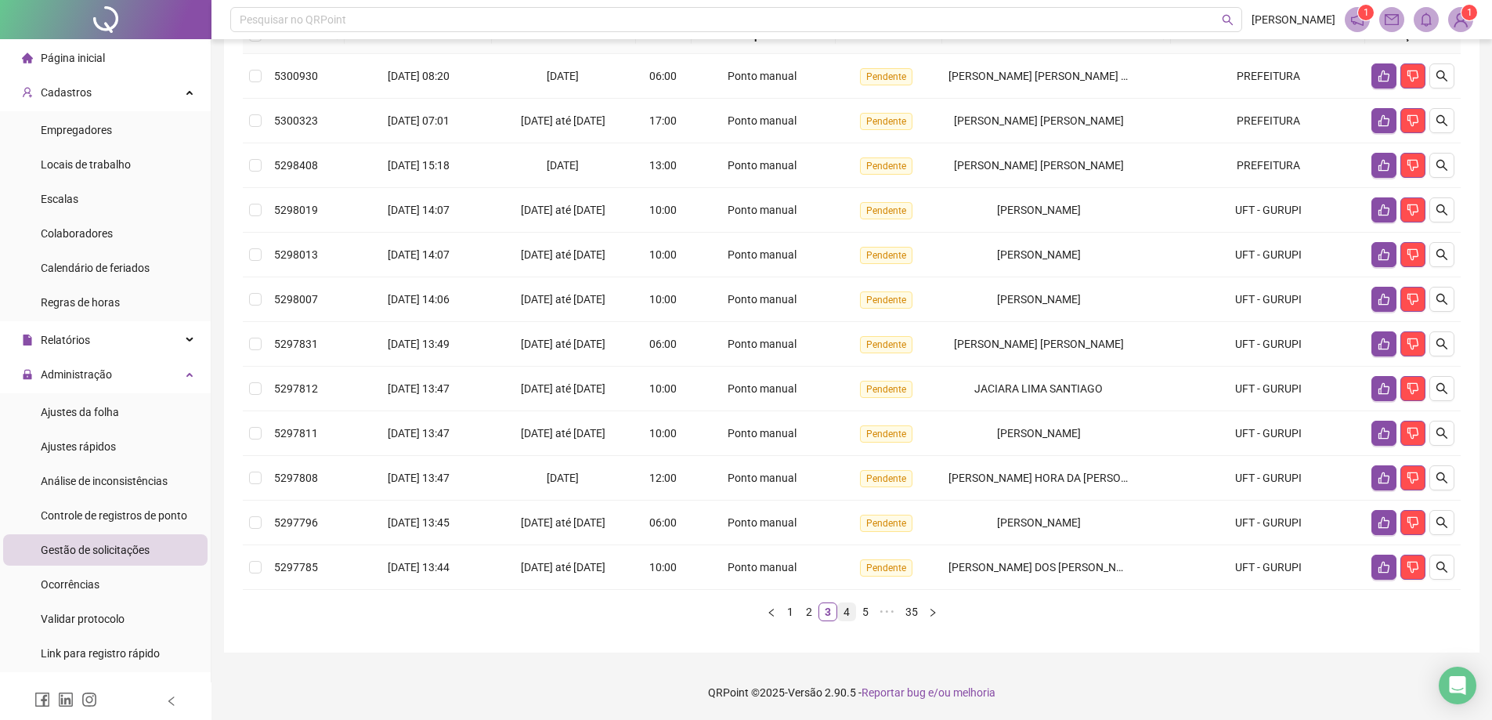
click at [851, 614] on link "4" at bounding box center [846, 611] width 17 height 17
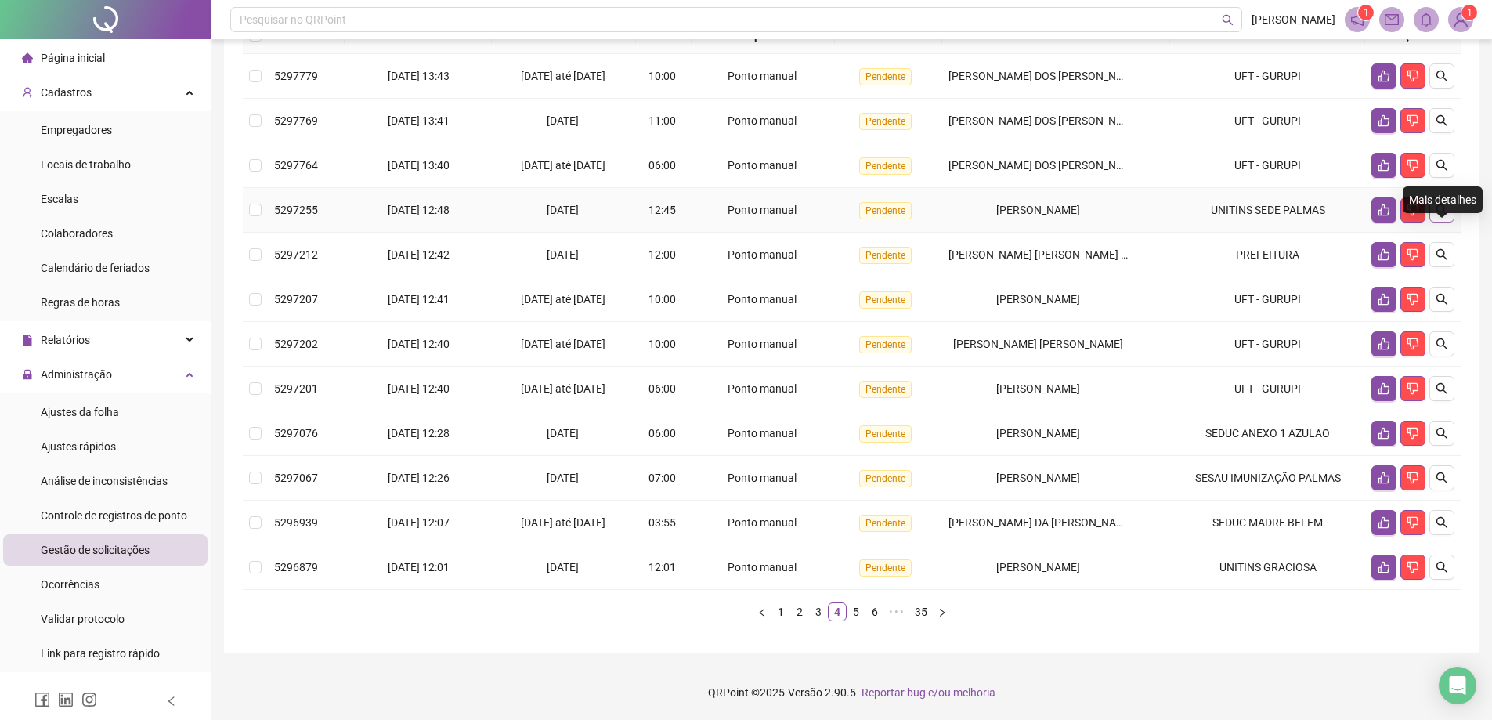
click at [1443, 212] on icon "search" at bounding box center [1442, 210] width 13 height 13
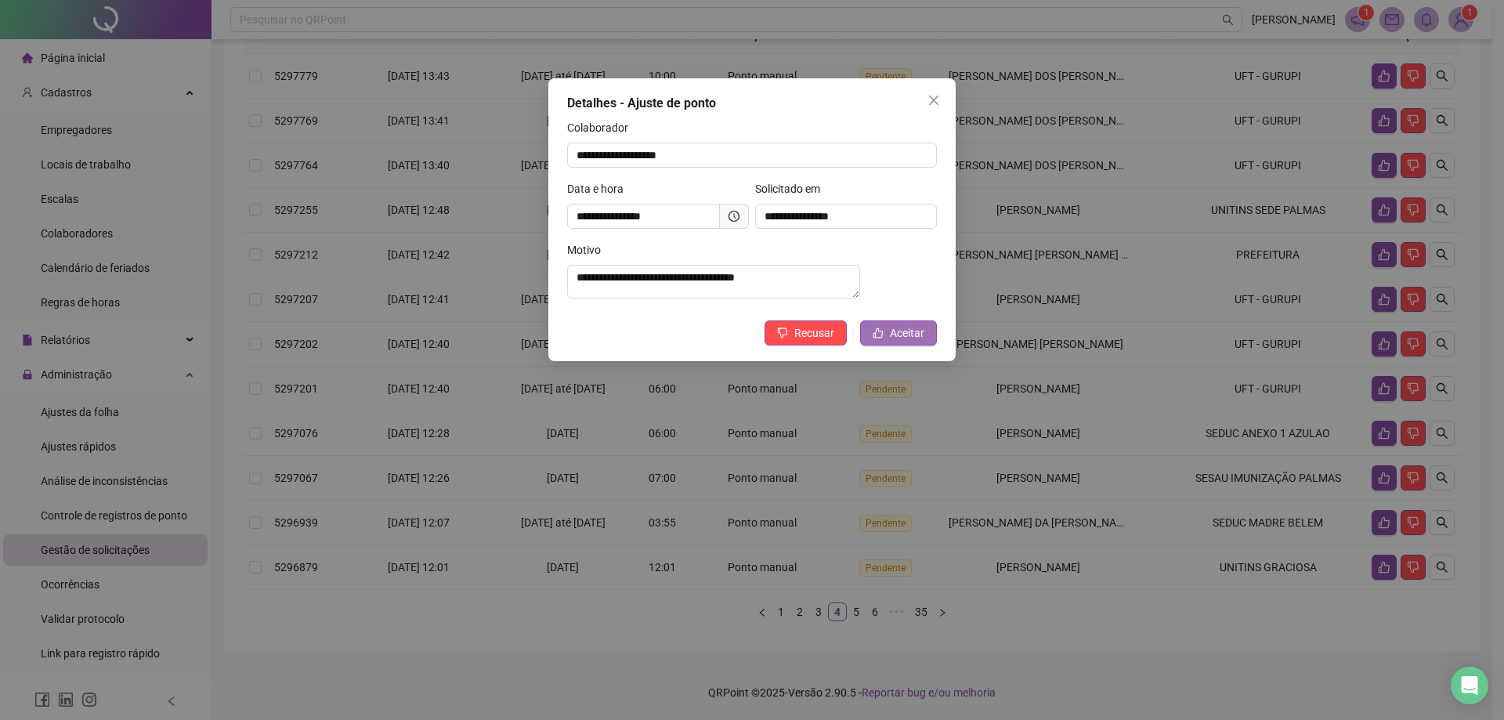
click at [876, 338] on icon "like" at bounding box center [877, 332] width 11 height 11
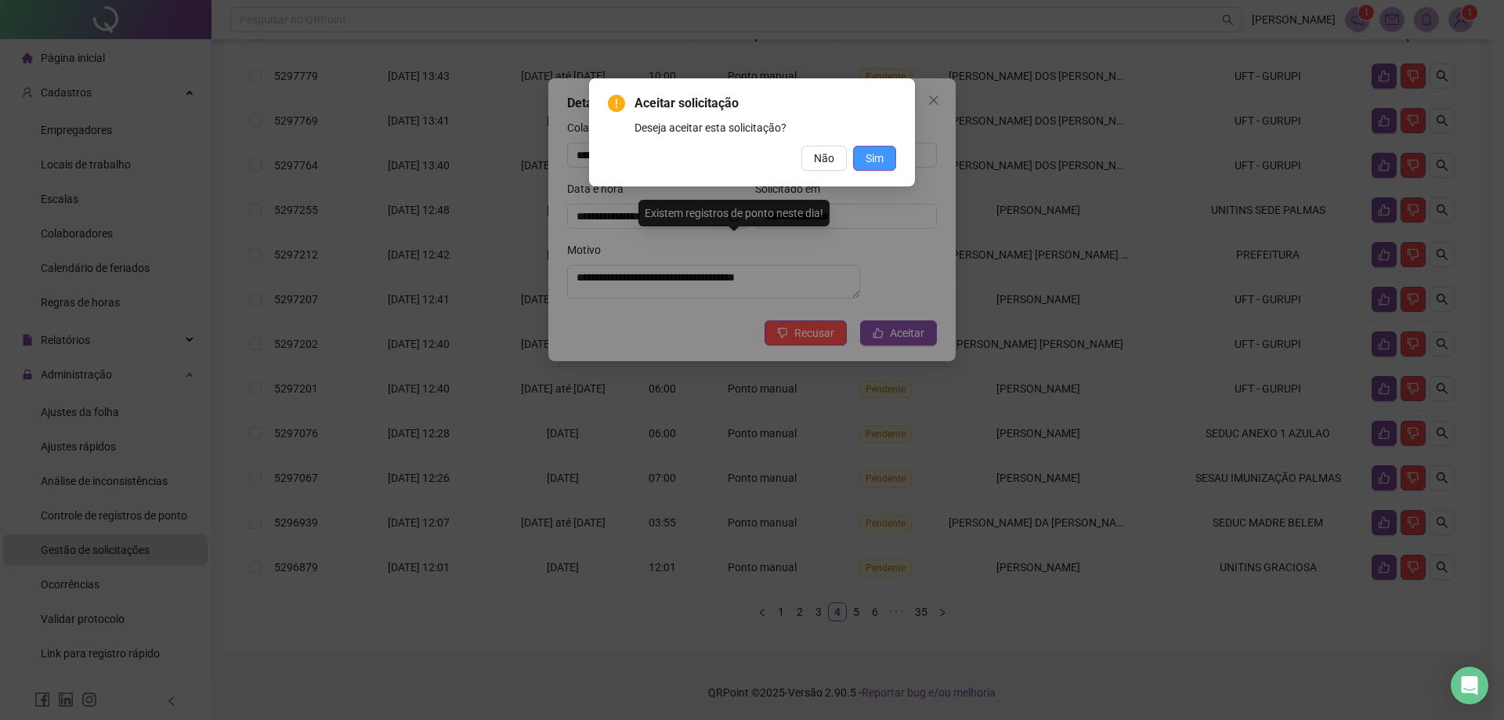
click at [883, 160] on button "Sim" at bounding box center [874, 158] width 43 height 25
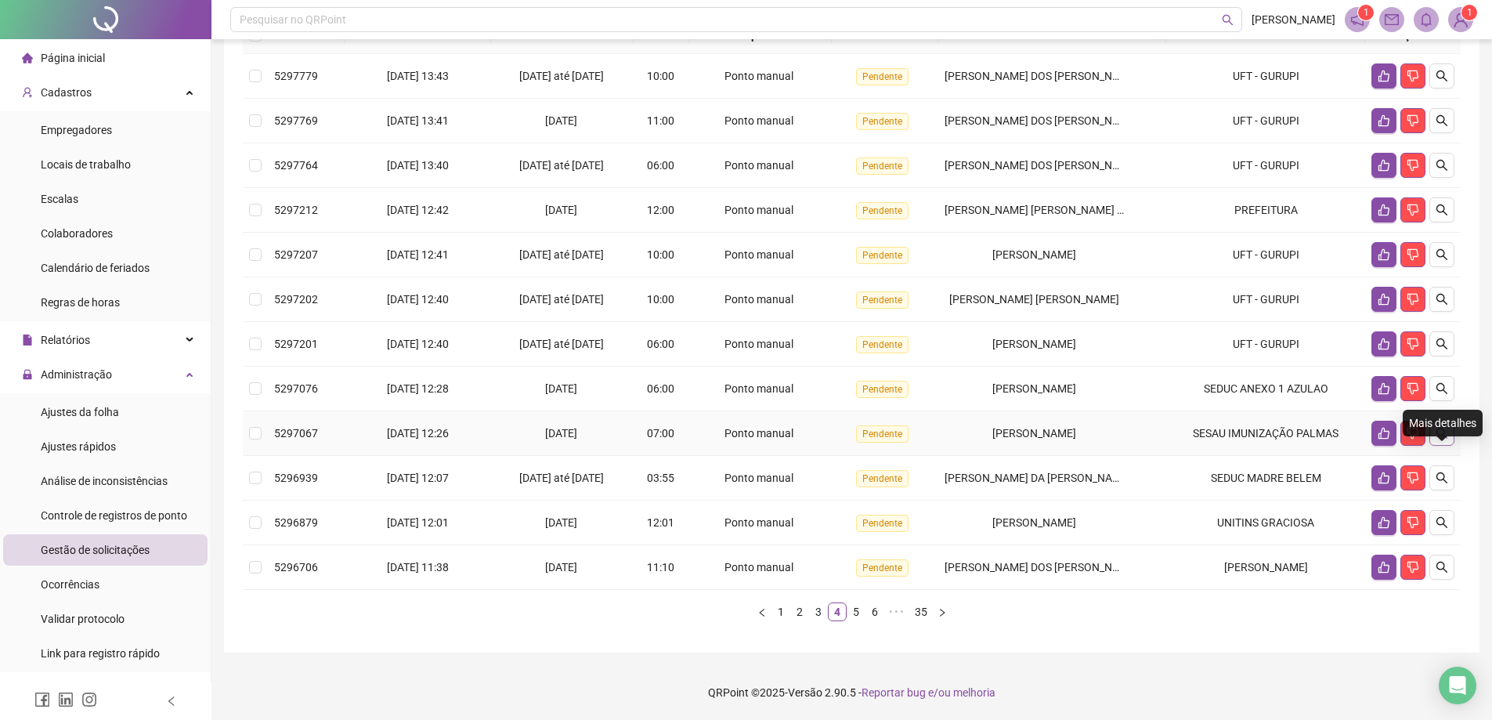
click at [1445, 432] on icon "search" at bounding box center [1442, 433] width 13 height 13
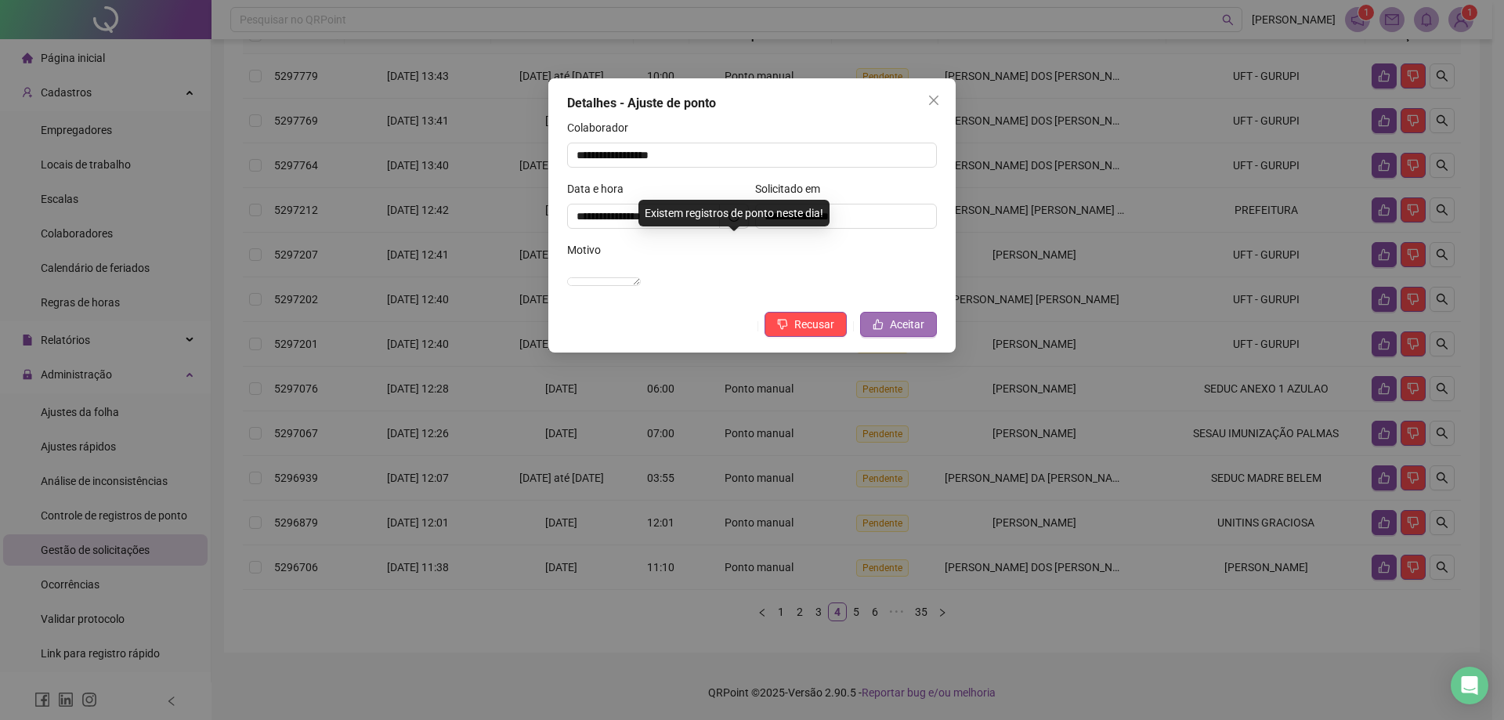
click at [910, 333] on span "Aceitar" at bounding box center [907, 324] width 34 height 17
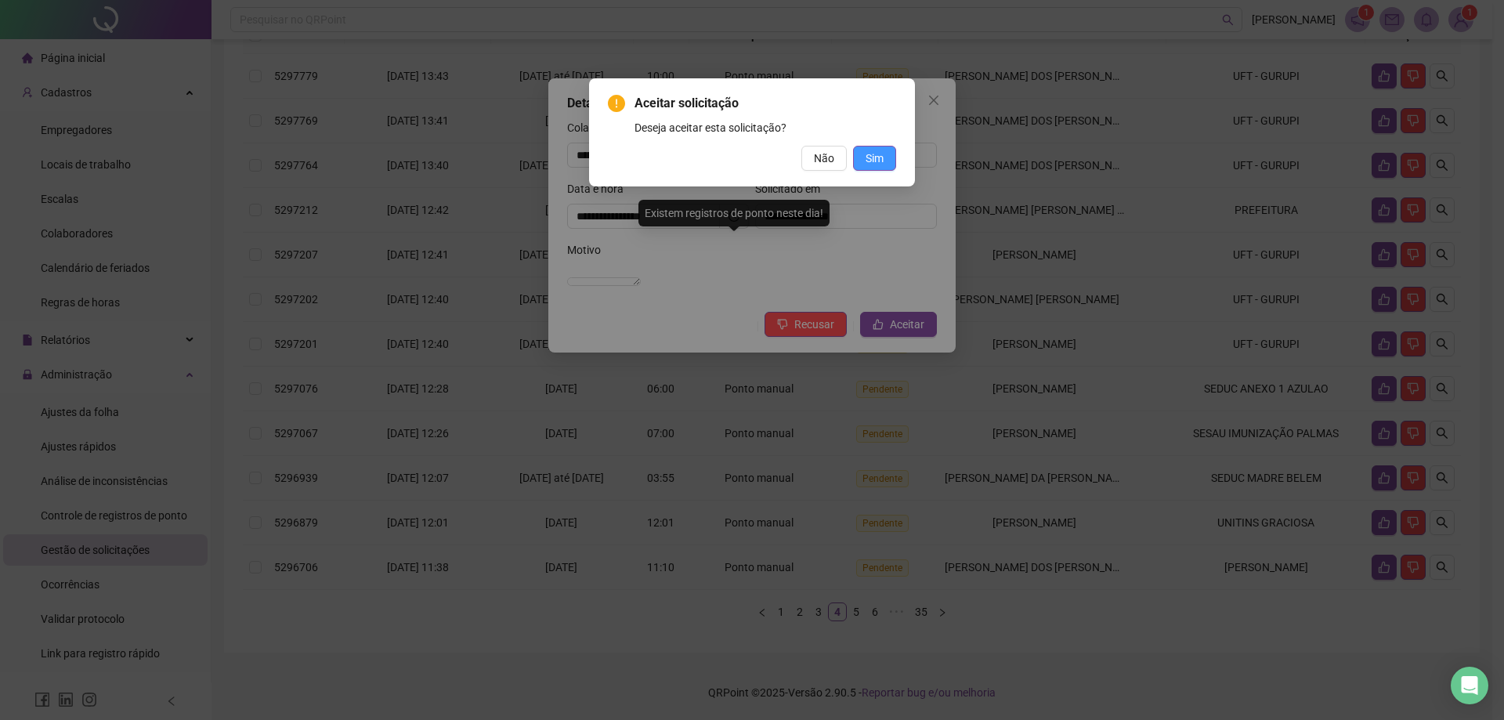
click at [871, 162] on span "Sim" at bounding box center [874, 158] width 18 height 17
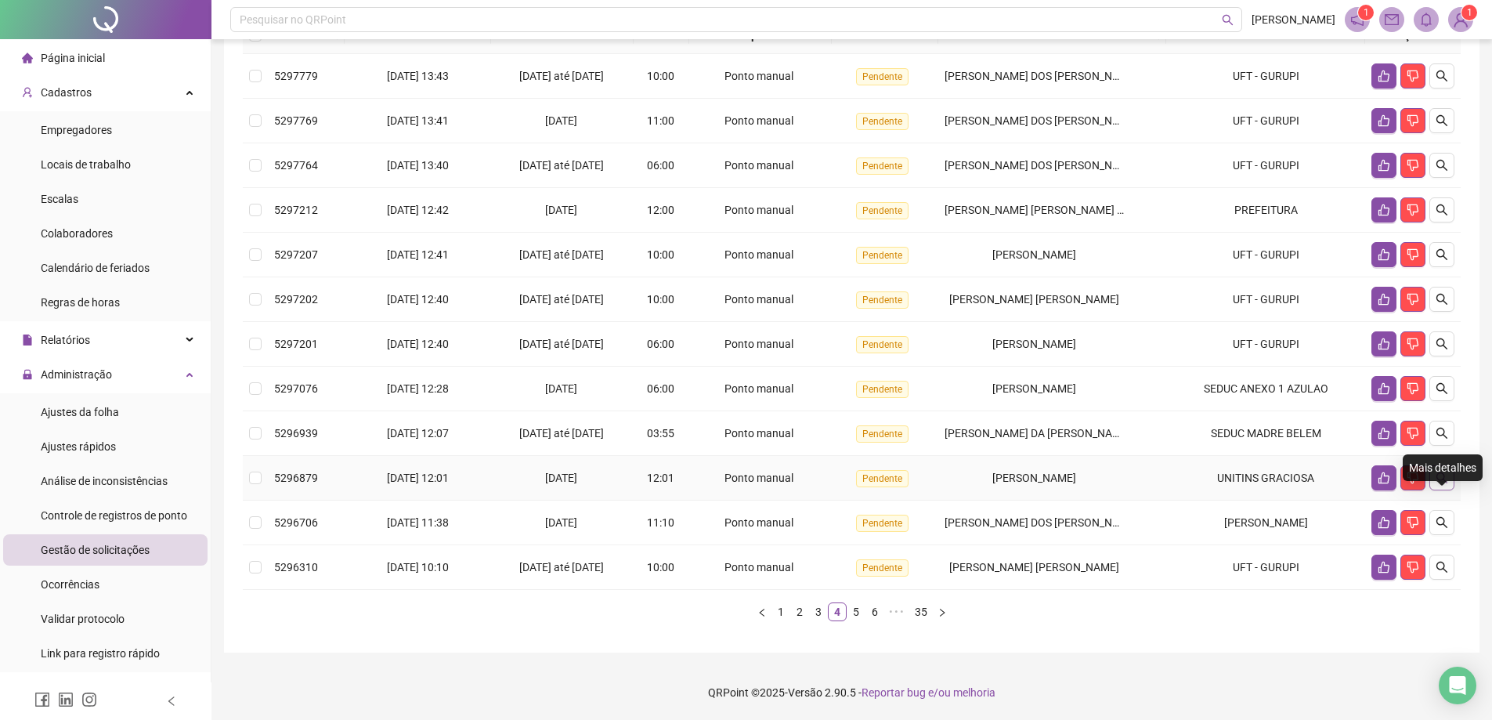
click at [1446, 475] on icon "search" at bounding box center [1442, 477] width 13 height 13
click at [1440, 482] on icon "search" at bounding box center [1442, 477] width 13 height 13
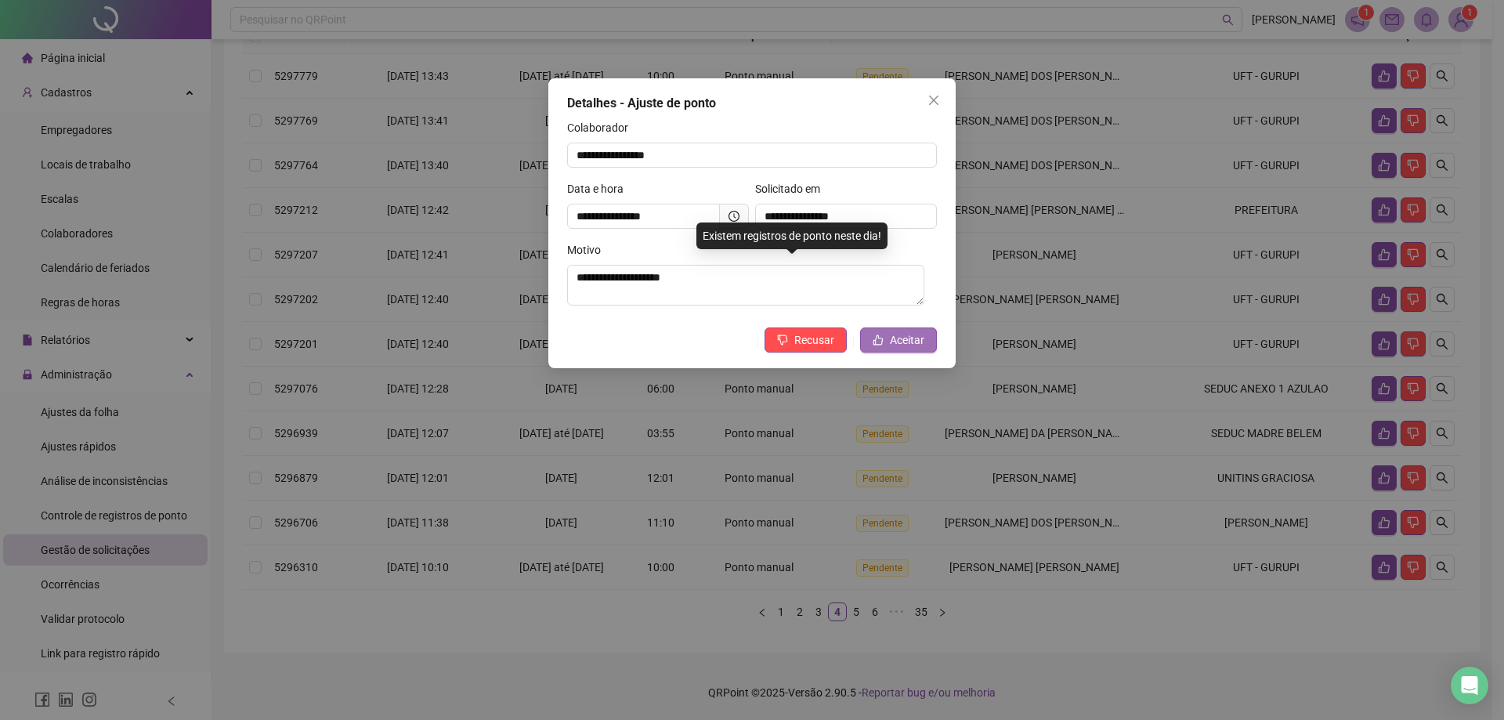
click at [921, 345] on span "Aceitar" at bounding box center [907, 339] width 34 height 17
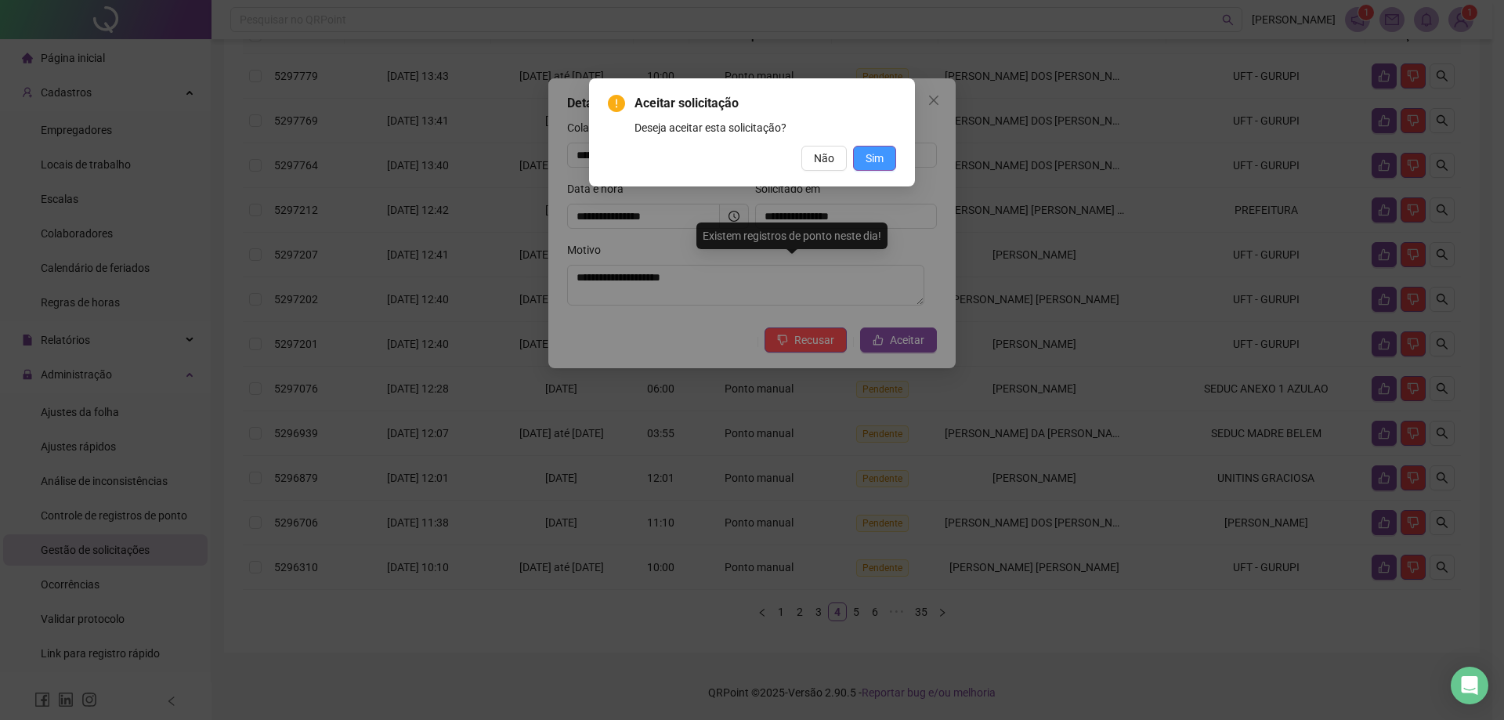
click at [879, 168] on button "Sim" at bounding box center [874, 158] width 43 height 25
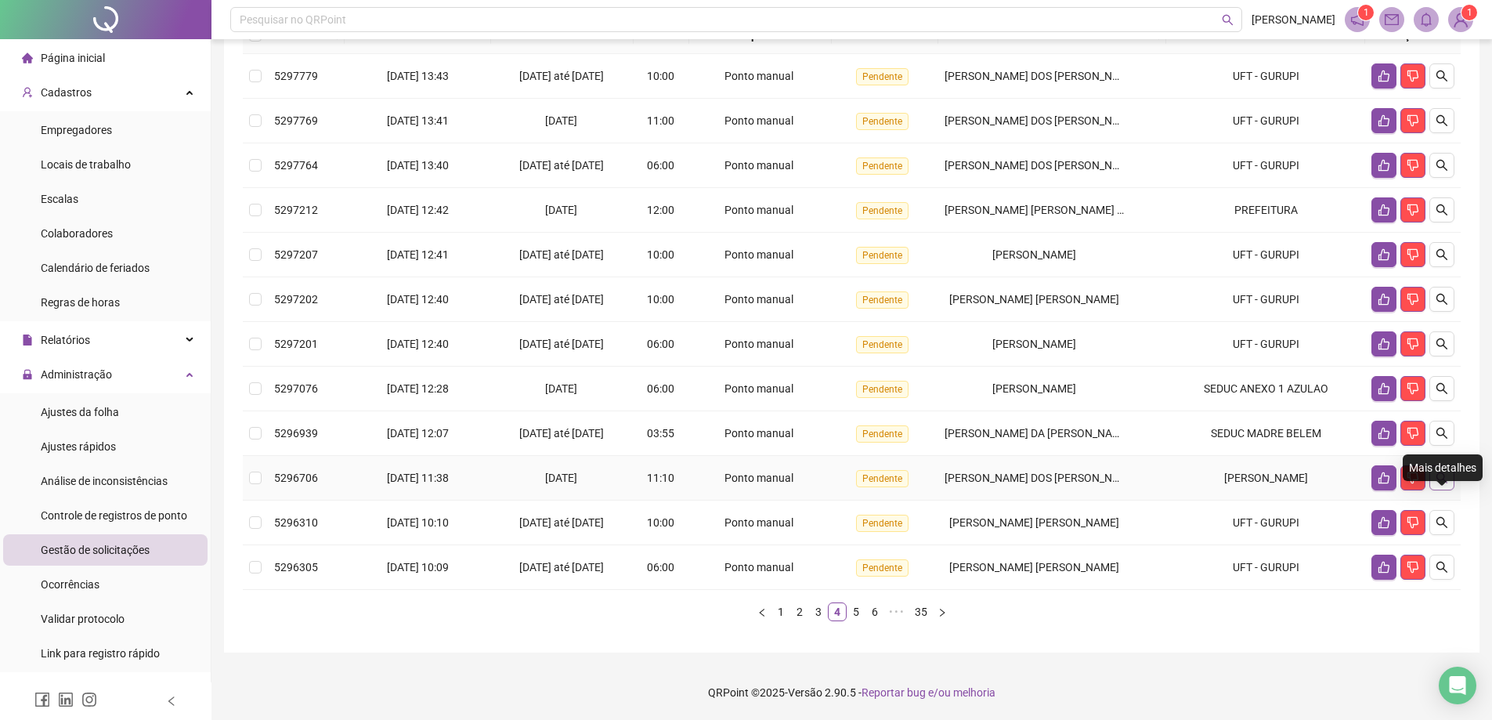
click at [1442, 473] on icon "search" at bounding box center [1441, 477] width 11 height 11
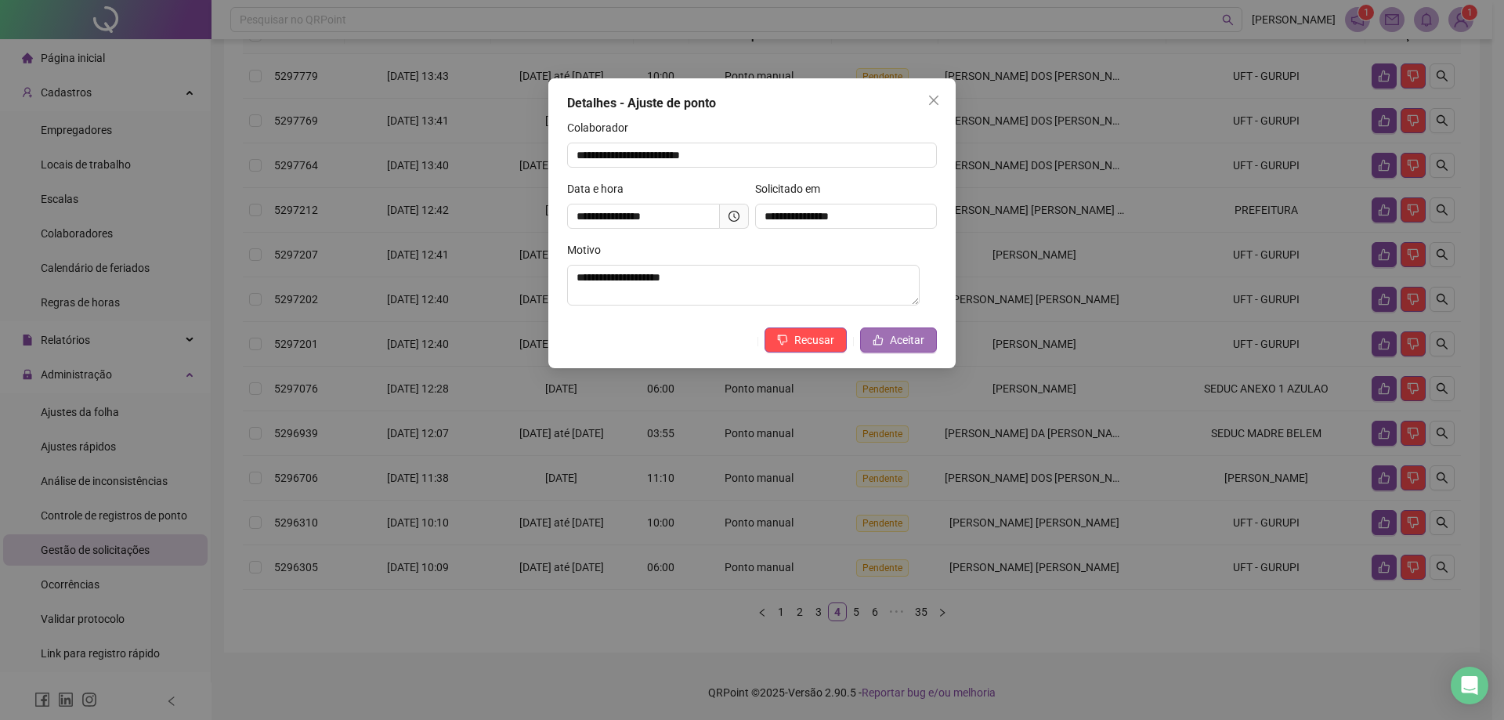
click at [908, 346] on span "Aceitar" at bounding box center [907, 339] width 34 height 17
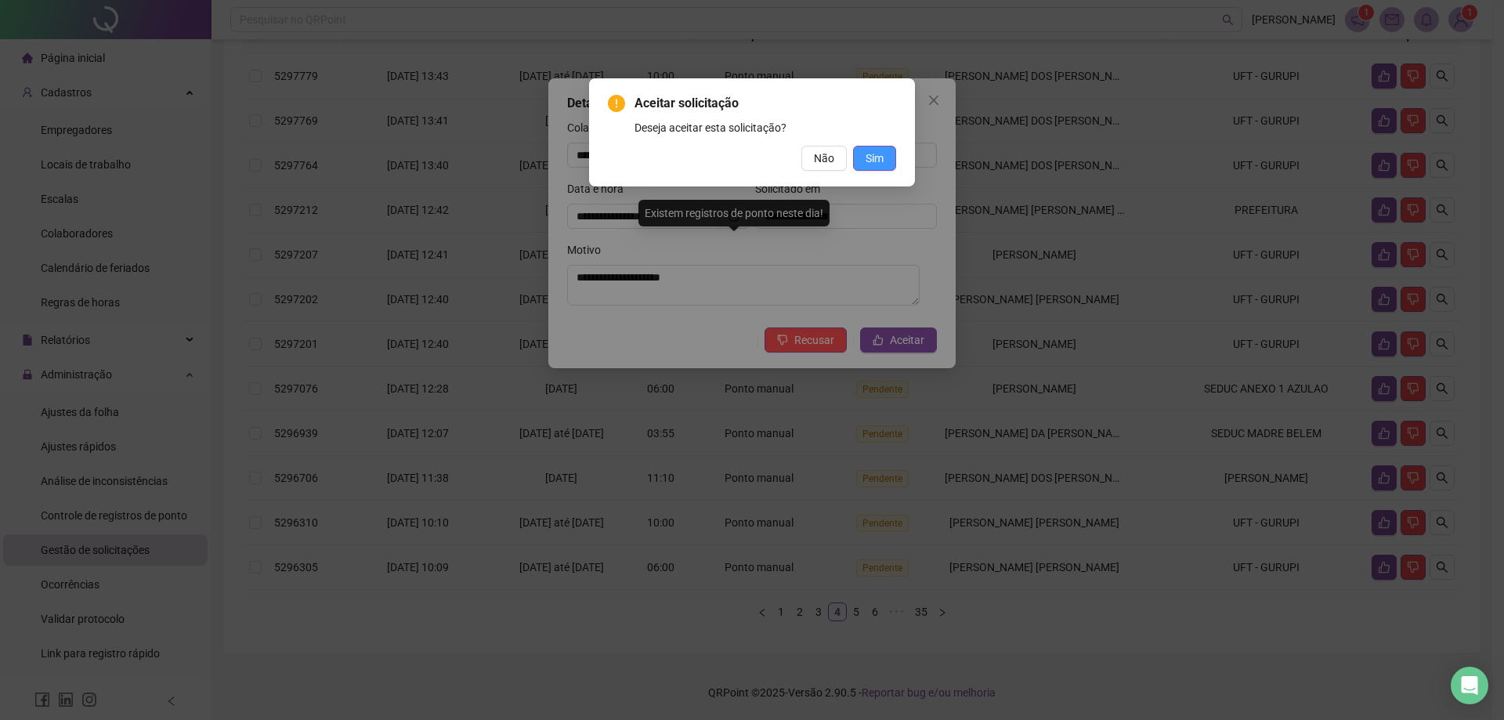
click at [862, 160] on button "Sim" at bounding box center [874, 158] width 43 height 25
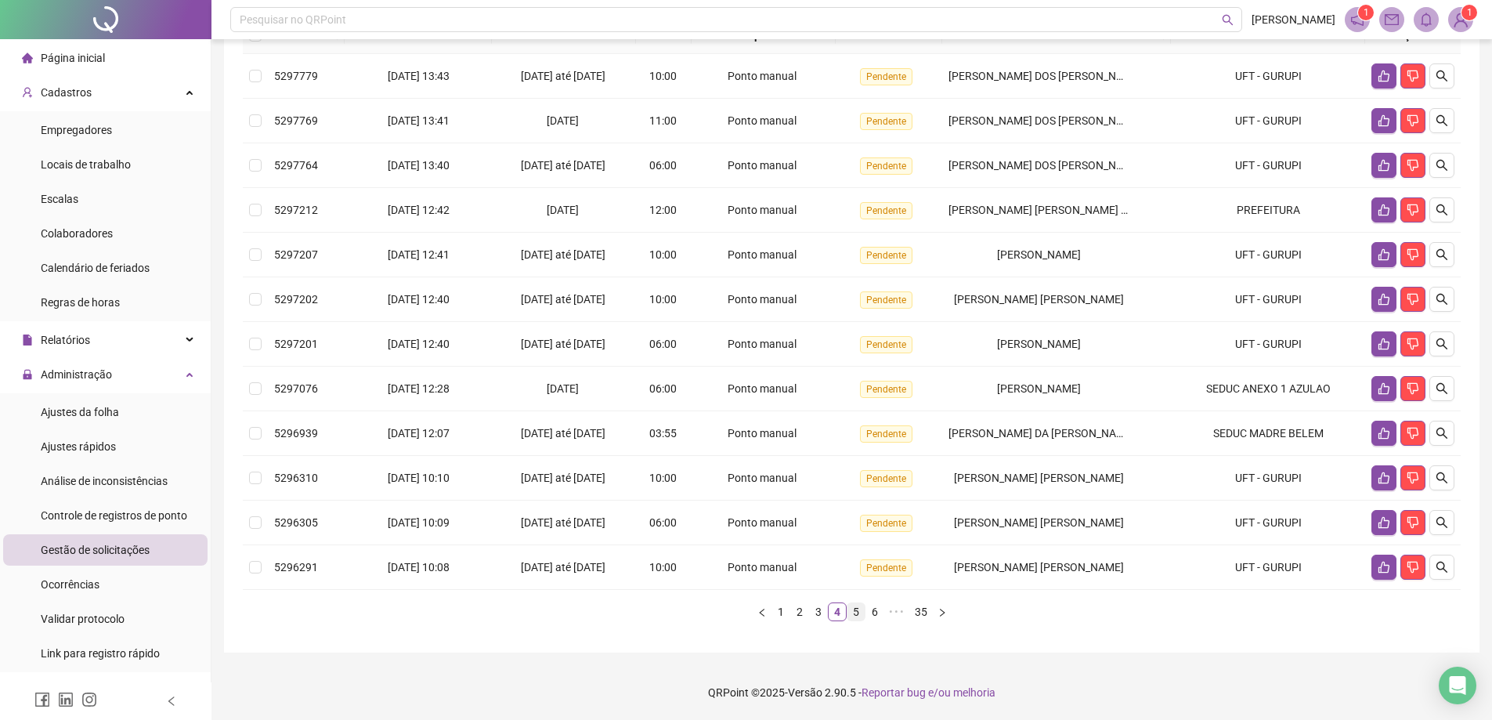
click at [862, 612] on link "5" at bounding box center [855, 611] width 17 height 17
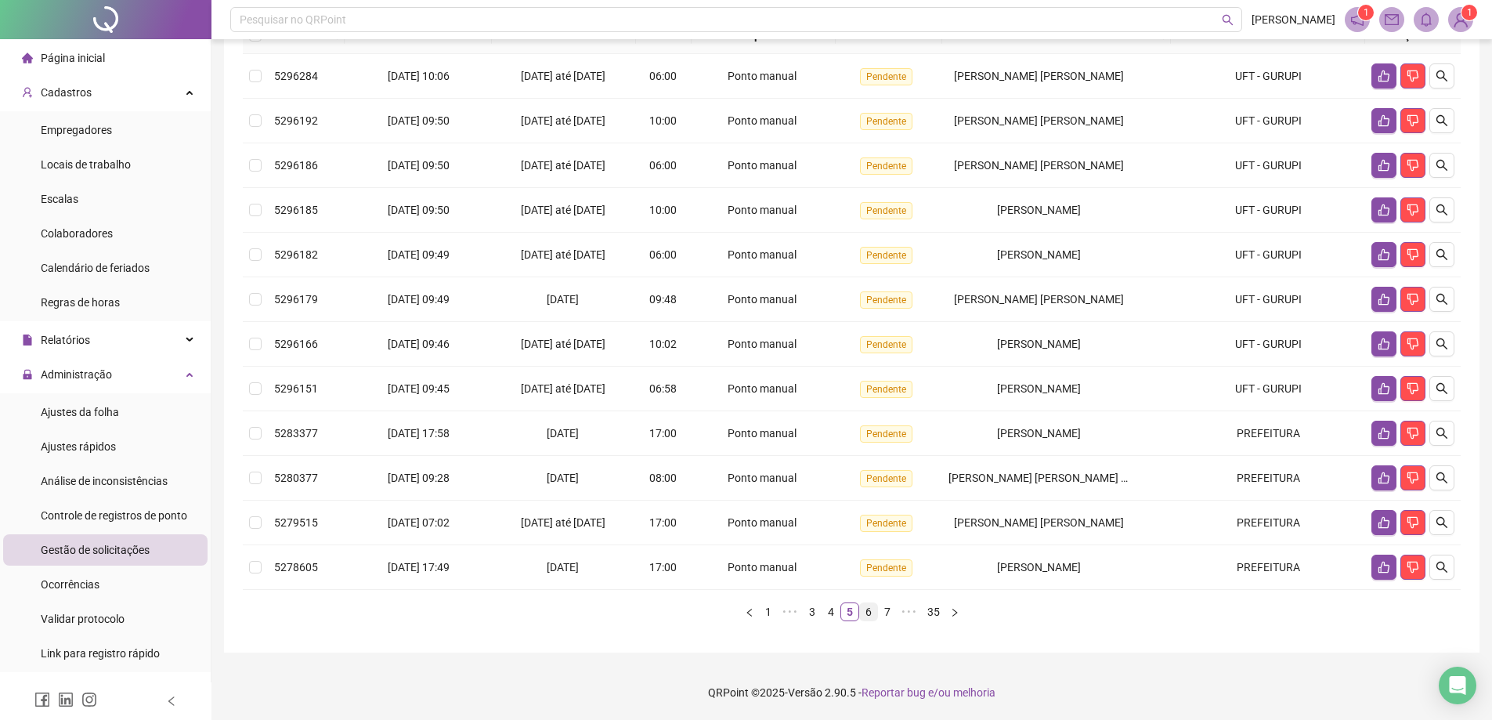
click at [869, 620] on link "6" at bounding box center [868, 611] width 17 height 17
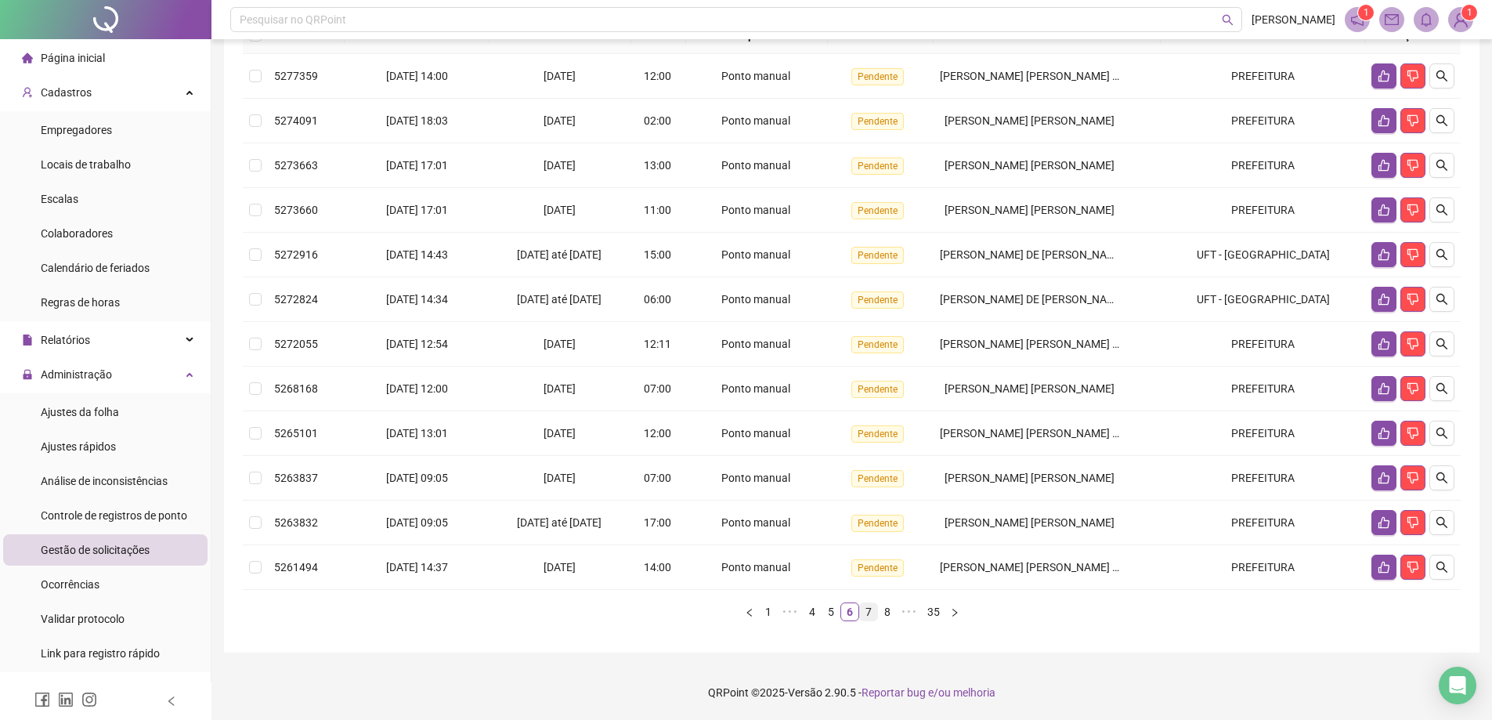
click at [866, 611] on link "7" at bounding box center [868, 611] width 17 height 17
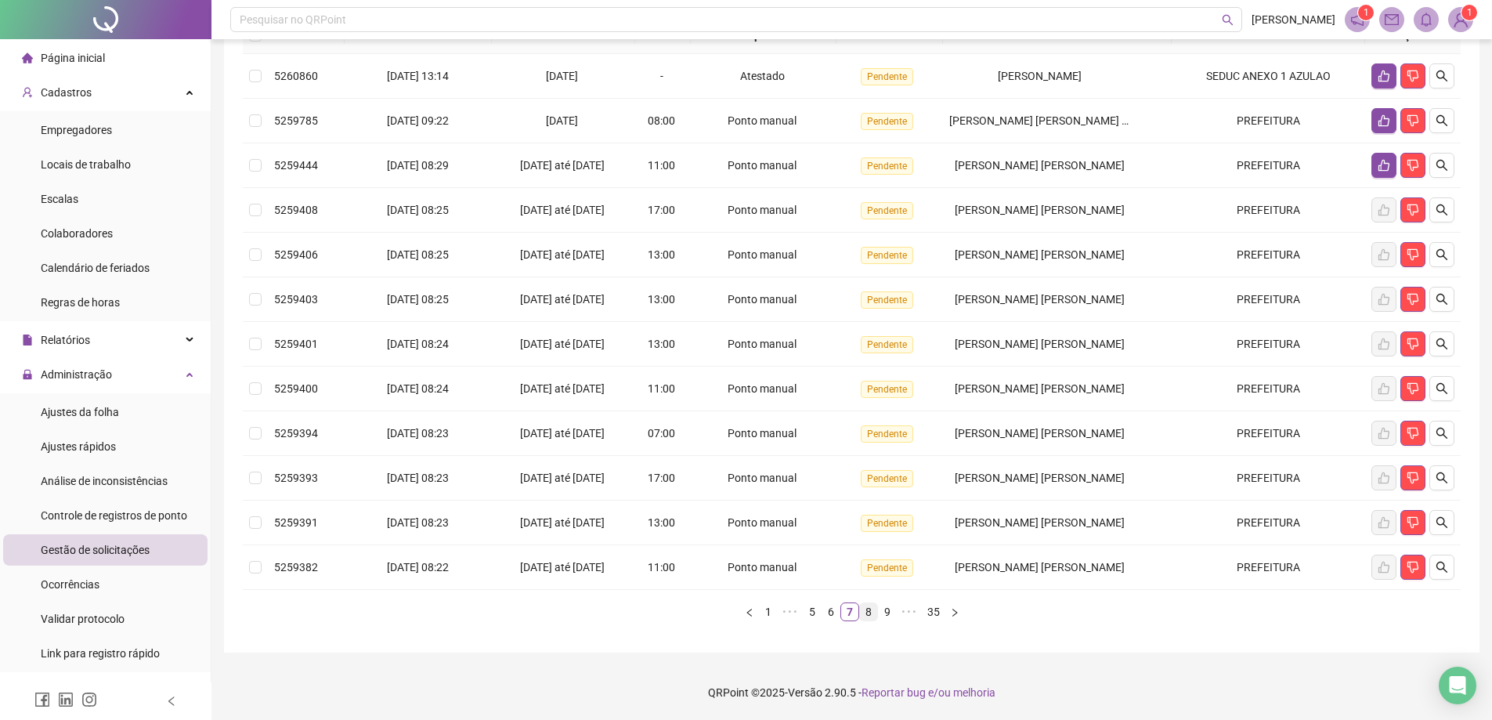
click at [866, 611] on link "8" at bounding box center [868, 611] width 17 height 17
click at [869, 616] on link "9" at bounding box center [866, 611] width 17 height 17
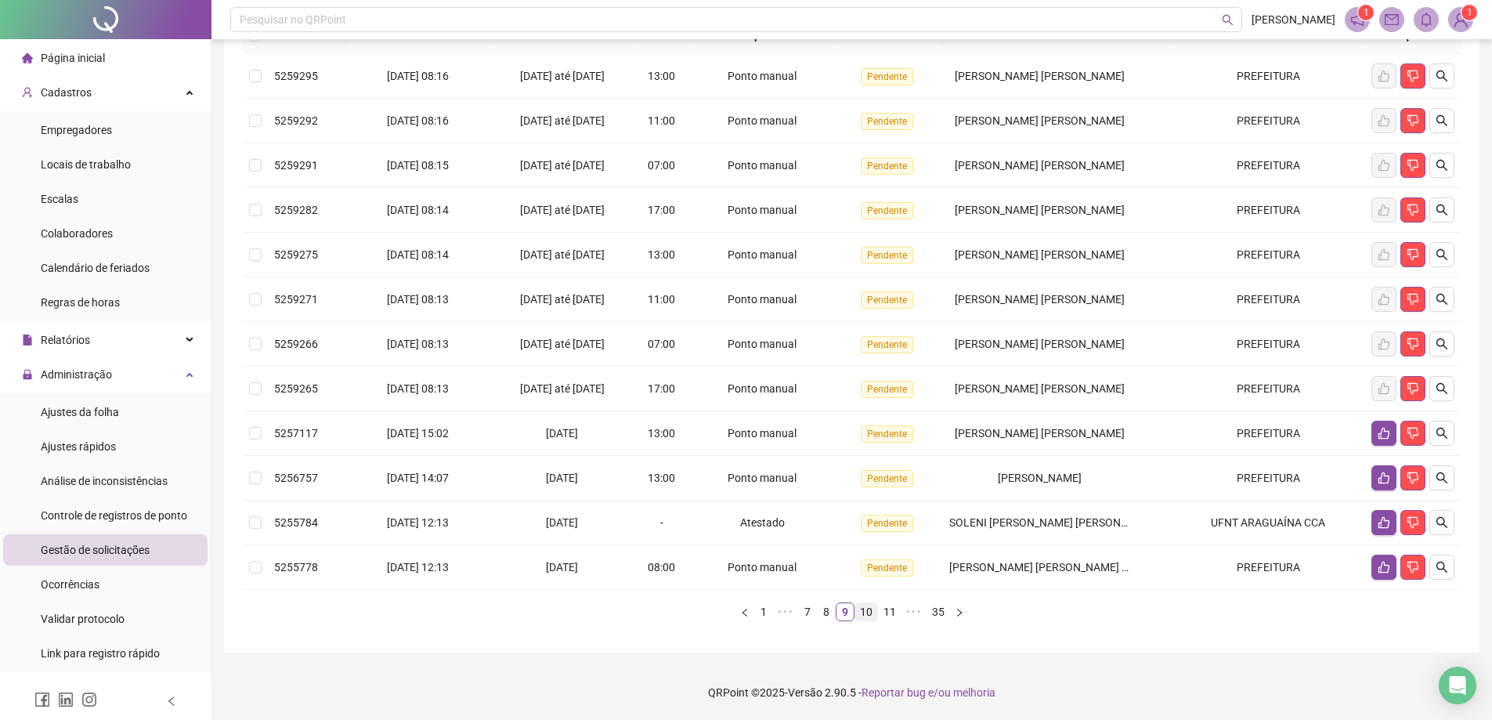
click at [869, 616] on link "10" at bounding box center [866, 611] width 22 height 17
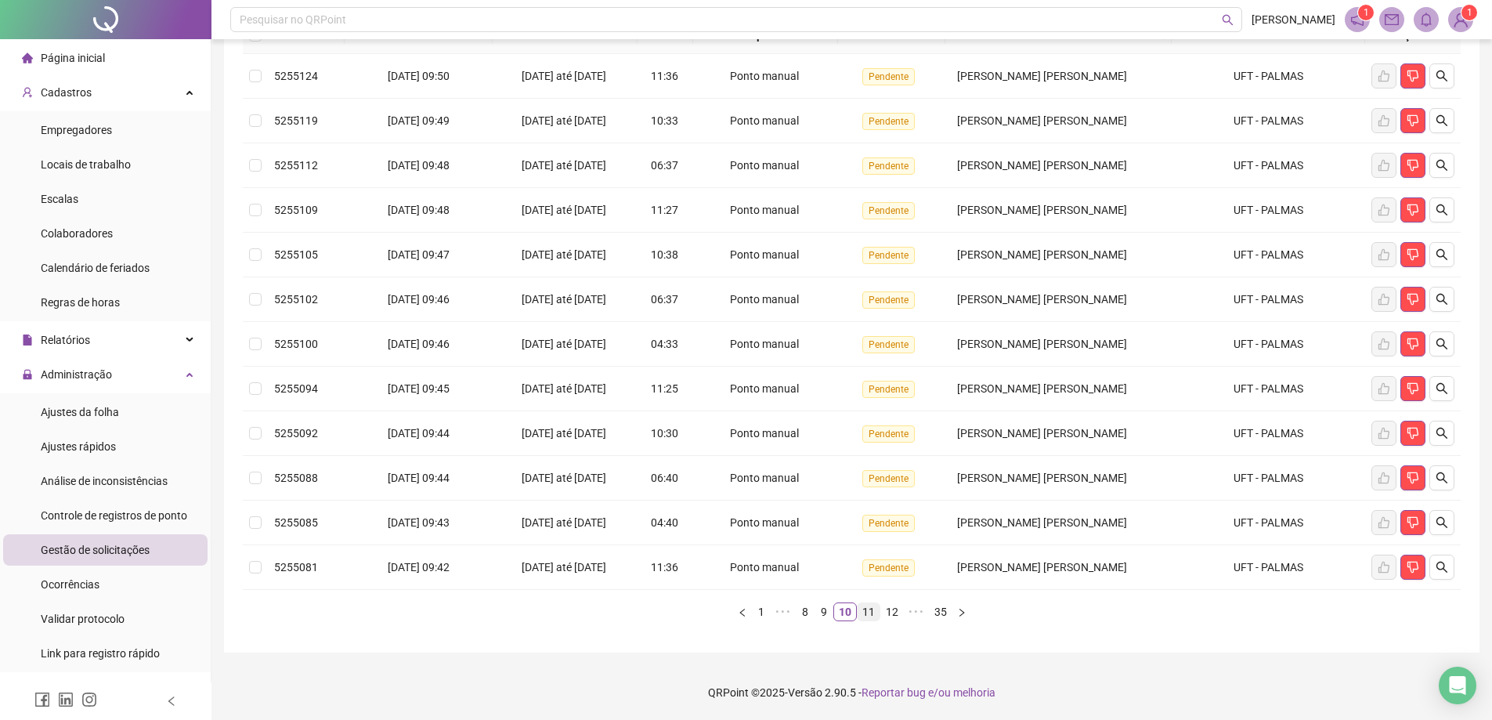
click at [869, 616] on link "11" at bounding box center [869, 611] width 22 height 17
click at [869, 616] on link "12" at bounding box center [871, 611] width 22 height 17
click at [871, 612] on link "13" at bounding box center [873, 611] width 22 height 17
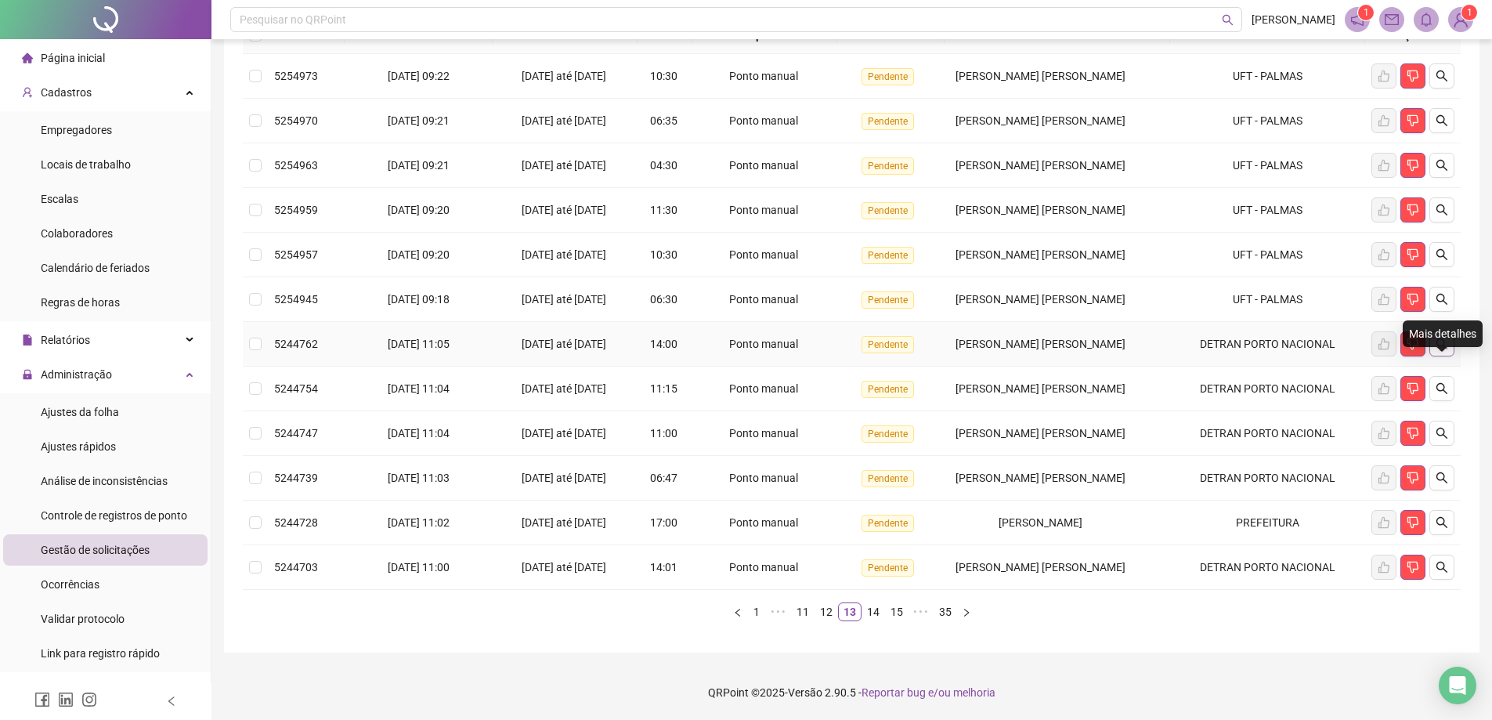
click at [1450, 348] on button "button" at bounding box center [1441, 343] width 25 height 25
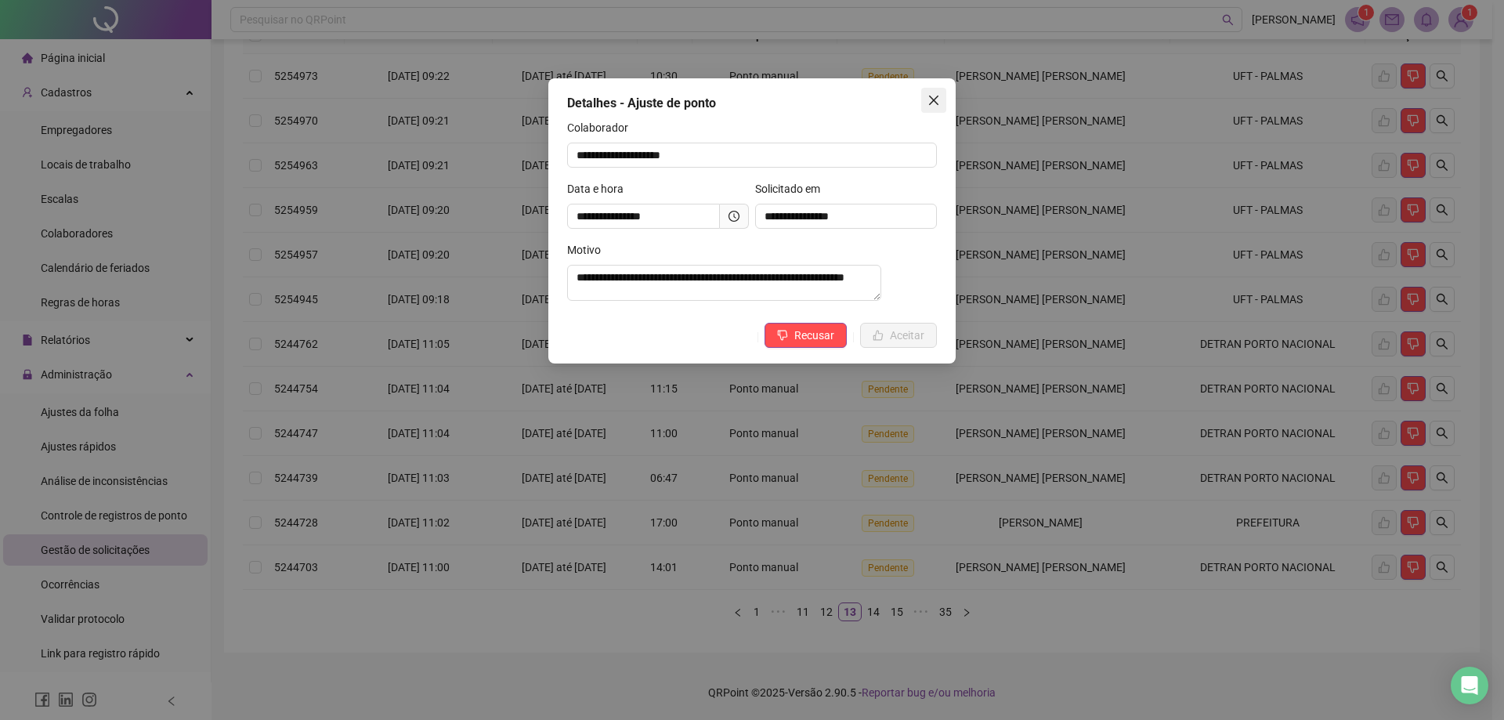
click at [942, 96] on span "Close" at bounding box center [933, 100] width 25 height 13
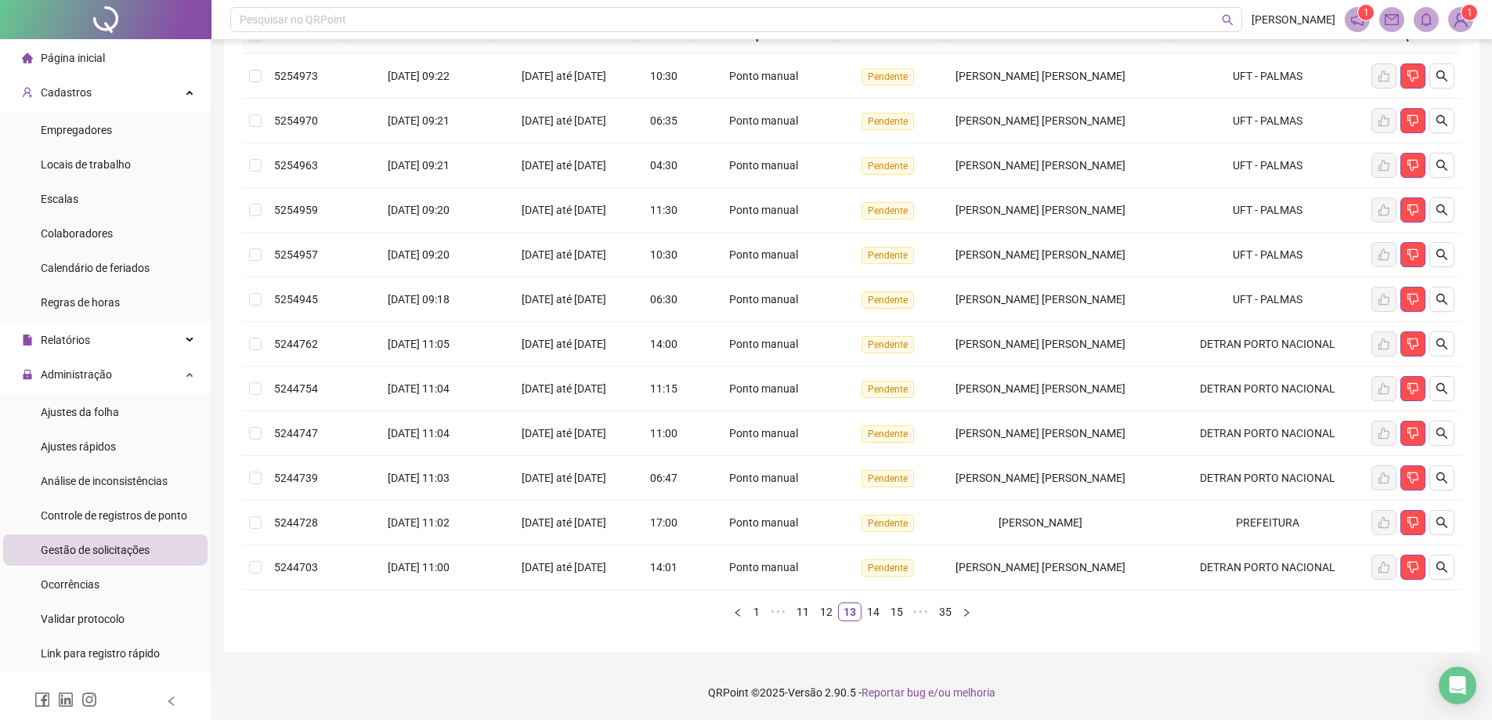
click at [99, 60] on span "Página inicial" at bounding box center [73, 58] width 64 height 13
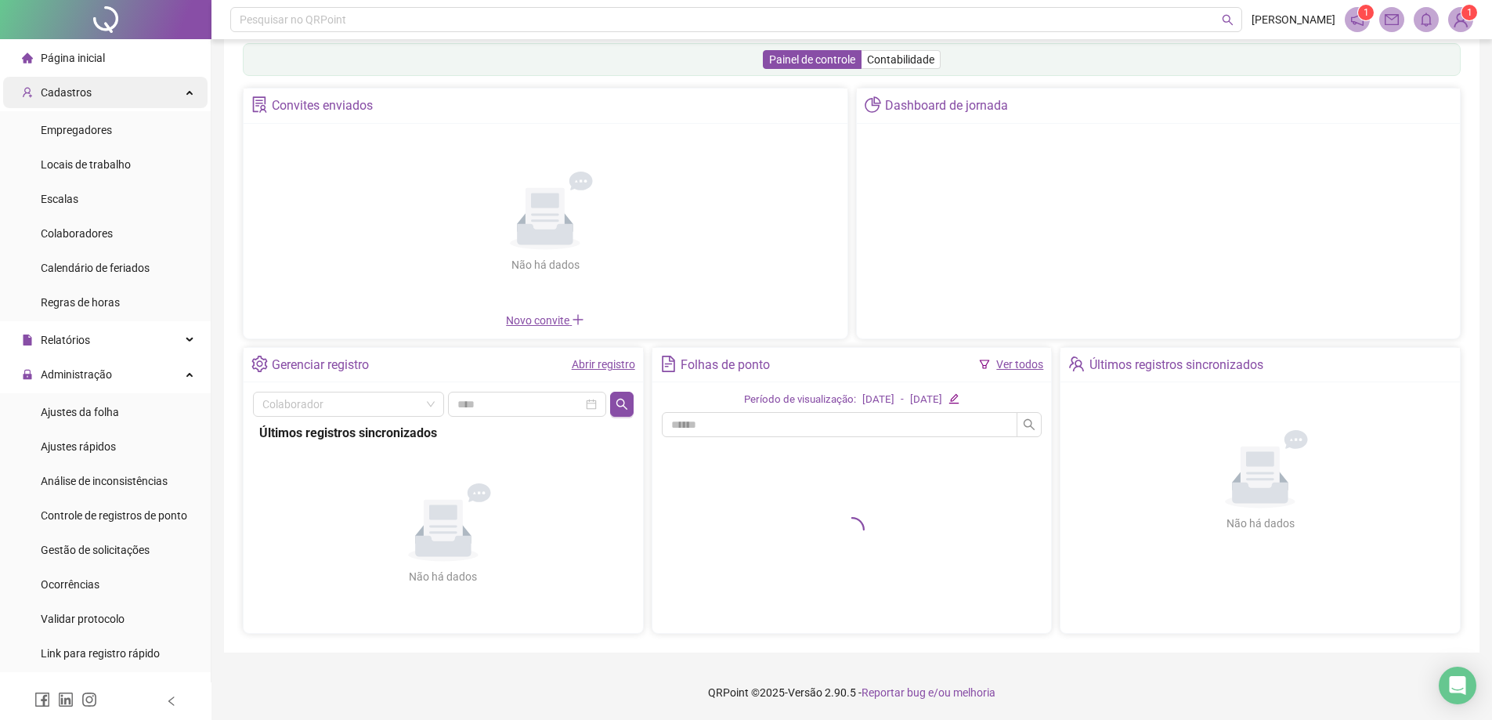
scroll to position [34, 0]
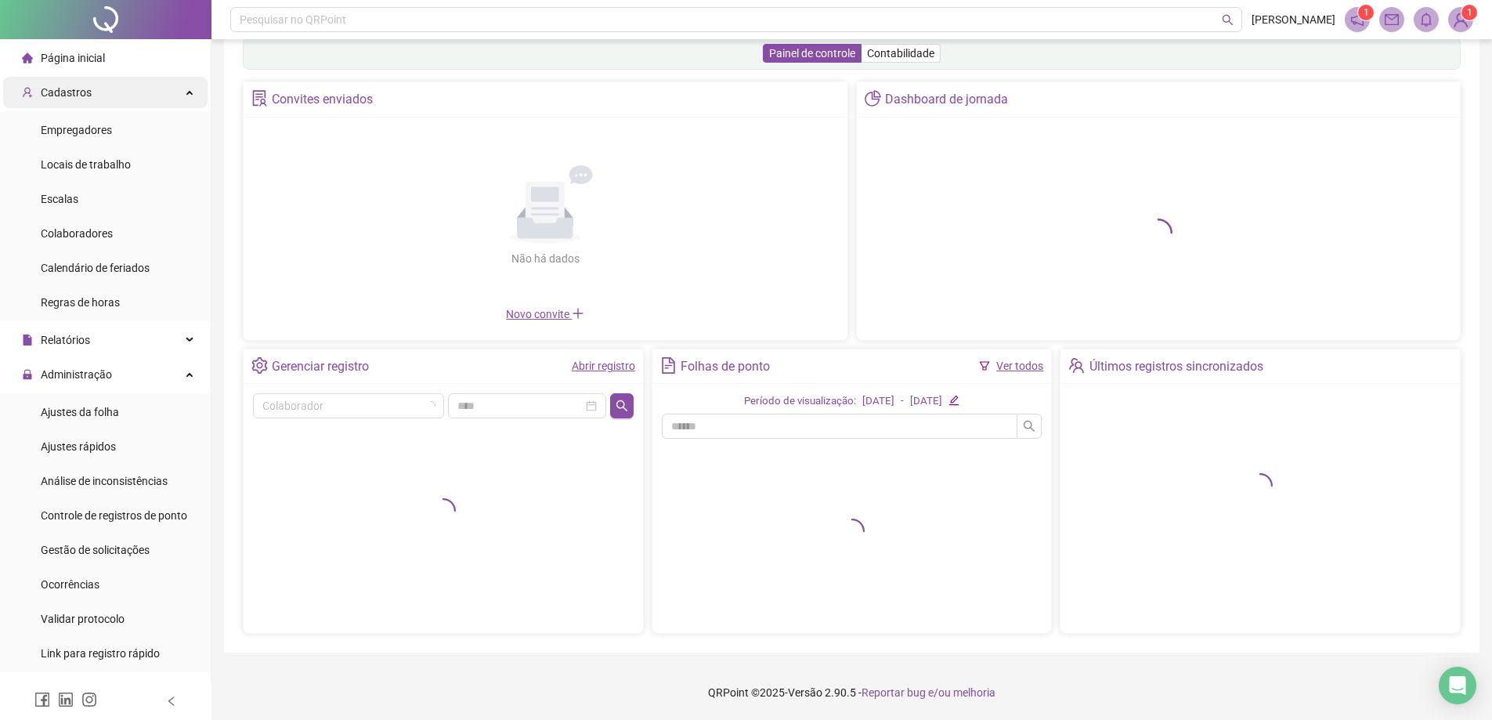
click at [78, 98] on span "Cadastros" at bounding box center [66, 92] width 51 height 13
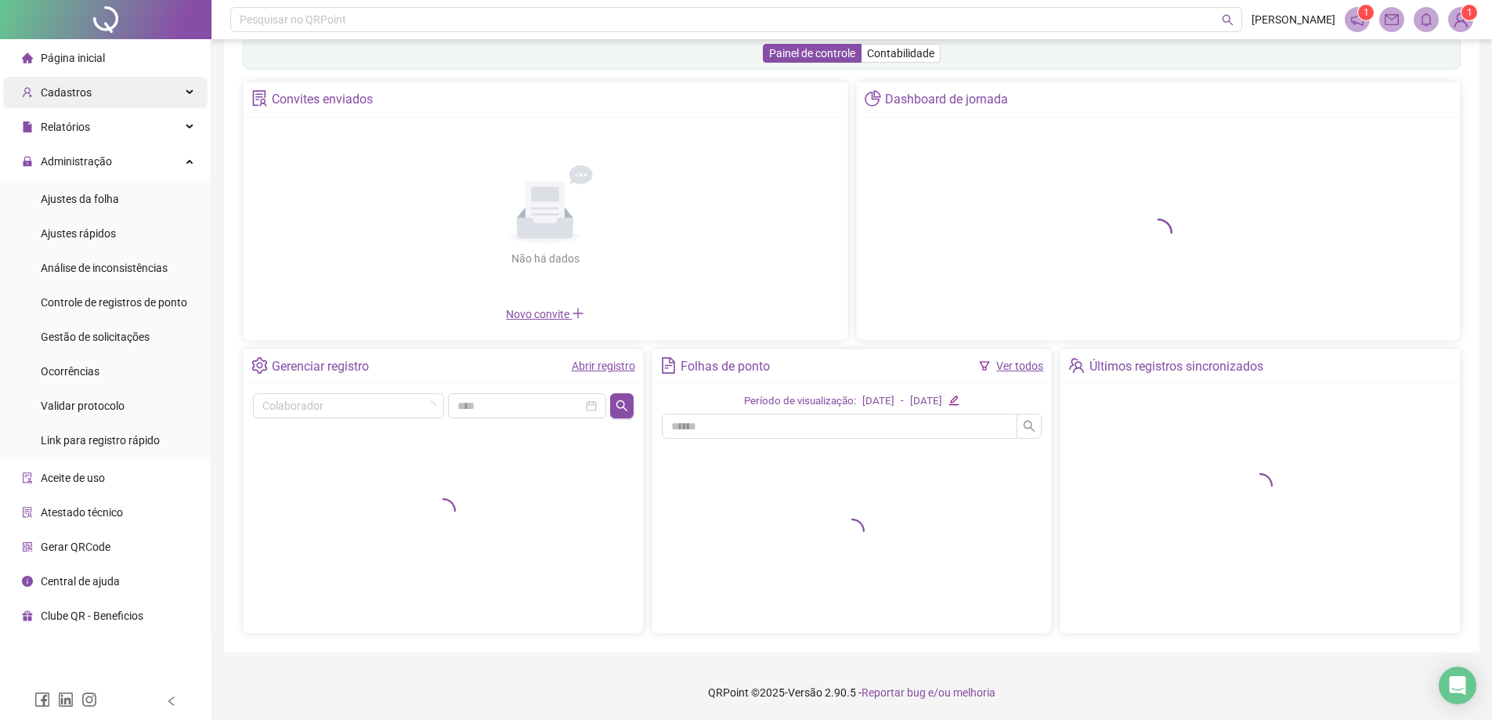
click at [85, 92] on span "Cadastros" at bounding box center [66, 92] width 51 height 13
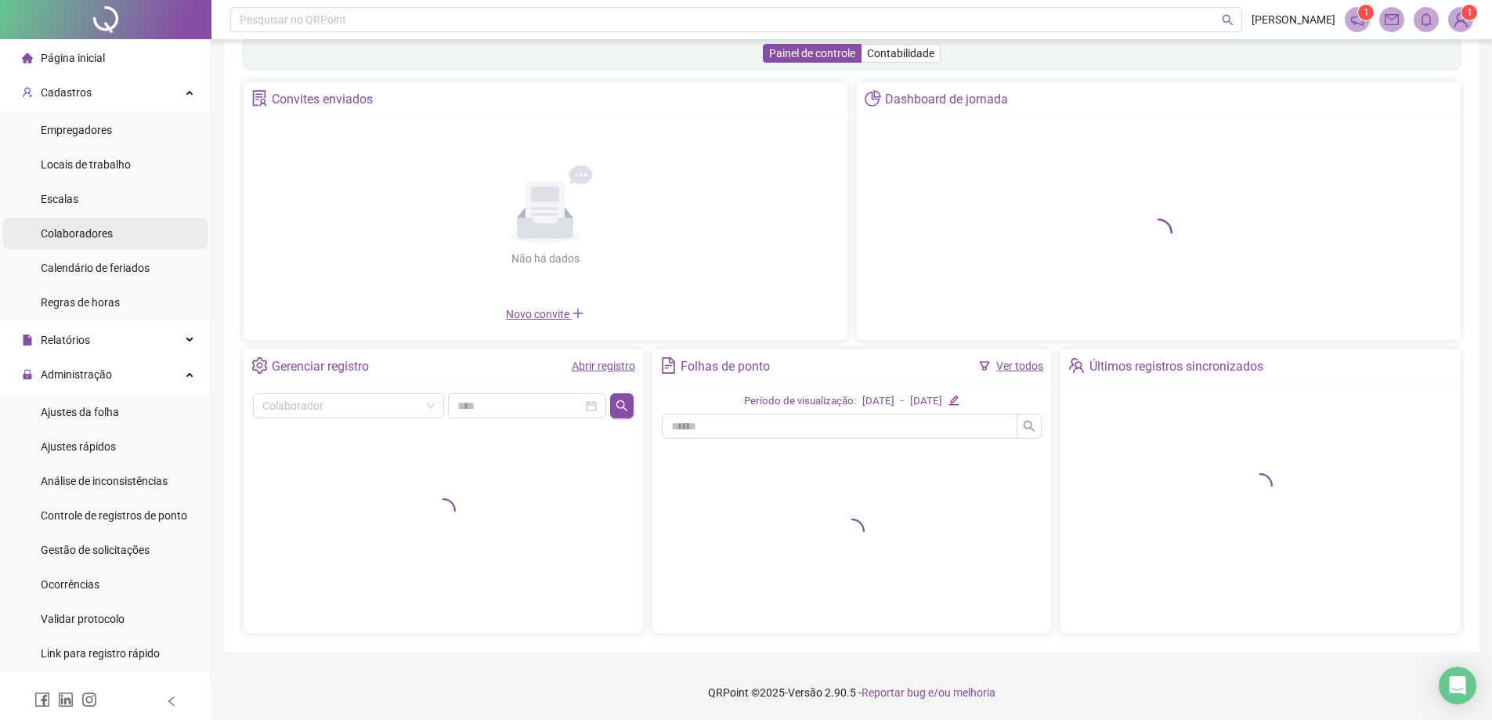
click at [86, 233] on span "Colaboradores" at bounding box center [77, 233] width 72 height 13
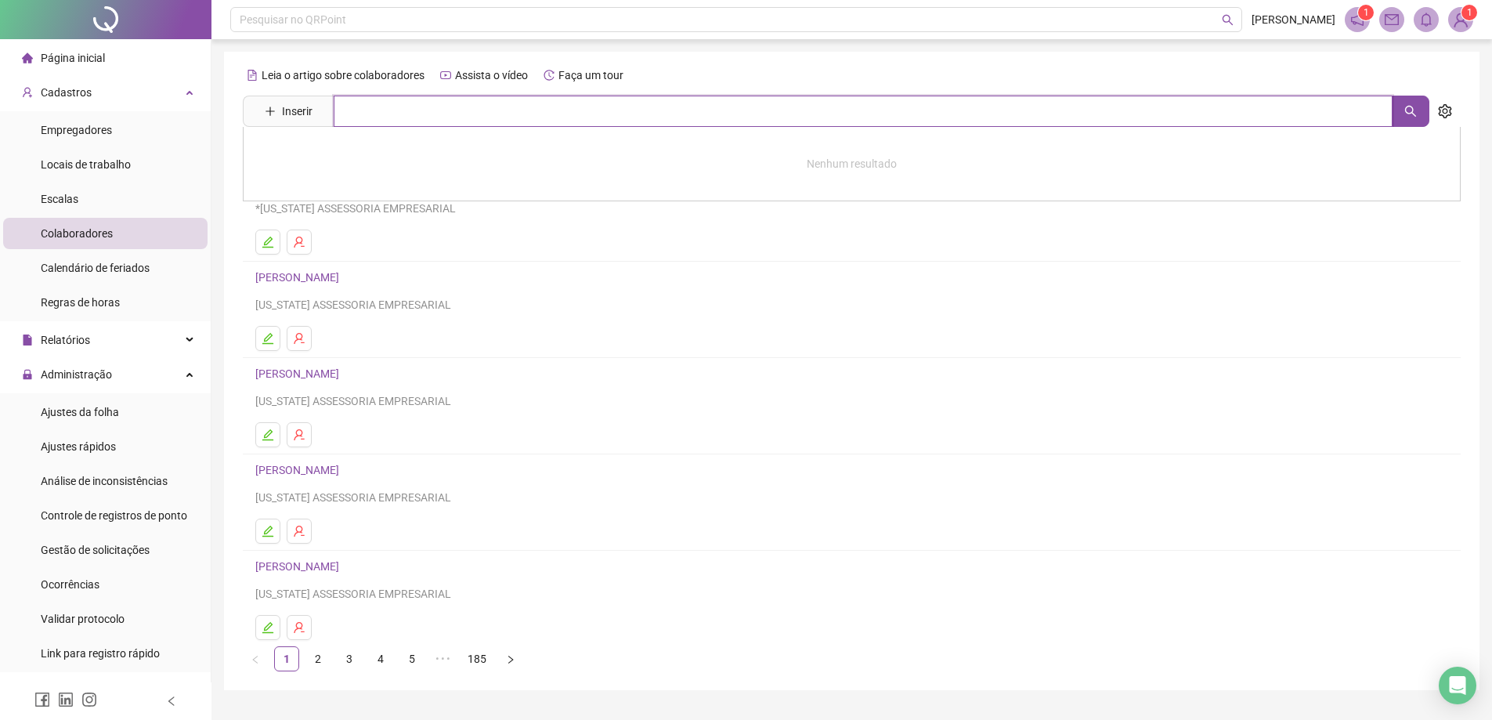
click at [412, 114] on input "text" at bounding box center [863, 111] width 1059 height 31
click at [296, 109] on span "Inserir" at bounding box center [297, 111] width 31 height 17
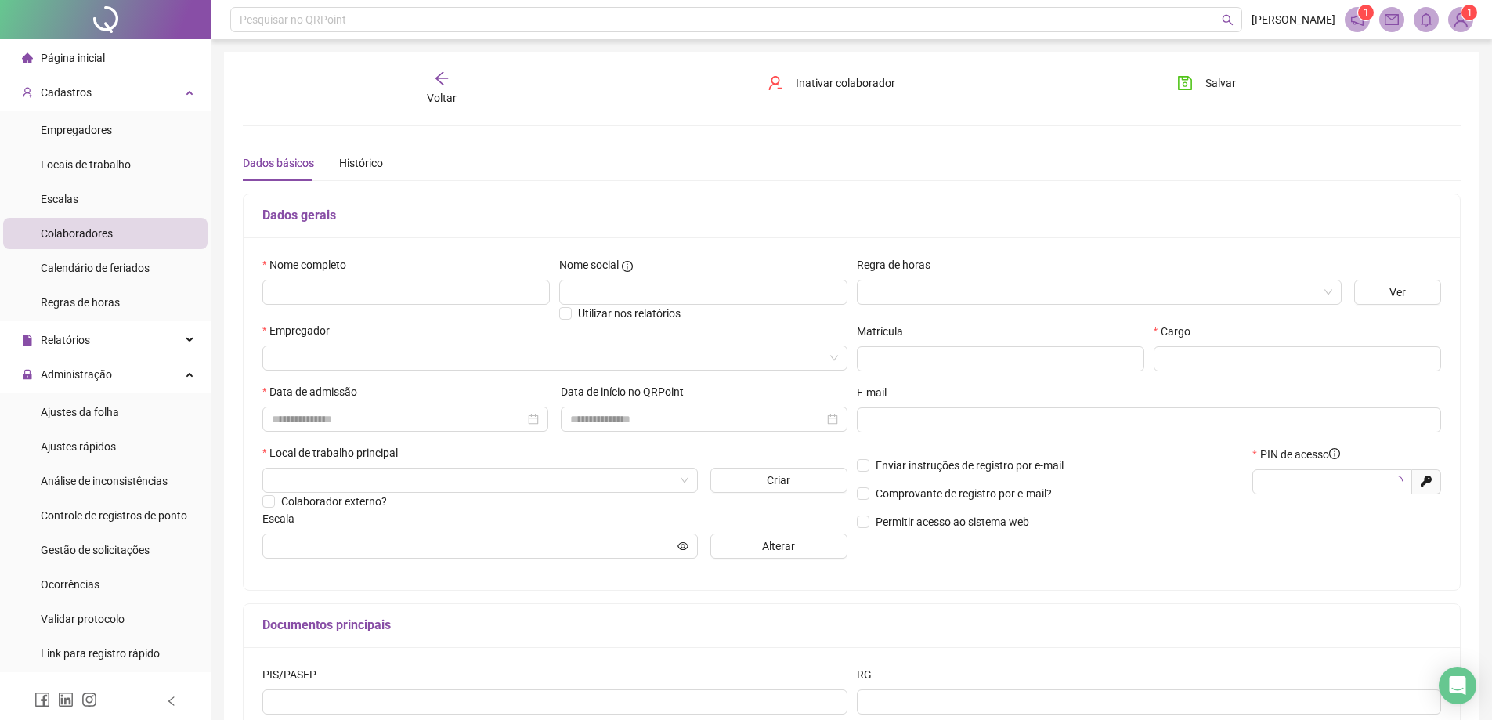
type input "*****"
click at [412, 284] on input "text" at bounding box center [405, 292] width 287 height 25
type input "**********"
click at [363, 359] on input "search" at bounding box center [548, 357] width 552 height 23
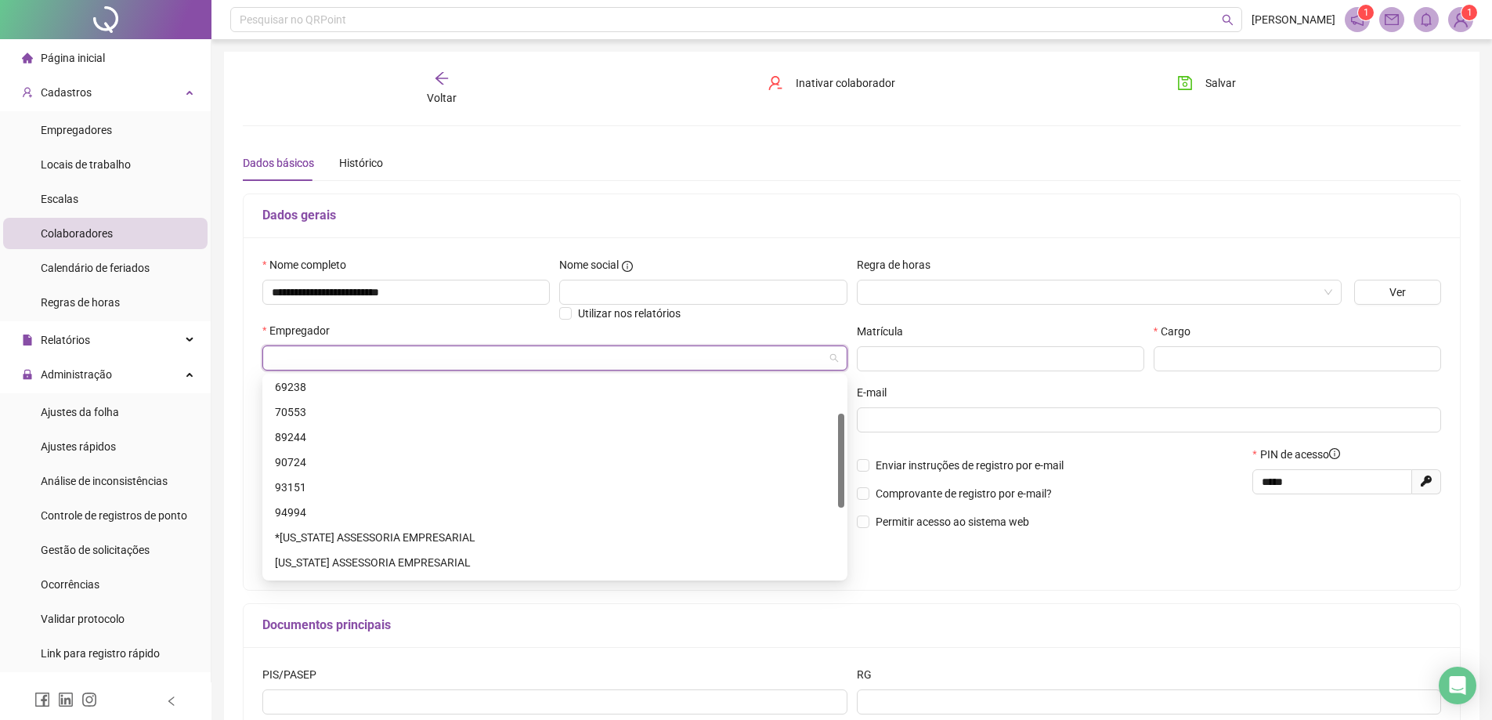
scroll to position [129, 0]
click at [328, 484] on div "*[US_STATE] ASSESSORIA EMPRESARIAL" at bounding box center [555, 485] width 560 height 17
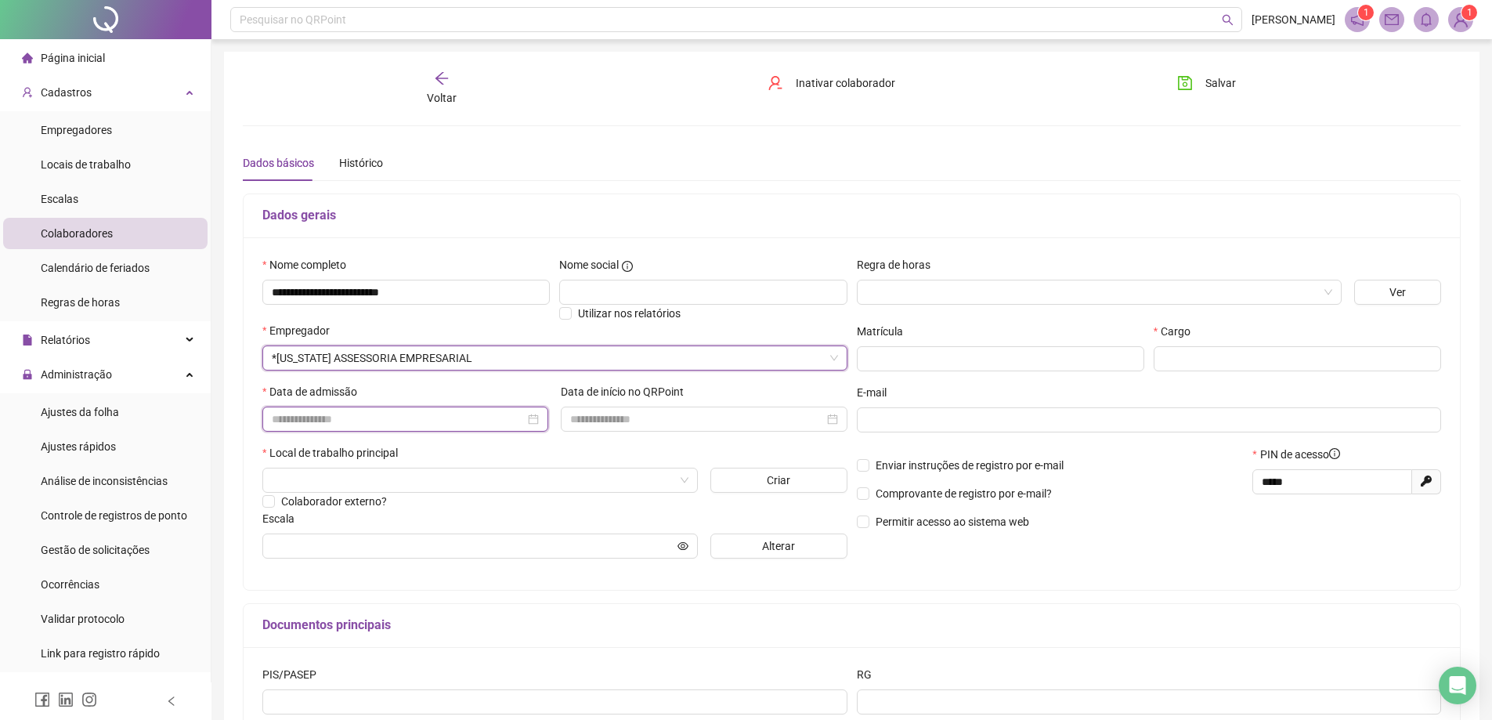
click at [349, 422] on input at bounding box center [398, 418] width 253 height 17
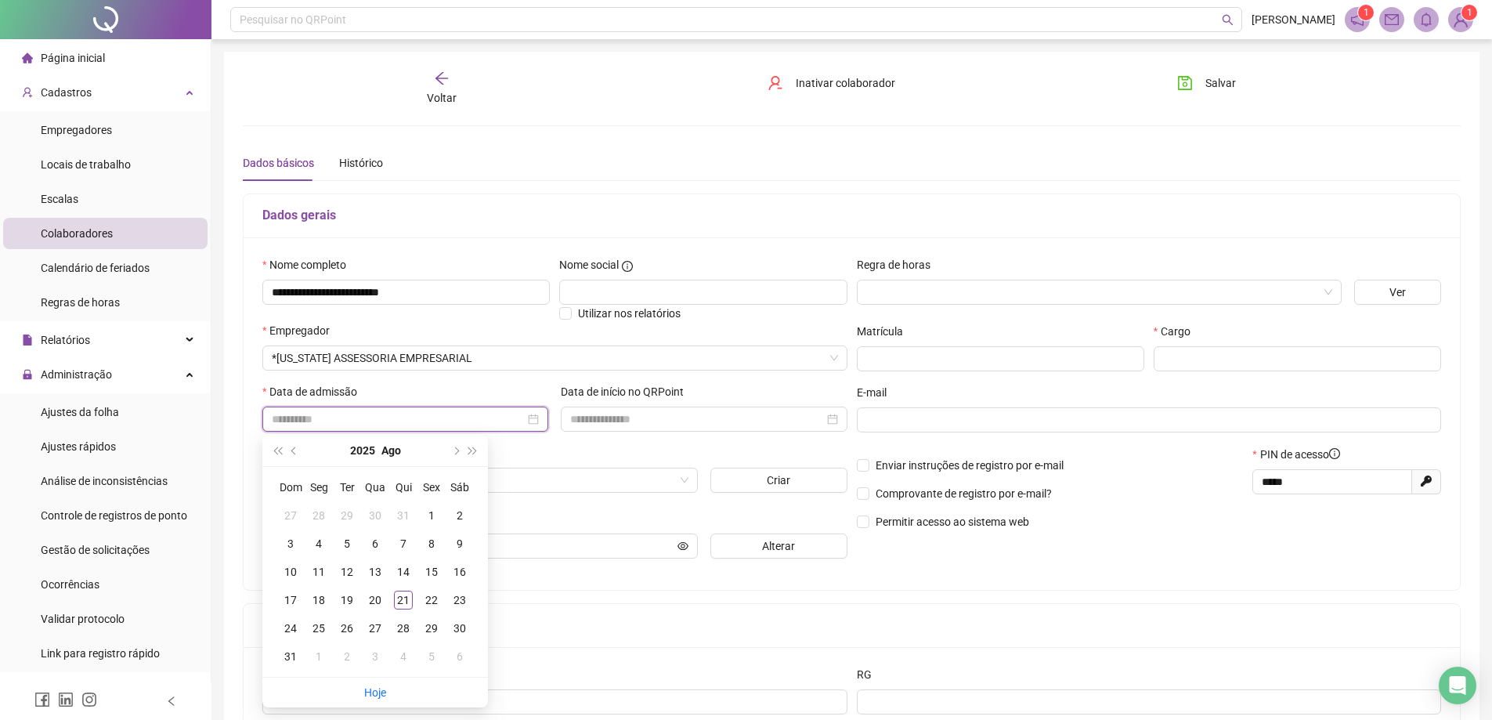
type input "**********"
